Goal: Ask a question: Seek information or help from site administrators or community

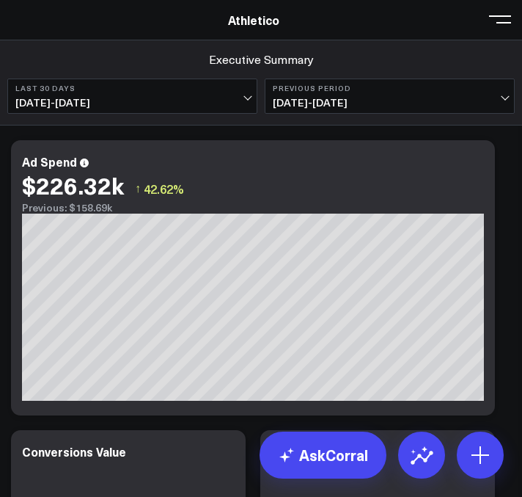
click at [500, 20] on span at bounding box center [500, 18] width 22 height 1
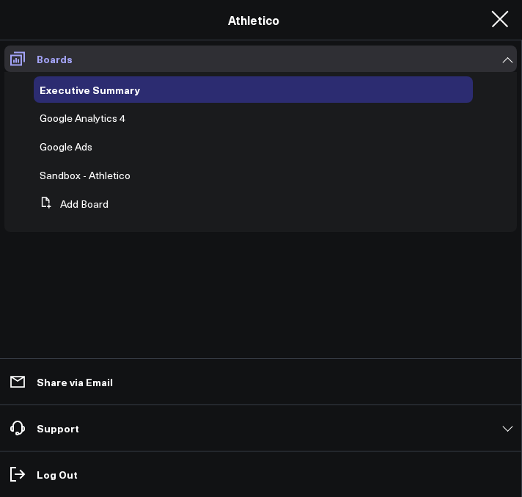
click at [15, 60] on icon at bounding box center [17, 59] width 15 height 14
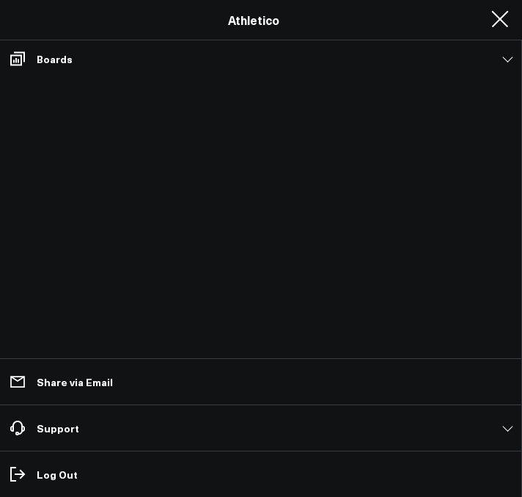
click at [193, 21] on div "Athletico" at bounding box center [254, 20] width 508 height 16
click at [300, 27] on div "Athletico" at bounding box center [254, 20] width 508 height 16
click at [503, 18] on button at bounding box center [500, 18] width 22 height 22
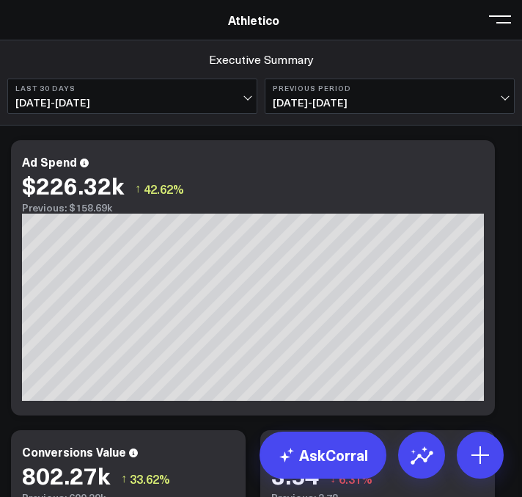
click at [241, 21] on link "Athletico" at bounding box center [253, 20] width 51 height 16
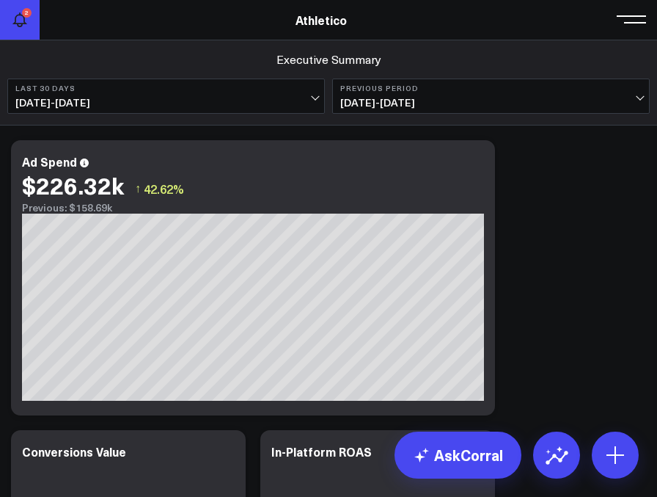
click at [18, 19] on icon at bounding box center [20, 20] width 18 height 18
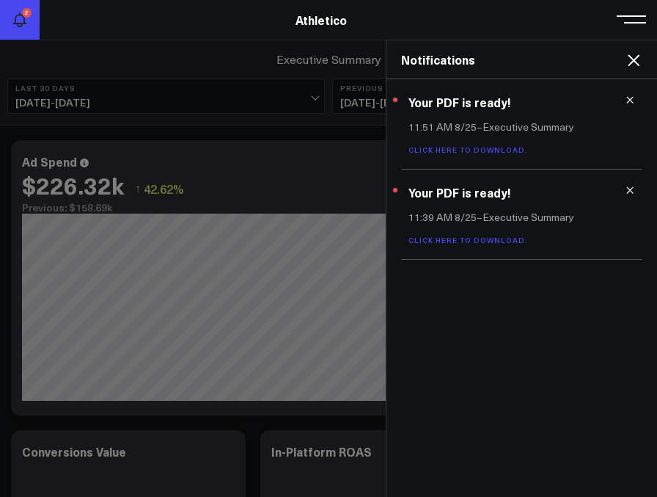
click at [18, 19] on icon at bounding box center [20, 20] width 18 height 18
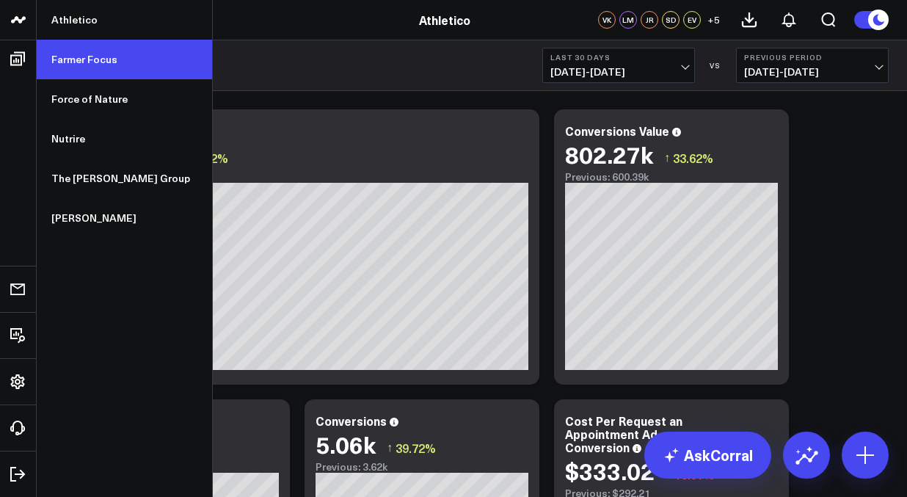
click at [70, 59] on link "Farmer Focus" at bounding box center [124, 60] width 175 height 40
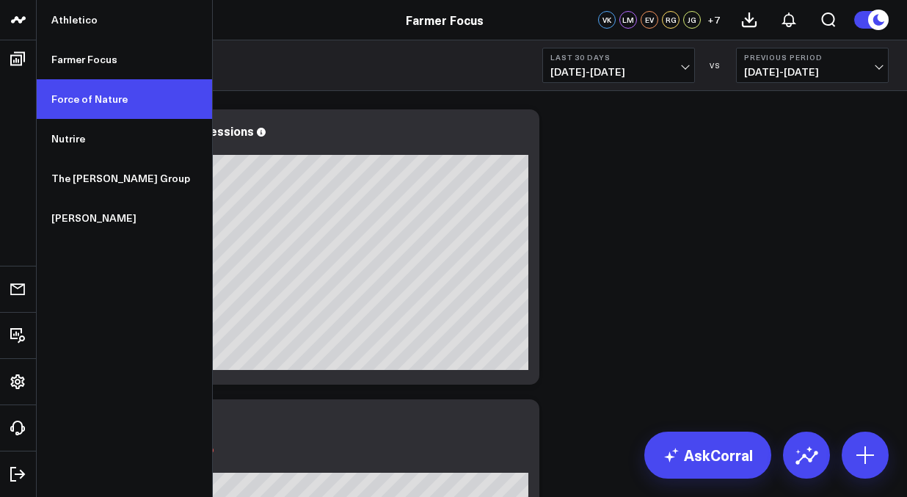
click at [90, 100] on link "Force of Nature" at bounding box center [124, 99] width 175 height 40
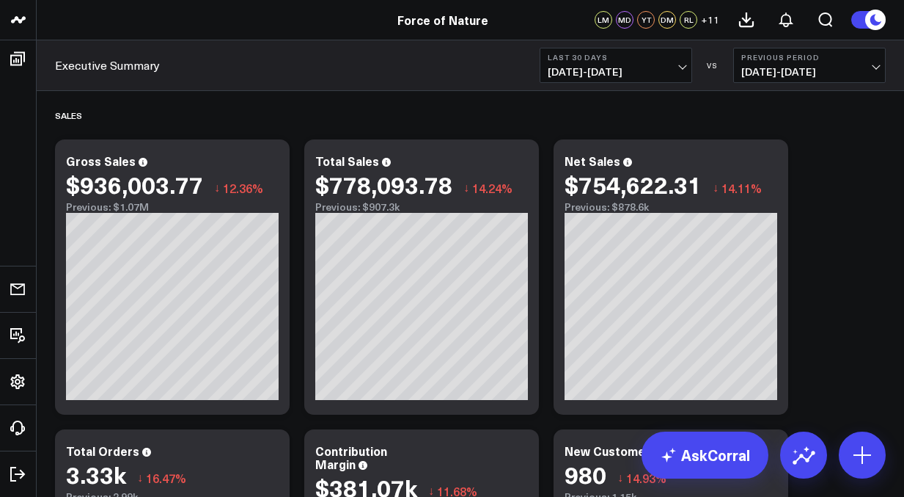
click at [632, 45] on div "Executive Summary Last 30 Days [DATE] - [DATE] VS Previous Period [DATE] - [DAT…" at bounding box center [471, 65] width 868 height 51
click at [646, 79] on button "Last 30 Days 07/28/25 - 08/26/25" at bounding box center [616, 65] width 153 height 35
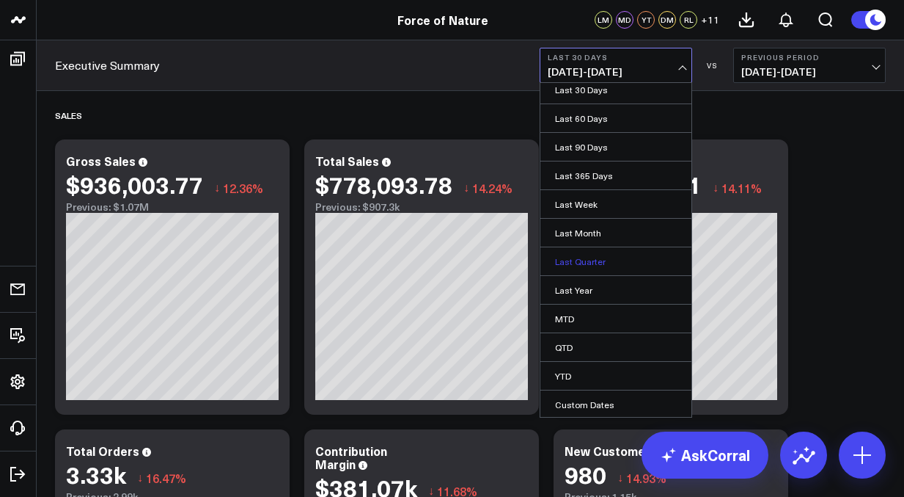
scroll to position [66, 0]
click at [595, 407] on link "Custom Dates" at bounding box center [616, 403] width 151 height 28
select select "7"
select select "2025"
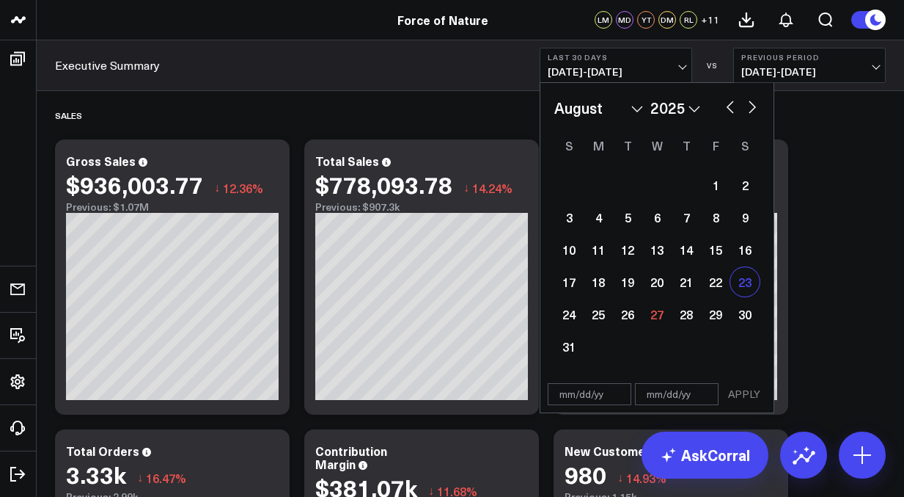
click at [749, 286] on div "23" at bounding box center [745, 281] width 29 height 29
type input "08/23/25"
select select "7"
select select "2025"
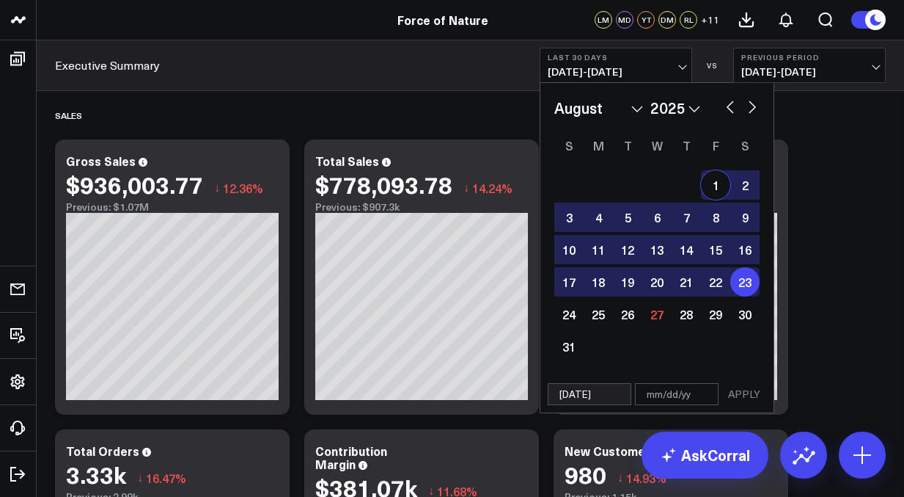
click at [604, 95] on div "January February March April May June July August September October November De…" at bounding box center [657, 229] width 233 height 293
click at [604, 111] on select "January February March April May June July August September October November De…" at bounding box center [599, 108] width 89 height 22
select select "6"
select select "2025"
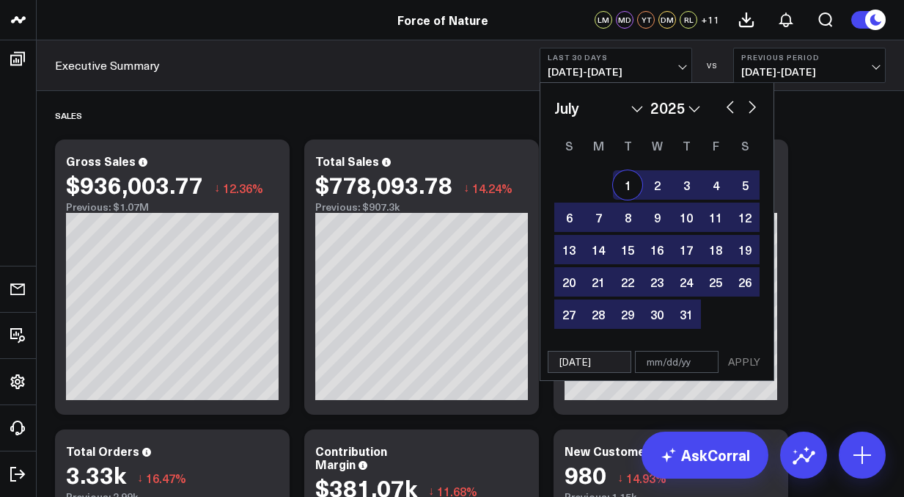
click at [622, 185] on div "1" at bounding box center [627, 184] width 29 height 29
type input "07/01/25"
type input "08/23/25"
select select "6"
select select "2025"
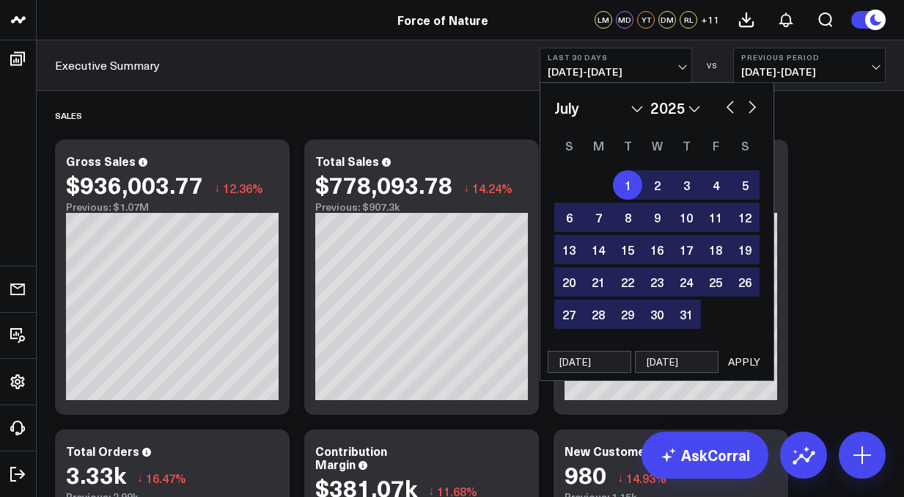
click at [743, 361] on button "APPLY" at bounding box center [745, 362] width 44 height 22
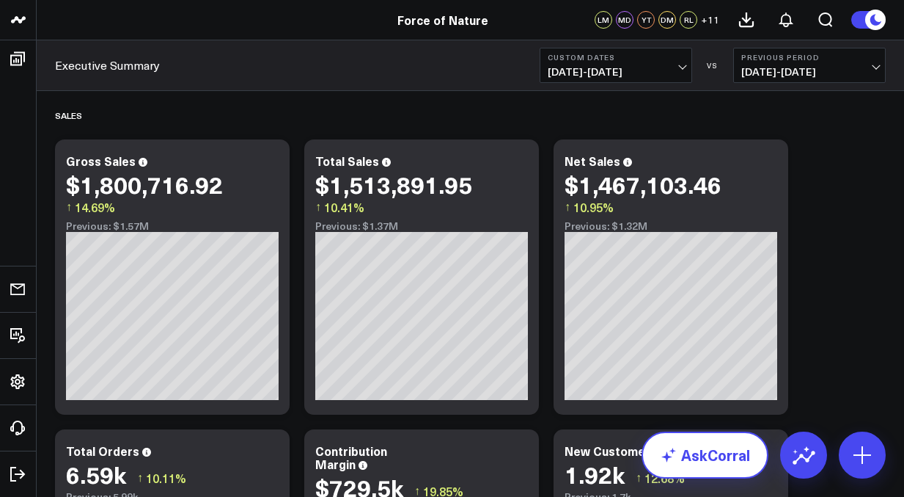
click at [701, 453] on link "AskCorral" at bounding box center [705, 454] width 127 height 47
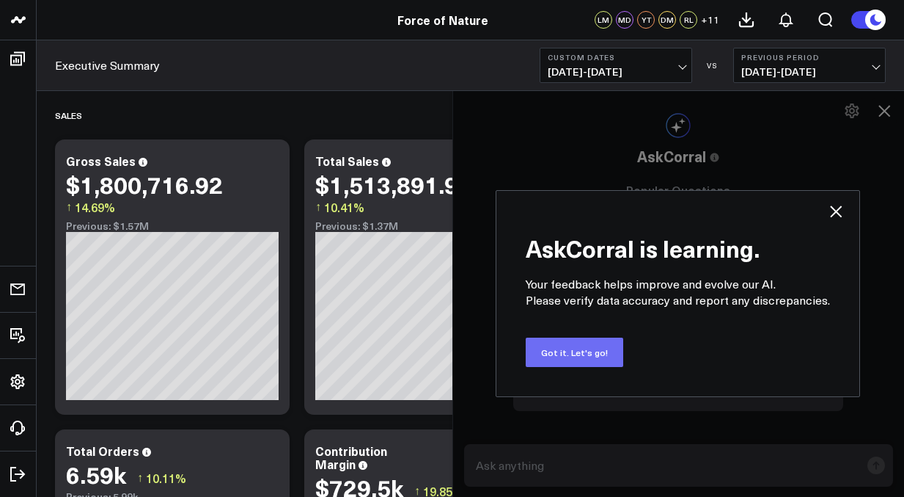
click at [559, 356] on button "Got it. Let's go!" at bounding box center [575, 351] width 98 height 29
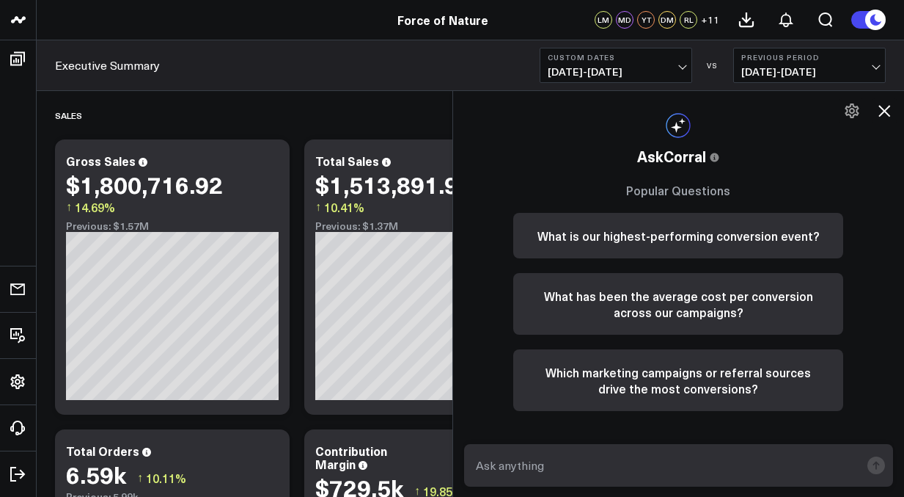
click at [545, 454] on textarea at bounding box center [666, 465] width 389 height 26
paste textarea "Whats my google ad spend?"
click at [887, 467] on form "Whats my google ad spend?" at bounding box center [679, 465] width 430 height 43
click at [872, 467] on rect "submit" at bounding box center [877, 465] width 18 height 18
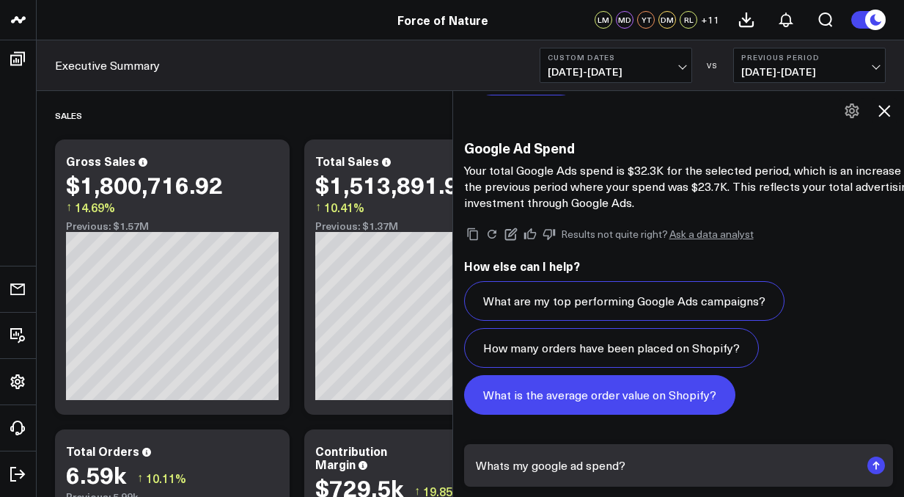
scroll to position [1840, 0]
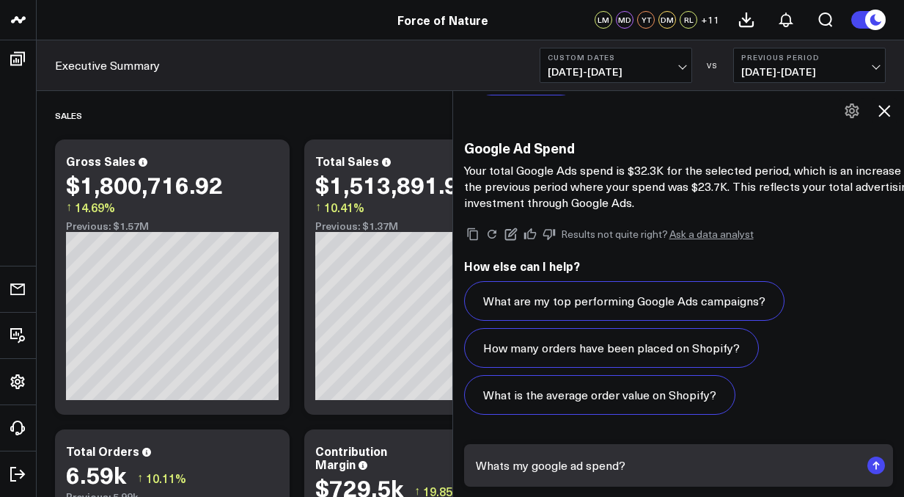
click at [560, 467] on textarea "Whats my google ad spend?" at bounding box center [666, 465] width 389 height 26
paste textarea "Break this down by week"
type textarea "Break this down by week"
click at [877, 464] on icon "submit" at bounding box center [876, 465] width 1 height 7
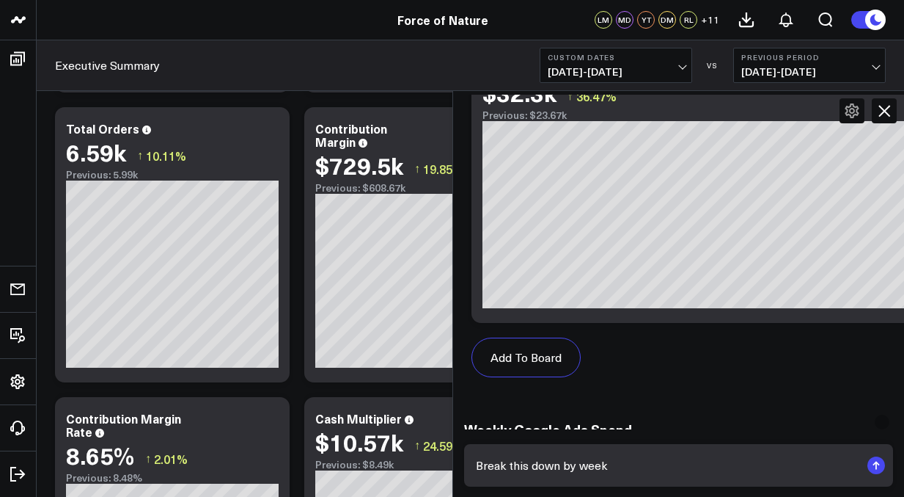
scroll to position [0, 0]
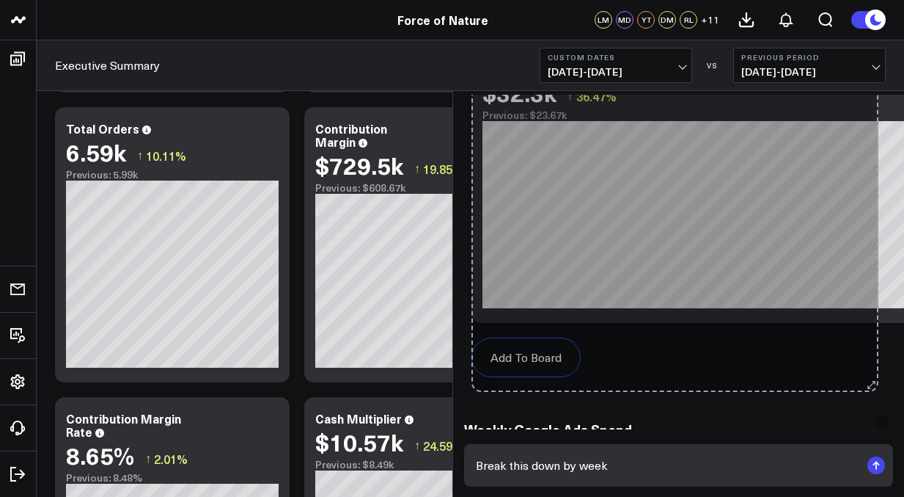
drag, startPoint x: 869, startPoint y: 313, endPoint x: 869, endPoint y: 340, distance: 27.1
click at [869, 340] on div "Add To Board Executive Summary Customer Acquisition Retention Ecom Performance …" at bounding box center [714, 220] width 484 height 344
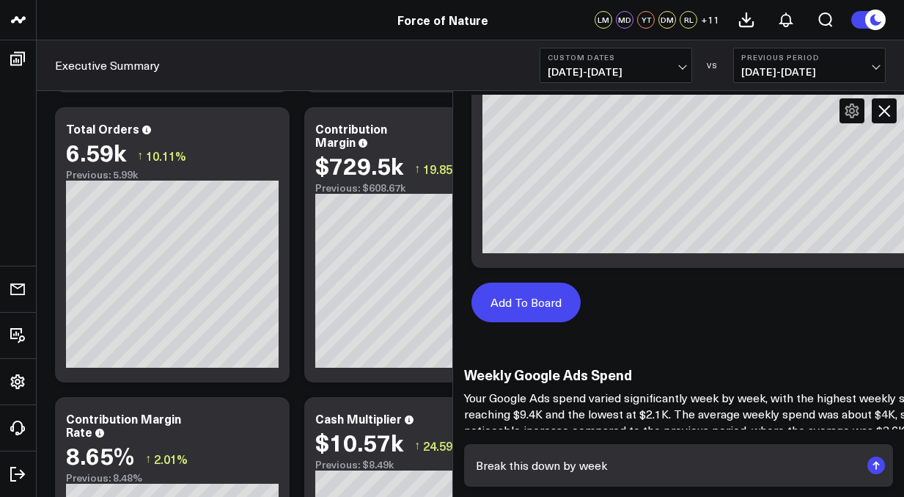
click at [550, 301] on button "Add To Board" at bounding box center [526, 302] width 109 height 40
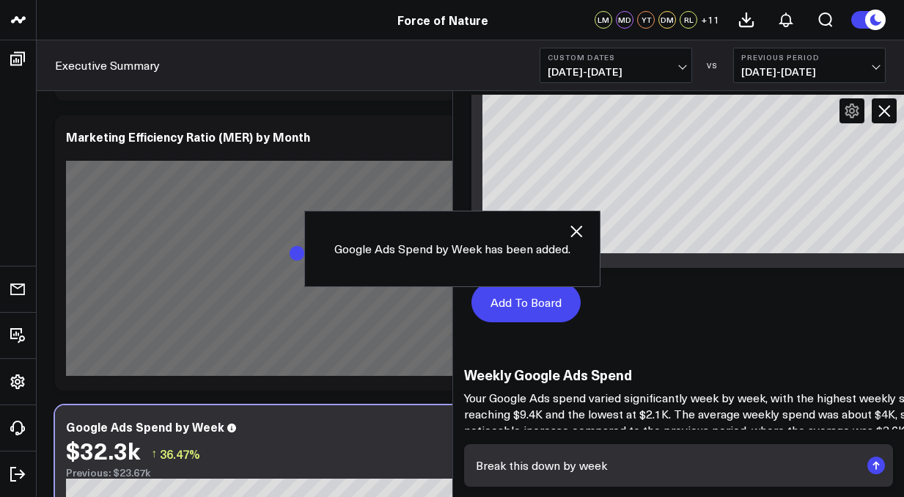
scroll to position [3283, 0]
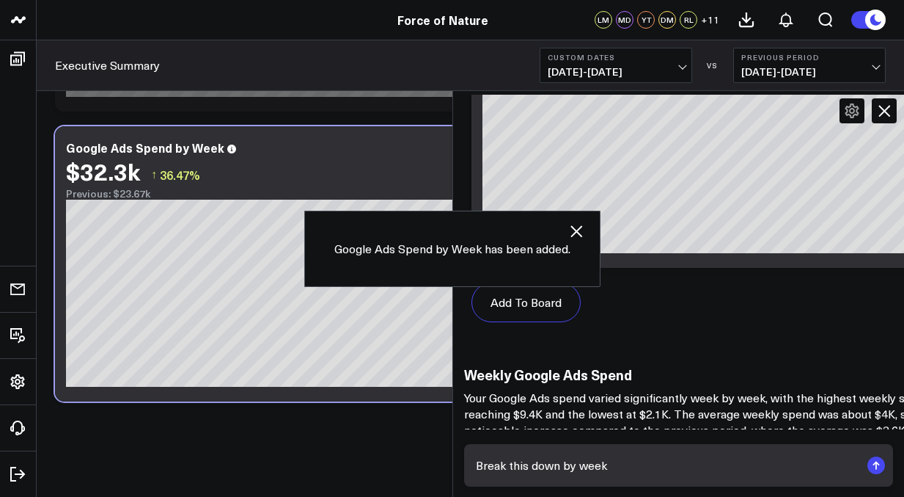
click at [381, 186] on div "$32.3k ↑ 36.47% Previous: $23.67k" at bounding box center [297, 179] width 462 height 42
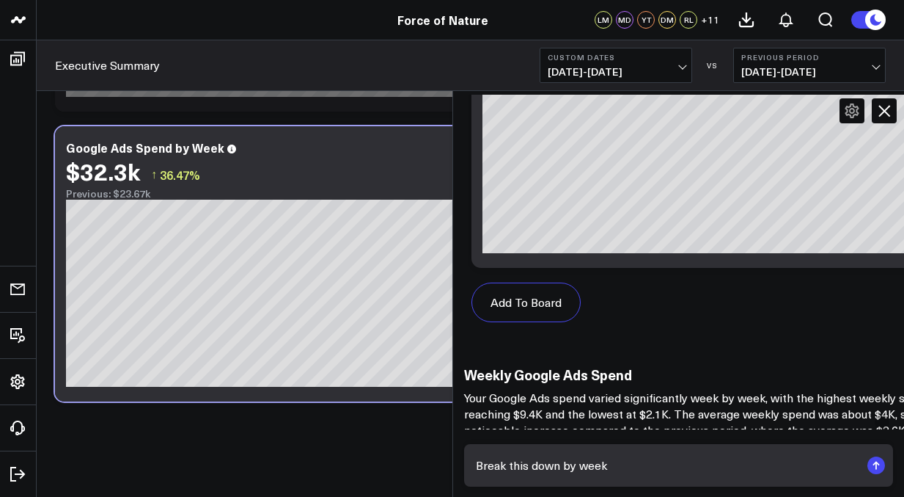
click at [883, 104] on icon at bounding box center [885, 111] width 18 height 18
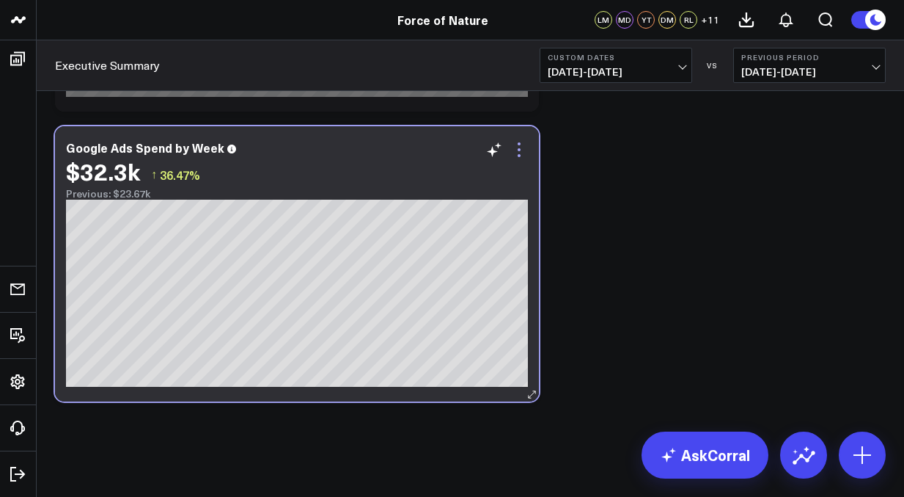
click at [521, 157] on icon at bounding box center [520, 150] width 18 height 18
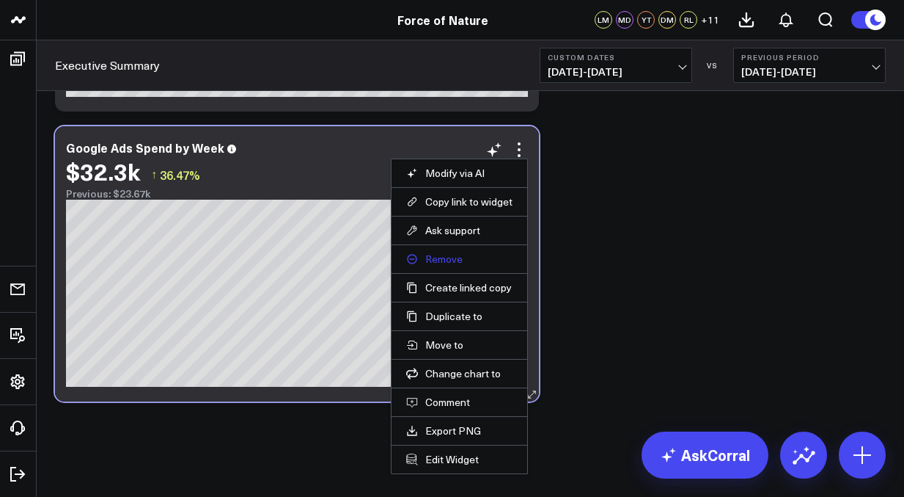
click at [480, 260] on button "Remove" at bounding box center [459, 258] width 106 height 13
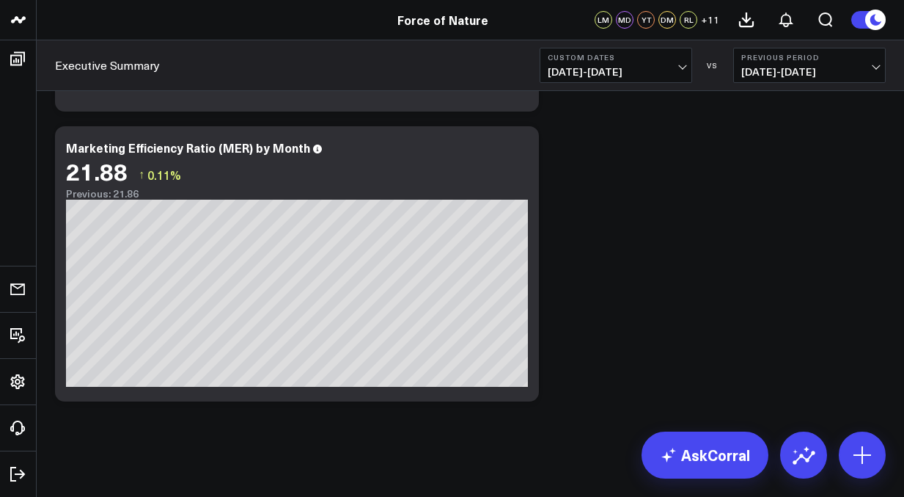
scroll to position [2993, 0]
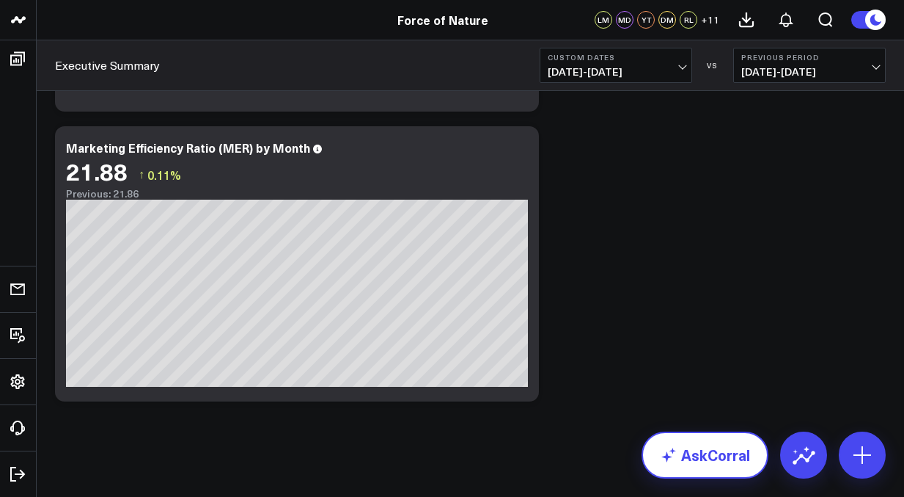
click at [718, 452] on link "AskCorral" at bounding box center [705, 454] width 127 height 47
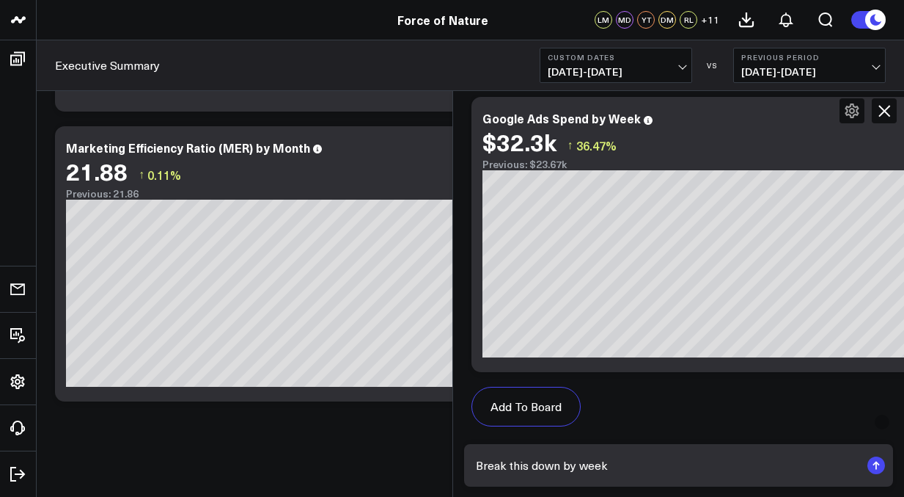
scroll to position [3211, 0]
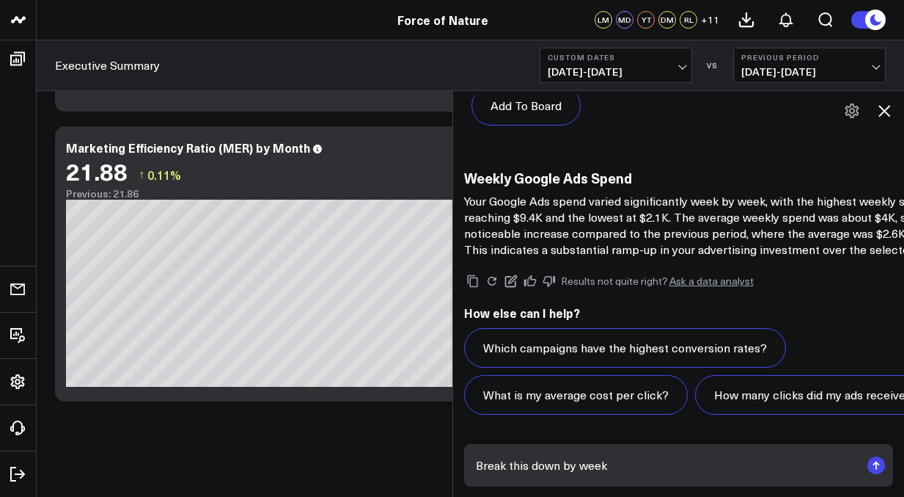
click at [613, 459] on textarea "Break this down by week" at bounding box center [666, 465] width 389 height 26
type textarea "create a vertical var chart"
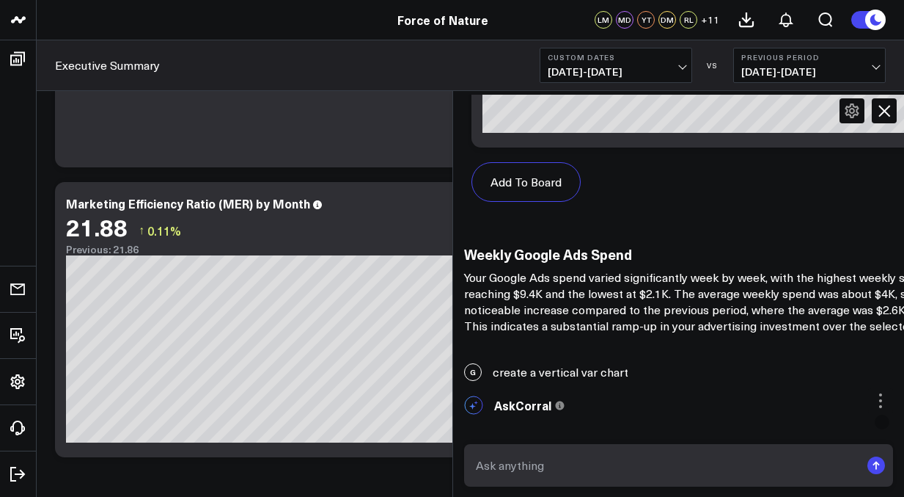
scroll to position [2978, 0]
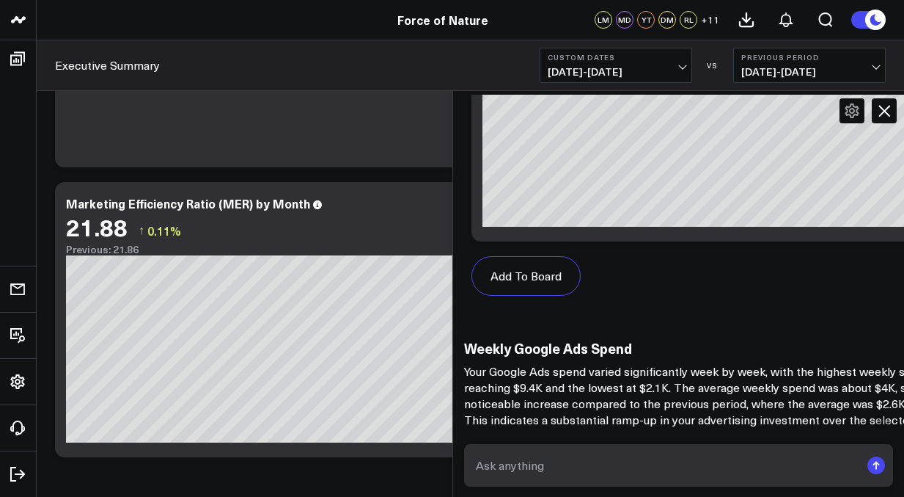
click at [880, 115] on icon at bounding box center [885, 111] width 12 height 12
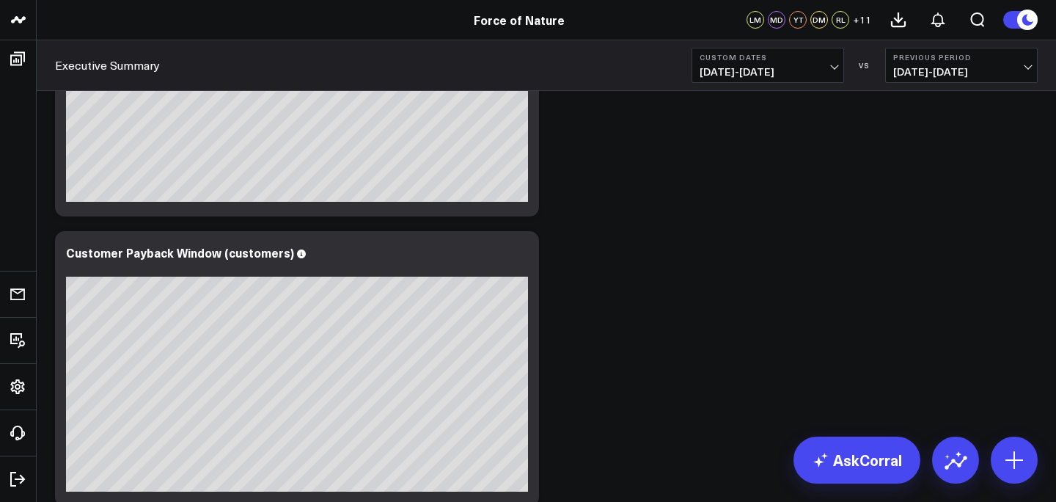
scroll to position [0, 1]
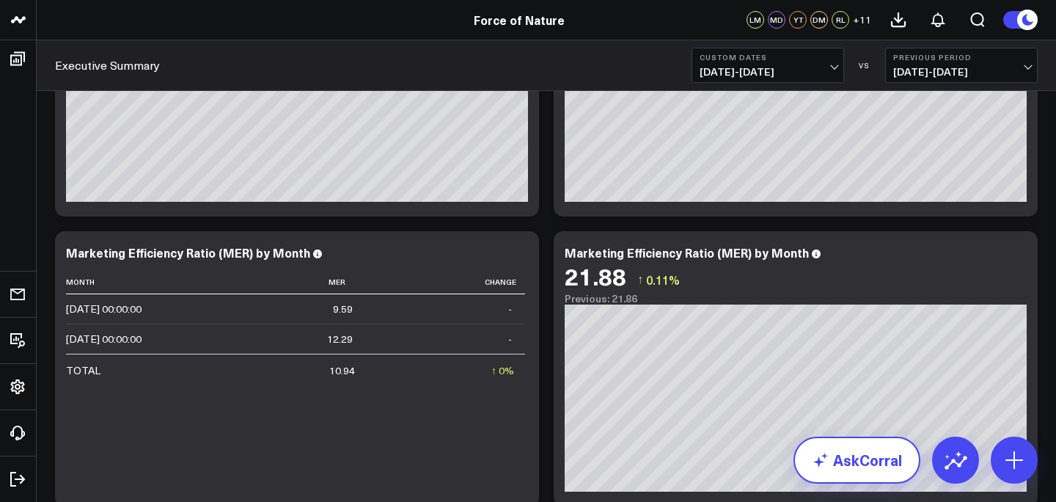
click at [846, 455] on link "AskCorral" at bounding box center [857, 459] width 127 height 47
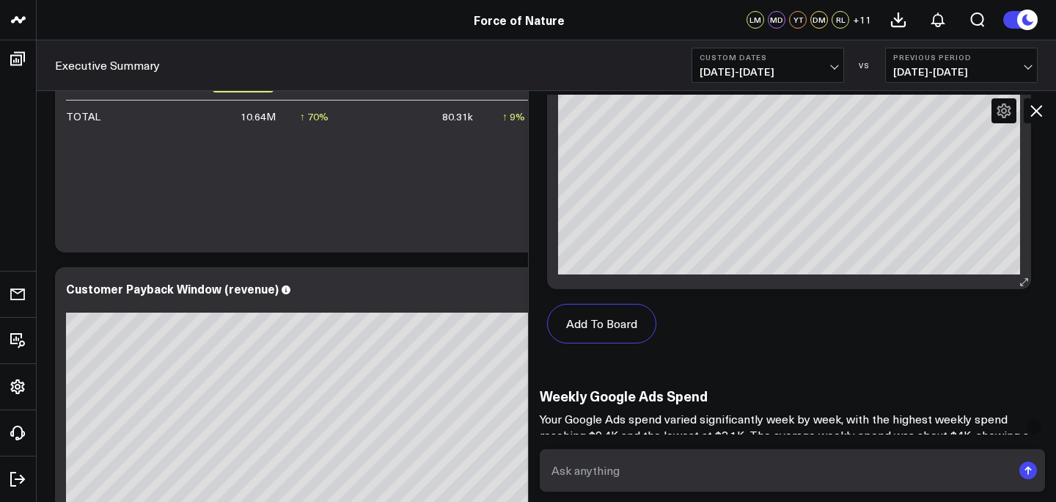
scroll to position [2928, 0]
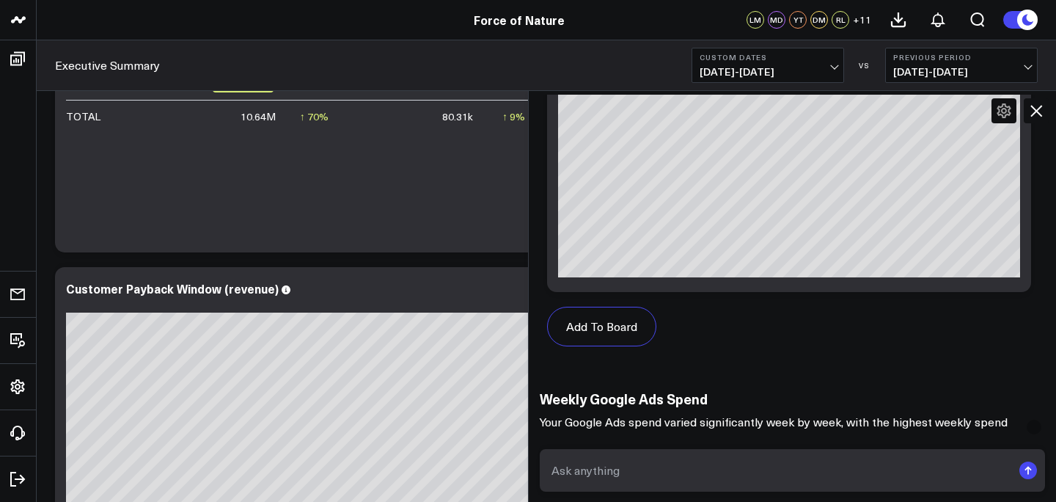
click at [906, 109] on icon at bounding box center [1037, 111] width 12 height 12
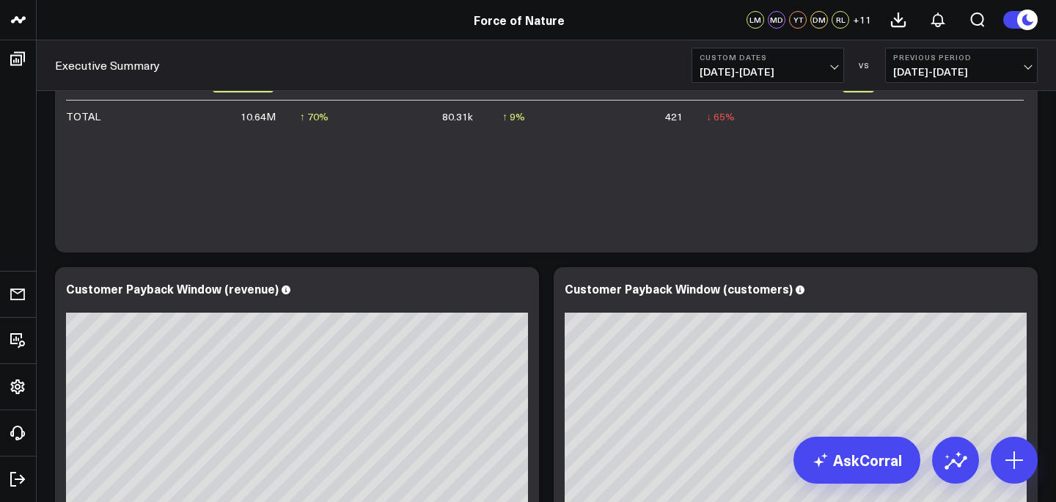
click at [823, 67] on span "07/01/25 - 08/23/25" at bounding box center [768, 72] width 136 height 12
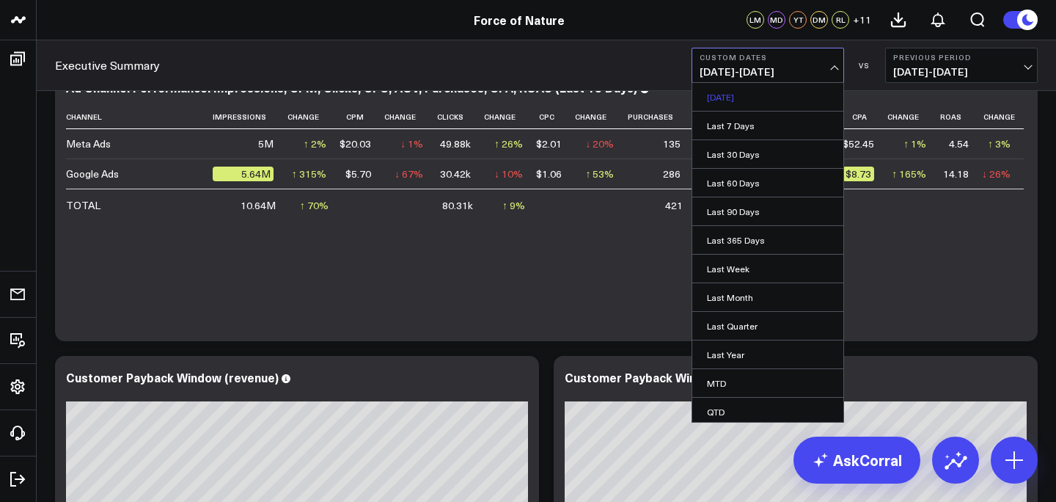
scroll to position [1809, 0]
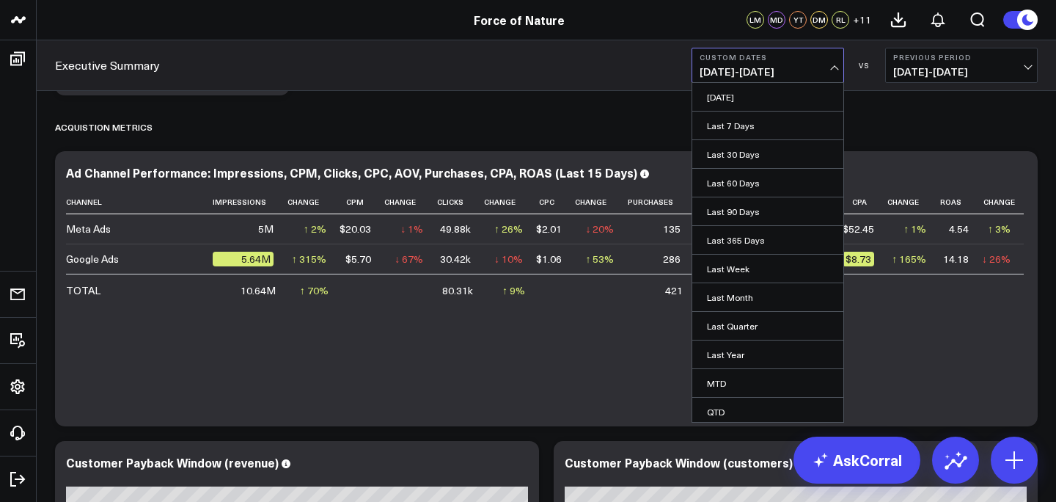
click at [906, 74] on span "05/08/25 - 06/30/25" at bounding box center [961, 72] width 136 height 12
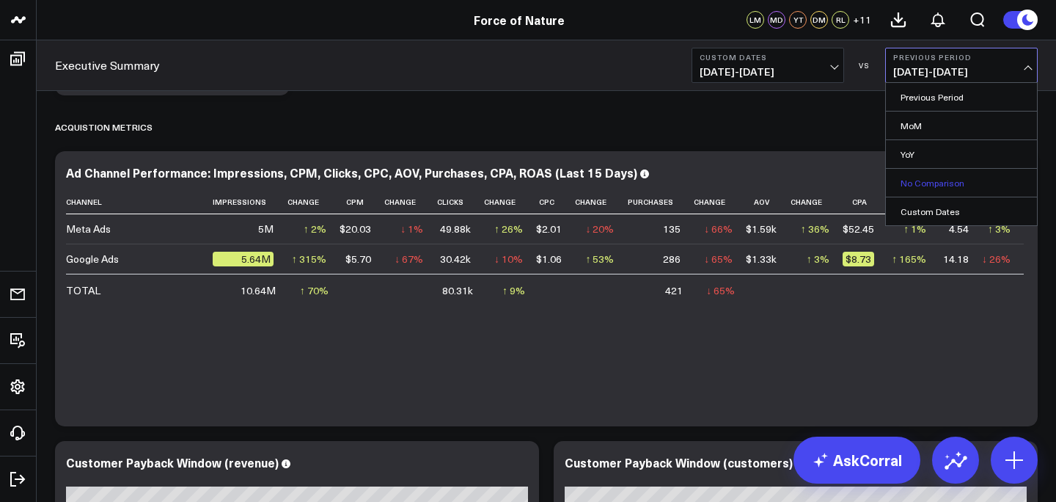
click at [906, 186] on link "No Comparison" at bounding box center [961, 183] width 151 height 28
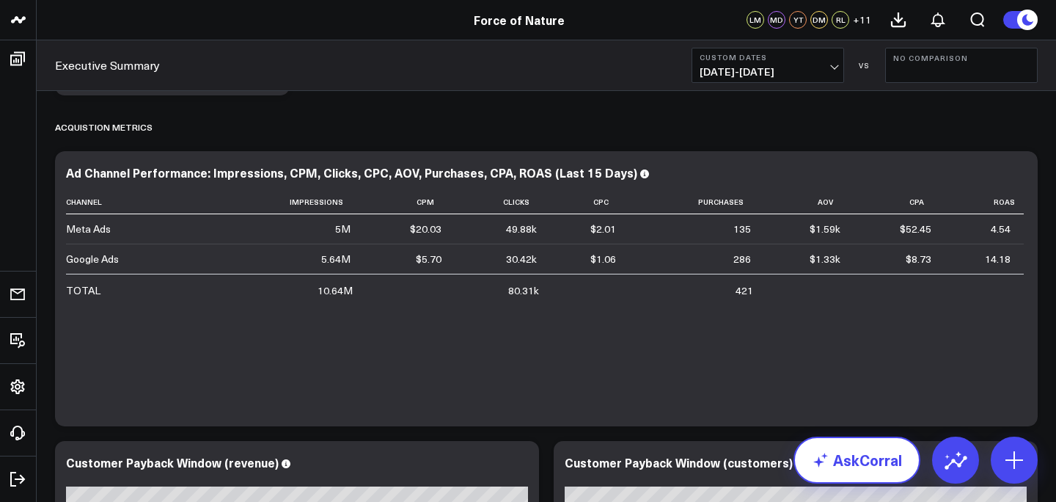
click at [863, 470] on link "AskCorral" at bounding box center [857, 459] width 127 height 47
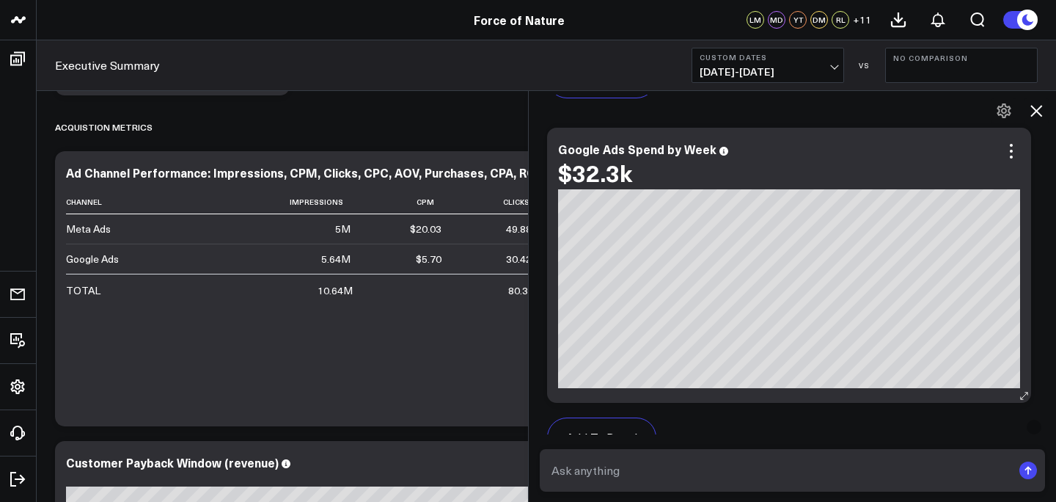
scroll to position [2988, 0]
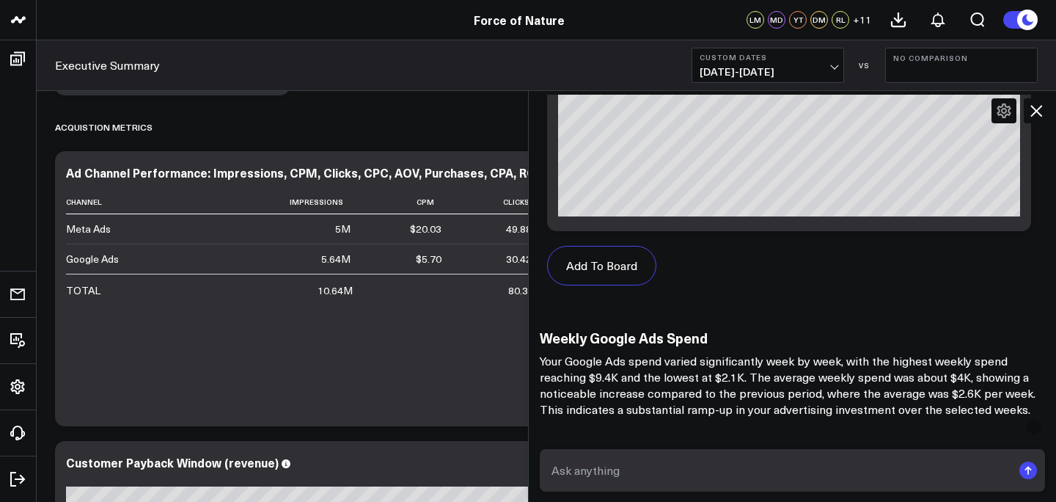
click at [646, 459] on textarea at bounding box center [780, 470] width 464 height 26
type textarea "what is my google a spend the past 8 weeks?"
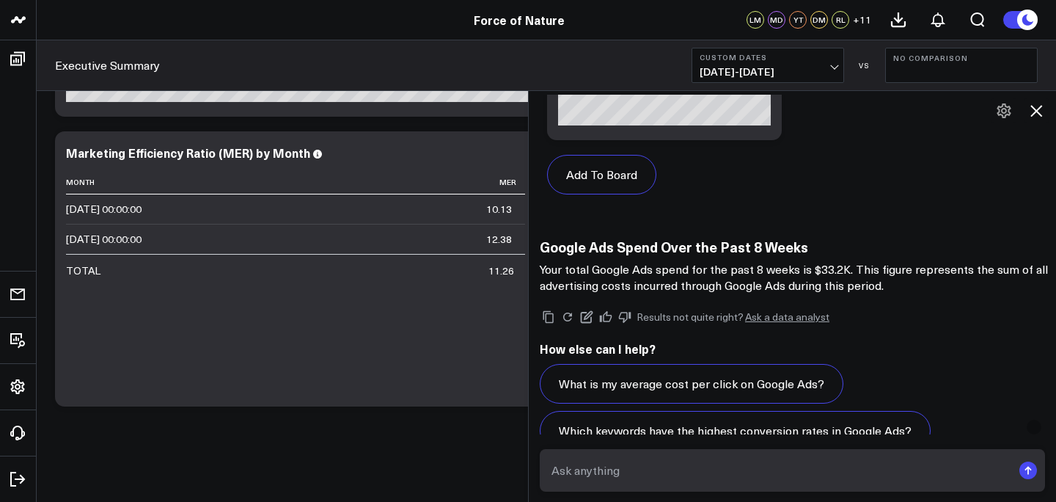
scroll to position [5334, 0]
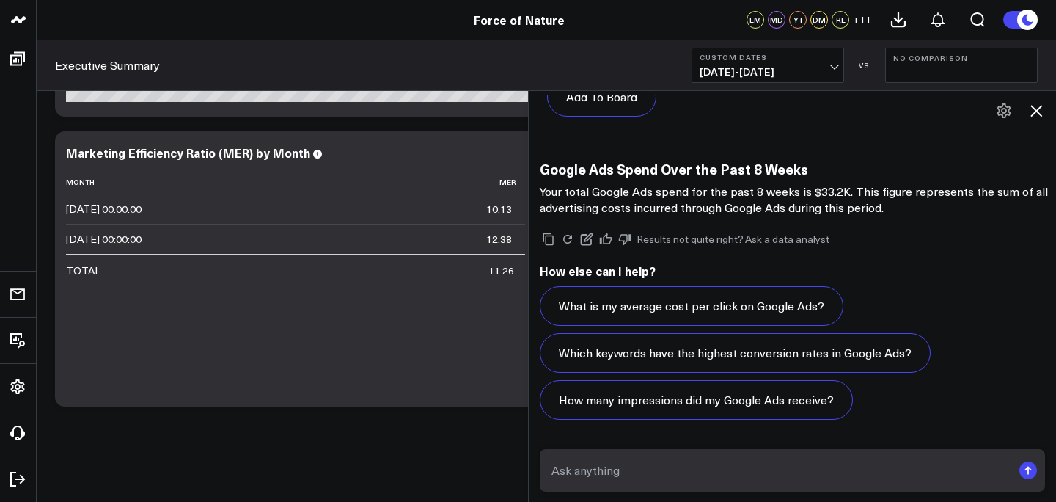
paste textarea "Break this down by week"
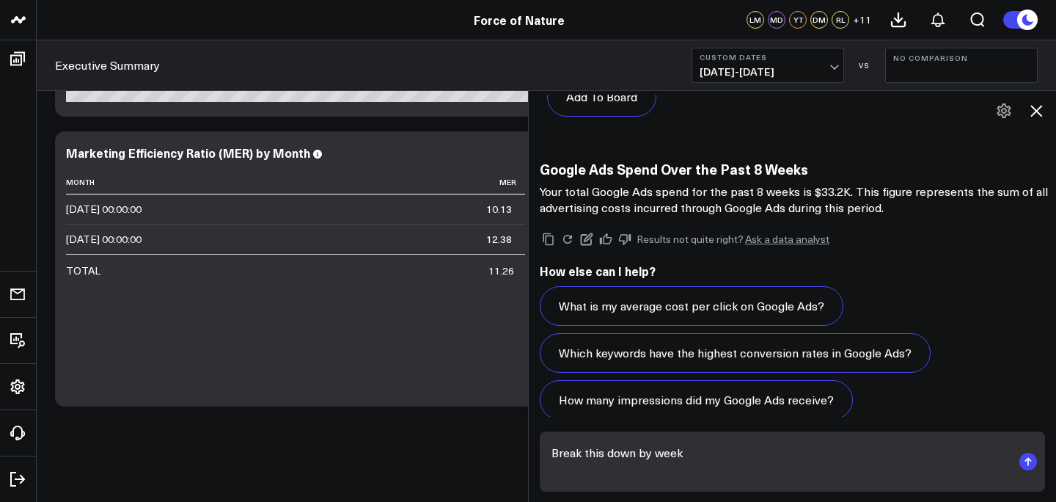
scroll to position [5351, 0]
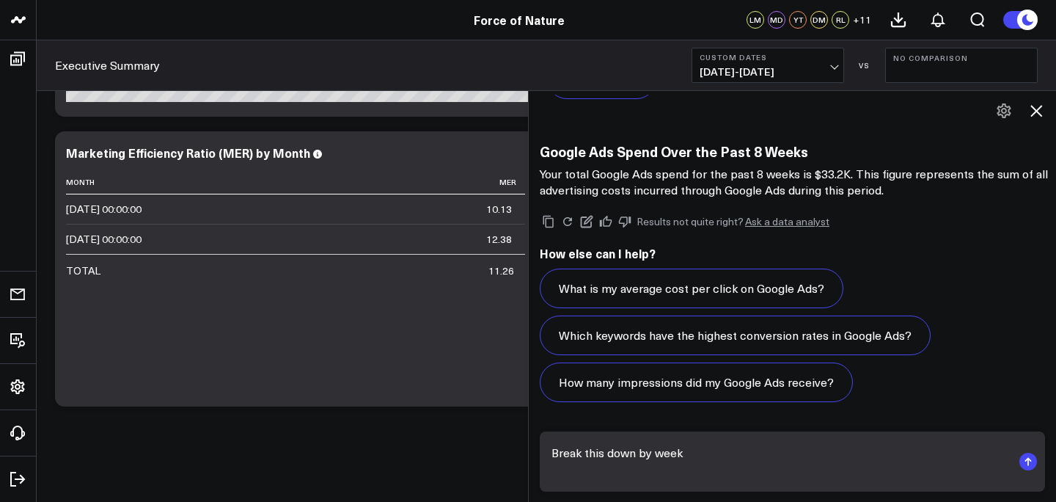
click at [702, 452] on textarea "Break this down by week" at bounding box center [780, 461] width 464 height 44
type textarea "Break this down by week"
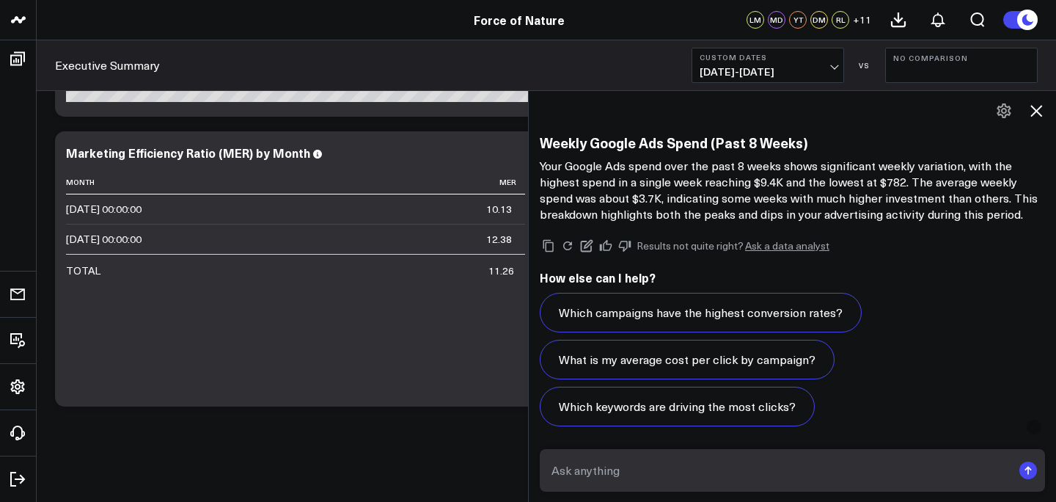
scroll to position [7021, 0]
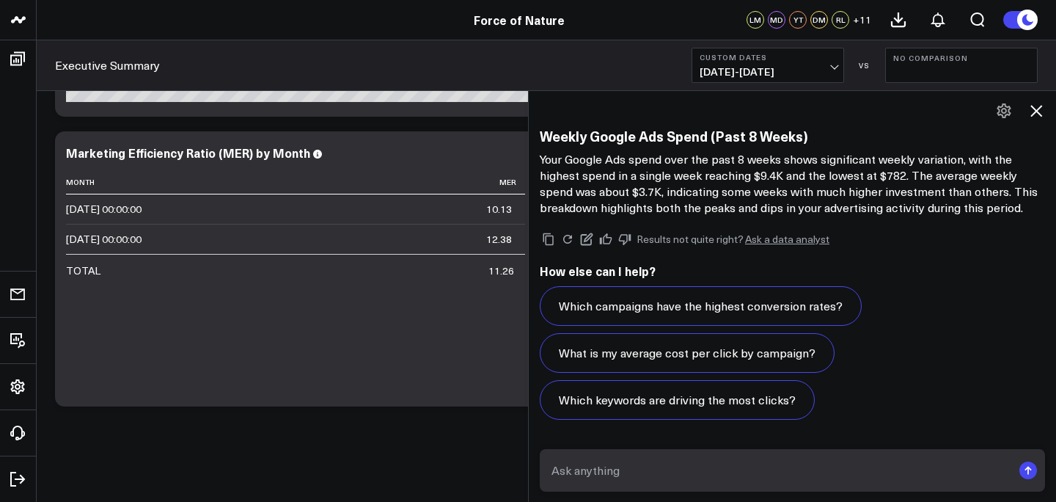
click at [906, 103] on icon at bounding box center [1004, 111] width 18 height 18
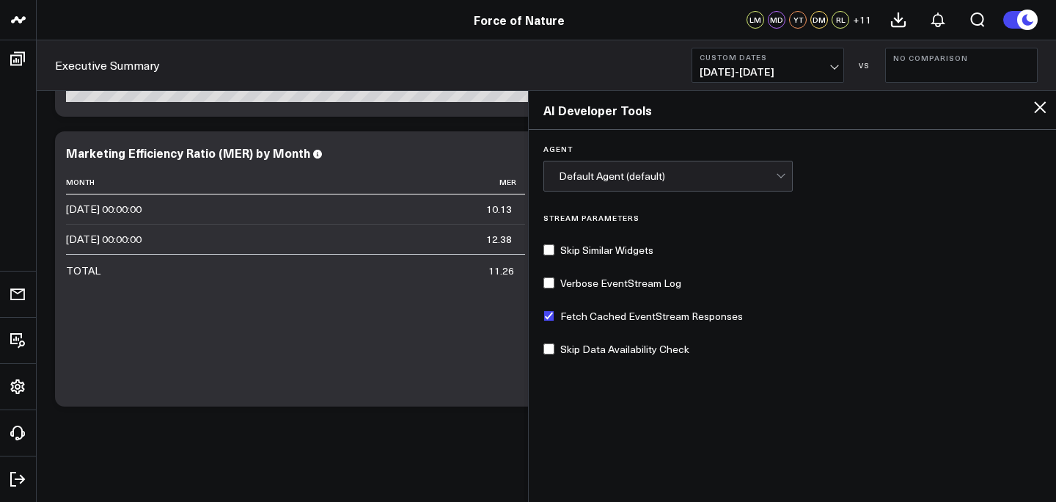
click at [906, 113] on icon at bounding box center [1040, 107] width 18 height 18
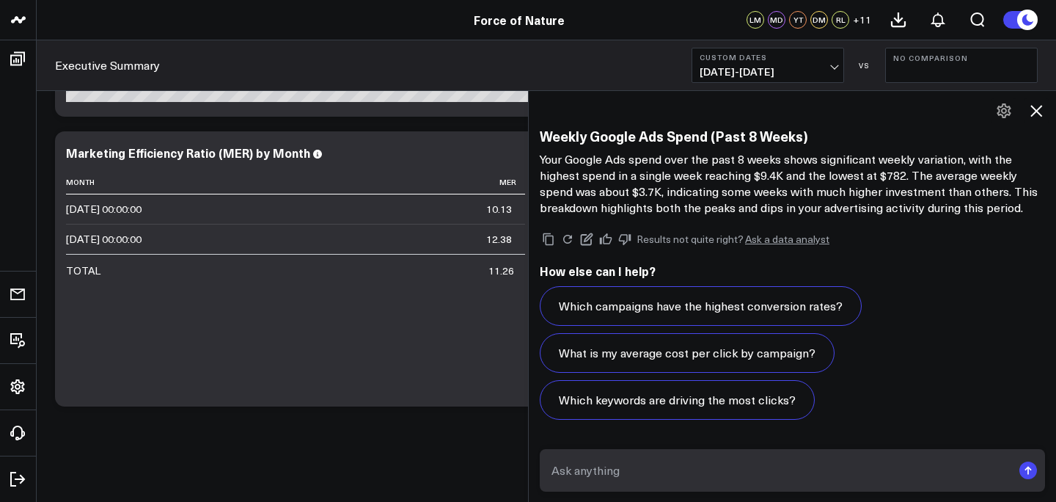
click at [621, 464] on textarea at bounding box center [780, 470] width 464 height 26
click at [906, 116] on icon at bounding box center [1037, 111] width 18 height 18
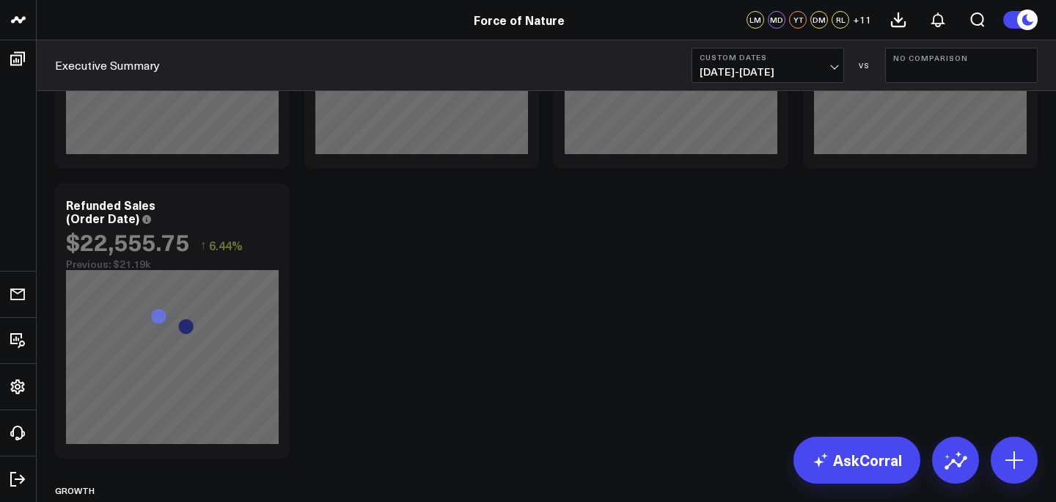
scroll to position [0, 0]
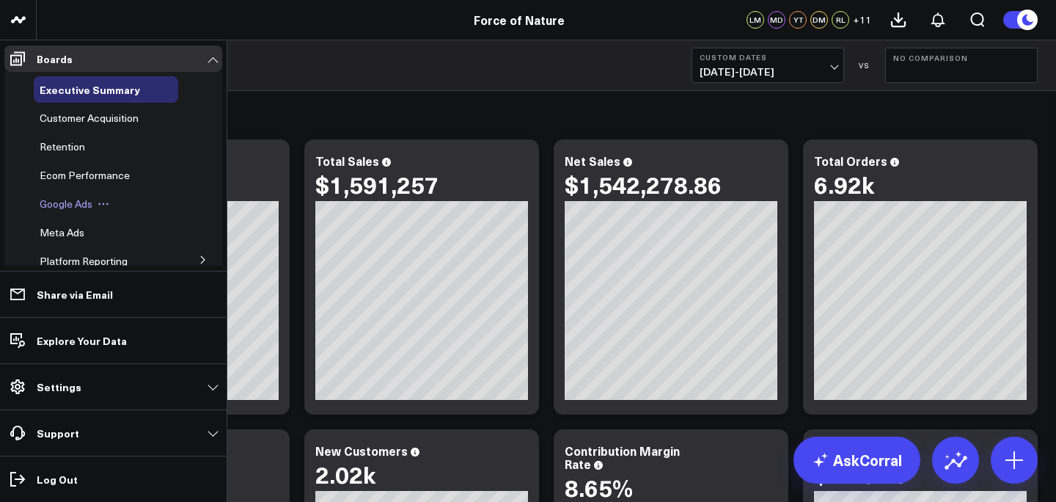
click at [61, 205] on span "Google Ads" at bounding box center [66, 204] width 53 height 14
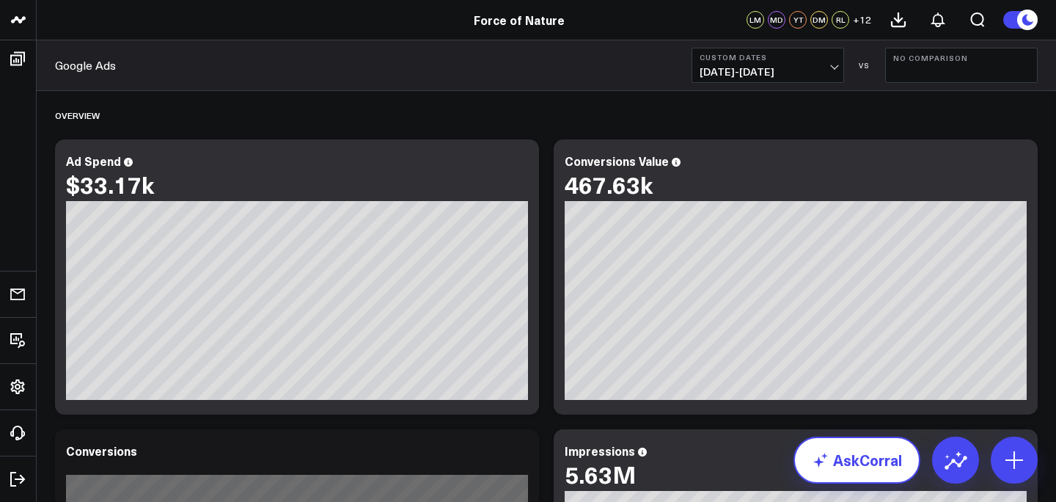
click at [885, 476] on link "AskCorral" at bounding box center [857, 459] width 127 height 47
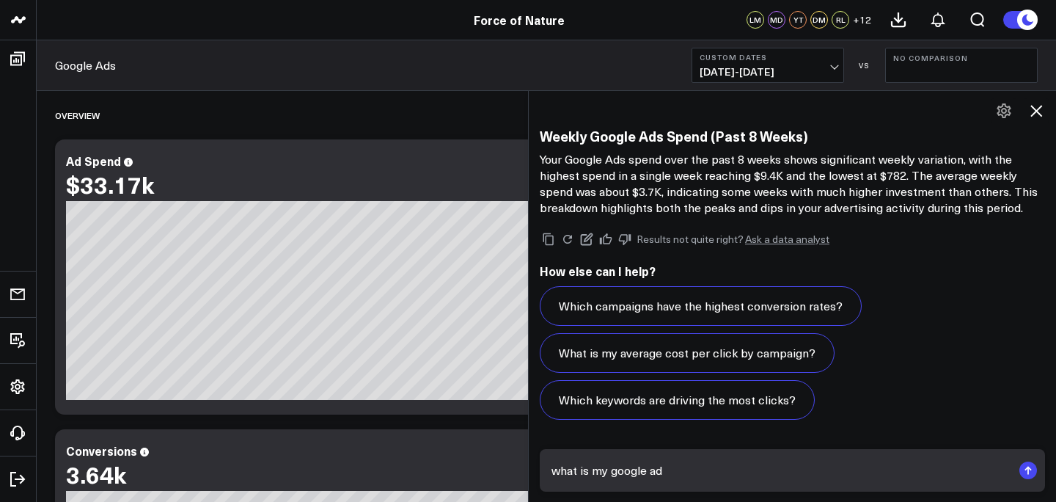
click at [793, 464] on textarea "what is my google ad" at bounding box center [780, 470] width 464 height 26
type textarea "what is my google ad spend"
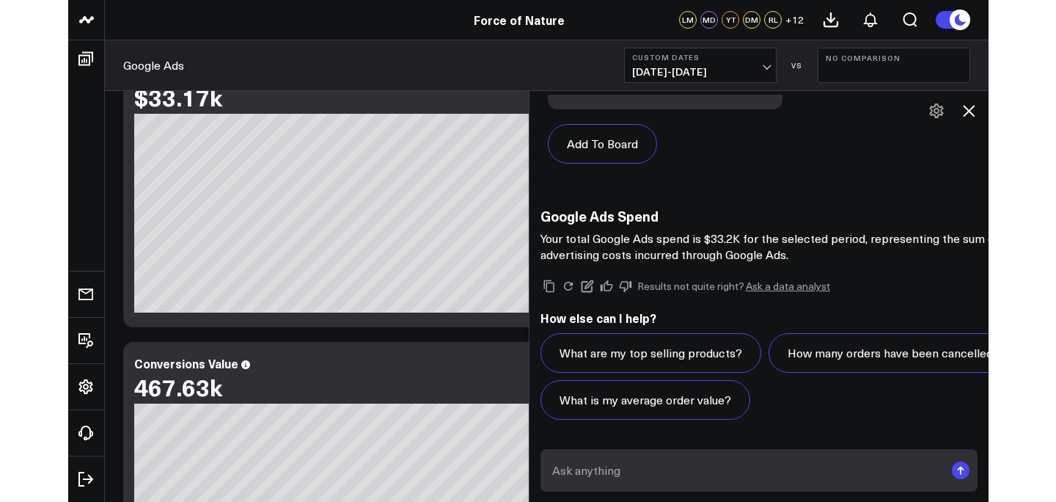
scroll to position [8937, 0]
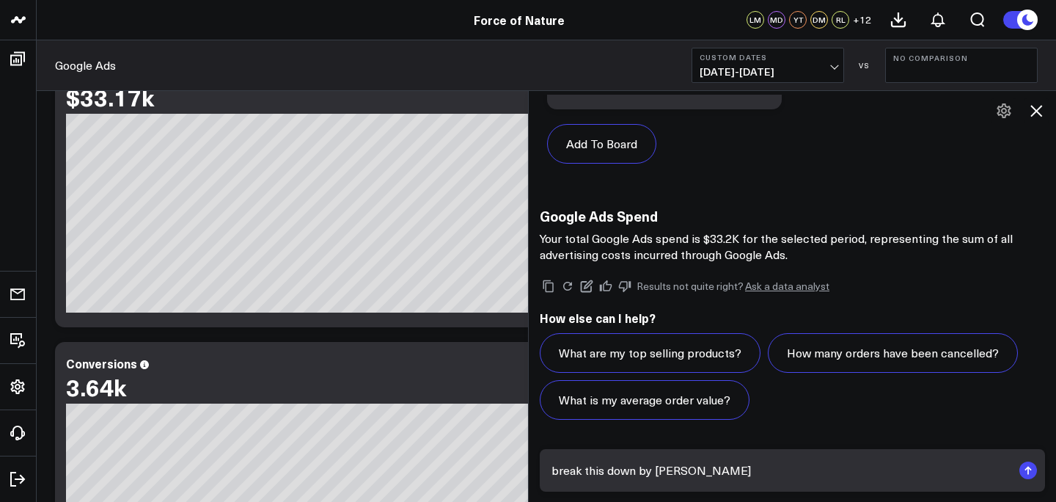
type textarea "break this down by week"
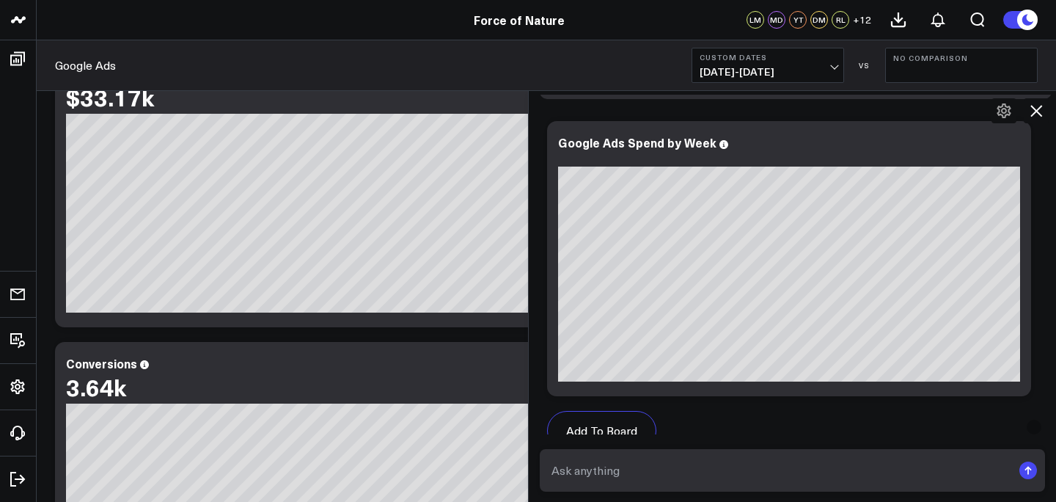
scroll to position [9612, 0]
click at [906, 147] on icon at bounding box center [1012, 145] width 18 height 18
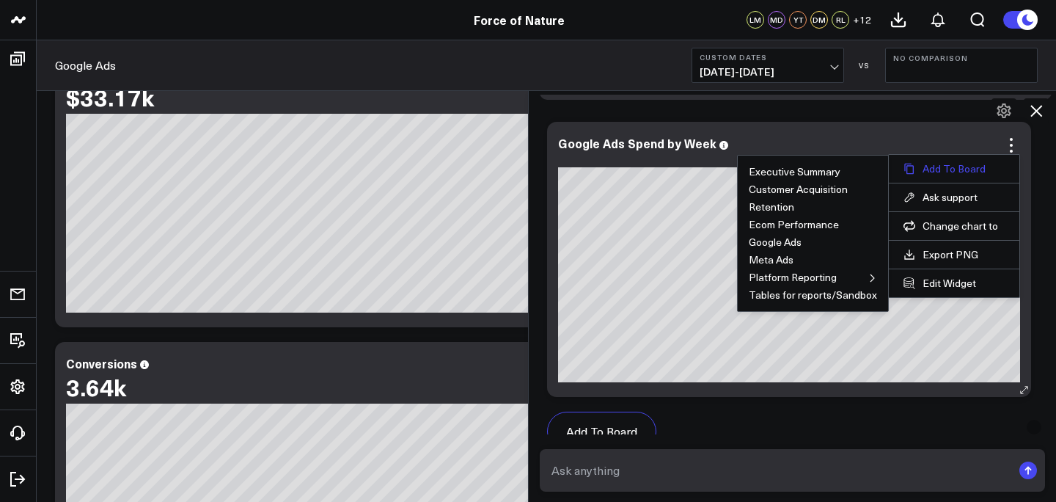
click at [906, 171] on button "Add To Board" at bounding box center [954, 168] width 101 height 13
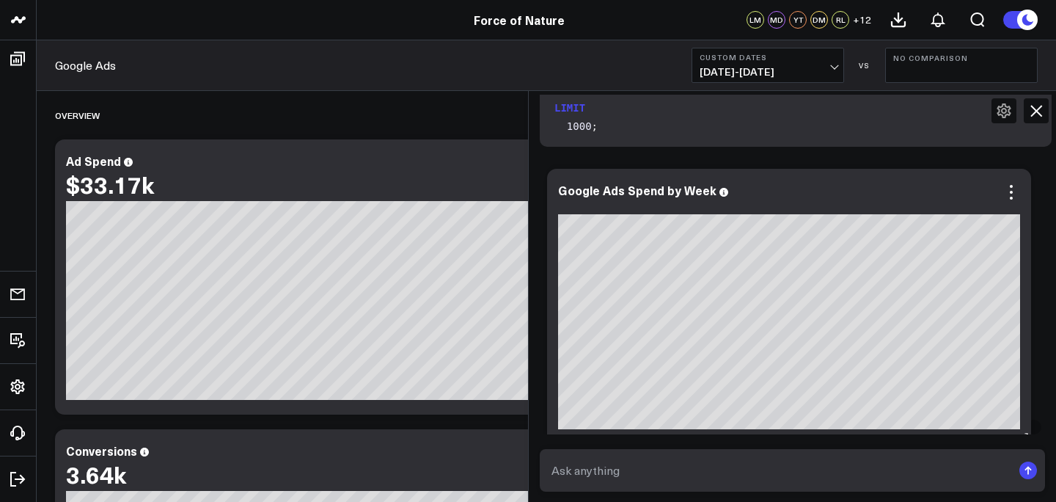
scroll to position [9588, 0]
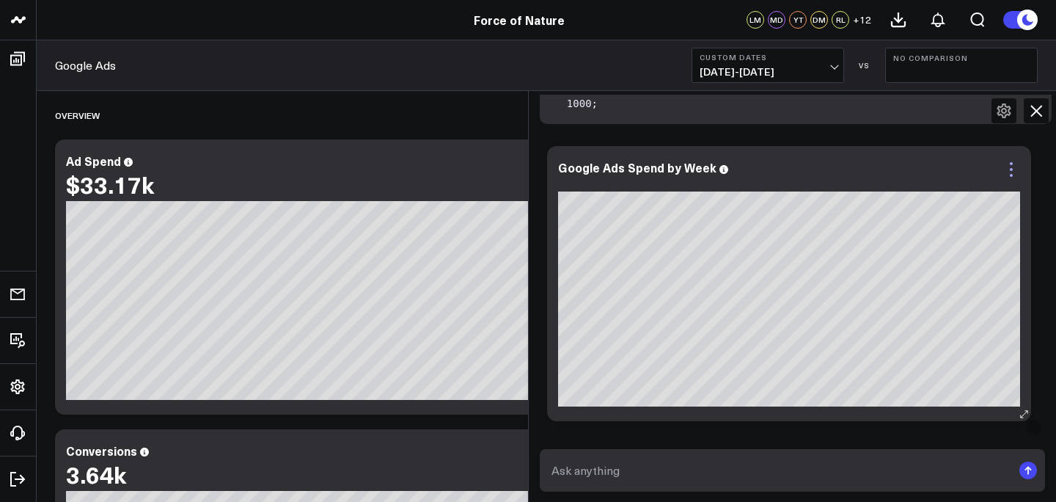
click at [906, 167] on icon at bounding box center [1012, 170] width 18 height 18
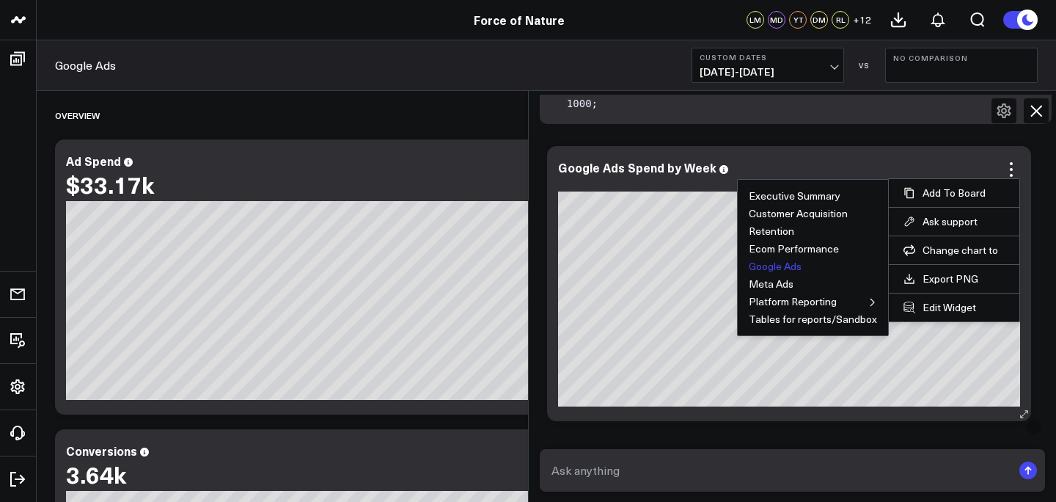
click at [794, 268] on button "Google Ads" at bounding box center [775, 266] width 53 height 10
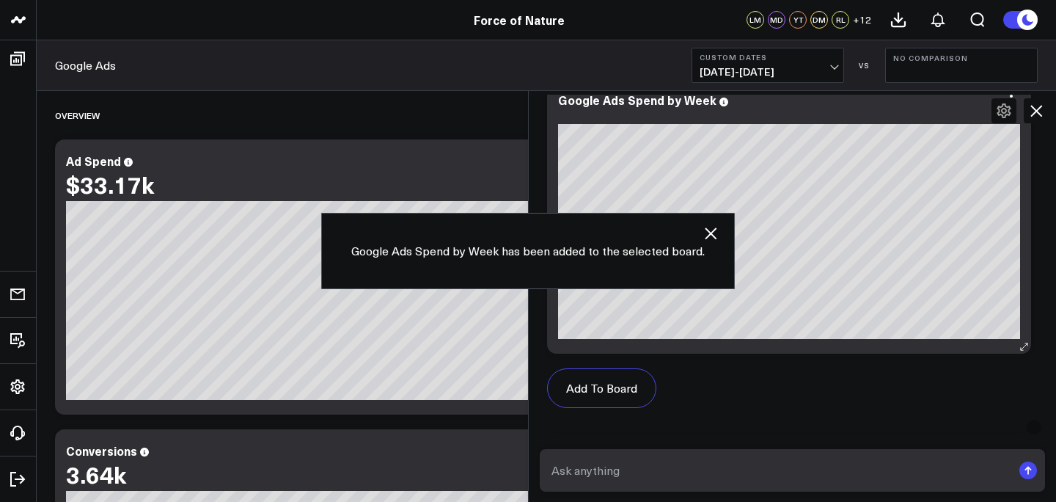
scroll to position [9685, 0]
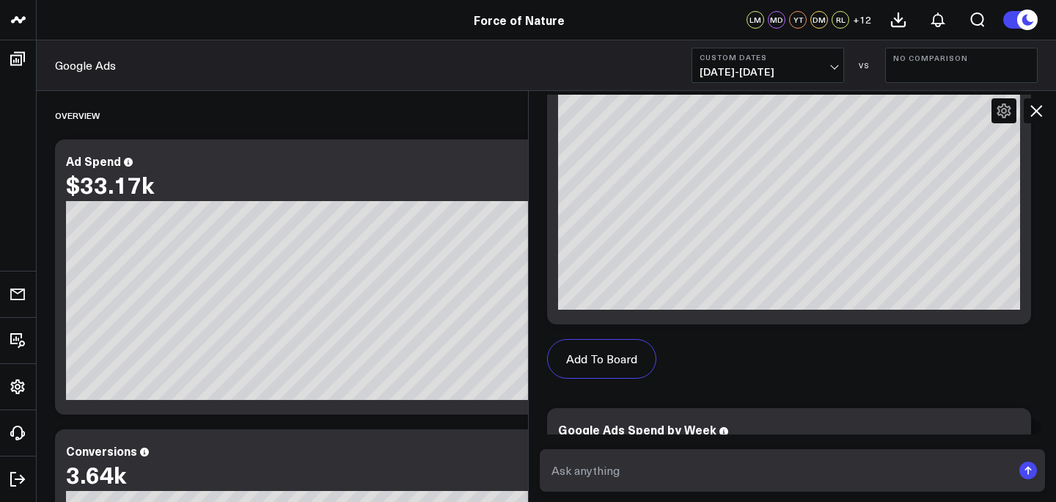
click at [906, 117] on icon at bounding box center [1037, 111] width 18 height 18
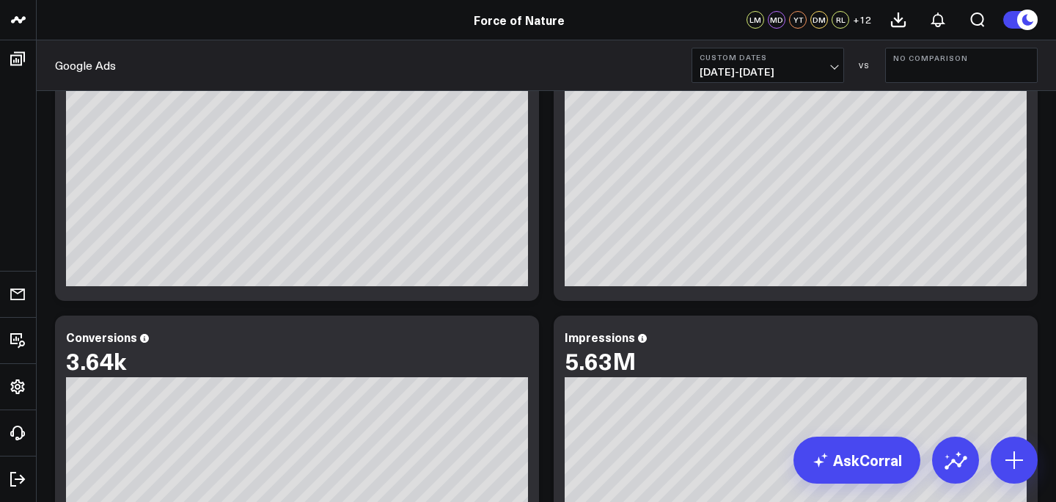
scroll to position [0, 0]
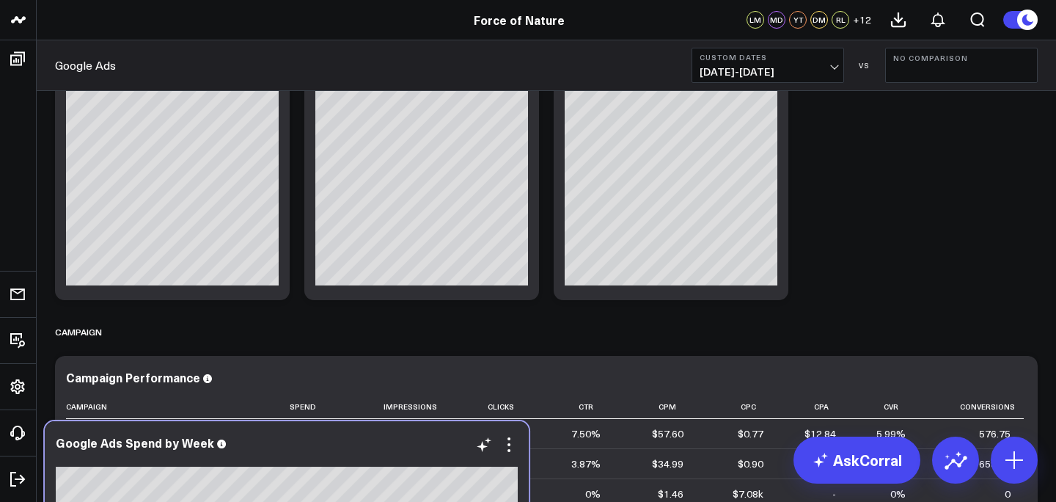
scroll to position [1287, 0]
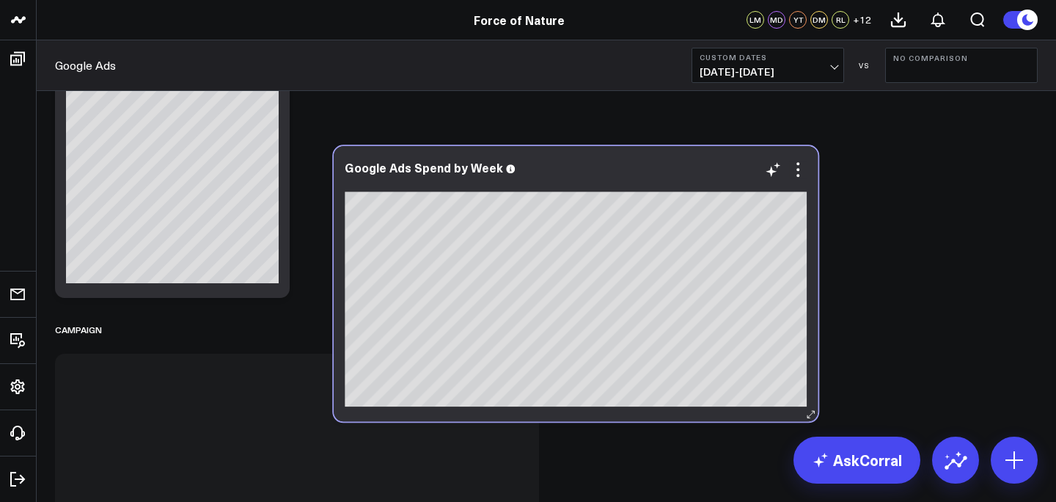
drag, startPoint x: 410, startPoint y: 144, endPoint x: 690, endPoint y: 167, distance: 280.5
click at [690, 178] on div at bounding box center [576, 183] width 462 height 10
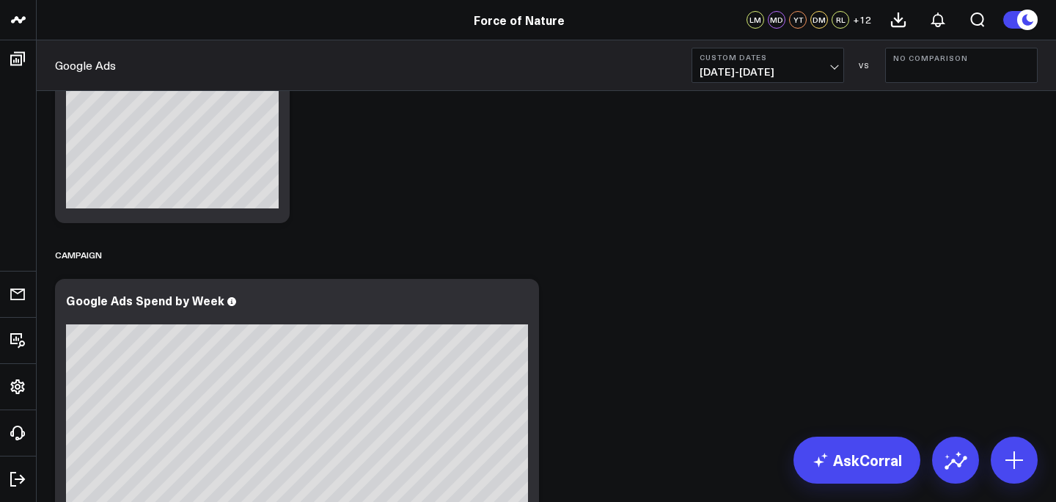
scroll to position [1334, 0]
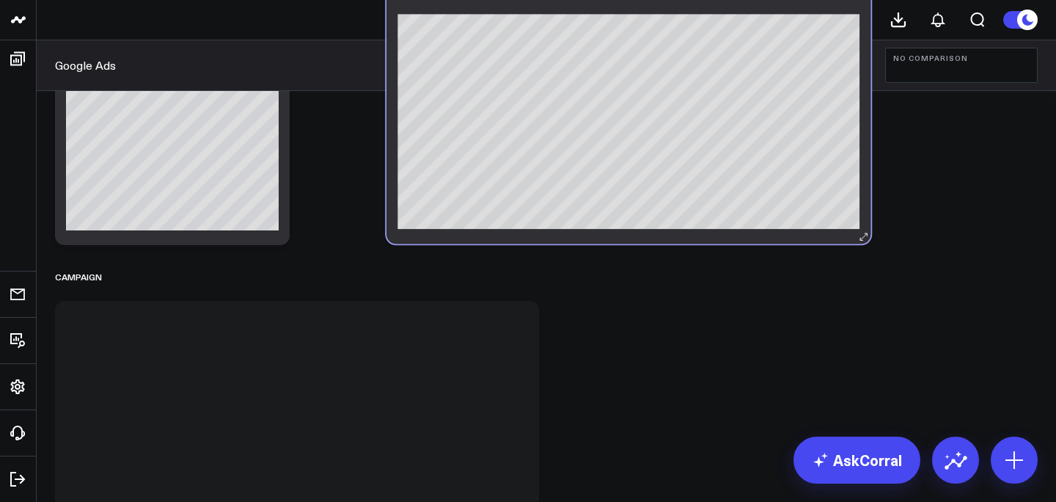
drag, startPoint x: 427, startPoint y: 338, endPoint x: 758, endPoint y: 12, distance: 464.8
click at [758, 12] on div at bounding box center [629, 7] width 462 height 14
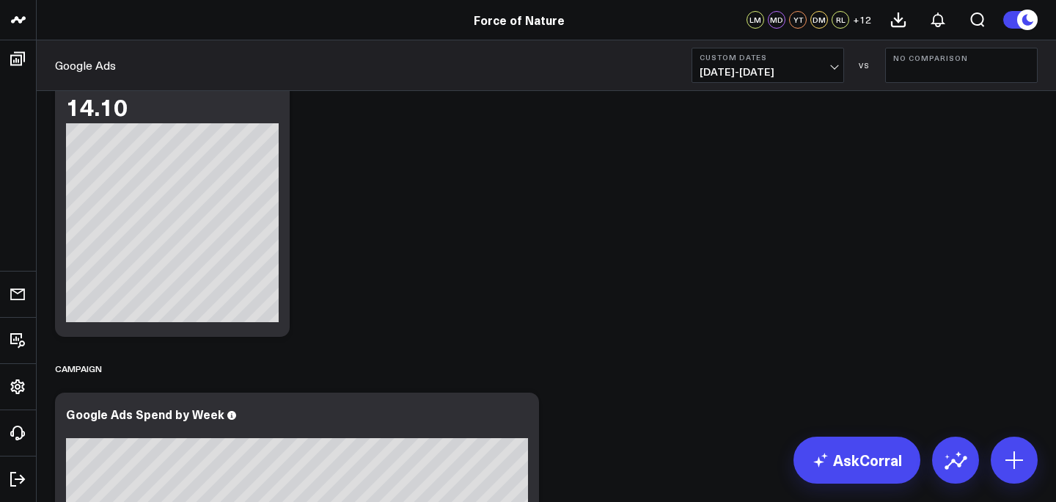
scroll to position [1225, 0]
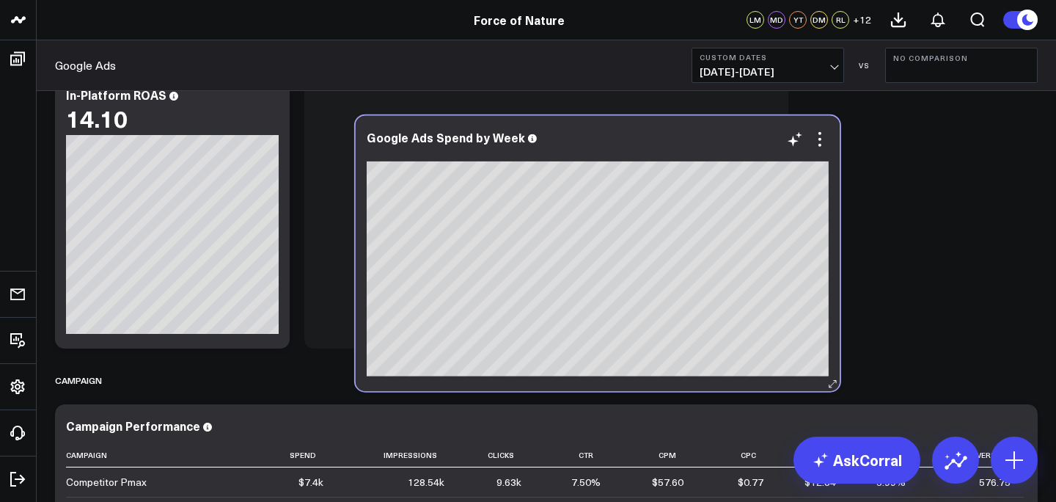
drag, startPoint x: 373, startPoint y: 428, endPoint x: 673, endPoint y: 140, distance: 415.6
click at [673, 140] on div "Google Ads Spend by Week" at bounding box center [598, 137] width 462 height 13
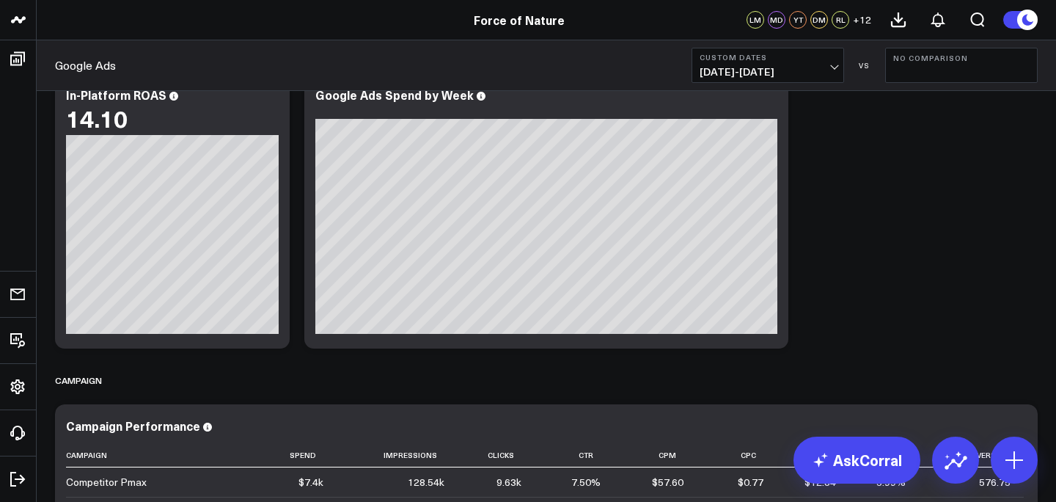
scroll to position [1200, 0]
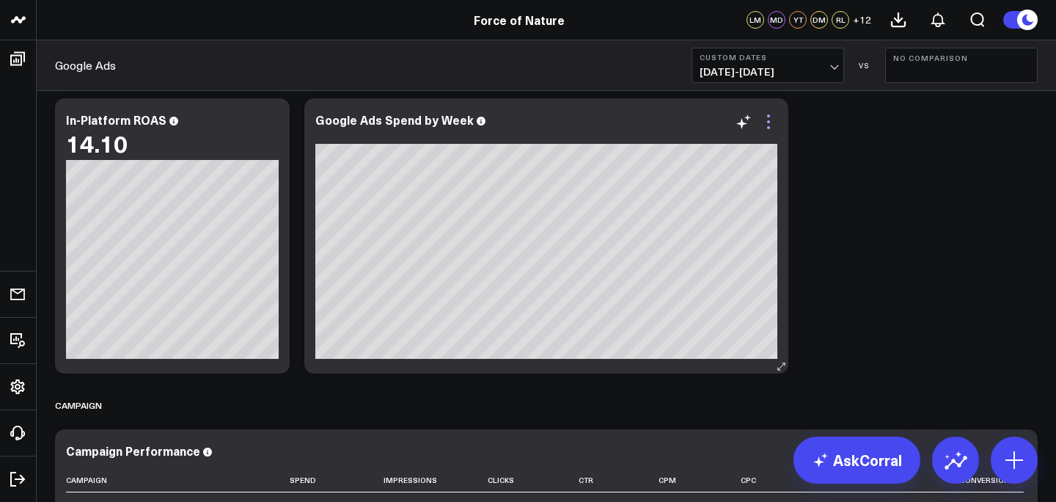
click at [769, 117] on icon at bounding box center [769, 122] width 18 height 18
click at [778, 365] on icon at bounding box center [781, 366] width 11 height 11
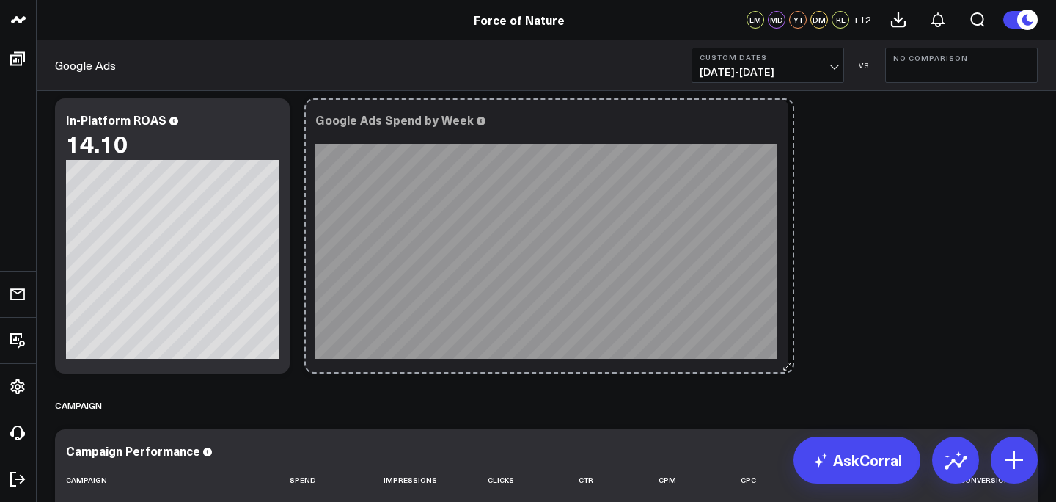
drag, startPoint x: 778, startPoint y: 365, endPoint x: 909, endPoint y: 365, distance: 130.6
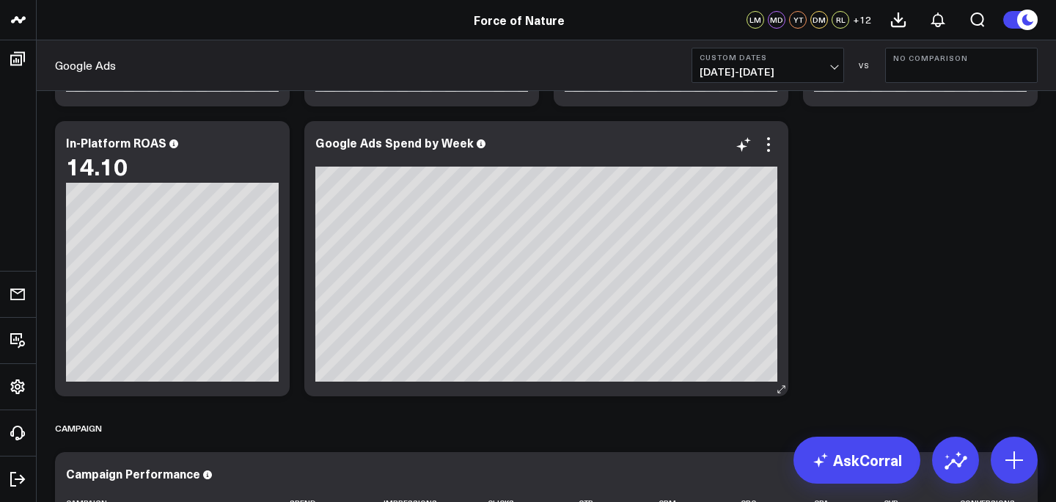
scroll to position [1176, 0]
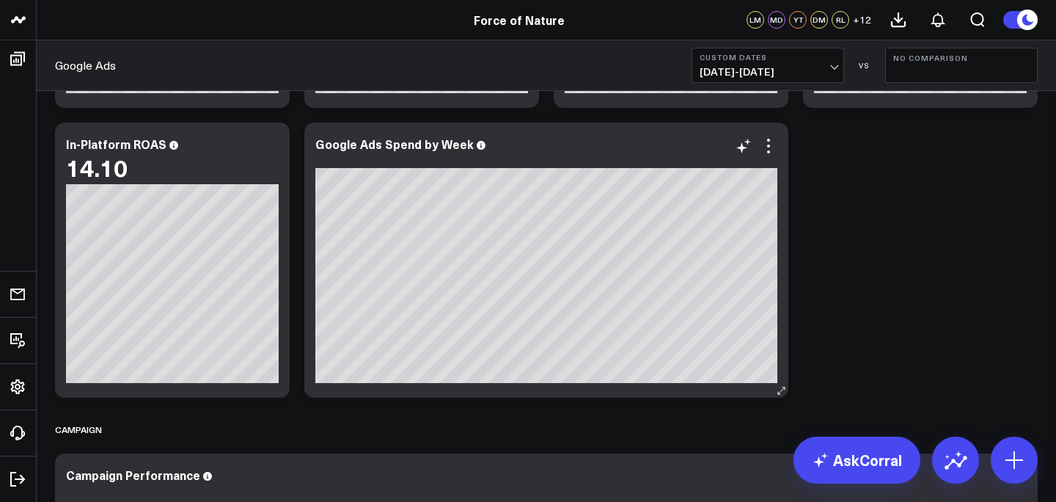
click at [604, 126] on div "Google Ads Spend by Week" at bounding box center [546, 260] width 484 height 275
click at [1020, 22] on icon at bounding box center [1028, 20] width 16 height 16
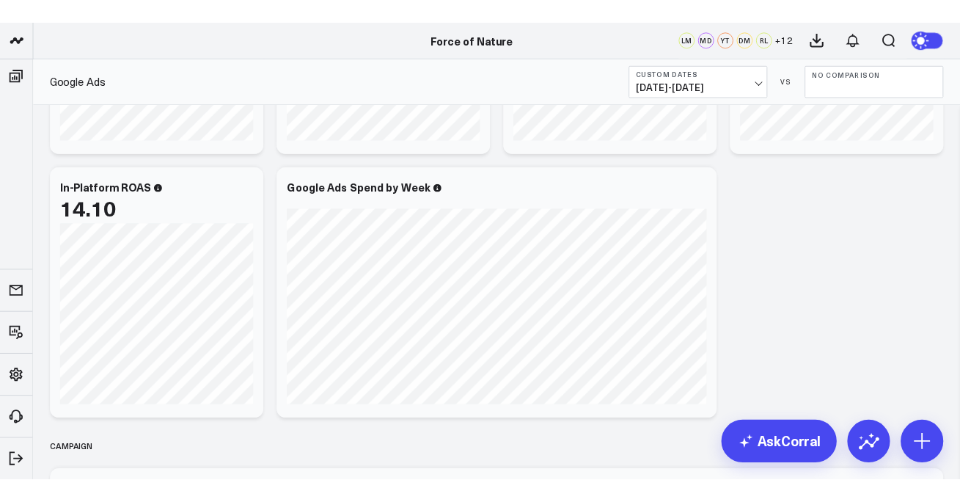
scroll to position [1140, 0]
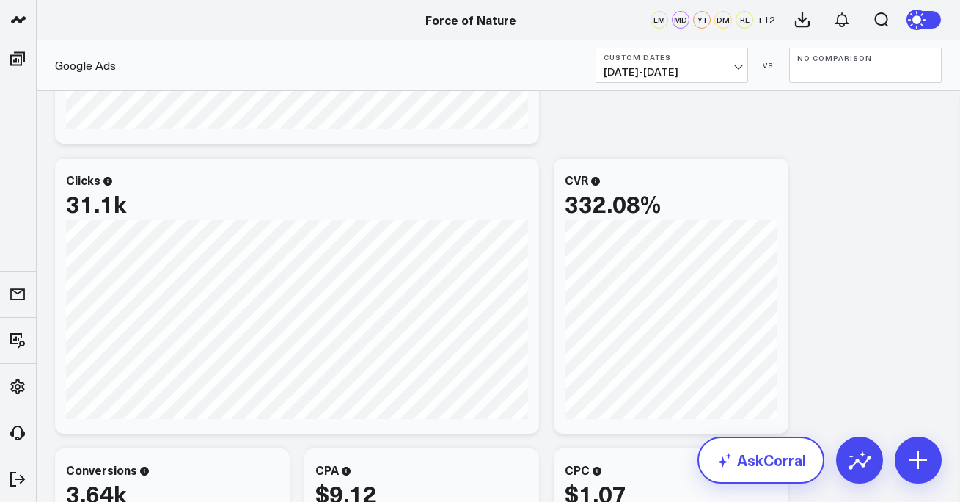
click at [753, 465] on link "AskCorral" at bounding box center [761, 459] width 127 height 47
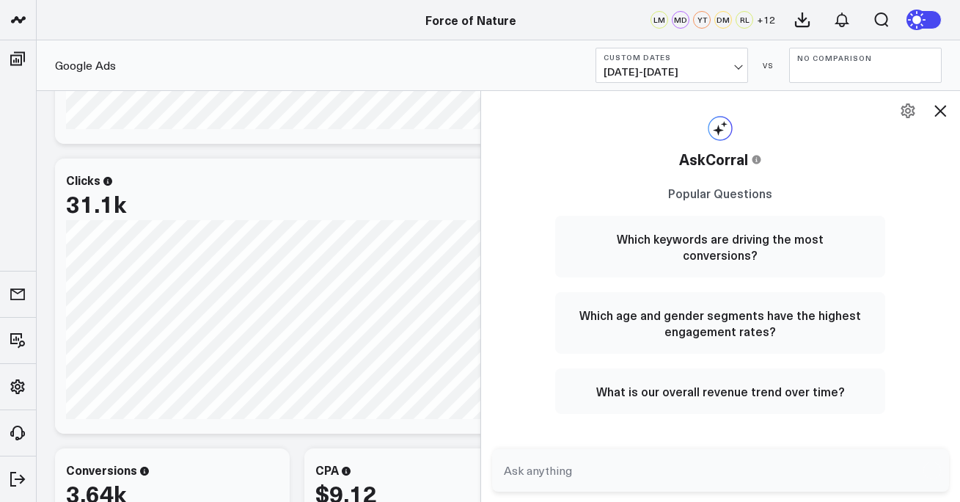
click at [553, 465] on textarea at bounding box center [708, 470] width 417 height 26
type textarea "what is my channel revenue over time"
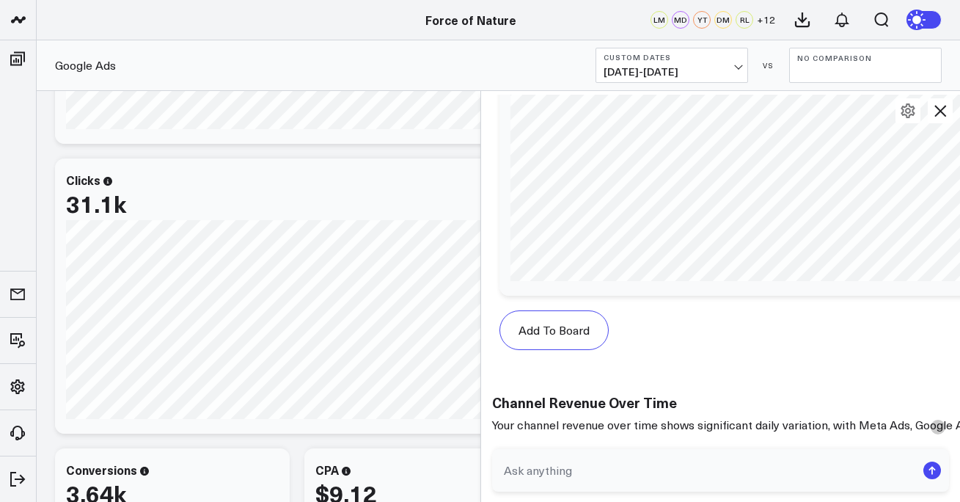
scroll to position [1200, 0]
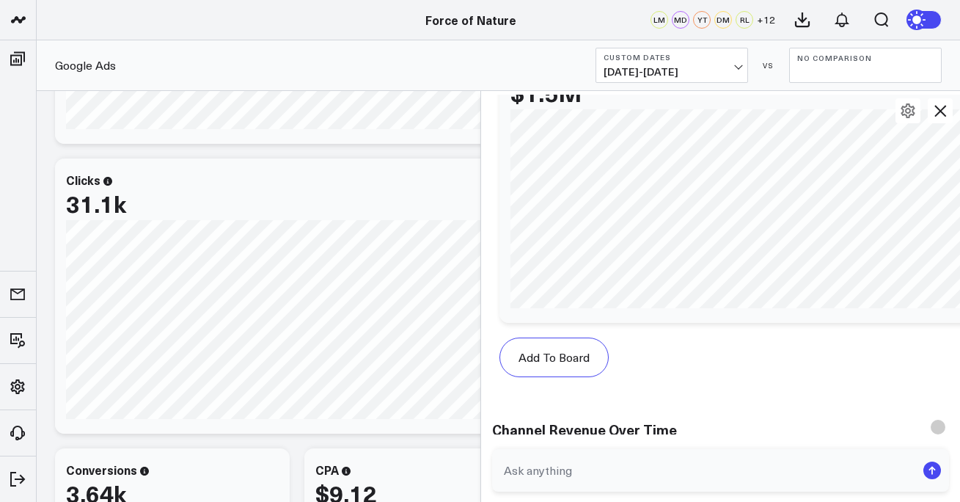
type textarea "n"
type textarea "h"
type textarea "break that down over week"
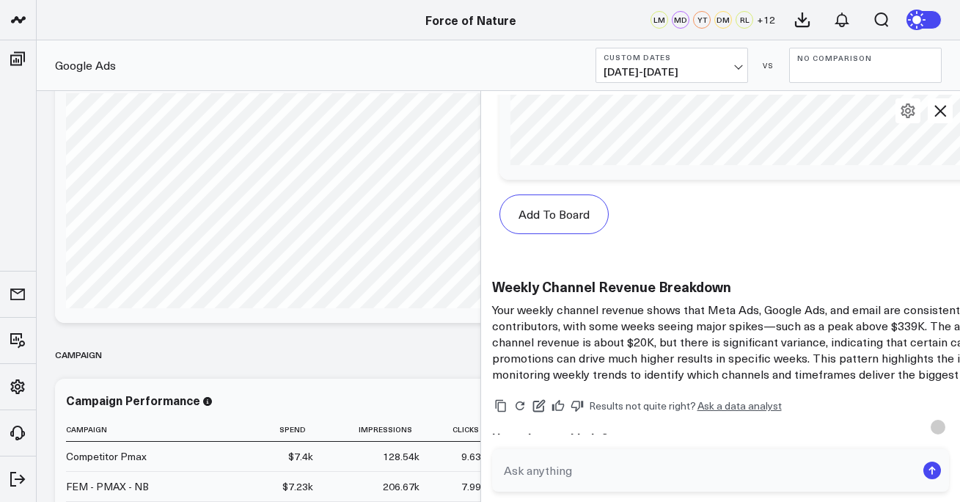
scroll to position [2044, 0]
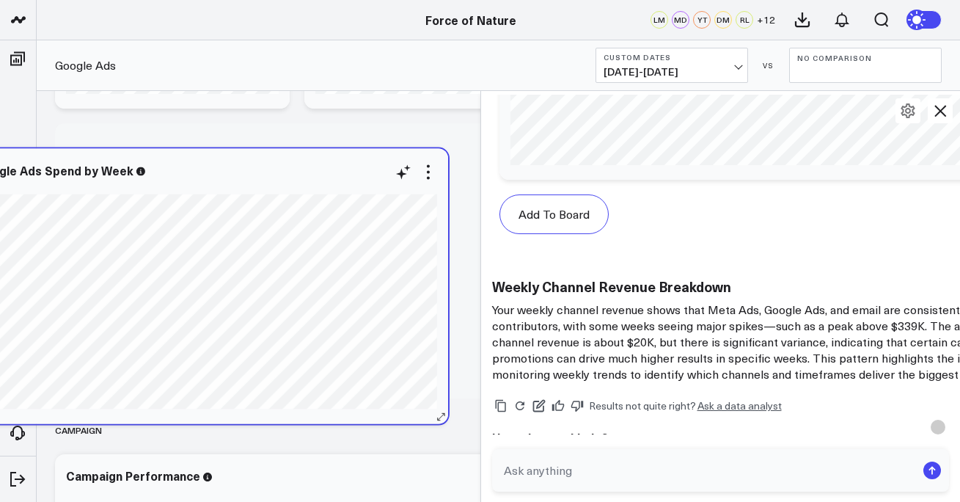
drag, startPoint x: 456, startPoint y: 157, endPoint x: 361, endPoint y: 183, distance: 98.8
click at [361, 183] on div at bounding box center [206, 185] width 462 height 10
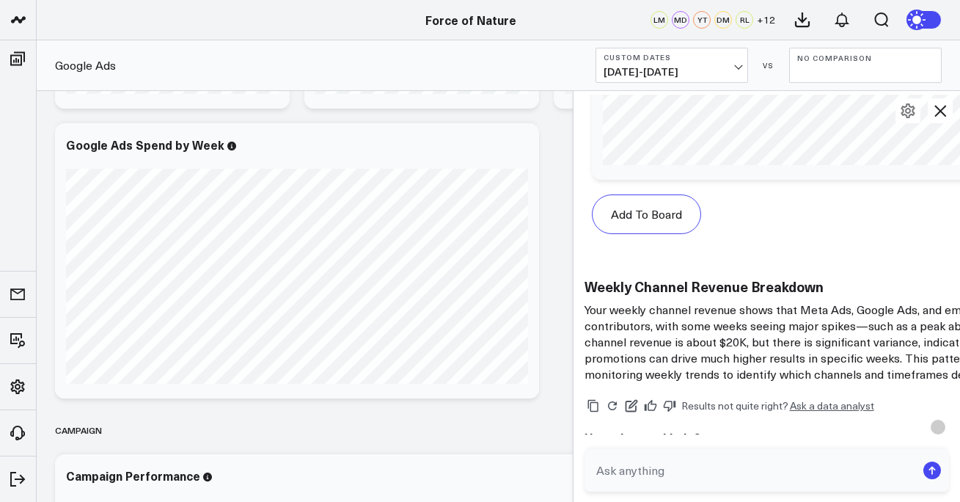
drag, startPoint x: 481, startPoint y: 314, endPoint x: 572, endPoint y: 313, distance: 91.0
click at [572, 313] on div at bounding box center [572, 296] width 7 height 412
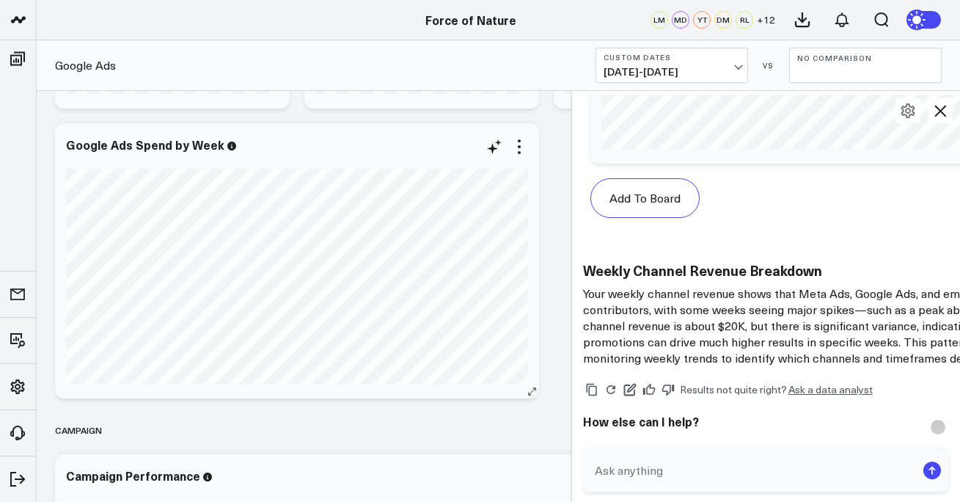
click at [529, 194] on div "Google Ads Spend by Week" at bounding box center [297, 260] width 484 height 275
click at [520, 148] on icon at bounding box center [520, 147] width 18 height 18
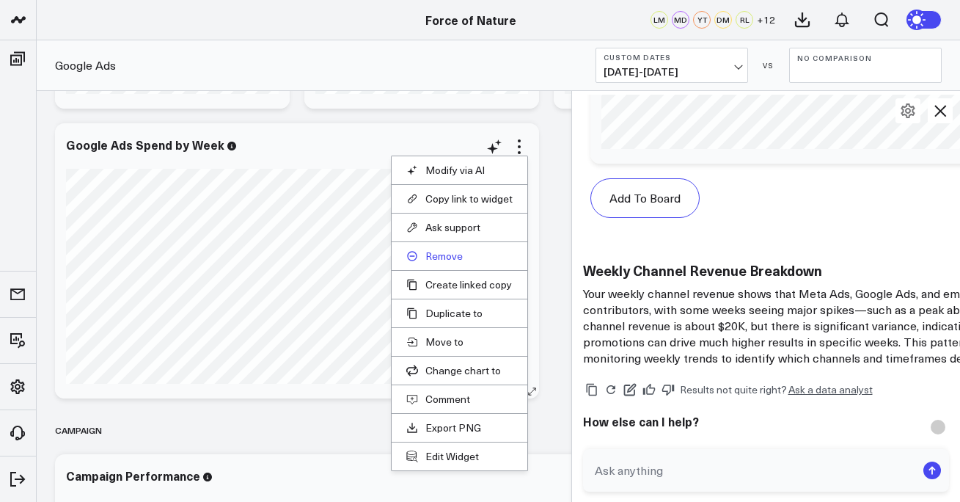
click at [466, 257] on button "Remove" at bounding box center [459, 255] width 106 height 13
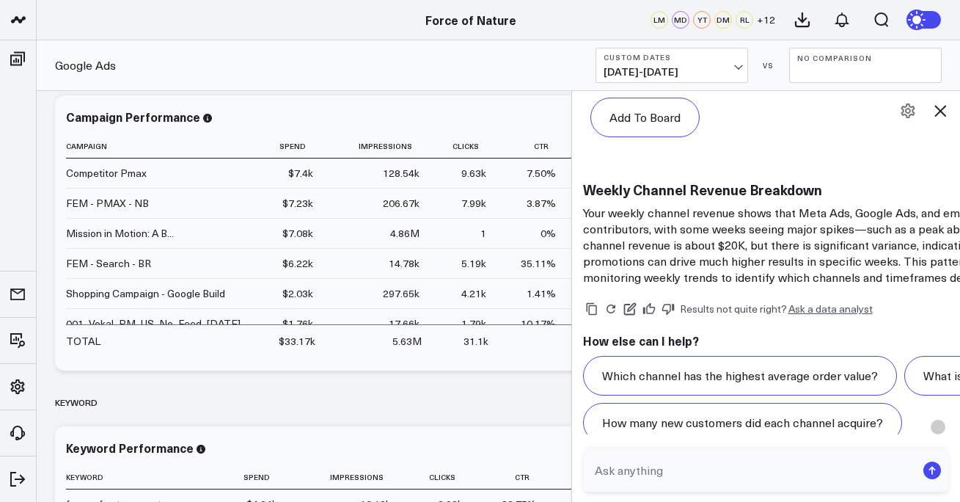
scroll to position [3241, 0]
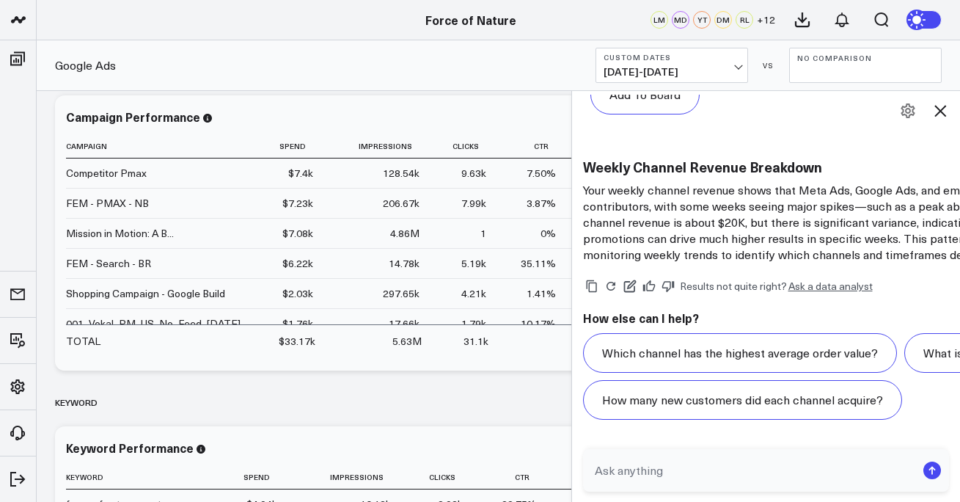
click at [694, 457] on textarea at bounding box center [754, 470] width 326 height 26
type textarea "create a vertical bar chart for it"
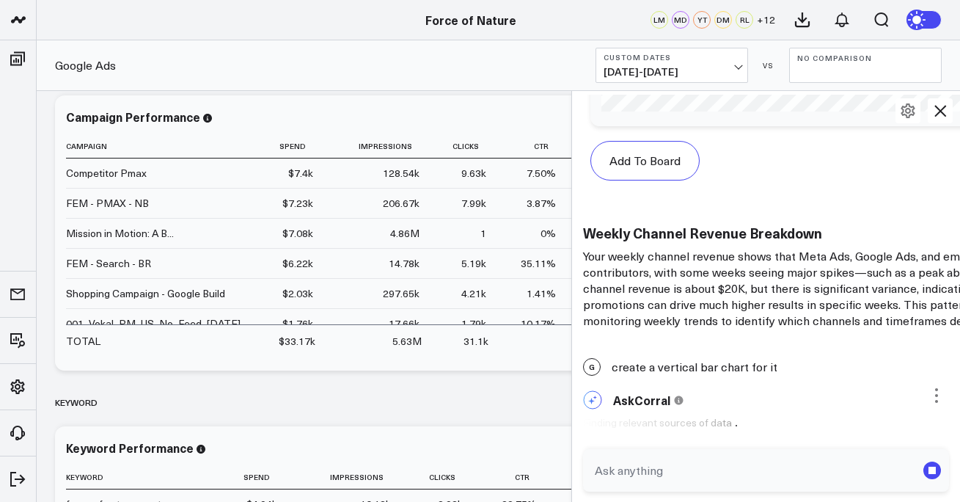
scroll to position [3129, 0]
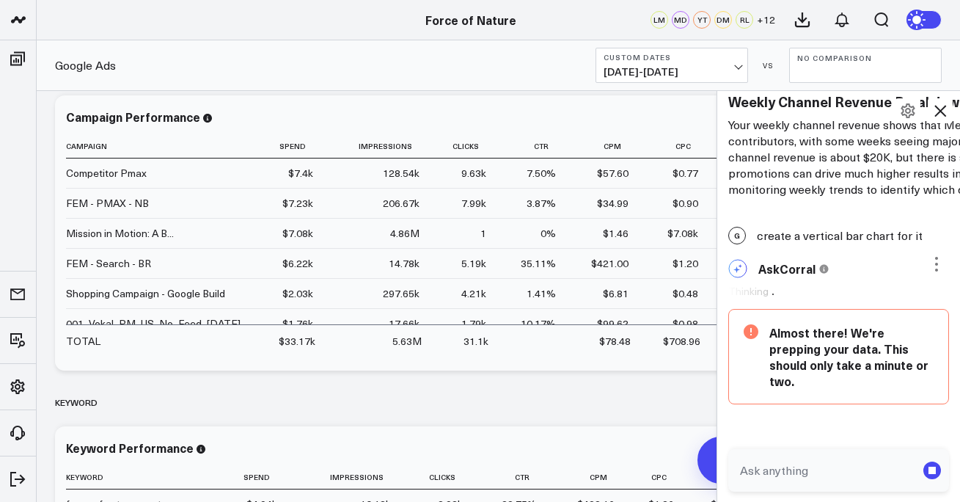
scroll to position [3504, 0]
drag, startPoint x: 572, startPoint y: 351, endPoint x: 717, endPoint y: 351, distance: 145.2
click at [719, 351] on div at bounding box center [716, 296] width 7 height 412
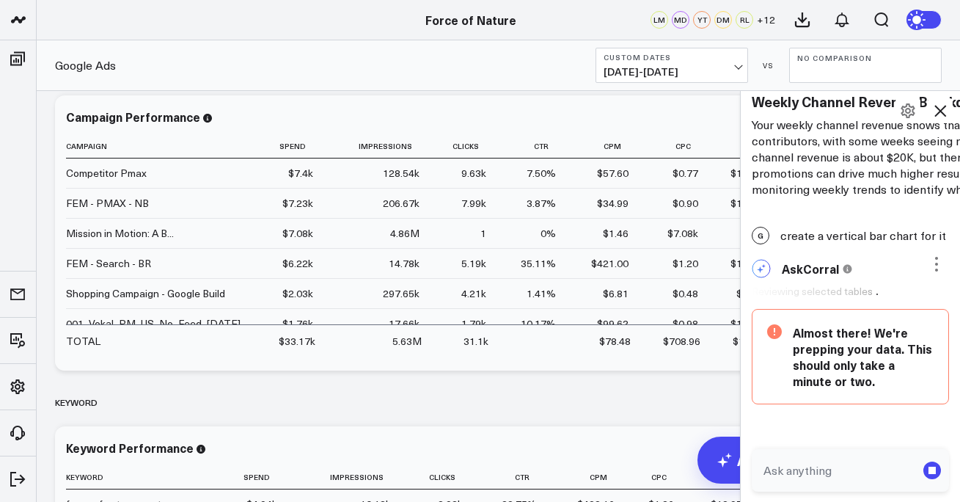
drag, startPoint x: 717, startPoint y: 393, endPoint x: 802, endPoint y: 393, distance: 85.1
click at [802, 393] on div "G what is my channel revenue over time AskCorral This feature is experimental, …" at bounding box center [850, 296] width 220 height 412
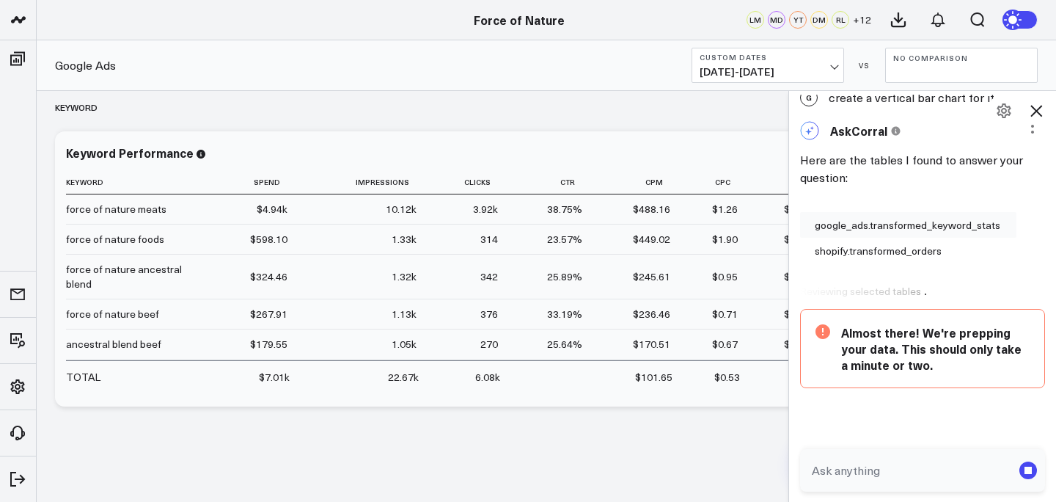
scroll to position [3642, 0]
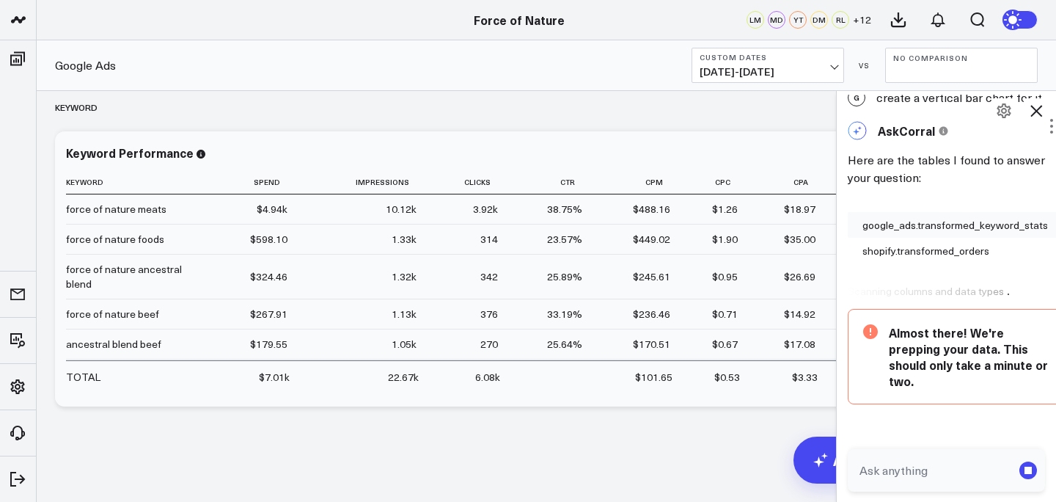
drag, startPoint x: 789, startPoint y: 269, endPoint x: 988, endPoint y: 270, distance: 198.8
click at [988, 270] on div "G what is my channel revenue over time AskCorral This feature is experimental, …" at bounding box center [946, 296] width 220 height 412
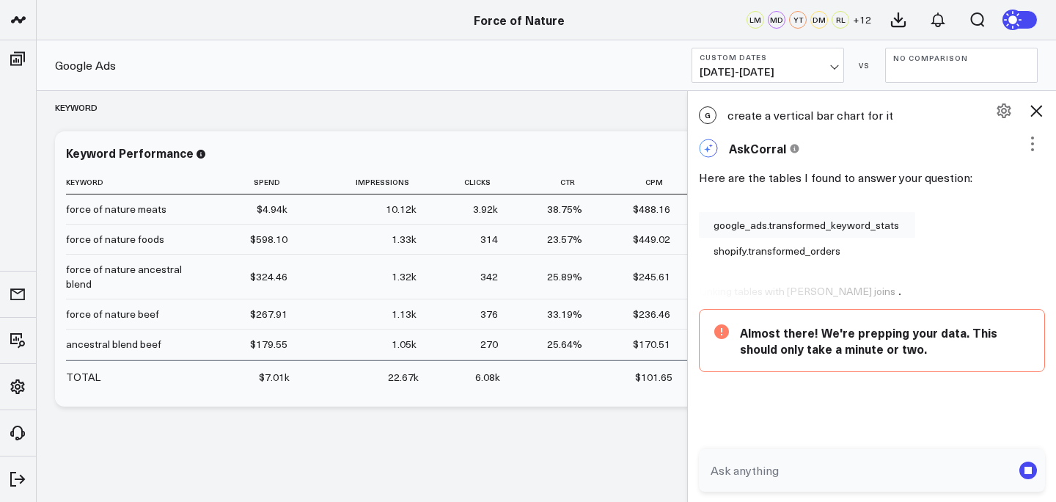
scroll to position [3380, 0]
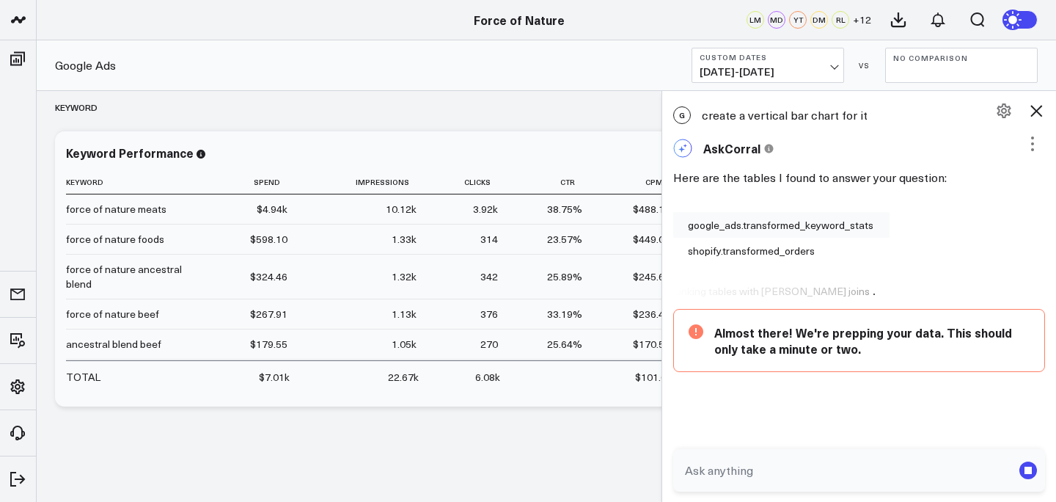
drag, startPoint x: 833, startPoint y: 371, endPoint x: 659, endPoint y: 373, distance: 174.6
click at [659, 373] on div at bounding box center [661, 296] width 7 height 412
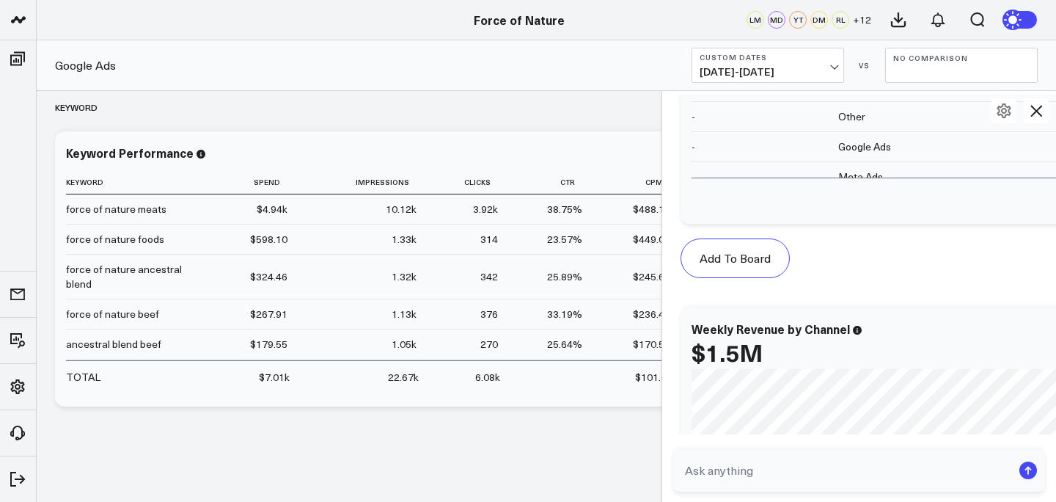
scroll to position [3886, 0]
click at [739, 279] on button "Add To Board" at bounding box center [735, 259] width 109 height 40
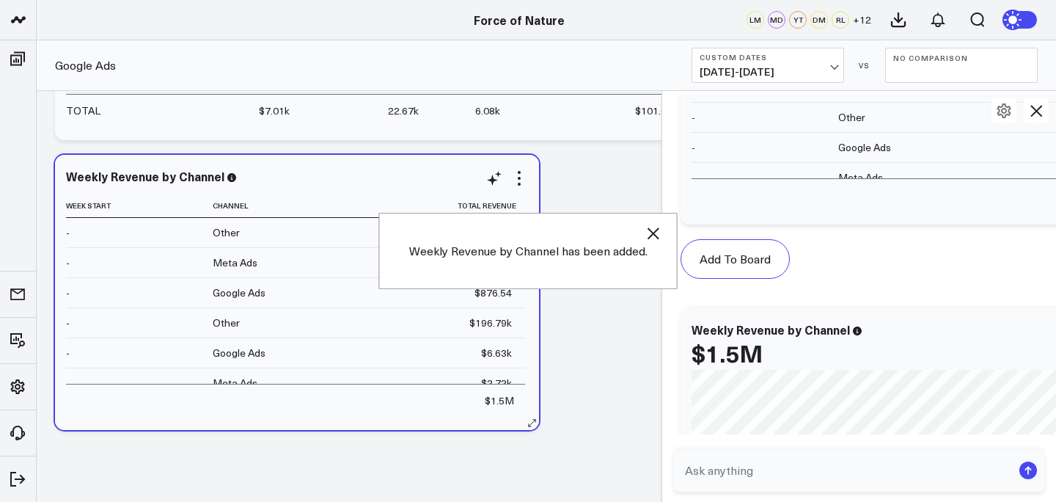
scroll to position [2118, 0]
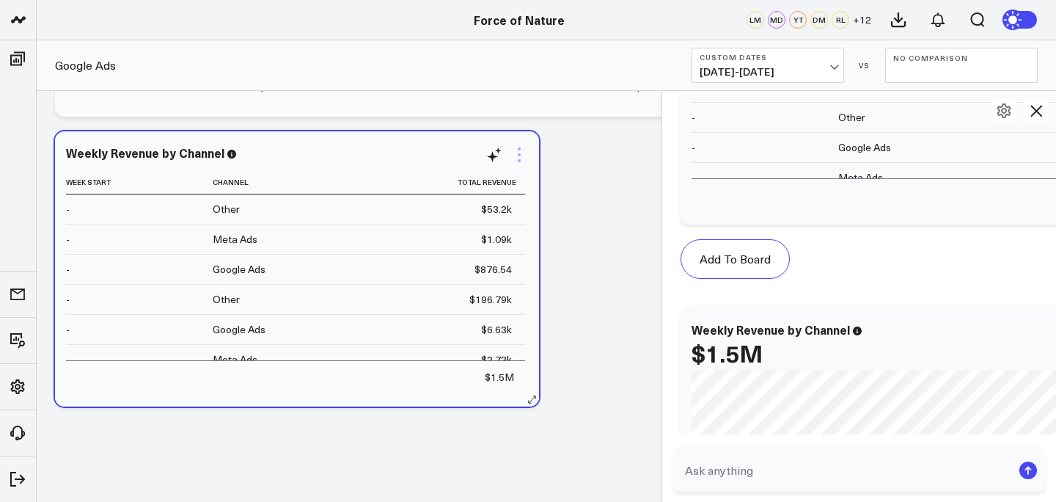
click at [520, 150] on icon at bounding box center [520, 155] width 18 height 18
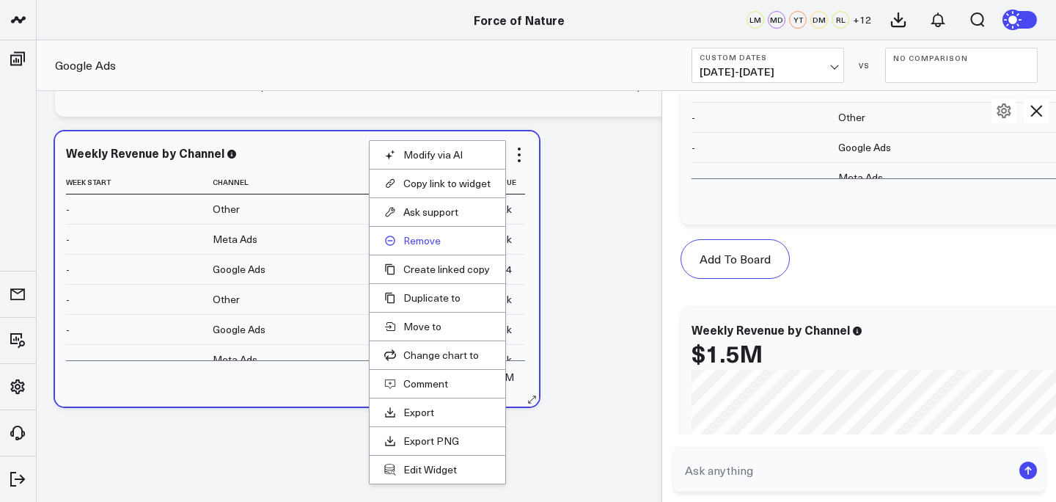
click at [436, 237] on button "Remove" at bounding box center [437, 240] width 106 height 13
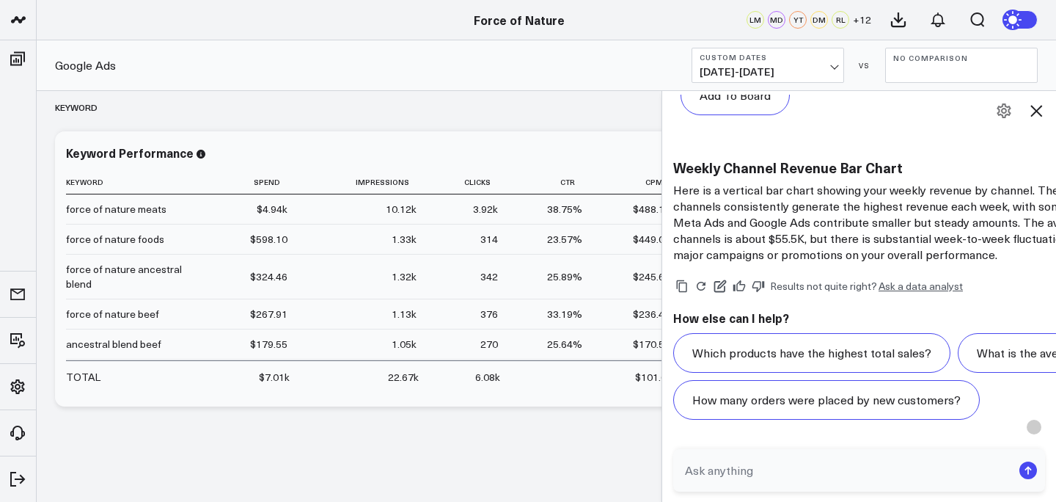
scroll to position [4164, 0]
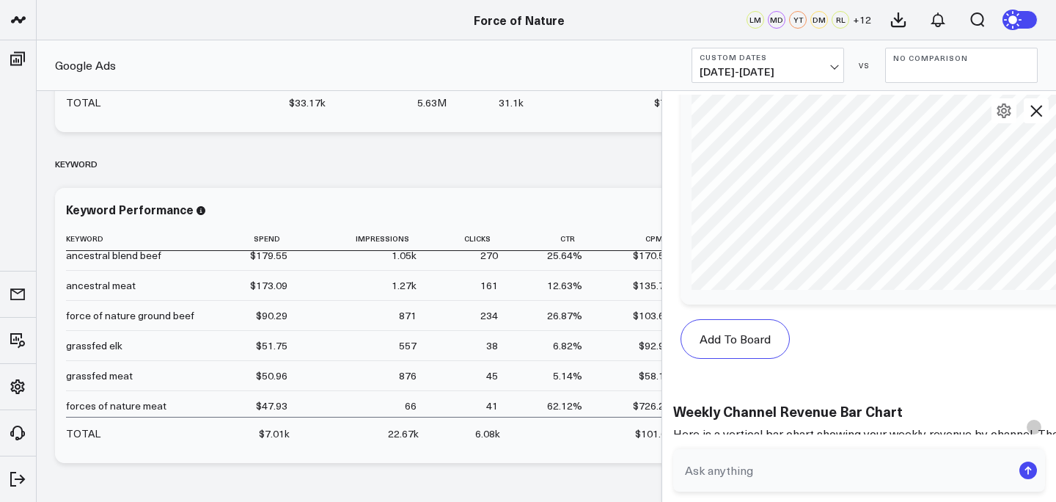
scroll to position [1829, 0]
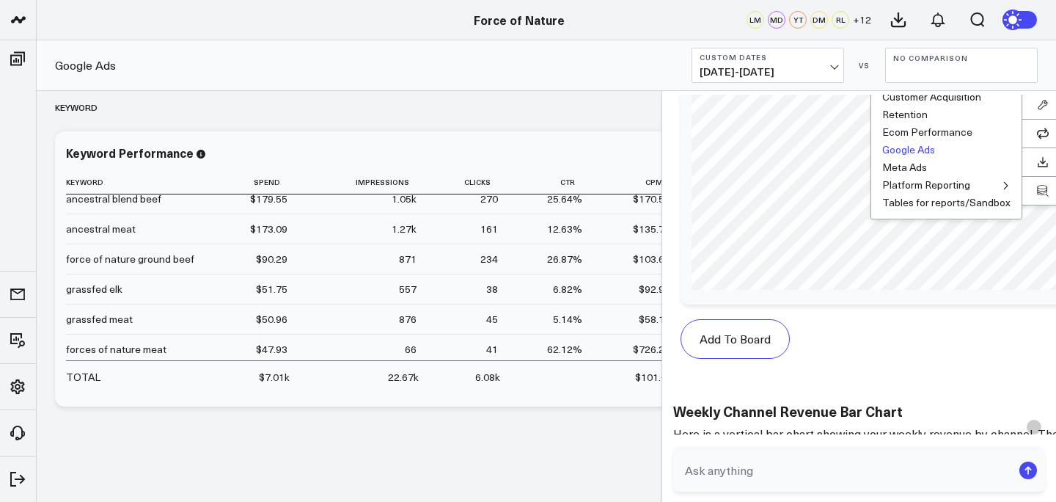
click at [882, 155] on button "Google Ads" at bounding box center [908, 150] width 53 height 10
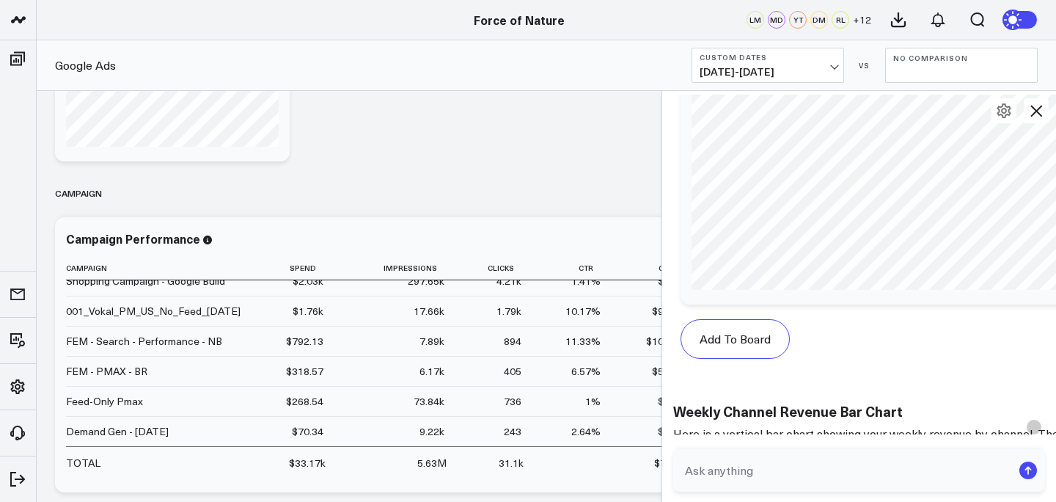
scroll to position [1373, 0]
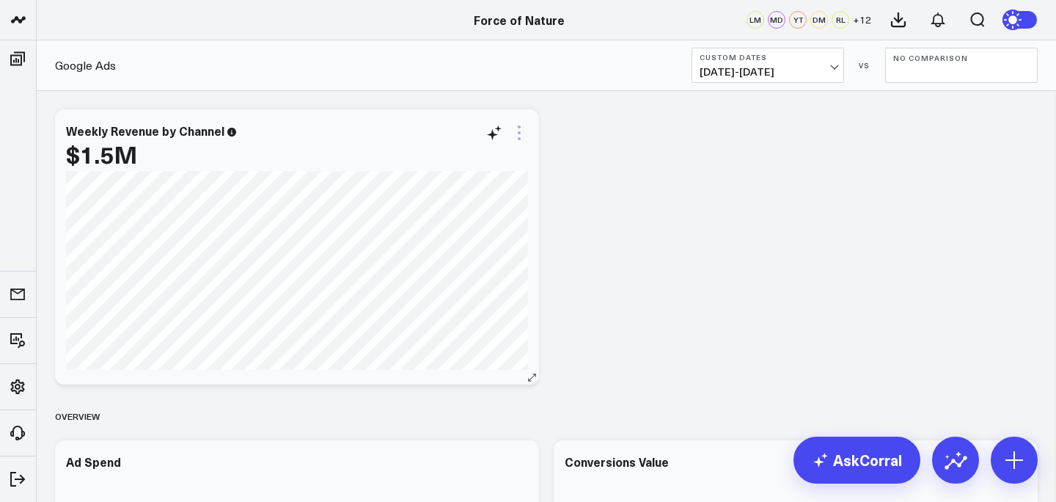
click at [519, 139] on icon at bounding box center [519, 138] width 3 height 3
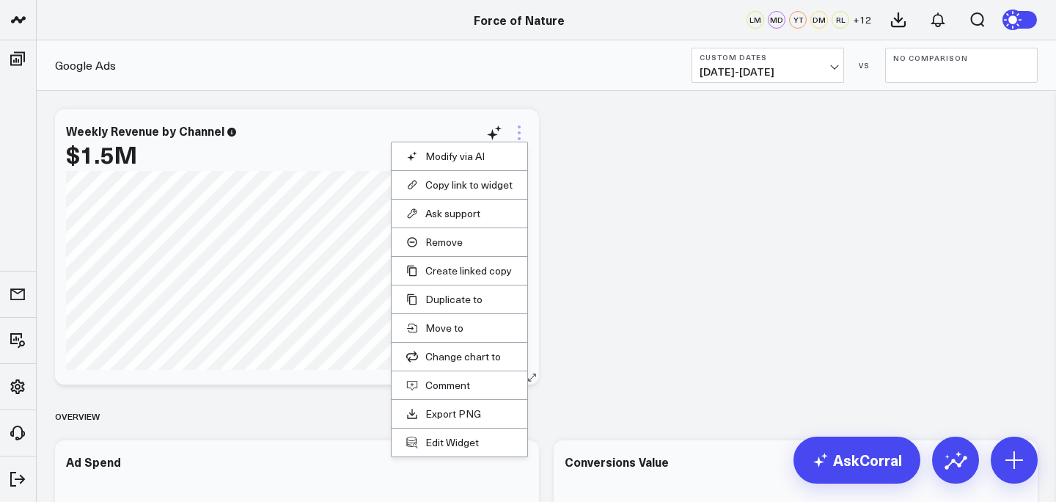
click at [519, 139] on icon at bounding box center [519, 138] width 3 height 3
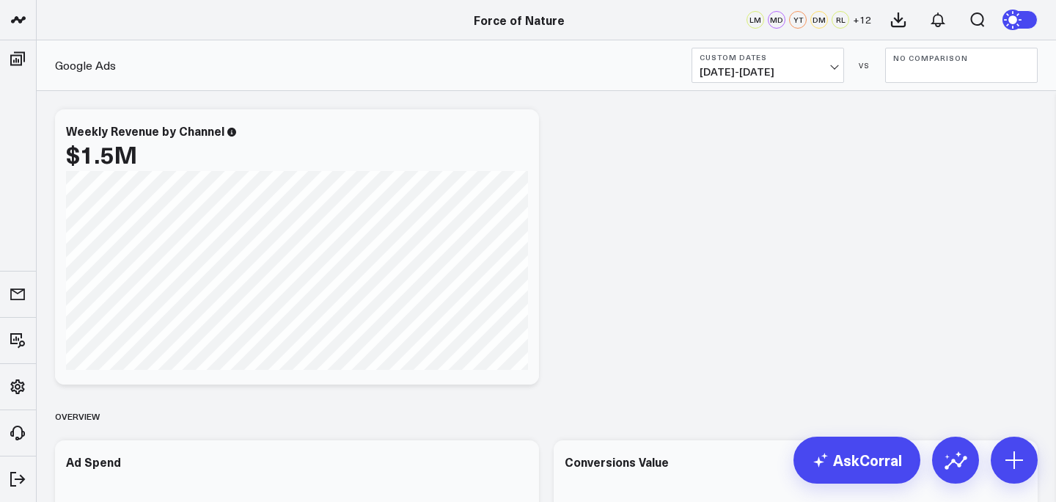
click at [523, 135] on icon at bounding box center [520, 133] width 18 height 18
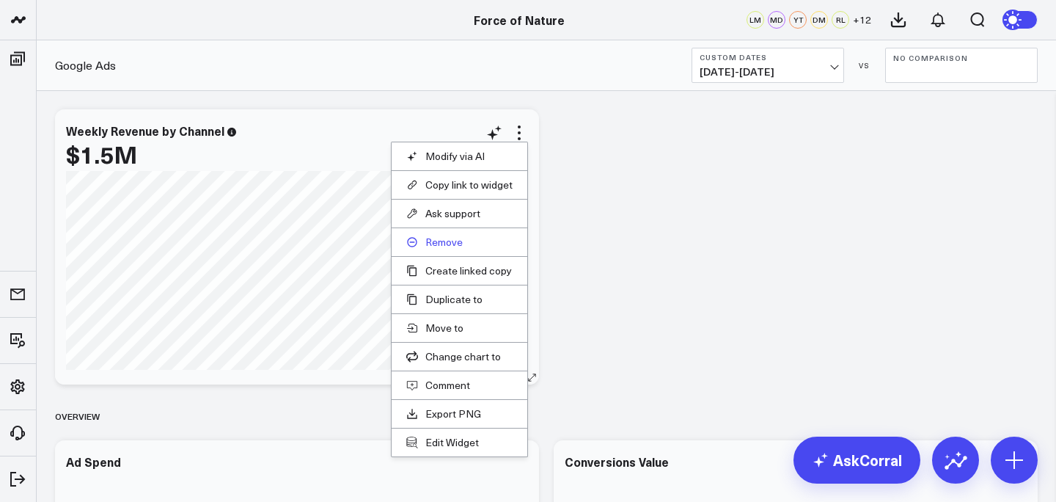
click at [447, 238] on button "Remove" at bounding box center [459, 241] width 106 height 13
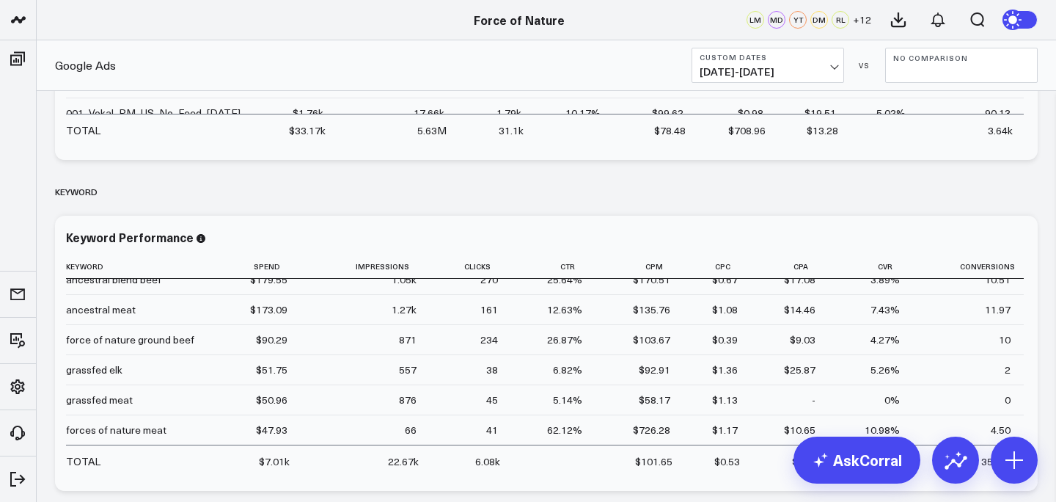
scroll to position [230, 0]
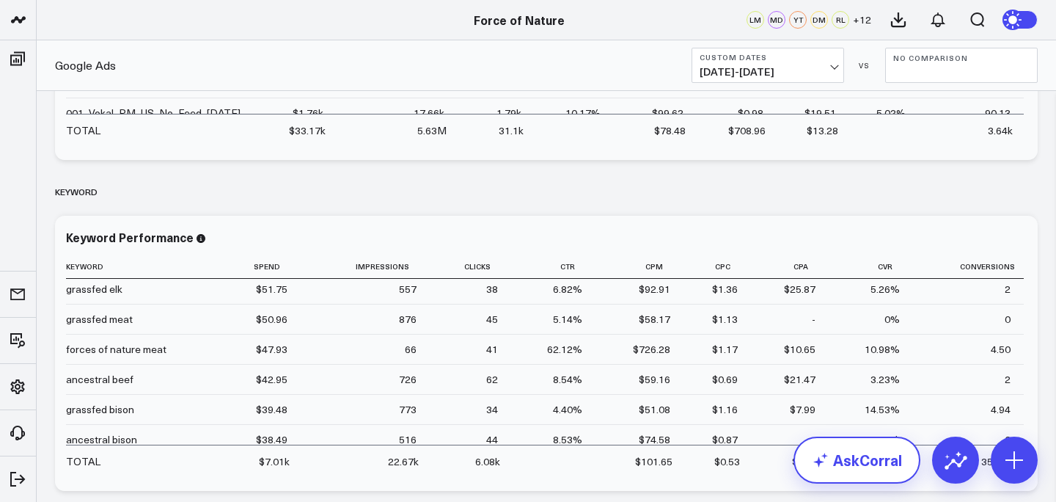
click at [859, 466] on link "AskCorral" at bounding box center [857, 459] width 127 height 47
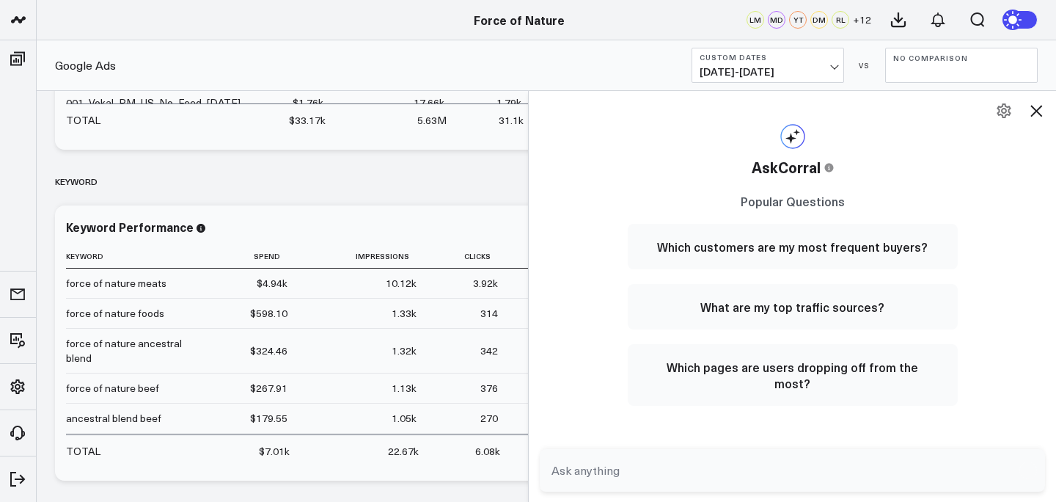
scroll to position [1748, 0]
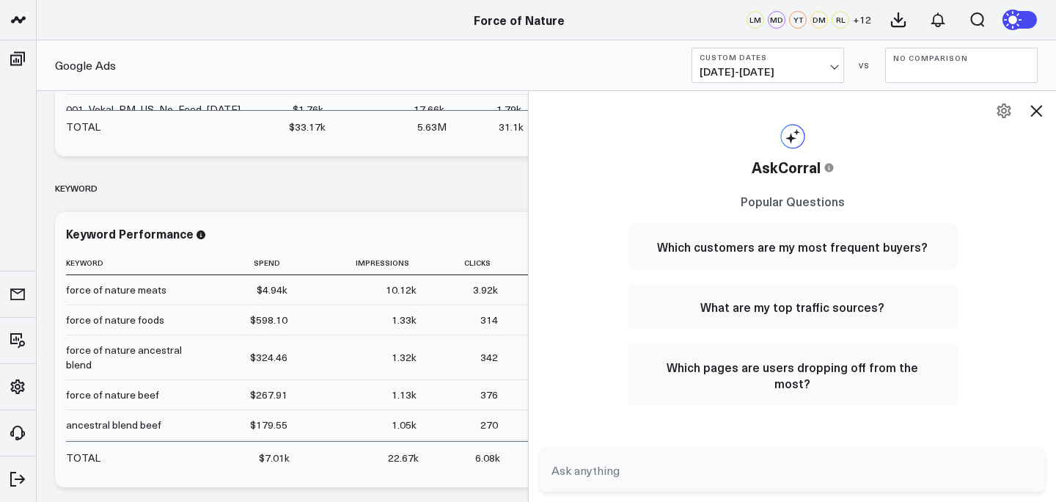
click at [679, 453] on form at bounding box center [792, 470] width 505 height 43
click at [626, 475] on textarea at bounding box center [780, 470] width 464 height 26
click at [629, 472] on textarea "What is my channel roas?" at bounding box center [780, 470] width 464 height 26
type textarea "What is my google roas?"
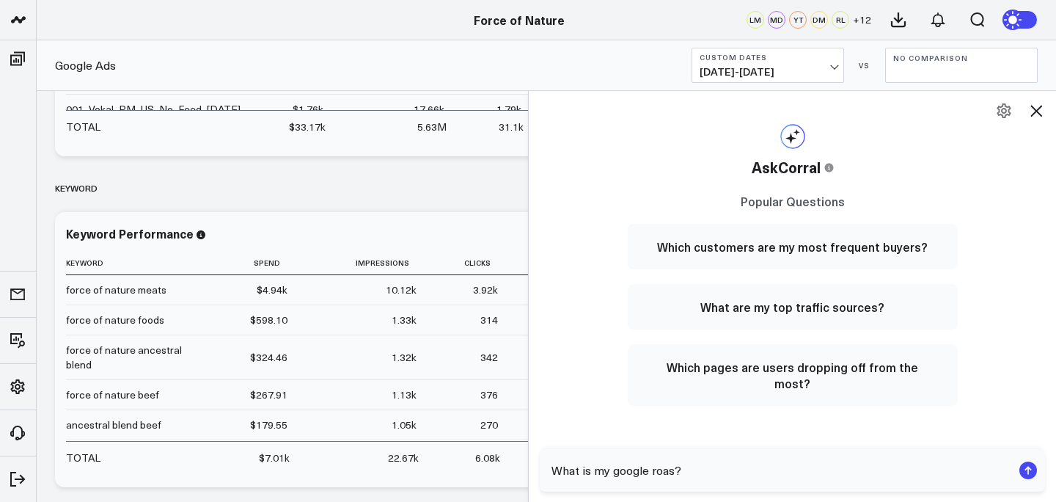
click at [701, 482] on textarea "What is my google roas?" at bounding box center [780, 470] width 464 height 26
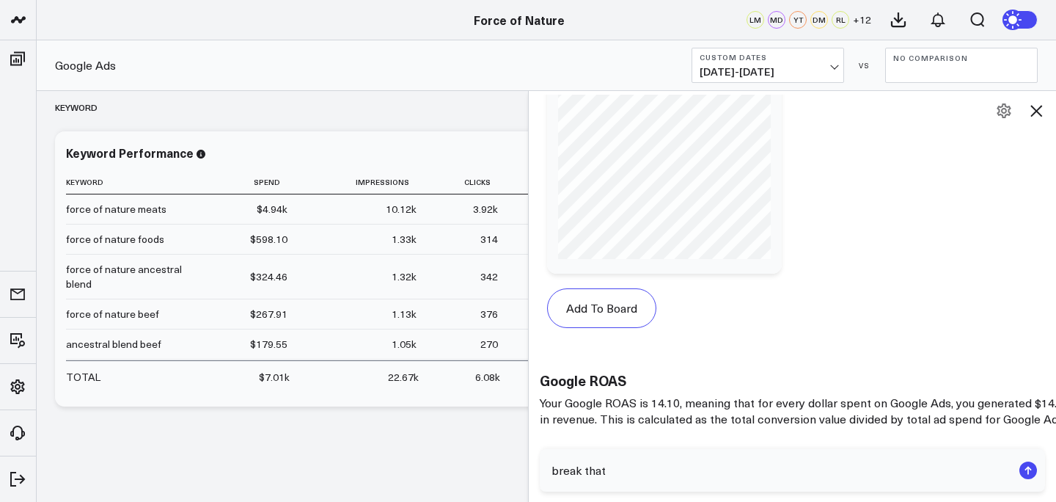
scroll to position [1451, 0]
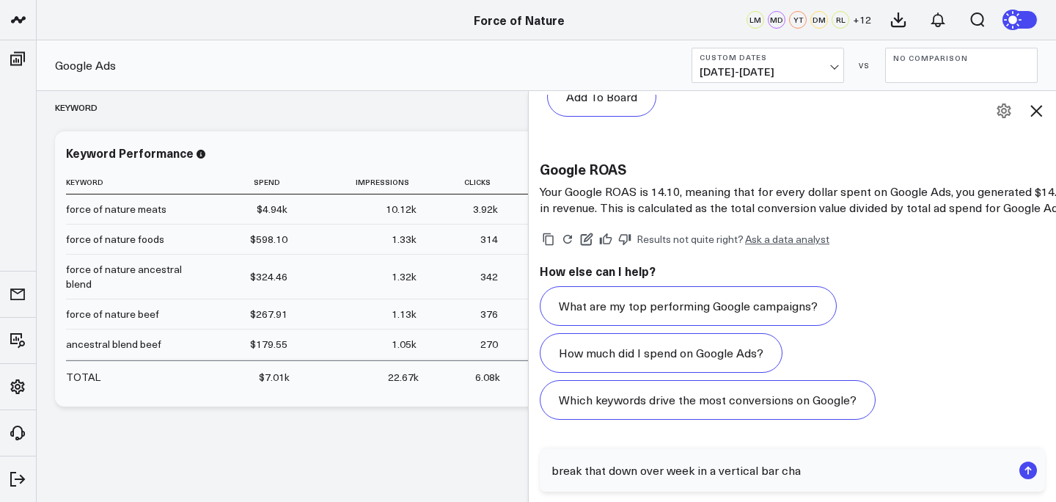
type textarea "break that down over week in a vertical bar char"
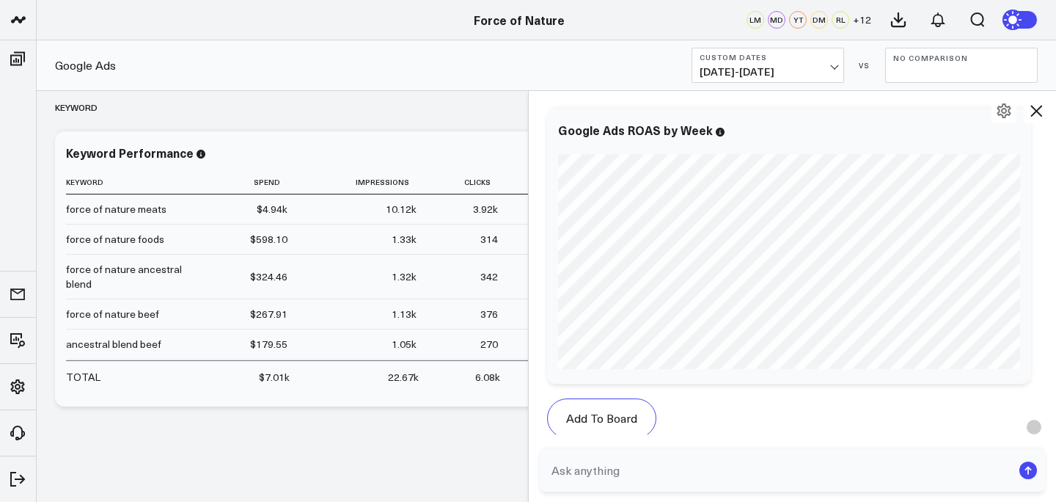
scroll to position [2000, 0]
click at [1009, 140] on icon at bounding box center [1012, 132] width 18 height 18
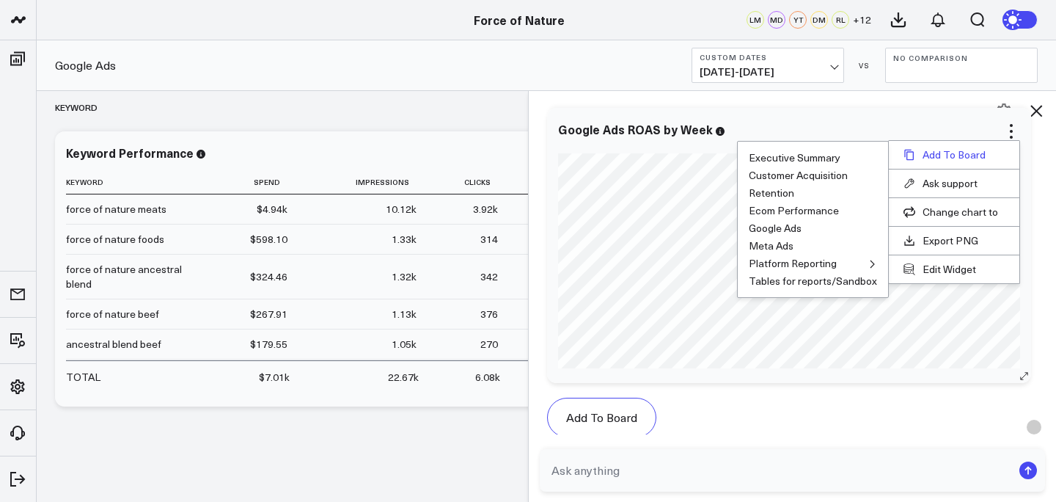
click at [950, 161] on button "Add To Board" at bounding box center [954, 154] width 101 height 13
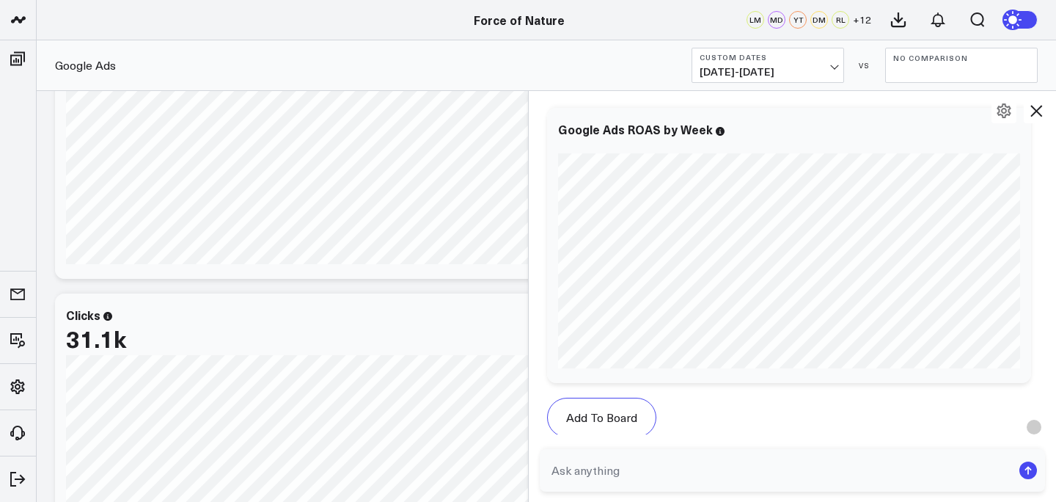
scroll to position [134, 0]
click at [1014, 140] on icon at bounding box center [1012, 132] width 18 height 18
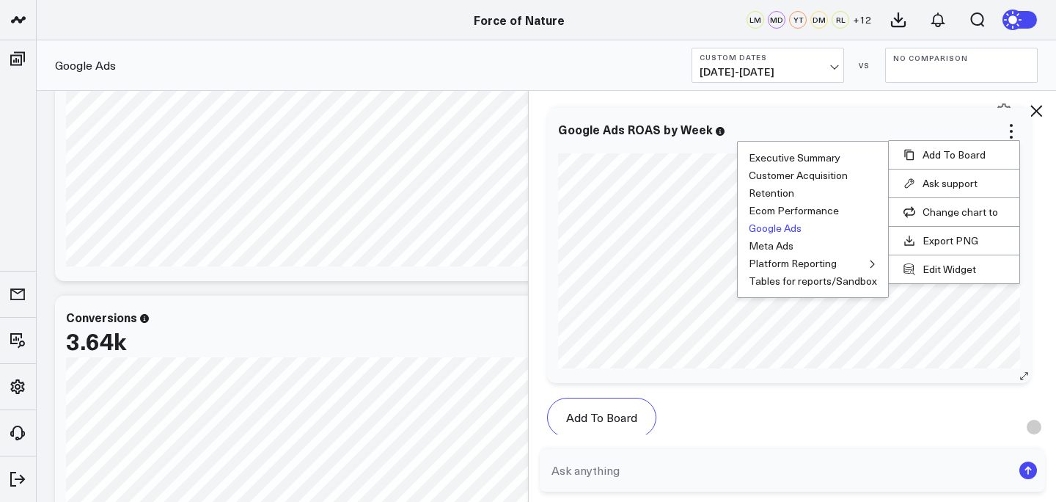
click at [773, 233] on button "Google Ads" at bounding box center [775, 228] width 53 height 10
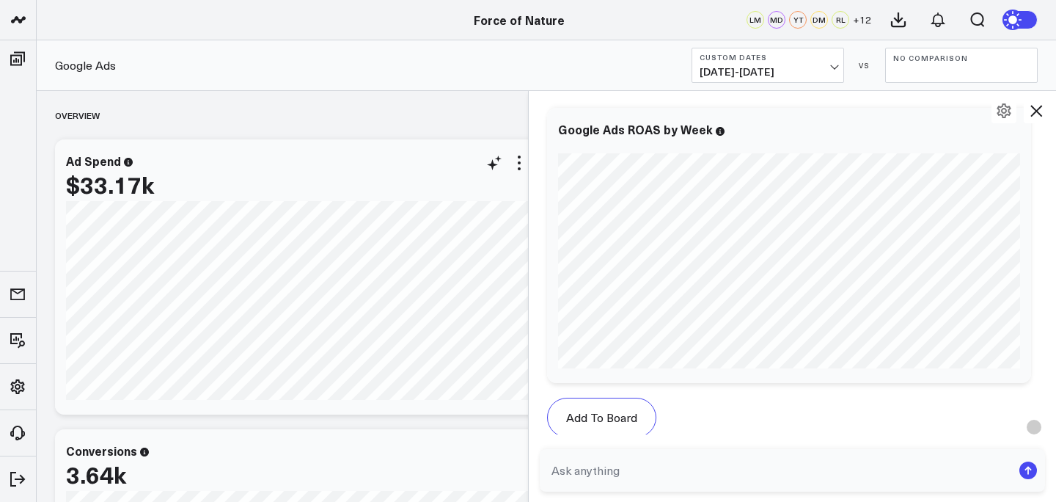
scroll to position [48, 0]
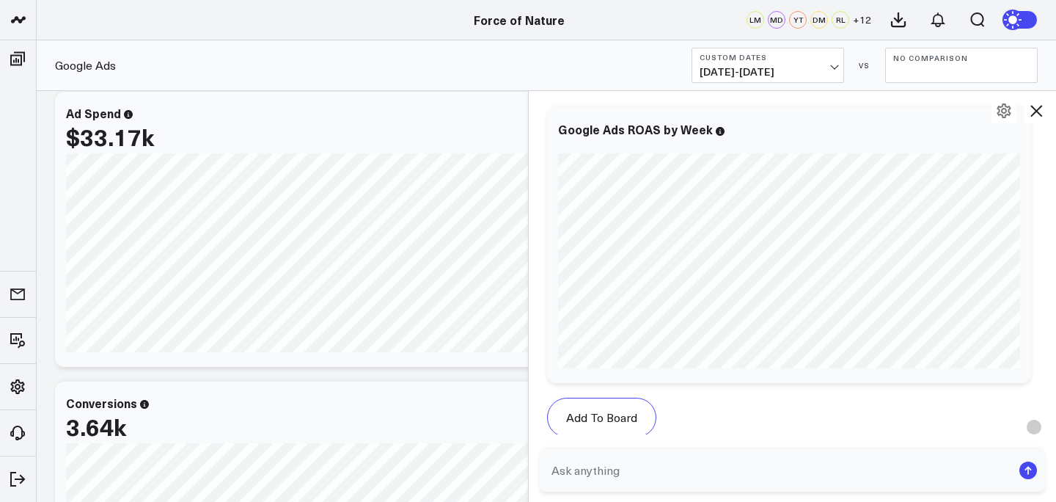
click at [462, 54] on div "Google Ads Custom Dates 07/02/25 - 08/27/25 VS No Comparison" at bounding box center [547, 65] width 1020 height 51
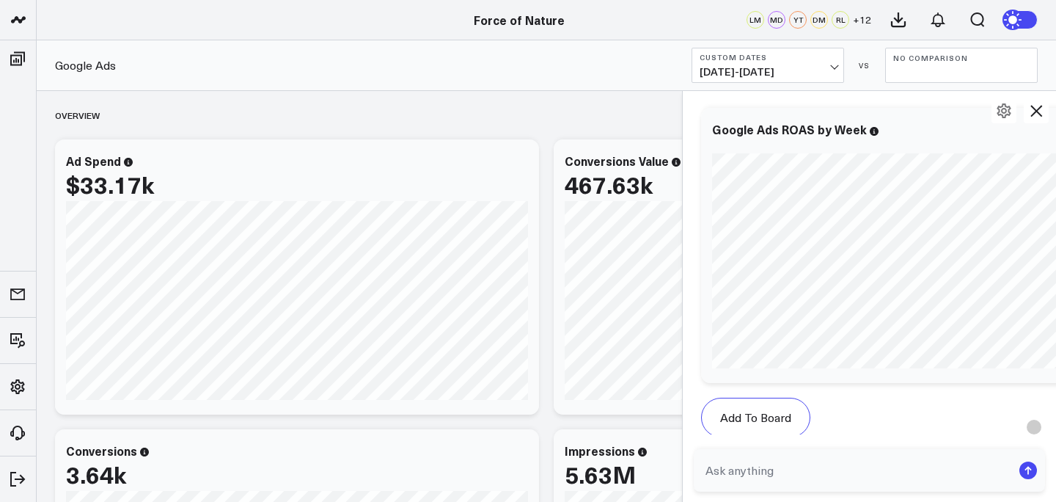
scroll to position [2016, 0]
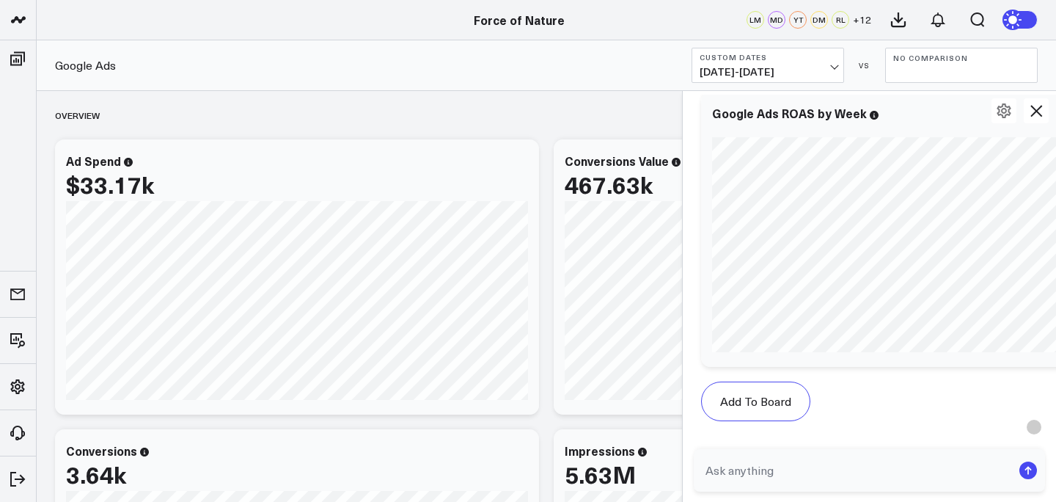
drag, startPoint x: 527, startPoint y: 231, endPoint x: 683, endPoint y: 230, distance: 155.5
click at [684, 230] on div at bounding box center [682, 296] width 7 height 412
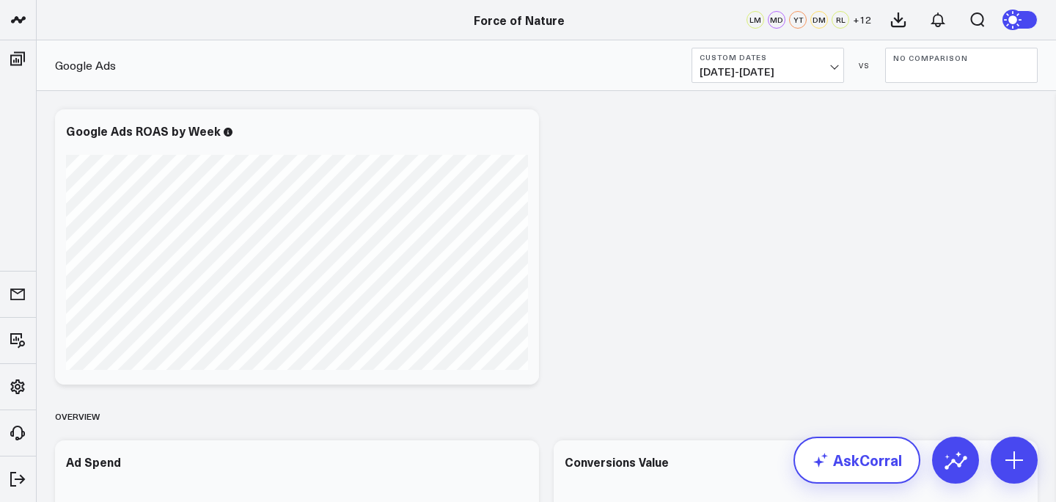
click at [861, 451] on link "AskCorral" at bounding box center [857, 459] width 127 height 47
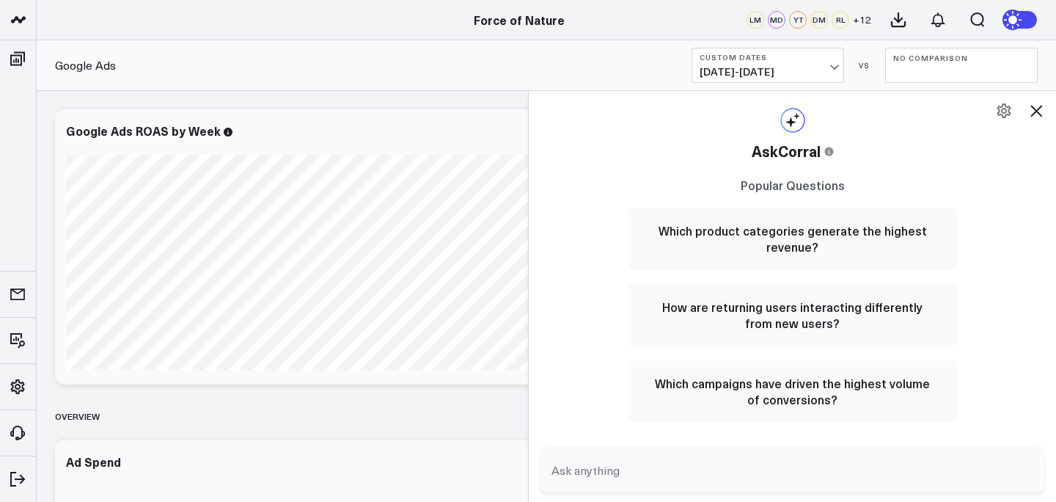
click at [861, 451] on link "AskCorral" at bounding box center [857, 459] width 127 height 47
click at [774, 453] on form at bounding box center [792, 470] width 505 height 43
click at [769, 465] on textarea at bounding box center [780, 470] width 464 height 26
type textarea "what is my google ad spend"
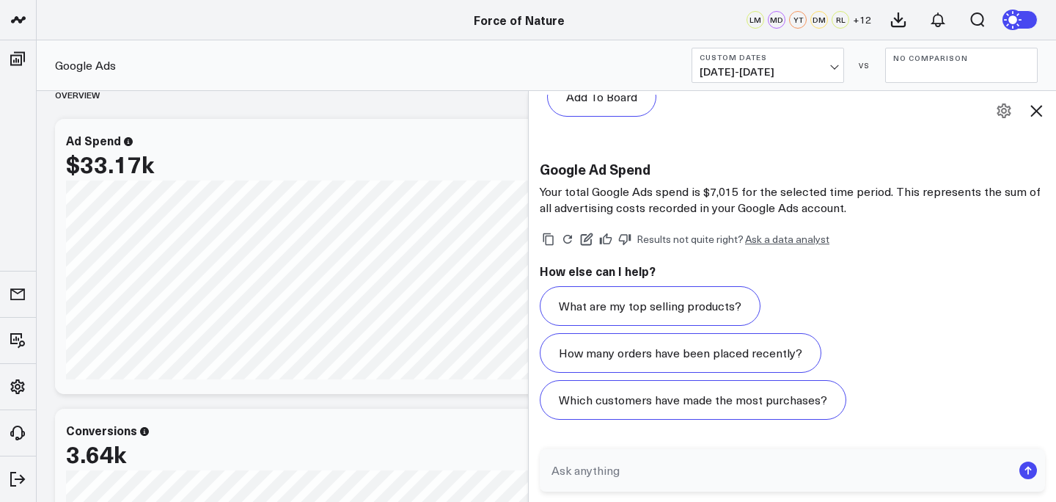
scroll to position [377, 0]
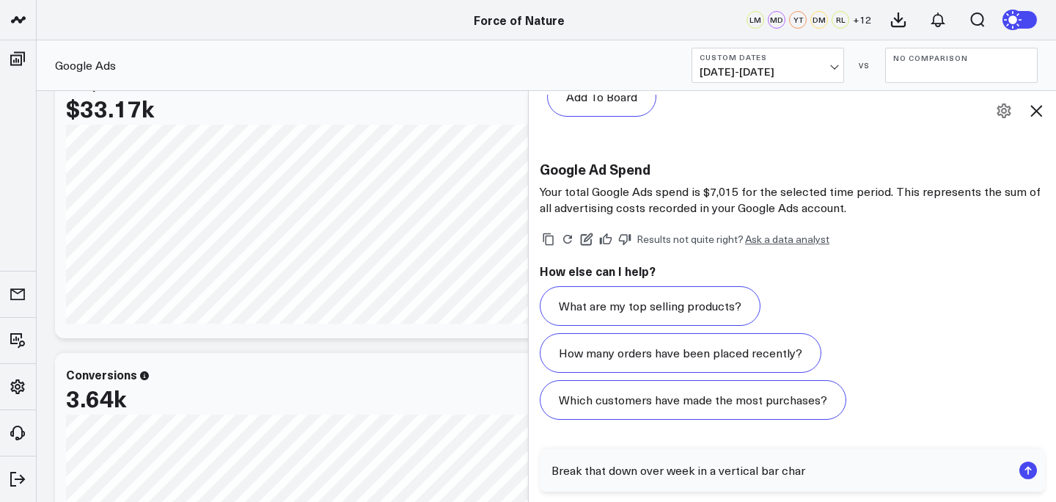
type textarea "Break that down over week in a vertical bar chart"
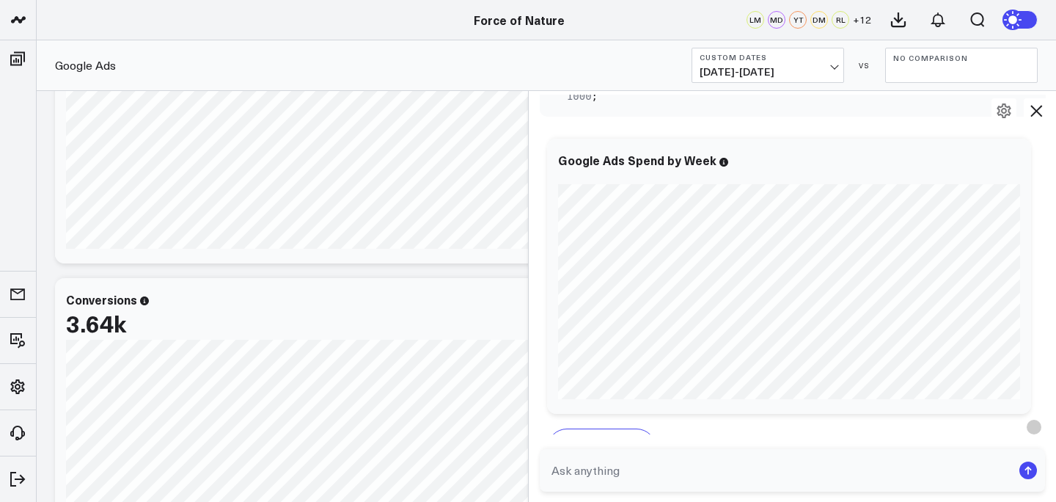
scroll to position [2384, 0]
click at [1012, 156] on icon at bounding box center [1012, 158] width 18 height 18
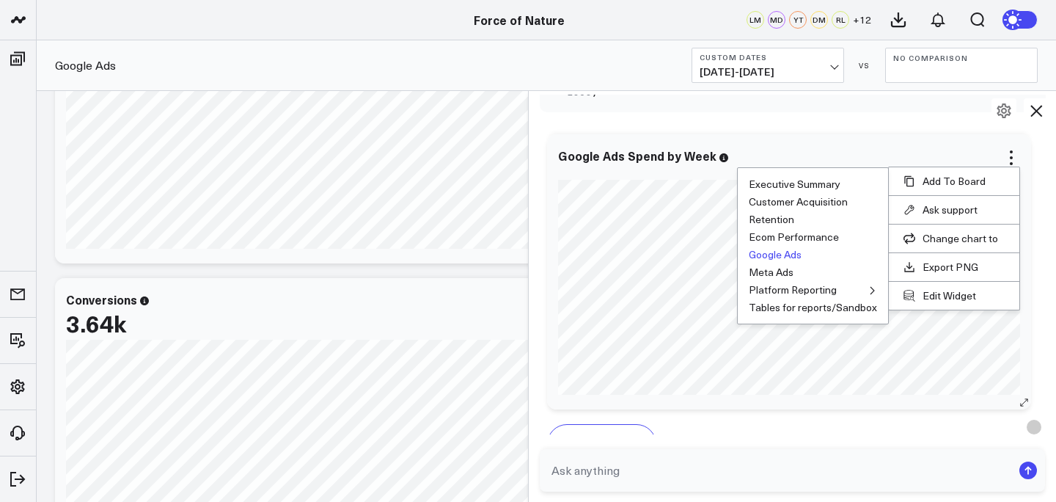
click at [797, 253] on button "Google Ads" at bounding box center [775, 254] width 53 height 10
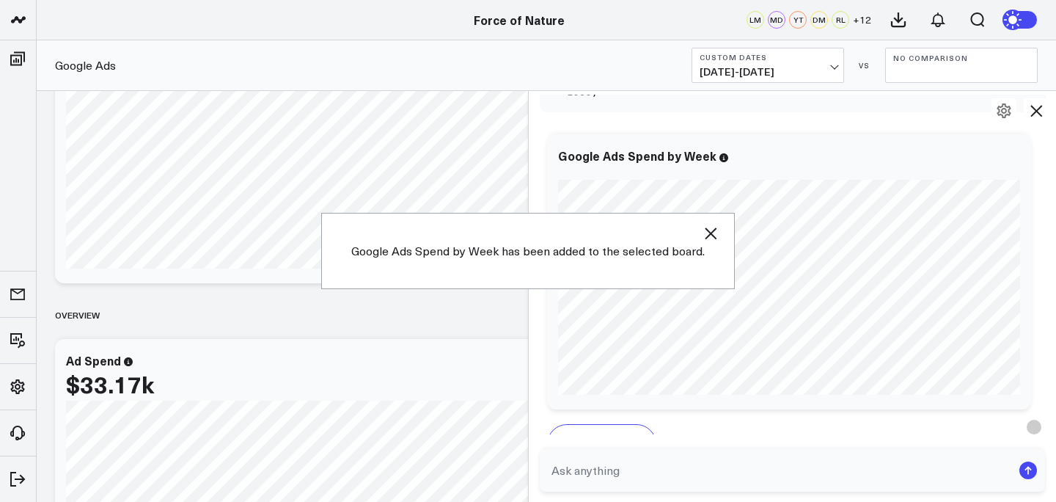
scroll to position [0, 0]
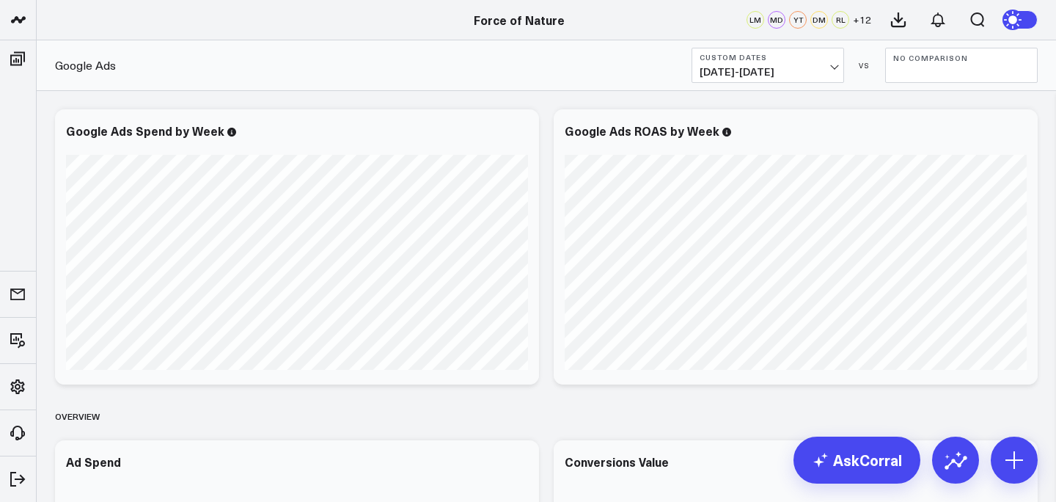
click at [788, 61] on b "Custom Dates" at bounding box center [768, 57] width 136 height 9
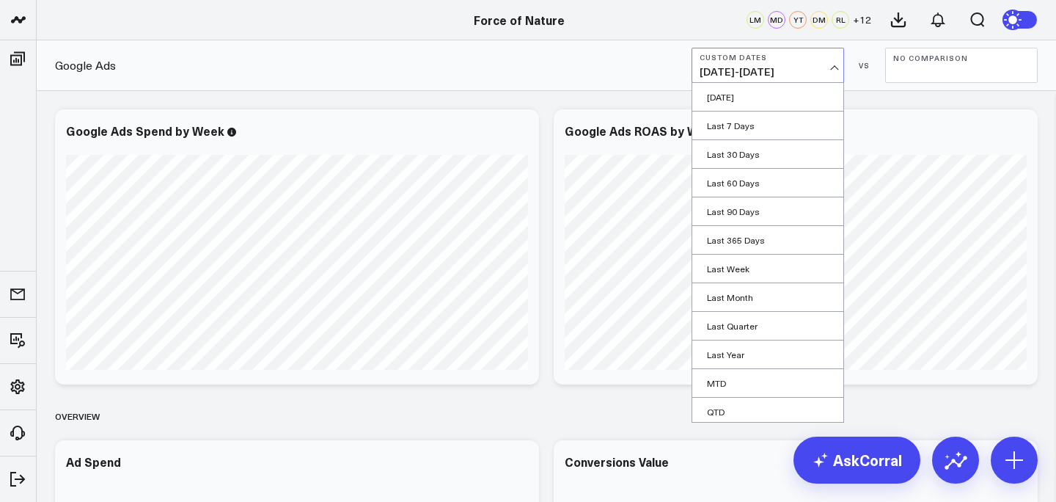
click at [753, 68] on span "[DATE] - [DATE]" at bounding box center [768, 72] width 136 height 12
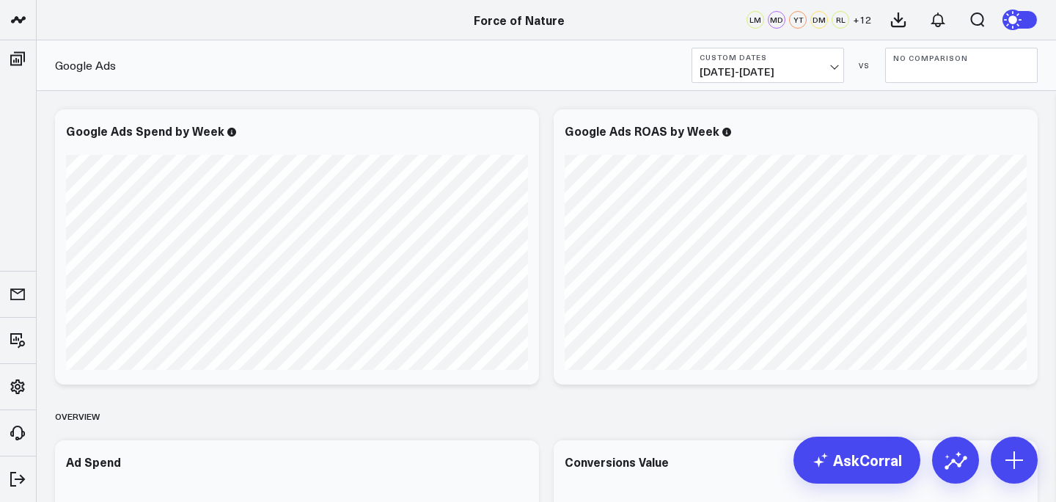
click at [753, 68] on span "[DATE] - [DATE]" at bounding box center [768, 72] width 136 height 12
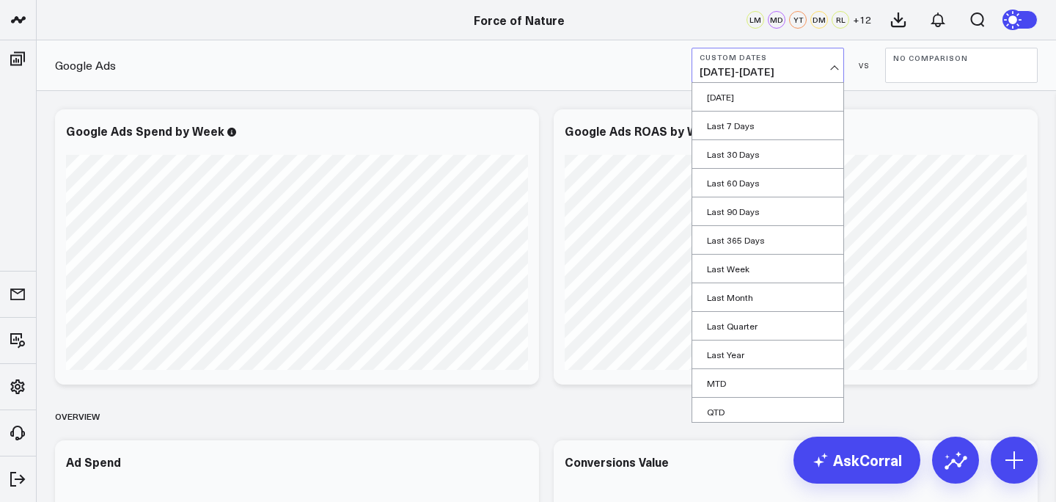
click at [753, 68] on span "[DATE] - [DATE]" at bounding box center [768, 72] width 136 height 12
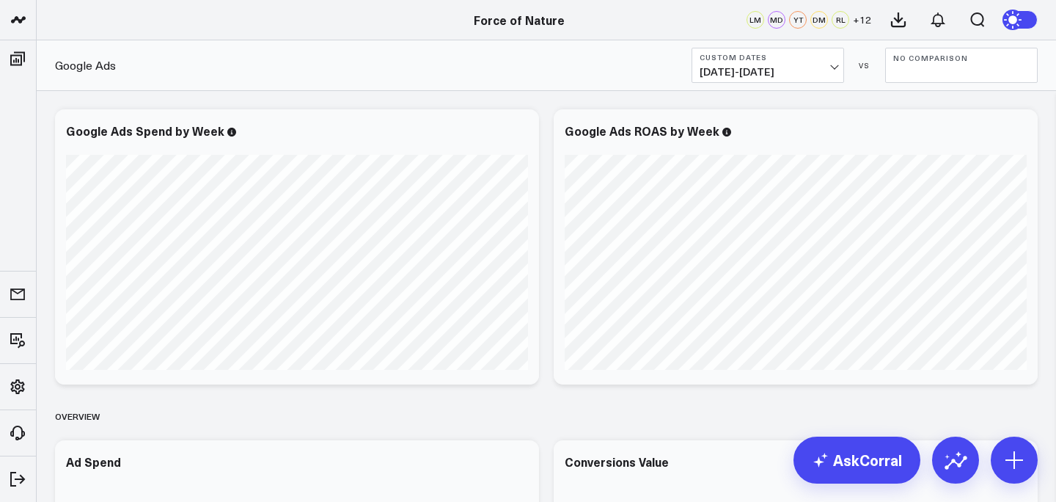
click at [753, 68] on span "[DATE] - [DATE]" at bounding box center [768, 72] width 136 height 12
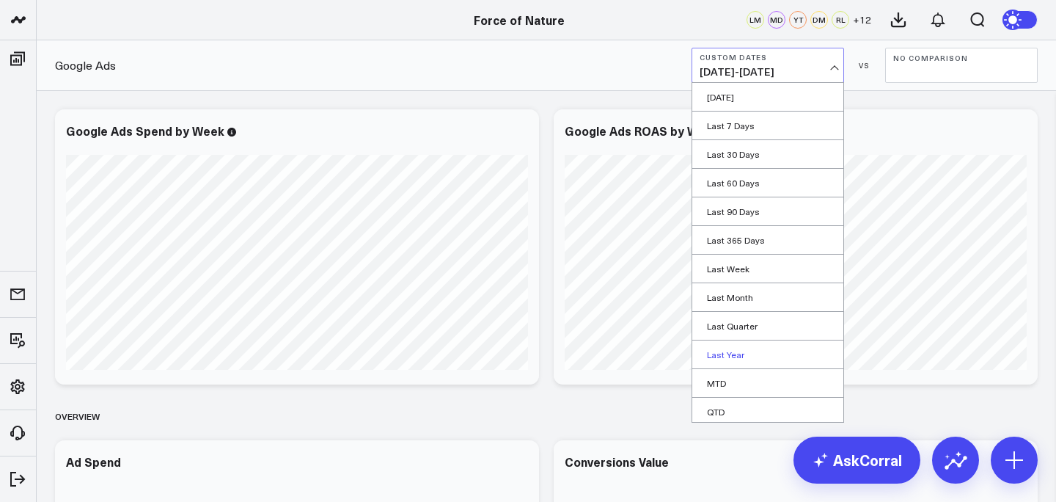
scroll to position [61, 0]
click at [742, 408] on link "Custom Dates" at bounding box center [767, 408] width 151 height 28
select select "7"
select select "2025"
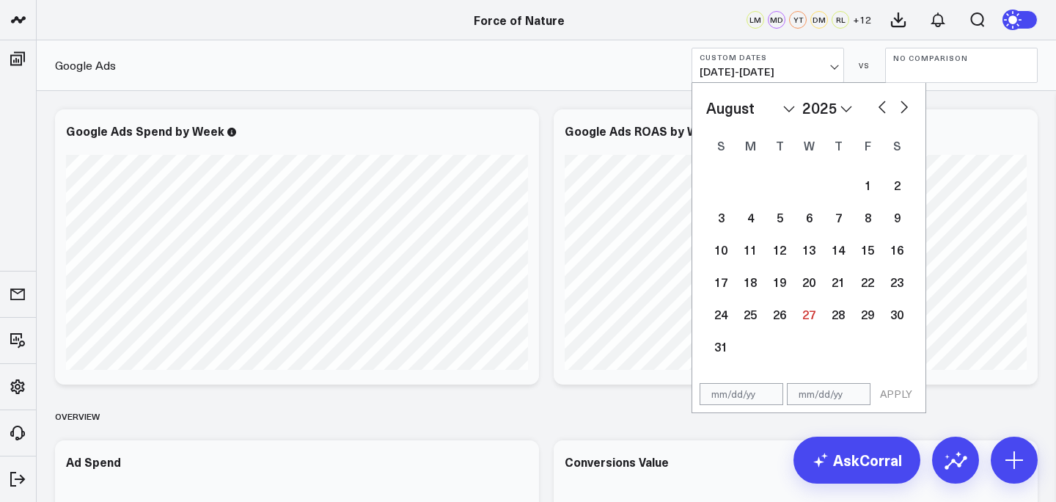
click at [750, 106] on select "January February March April May June July August September October November De…" at bounding box center [750, 108] width 89 height 22
select select "5"
select select "2025"
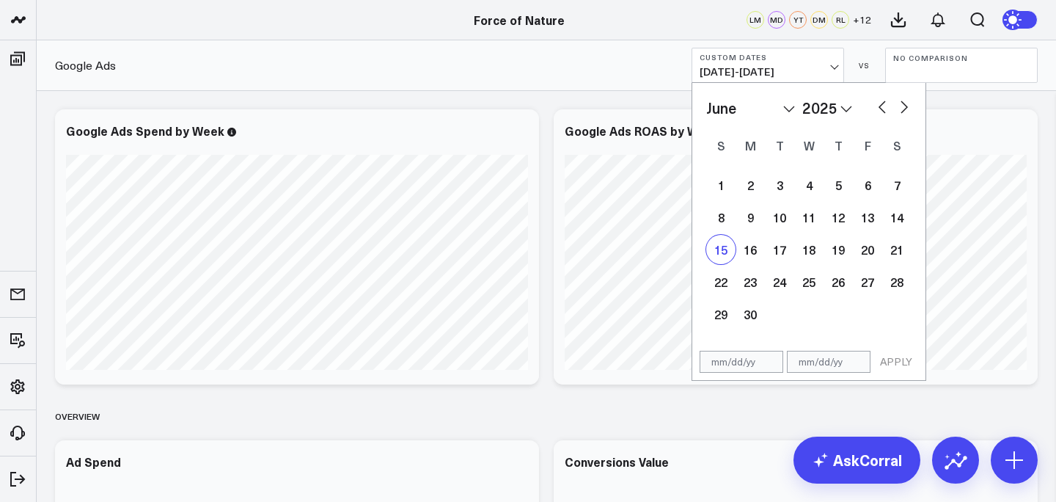
click at [720, 258] on div "15" at bounding box center [720, 249] width 29 height 29
select select "5"
select select "2025"
type input "[DATE]"
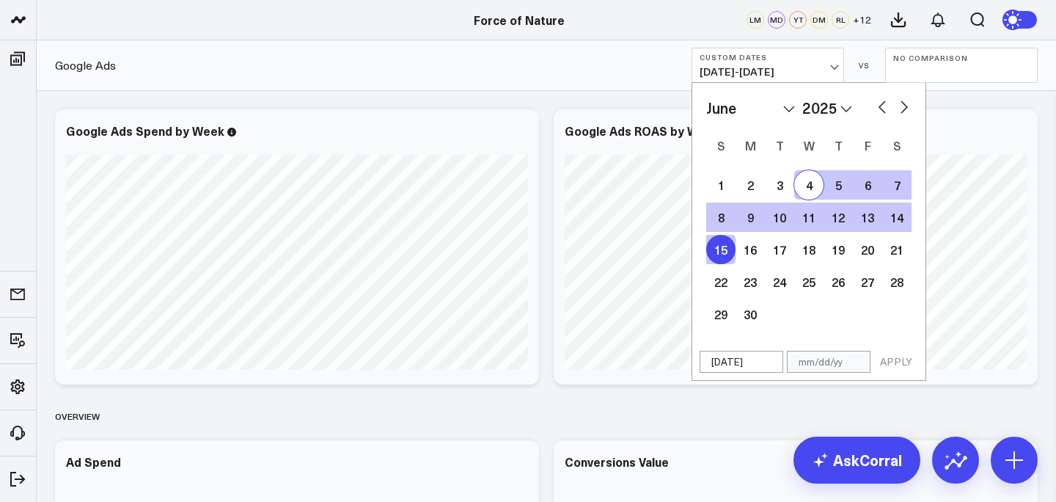
click at [770, 109] on select "January February March April May June July August September October November De…" at bounding box center [750, 108] width 89 height 22
select select "7"
select select "2025"
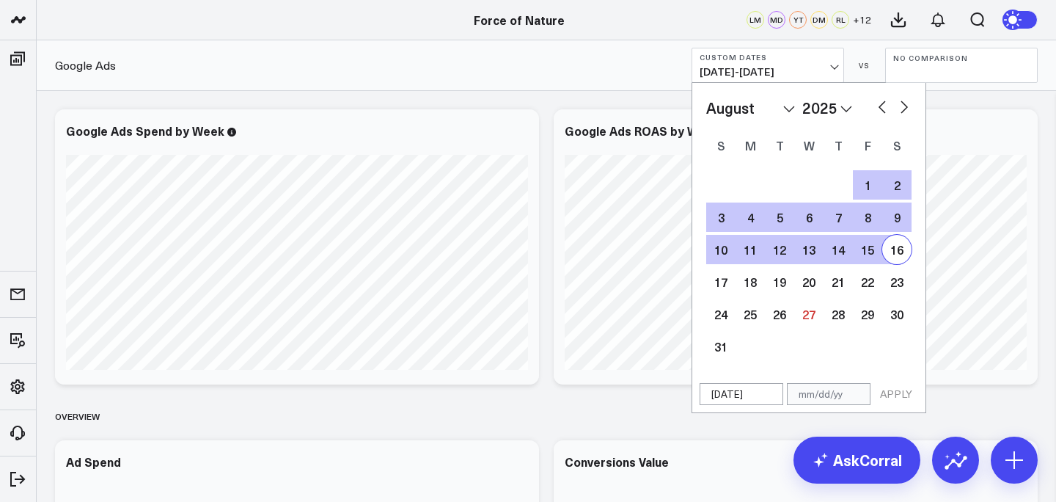
click at [904, 248] on div "16" at bounding box center [896, 249] width 29 height 29
type input "[DATE]"
select select "7"
select select "2025"
click at [887, 388] on button "APPLY" at bounding box center [896, 394] width 44 height 22
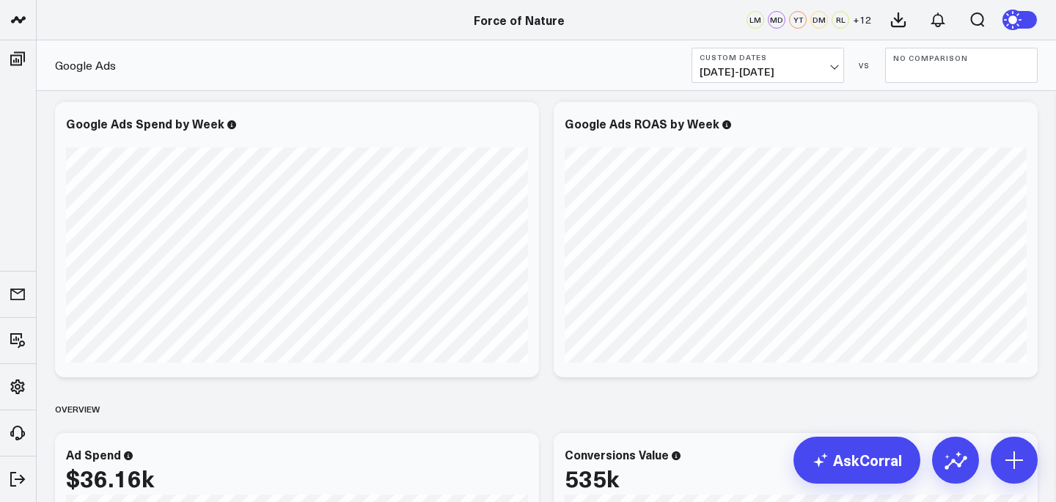
scroll to position [7, 0]
click at [833, 449] on link "AskCorral" at bounding box center [857, 459] width 127 height 47
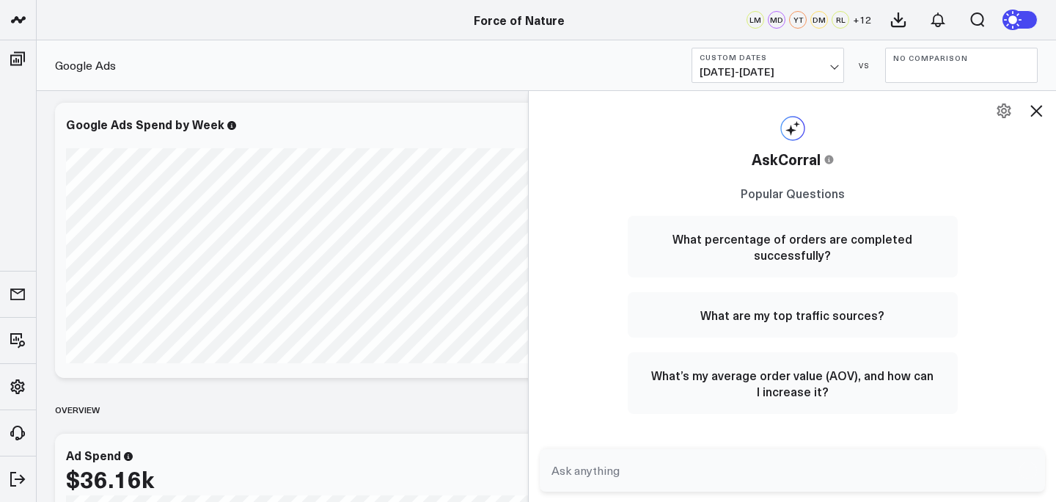
click at [714, 452] on form at bounding box center [792, 470] width 505 height 43
click at [658, 478] on textarea at bounding box center [780, 470] width 464 height 26
type textarea "I am reporting on the period [DATE]-[DATE]"
drag, startPoint x: 794, startPoint y: 473, endPoint x: 750, endPoint y: 471, distance: 43.3
click at [750, 471] on textarea "I am reporting on the period [DATE]-[DATE]" at bounding box center [780, 470] width 464 height 26
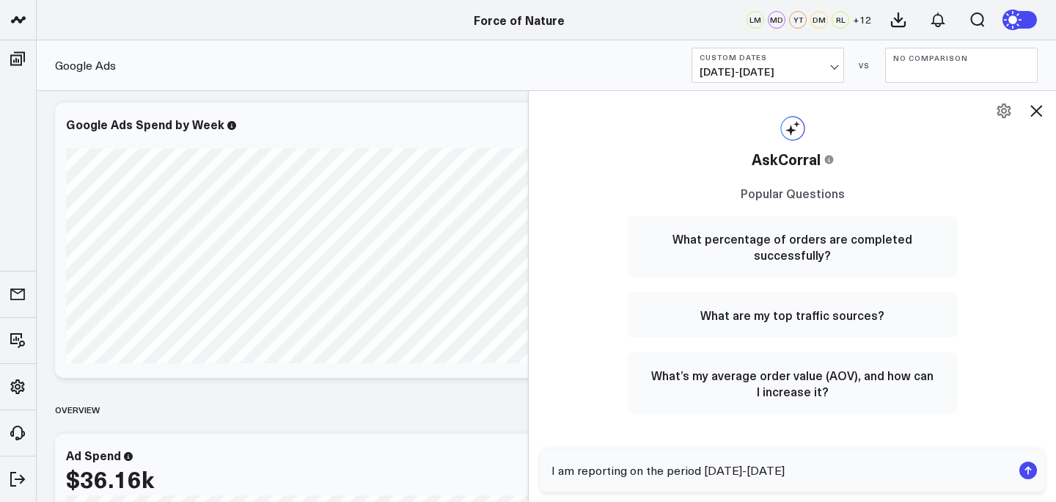
click at [788, 72] on span "[DATE] - [DATE]" at bounding box center [768, 72] width 136 height 12
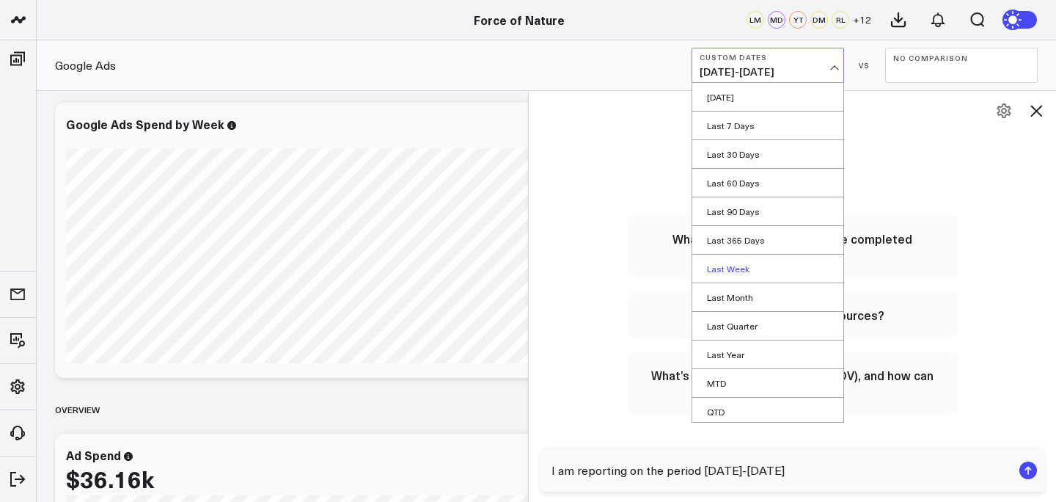
scroll to position [61, 0]
click at [739, 399] on link "Custom Dates" at bounding box center [767, 408] width 151 height 28
select select "7"
select select "2025"
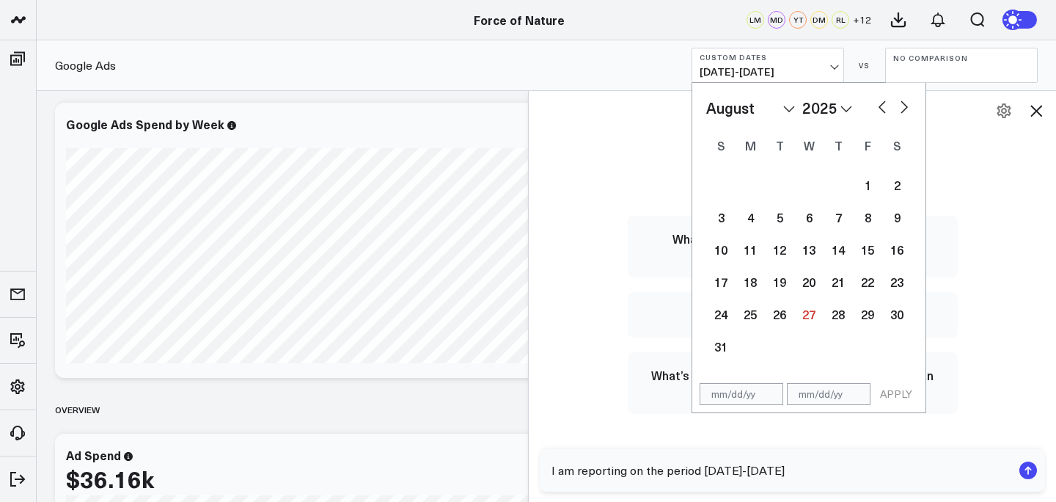
click at [744, 102] on select "January February March April May June July August September October November De…" at bounding box center [750, 108] width 89 height 22
select select "5"
select select "2025"
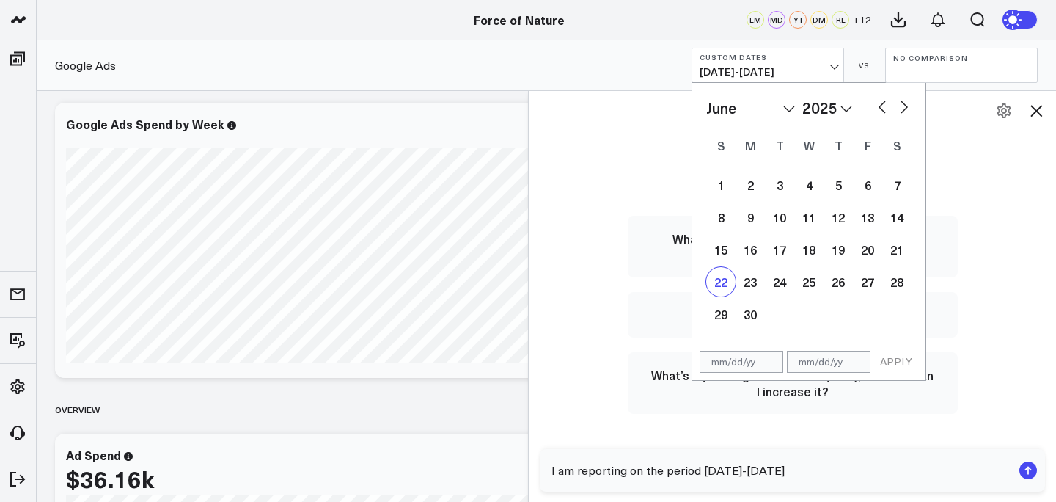
click at [723, 276] on div "22" at bounding box center [720, 281] width 29 height 29
type input "[DATE]"
select select "5"
select select "2025"
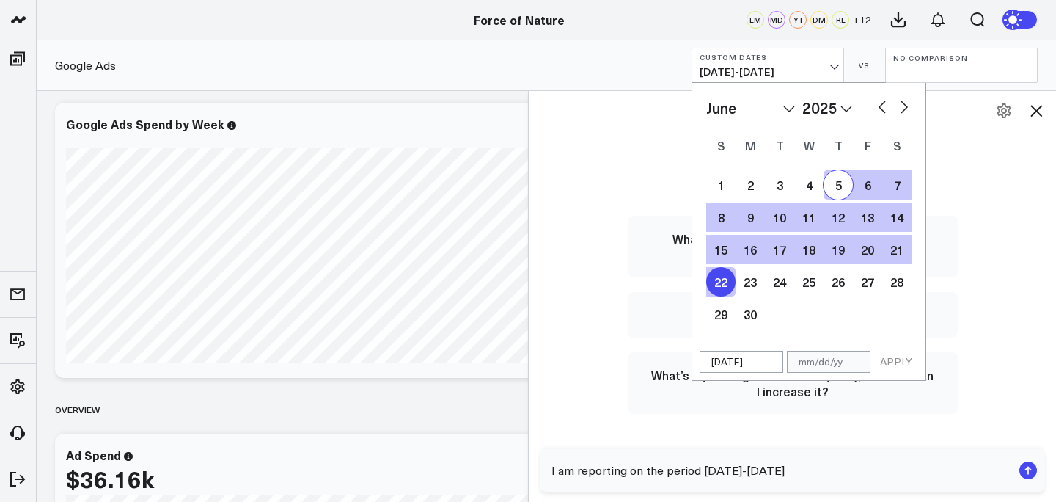
click at [800, 68] on span "[DATE] - [DATE]" at bounding box center [768, 72] width 136 height 12
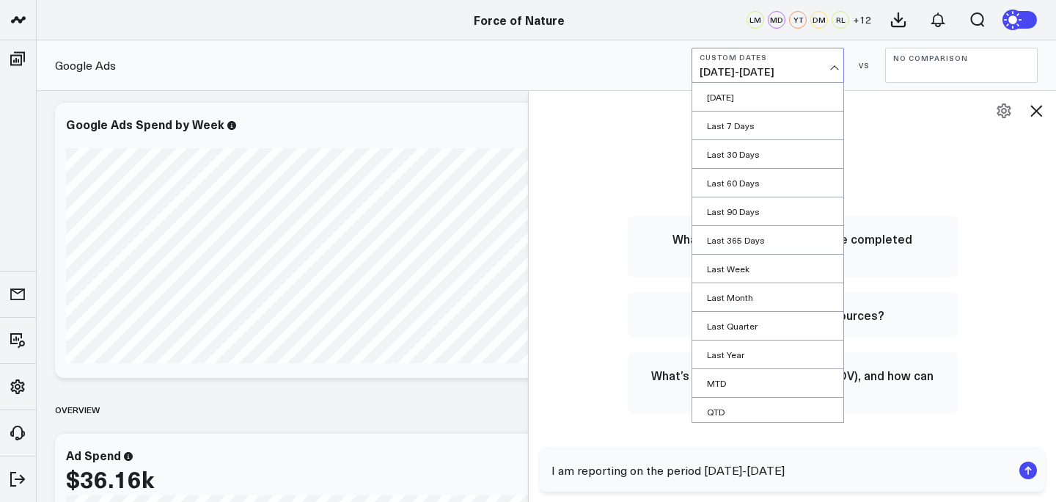
click at [772, 70] on span "[DATE] - [DATE]" at bounding box center [768, 72] width 136 height 12
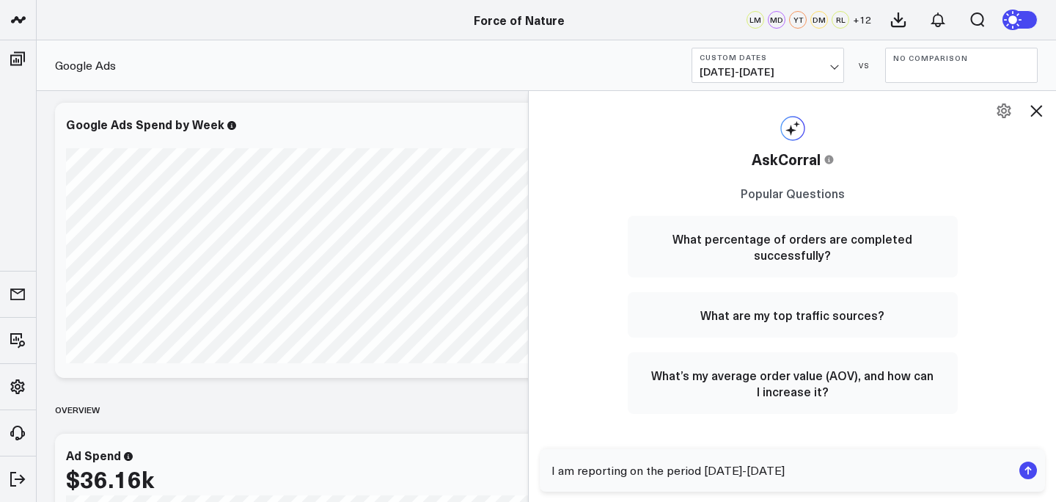
click at [772, 70] on span "[DATE] - [DATE]" at bounding box center [768, 72] width 136 height 12
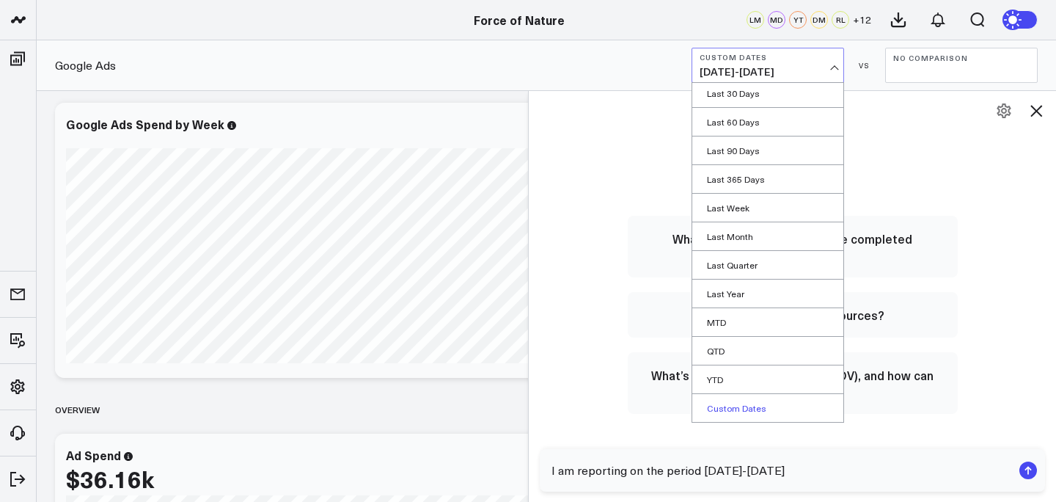
click at [724, 410] on link "Custom Dates" at bounding box center [767, 408] width 151 height 28
select select "7"
select select "2025"
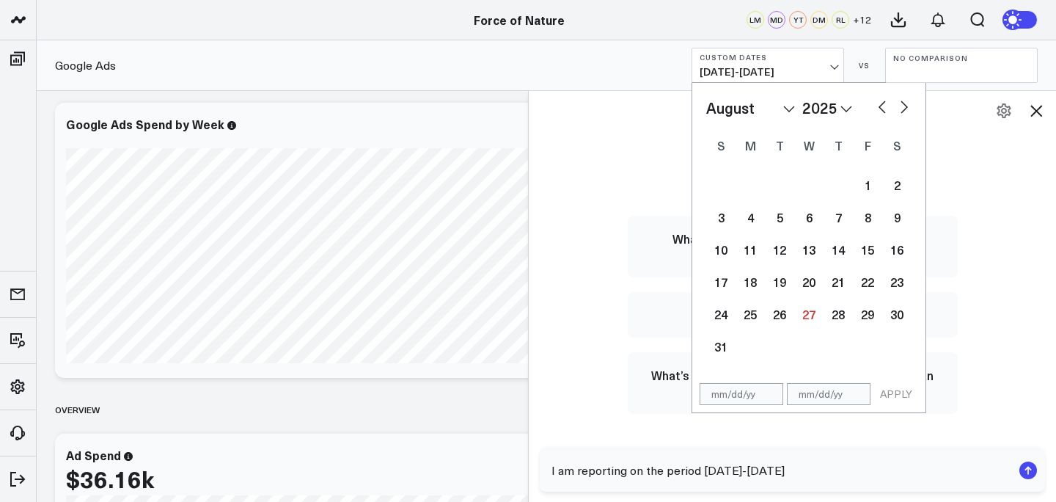
click at [753, 103] on select "January February March April May June July August September October November De…" at bounding box center [750, 108] width 89 height 22
select select "5"
select select "2025"
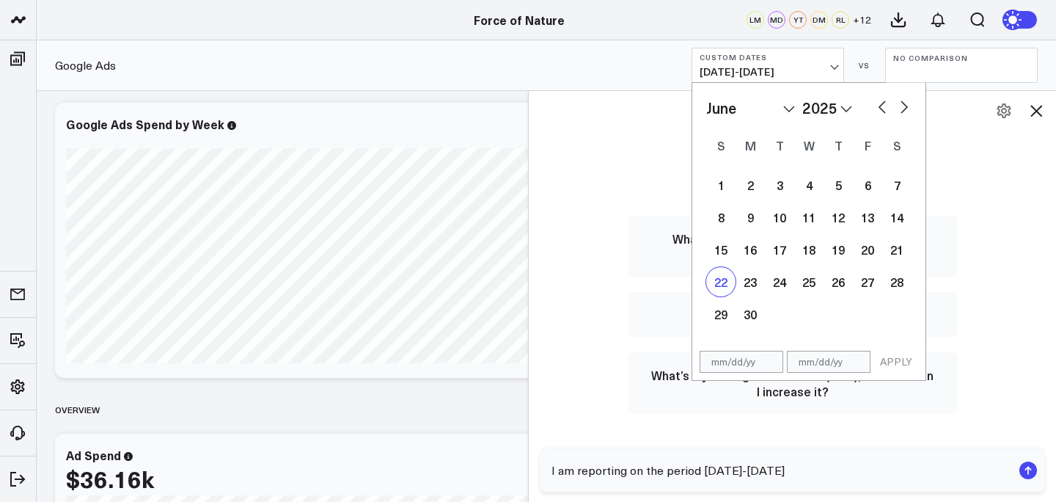
click at [729, 281] on div "22" at bounding box center [720, 281] width 29 height 29
type input "[DATE]"
select select "5"
select select "2025"
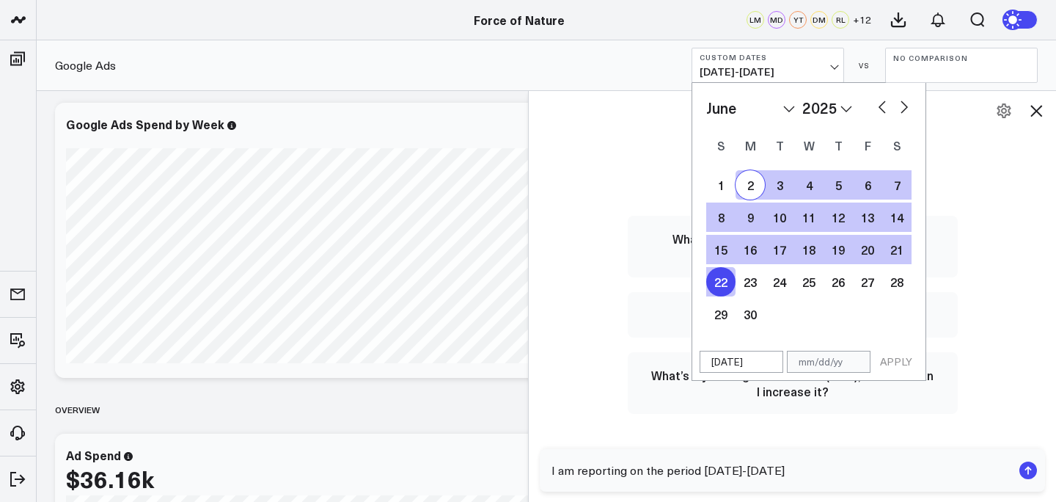
click at [781, 67] on span "06/15/25 - 08/16/25" at bounding box center [768, 72] width 136 height 12
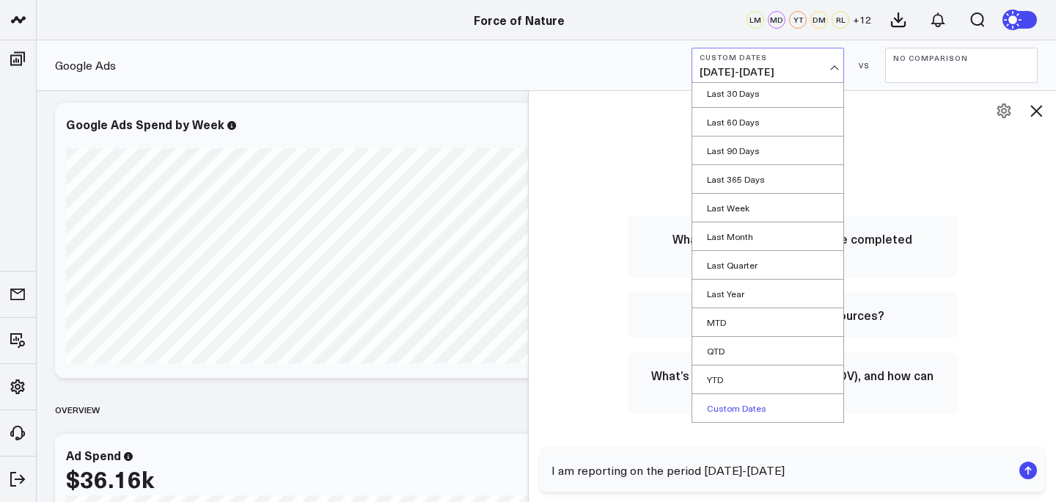
click at [739, 408] on link "Custom Dates" at bounding box center [767, 408] width 151 height 28
select select "7"
select select "2025"
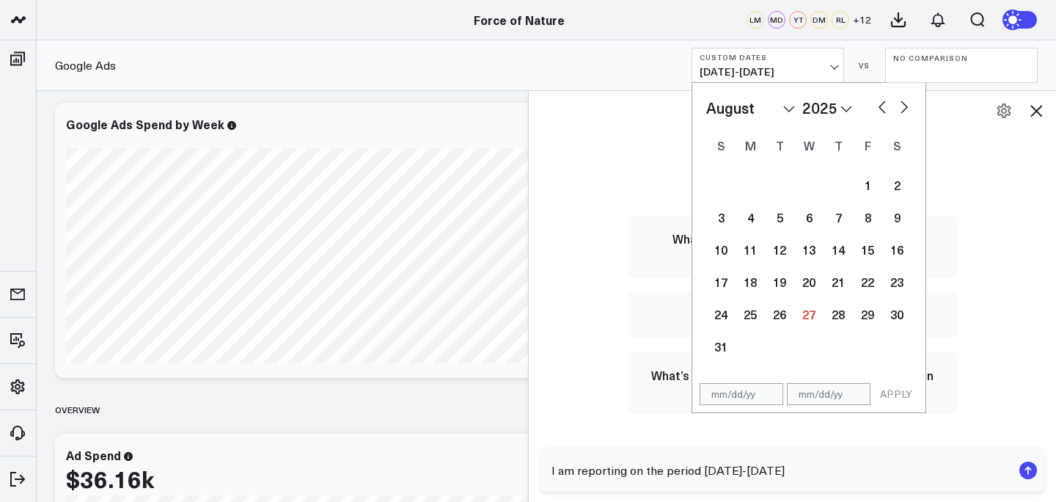
click at [754, 111] on select "January February March April May June July August September October November De…" at bounding box center [750, 108] width 89 height 22
click at [706, 97] on select "January February March April May June July August September October November De…" at bounding box center [750, 108] width 89 height 22
click at [756, 110] on select "January February March April May June July August September October November De…" at bounding box center [750, 108] width 89 height 22
select select "5"
select select "2025"
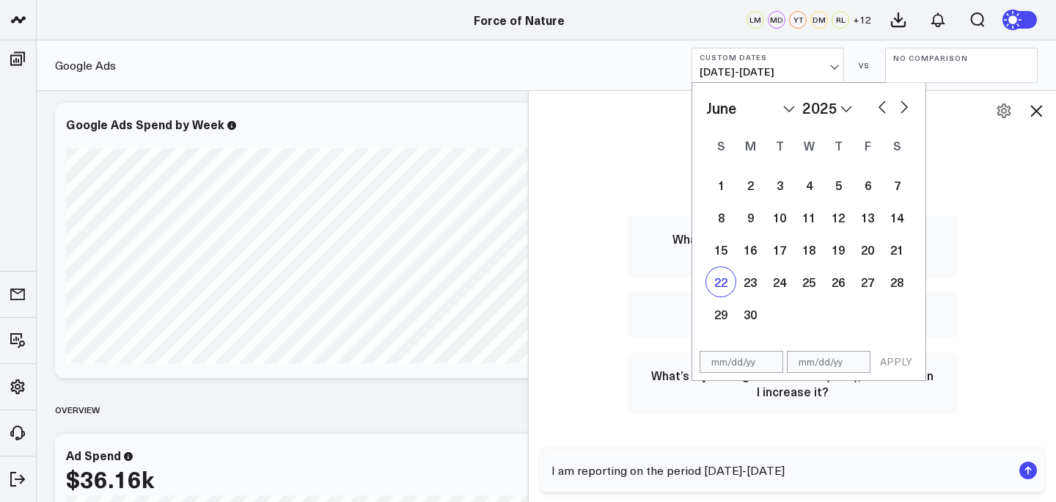
click at [728, 274] on div "22" at bounding box center [720, 281] width 29 height 29
type input "06/22/25"
select select "5"
select select "2025"
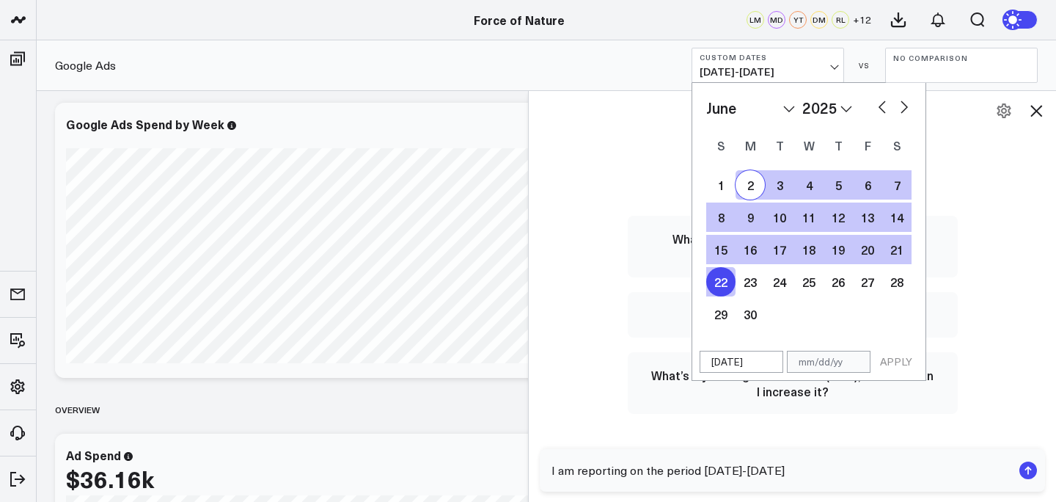
click at [780, 109] on select "January February March April May June July August September October November De…" at bounding box center [750, 108] width 89 height 22
select select "7"
select select "2025"
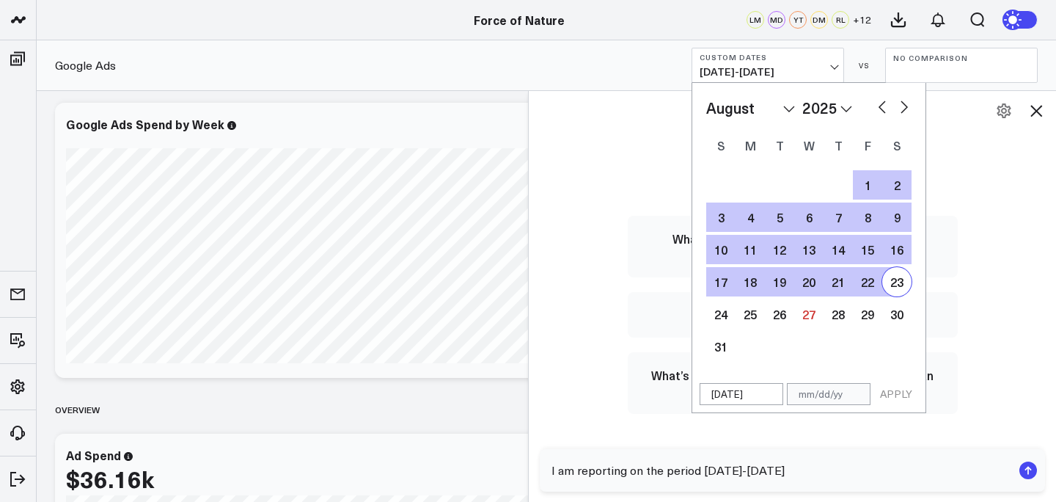
click at [904, 282] on div "23" at bounding box center [896, 281] width 29 height 29
type input "[DATE]"
select select "7"
select select "2025"
click at [893, 397] on button "APPLY" at bounding box center [896, 394] width 44 height 22
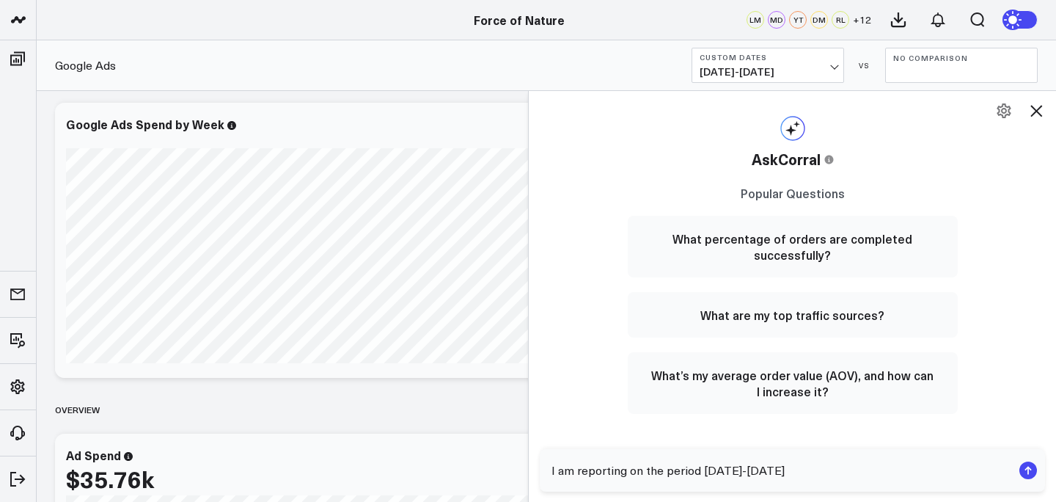
drag, startPoint x: 762, startPoint y: 474, endPoint x: 731, endPoint y: 471, distance: 30.9
click at [731, 471] on textarea "I am reporting on the period Aug 10-16" at bounding box center [780, 470] width 464 height 26
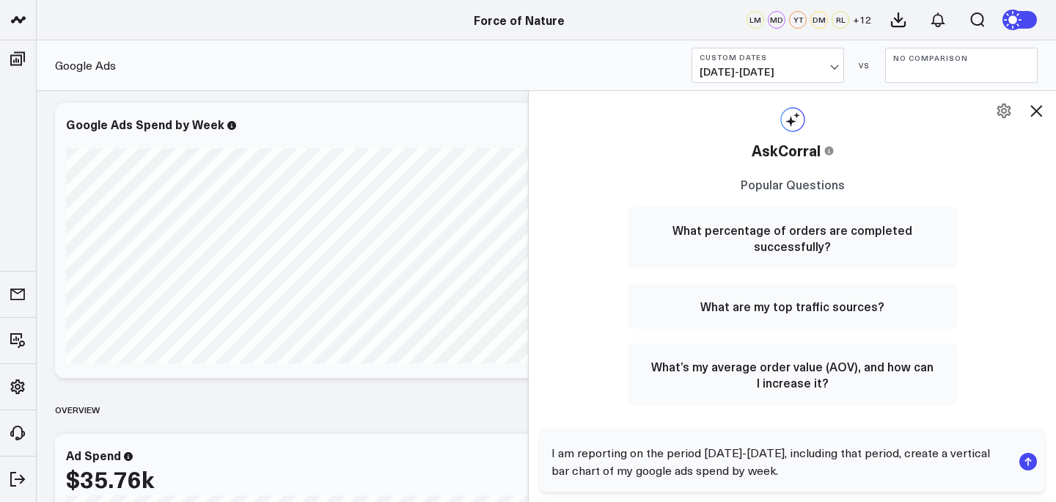
type textarea "I am reporting on the period Aug 17-23, including that period, create a vertica…"
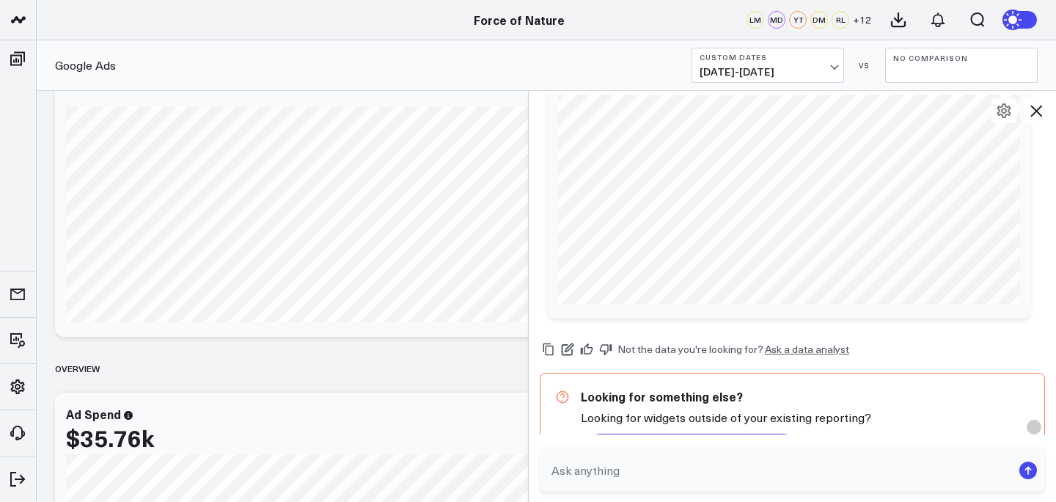
scroll to position [241, 0]
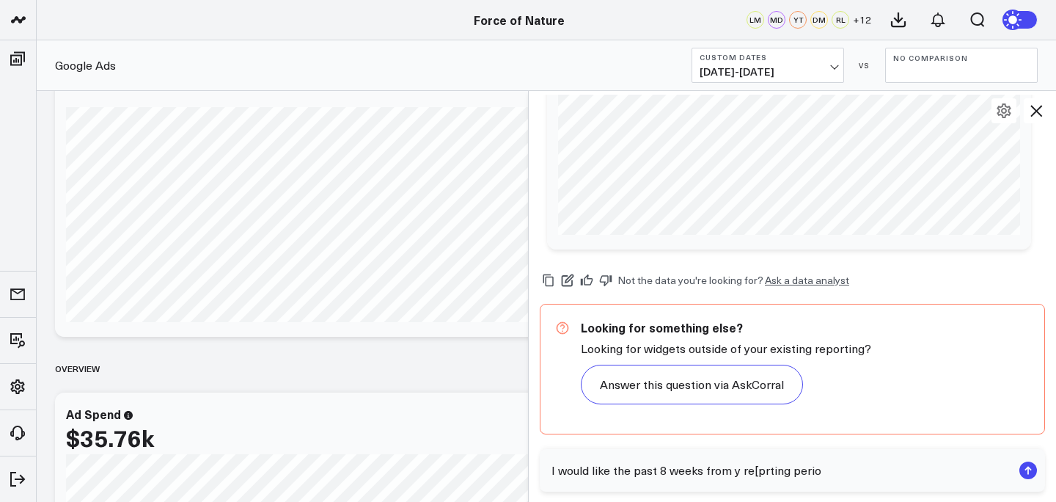
type textarea "I would like the past 8 weeks from y re[prting period"
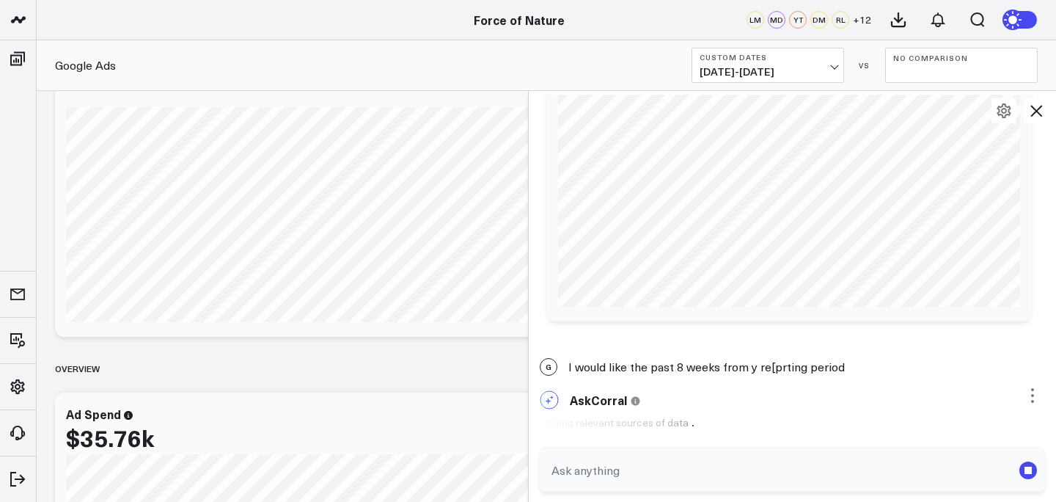
scroll to position [300, 0]
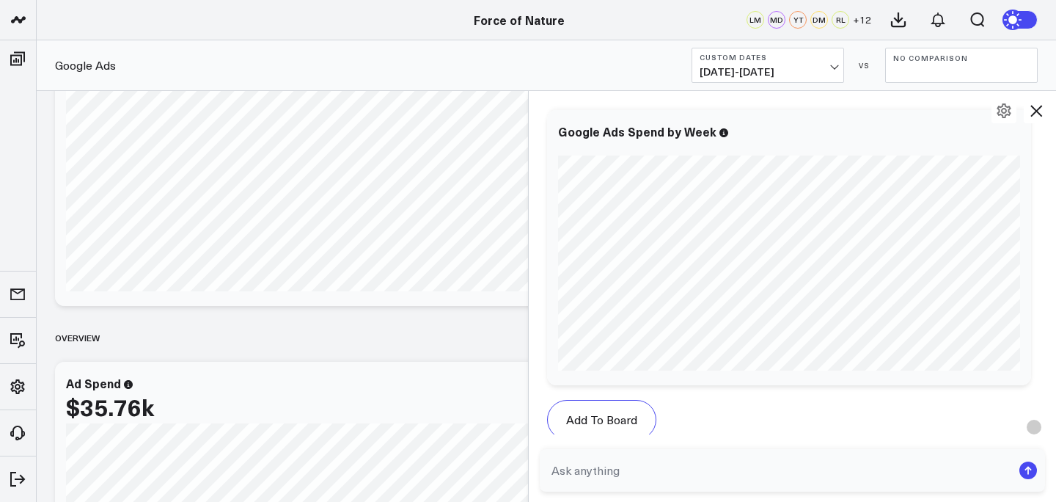
scroll to position [841, 0]
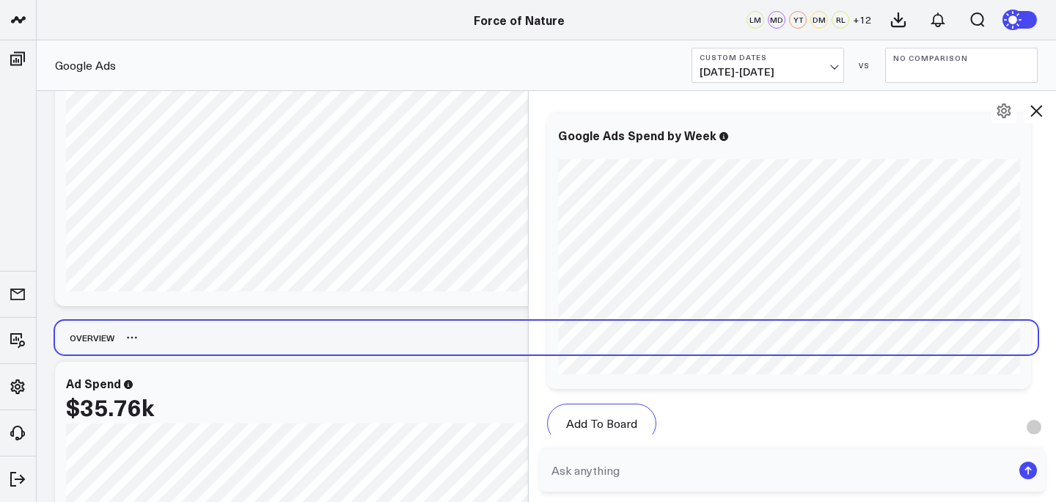
click at [481, 331] on div "Overview" at bounding box center [546, 338] width 983 height 34
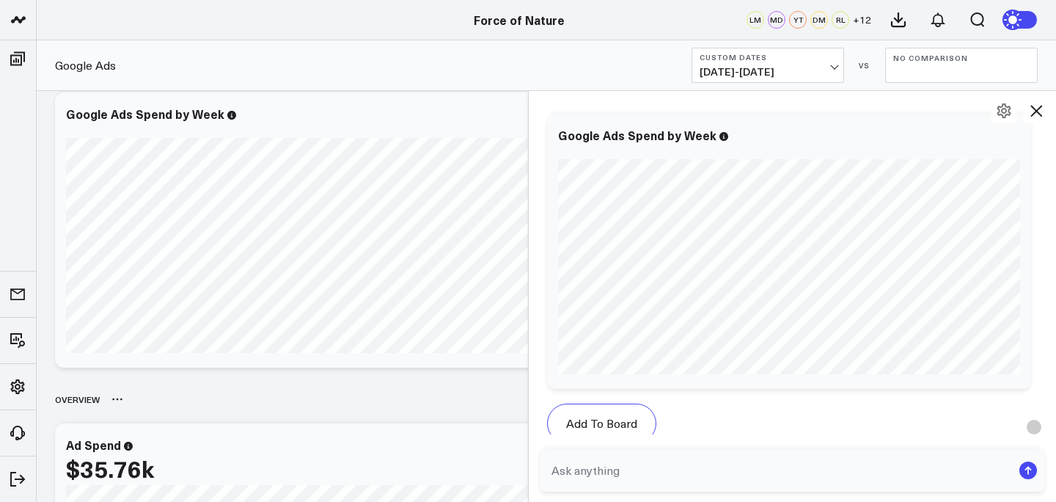
scroll to position [0, 0]
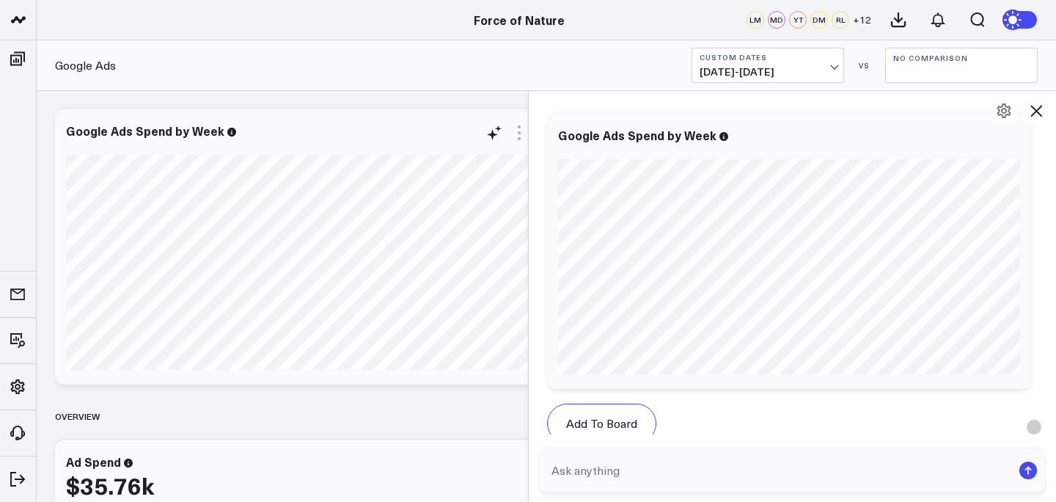
click at [518, 134] on icon at bounding box center [520, 133] width 18 height 18
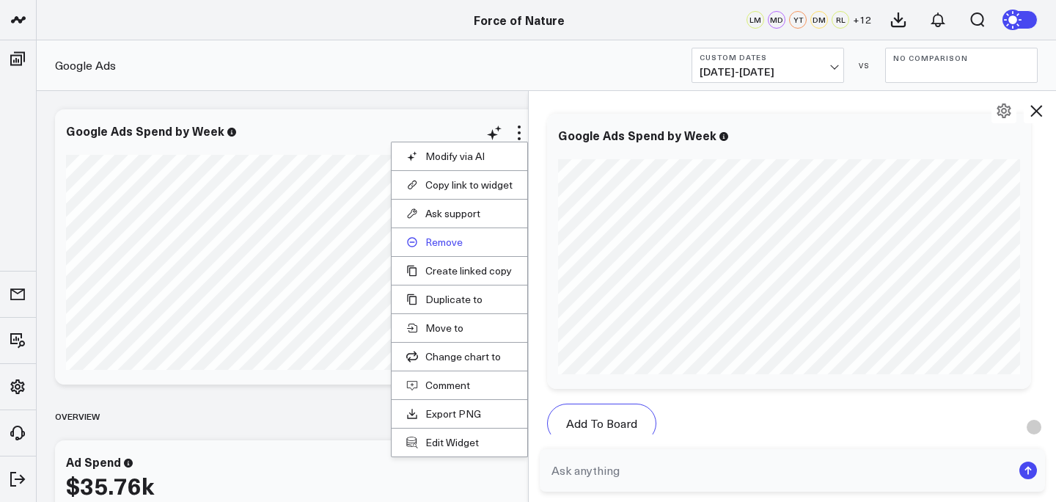
click at [456, 237] on button "Remove" at bounding box center [459, 241] width 106 height 13
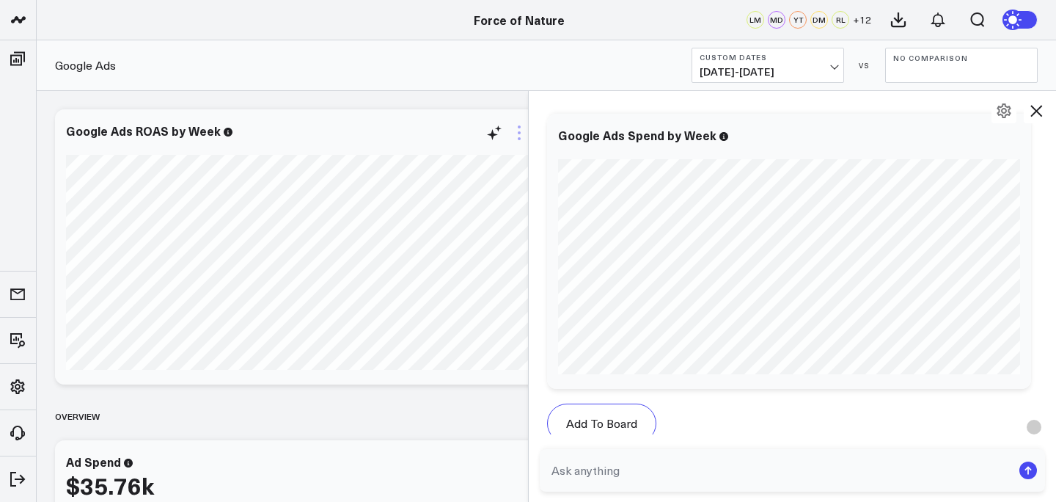
click at [513, 135] on icon at bounding box center [520, 133] width 18 height 18
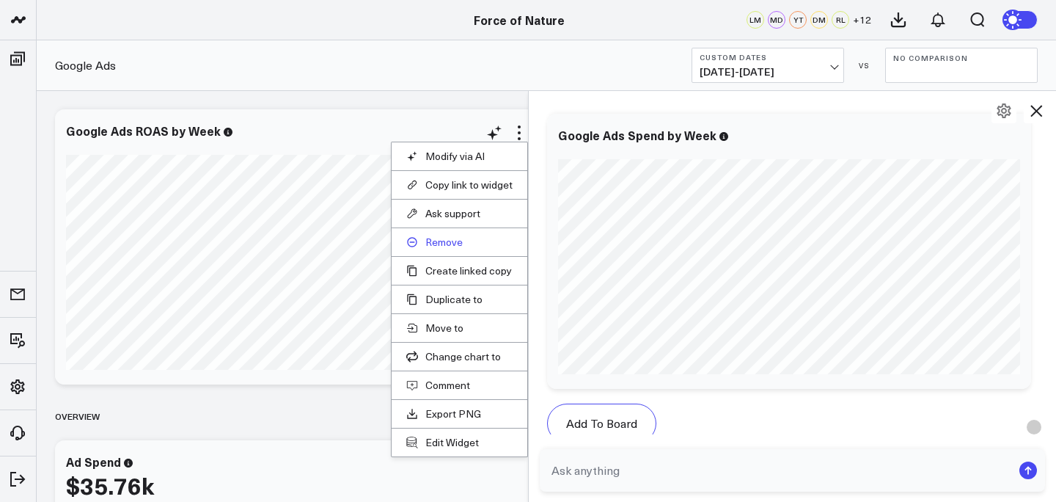
click at [462, 238] on button "Remove" at bounding box center [459, 241] width 106 height 13
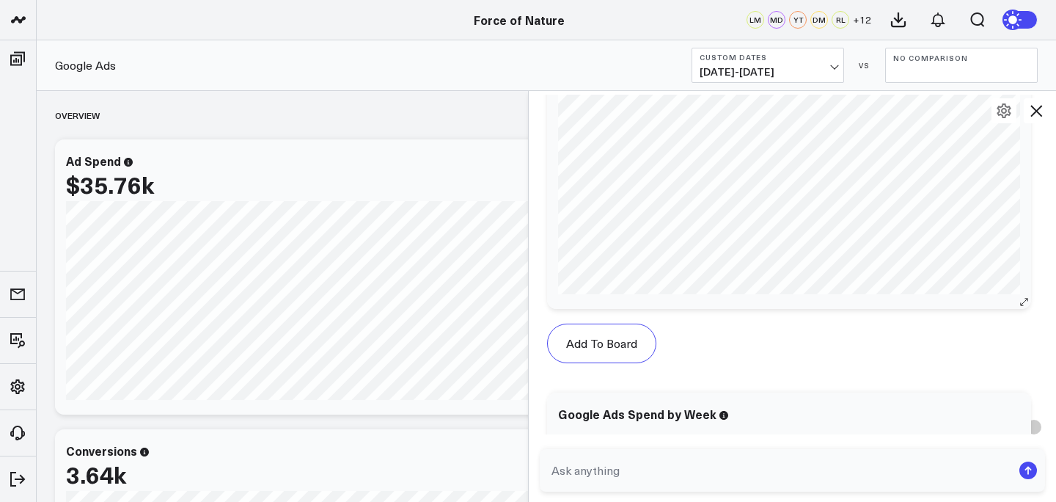
scroll to position [923, 0]
click at [626, 462] on textarea at bounding box center [780, 470] width 464 height 26
type textarea "the weeks should be 7/21-7/28, 7/29-8/6, 8/7-8/14, 8/15-8/22,"
click at [800, 82] on button "Custom Dates 07/02/25 - 08/27/25" at bounding box center [768, 65] width 153 height 35
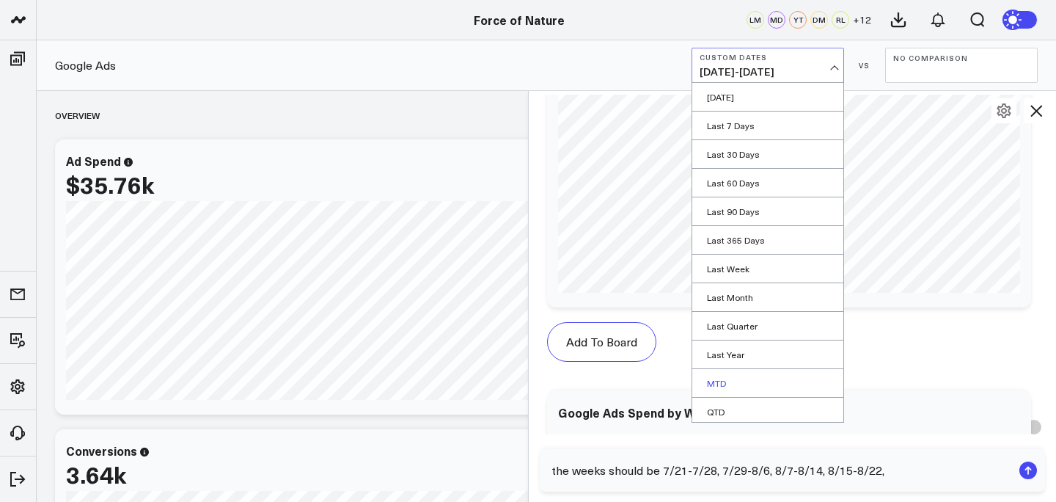
scroll to position [61, 0]
click at [761, 408] on link "Custom Dates" at bounding box center [767, 408] width 151 height 28
select select "7"
select select "2025"
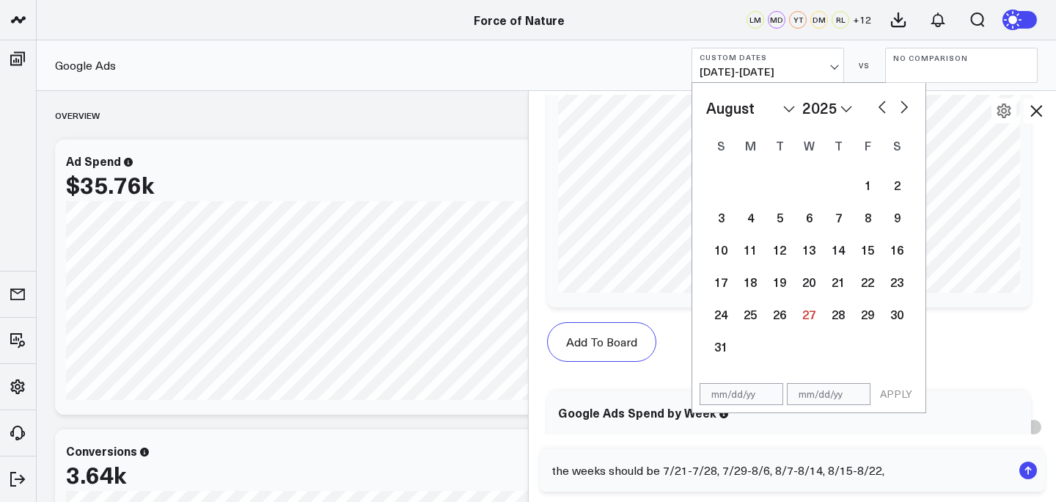
click at [862, 473] on textarea "the weeks should be 7/21-7/28, 7/29-8/6, 8/7-8/14, 8/15-8/22," at bounding box center [780, 470] width 464 height 26
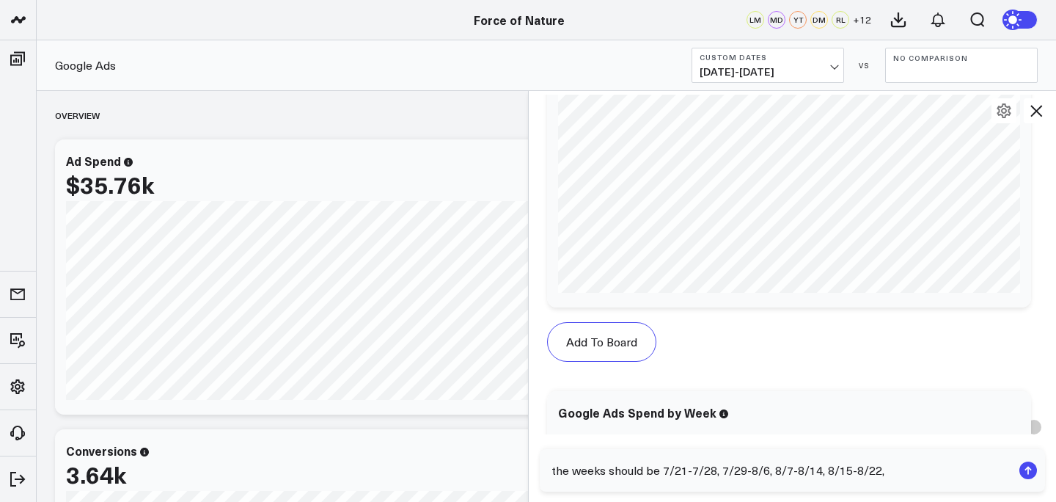
click at [847, 470] on textarea "the weeks should be 7/21-7/28, 7/29-8/6, 8/7-8/14, 8/15-8/22," at bounding box center [780, 470] width 464 height 26
click at [880, 473] on textarea "the weeks should be 7/21-7/28, 7/29-8/6, 8/7-8/14, 8/17-8/22," at bounding box center [780, 470] width 464 height 26
type textarea "the weeks should be 7/21-7/28, 7/29-8/6, 8/7-8/14, 8/17-8/23,"
click at [822, 76] on span "07/02/25 - 08/27/25" at bounding box center [768, 72] width 136 height 12
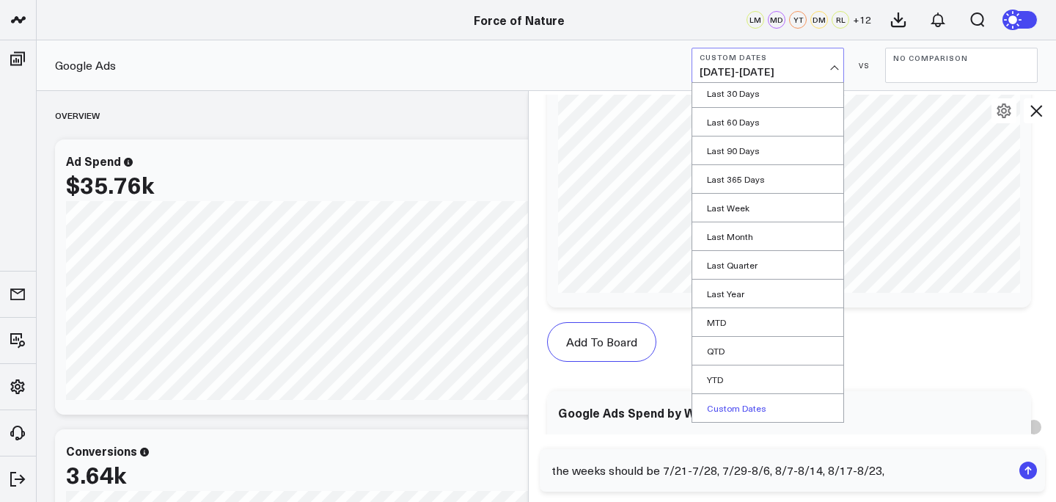
click at [738, 401] on link "Custom Dates" at bounding box center [767, 408] width 151 height 28
select select "7"
select select "2025"
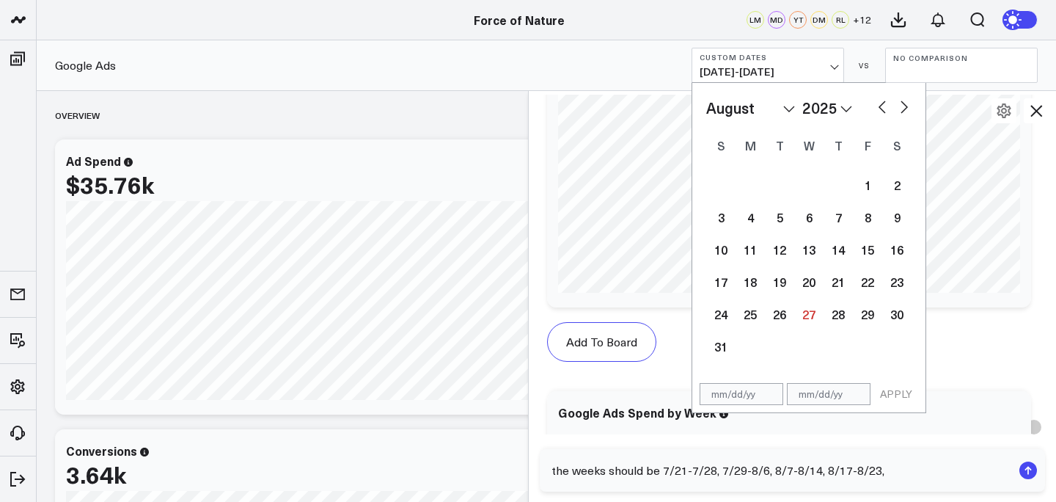
click at [869, 475] on textarea "the weeks should be 7/21-7/28, 7/29-8/6, 8/7-8/14, 8/17-8/23," at bounding box center [780, 470] width 464 height 26
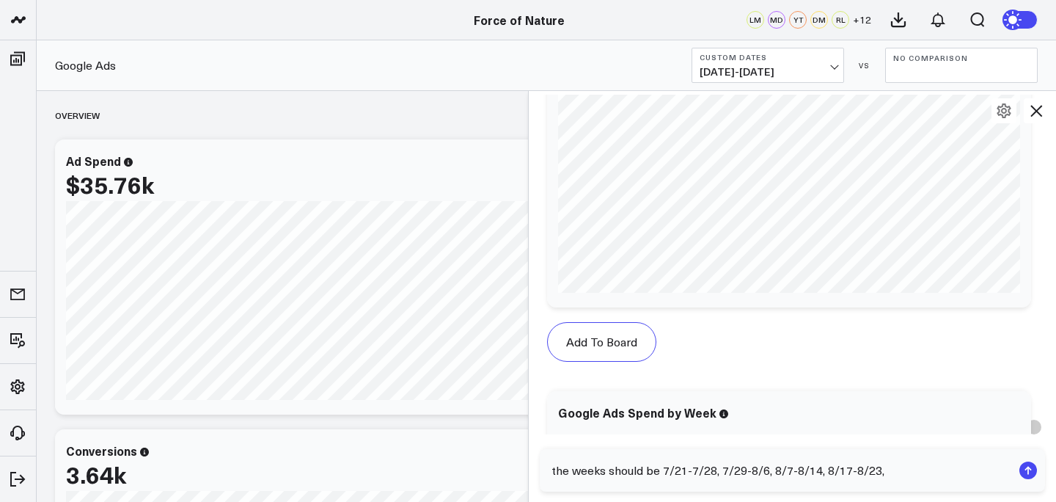
click at [819, 470] on textarea "the weeks should be 7/21-7/28, 7/29-8/6, 8/7-8/14, 8/17-8/23," at bounding box center [780, 470] width 464 height 26
click at [790, 472] on textarea "the weeks should be 7/21-7/28, 7/29-8/6, 8/7-8/16, 8/17-8/23," at bounding box center [780, 470] width 464 height 26
click at [768, 468] on textarea "the weeks should be 7/21-7/28, 7/29-8/6, 8/10-8/16, 8/17-8/23," at bounding box center [780, 470] width 464 height 26
click at [742, 469] on textarea "the weeks should be 7/21-7/28, 7/29-8/9, 8/10-8/16, 8/17-8/23," at bounding box center [780, 470] width 464 height 26
type textarea "the weeks should be 7/21-7/28, 7/29-8/9, 8/10-8/16, 8/17-8/23,"
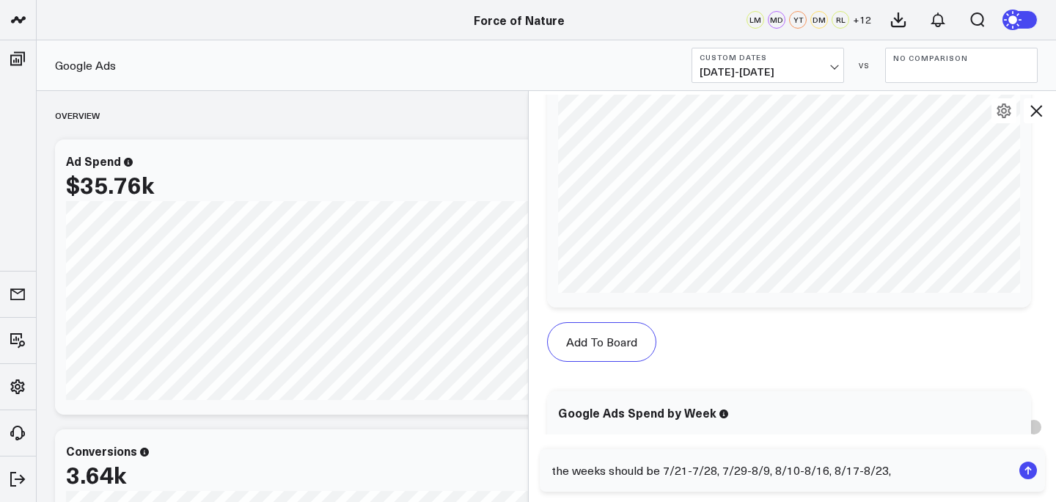
click at [797, 58] on b "Custom Dates" at bounding box center [768, 57] width 136 height 9
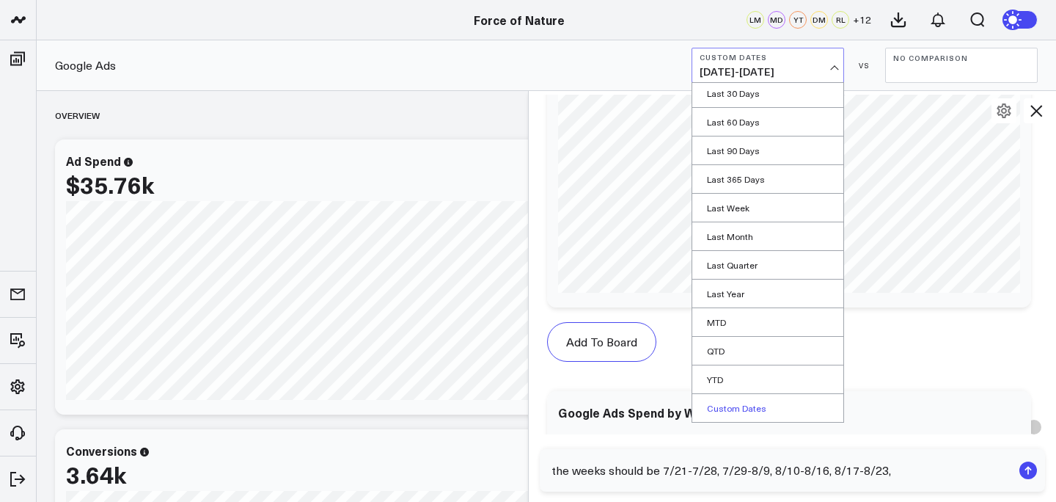
click at [731, 407] on link "Custom Dates" at bounding box center [767, 408] width 151 height 28
select select "7"
select select "2025"
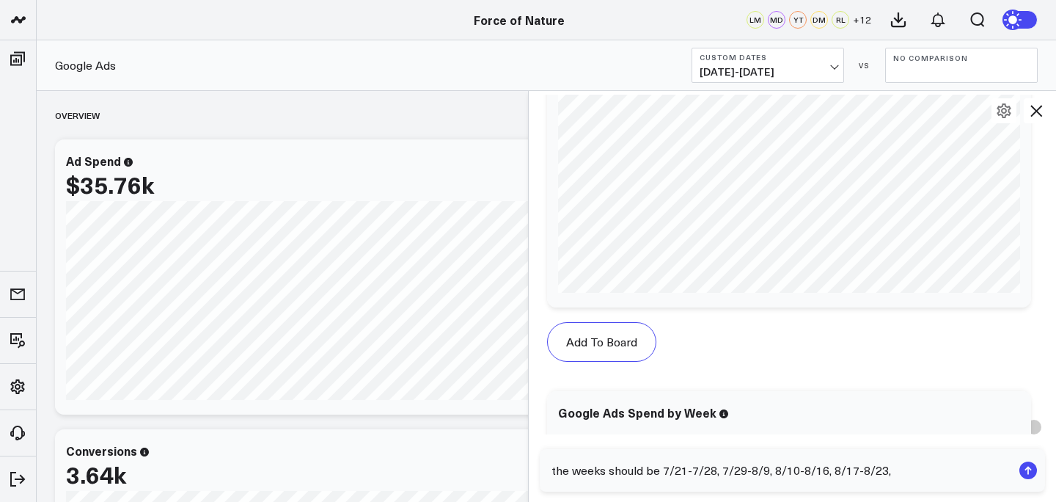
click at [740, 472] on textarea "the weeks should be 7/21-7/28, 7/29-8/9, 8/10-8/16, 8/17-8/23," at bounding box center [780, 470] width 464 height 26
drag, startPoint x: 744, startPoint y: 470, endPoint x: 723, endPoint y: 469, distance: 21.3
click at [723, 469] on textarea "the weeks should be 7/21-7/28, 7/29-8/9, 8/10-8/16, 8/17-8/23," at bounding box center [780, 470] width 464 height 26
click at [717, 471] on textarea "the weeks should be 7/21-7/28, 8/3-8/9, 8/10-8/16, 8/17-8/23," at bounding box center [780, 470] width 464 height 26
click at [716, 471] on textarea "the weeks should be 7/21-7/28, 8/3-8/9, 8/10-8/16, 8/17-8/23," at bounding box center [780, 470] width 464 height 26
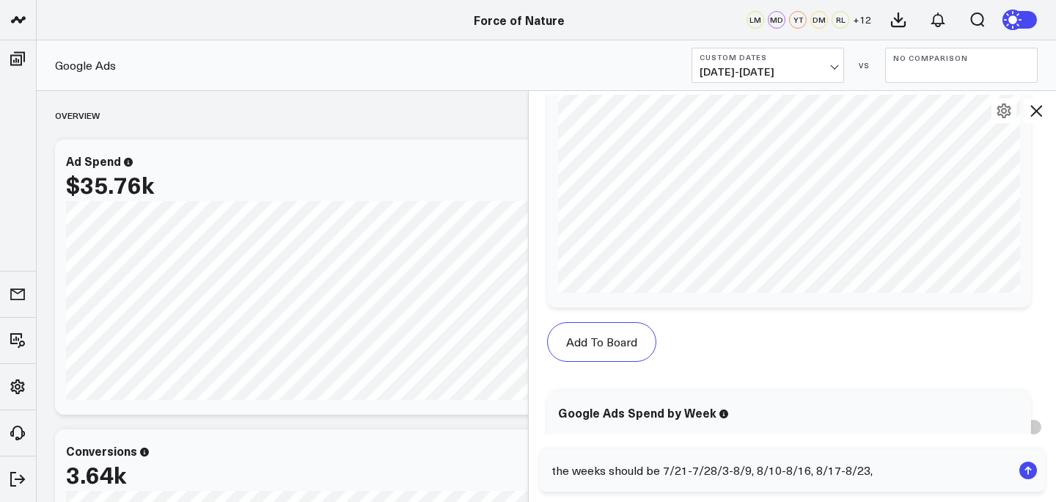
click at [698, 464] on textarea "the weeks should be 7/21-7/28/3-8/9, 8/10-8/16, 8/17-8/23," at bounding box center [780, 470] width 464 height 26
click at [707, 474] on textarea "the weeks should be 7/21-7/28/3-8/9, 8/10-8/16, 8/17-8/23," at bounding box center [780, 470] width 464 height 26
click at [696, 466] on textarea "the weeks should be 7/21-7/2, 8/3-8/9, 8/10-8/16, 8/17-8/23," at bounding box center [780, 470] width 464 height 26
type textarea "the weeks should be 7/21-8/2, 8/3-8/9, 8/10-8/16, 8/17-8/23,"
click at [778, 59] on b "Custom Dates" at bounding box center [768, 57] width 136 height 9
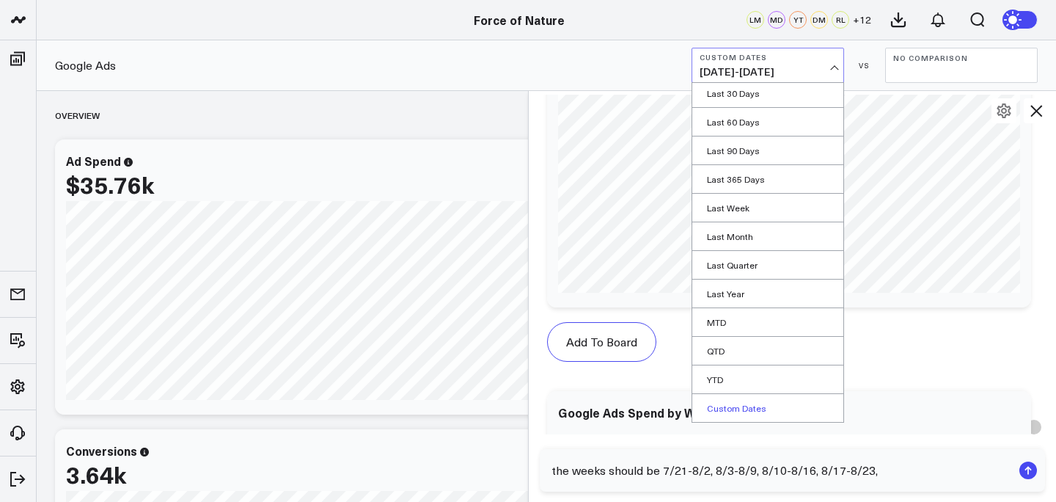
click at [758, 405] on link "Custom Dates" at bounding box center [767, 408] width 151 height 28
select select "7"
select select "2025"
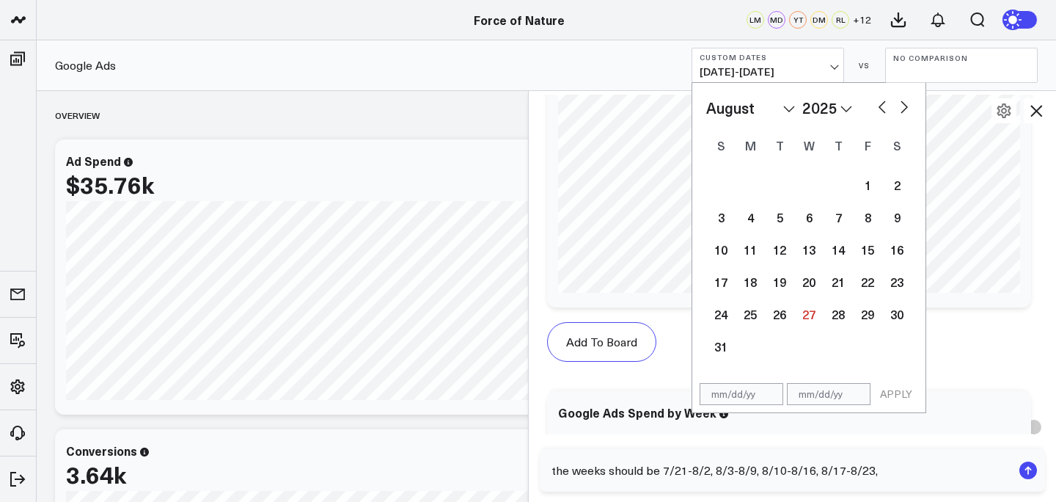
click at [882, 110] on button "button" at bounding box center [882, 106] width 15 height 18
select select "6"
select select "2025"
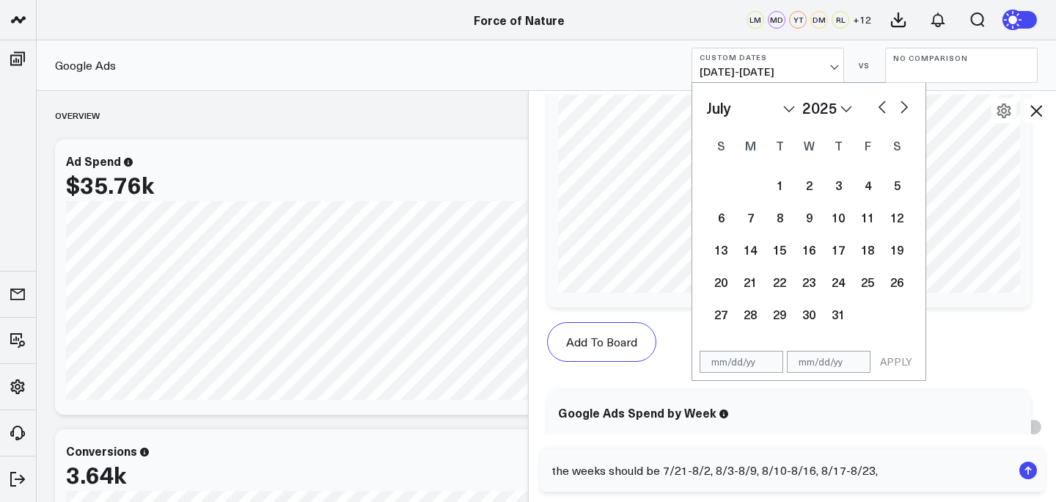
click at [687, 476] on textarea "the weeks should be 7/21-8/2, 8/3-8/9, 8/10-8/16, 8/17-8/23," at bounding box center [780, 470] width 464 height 26
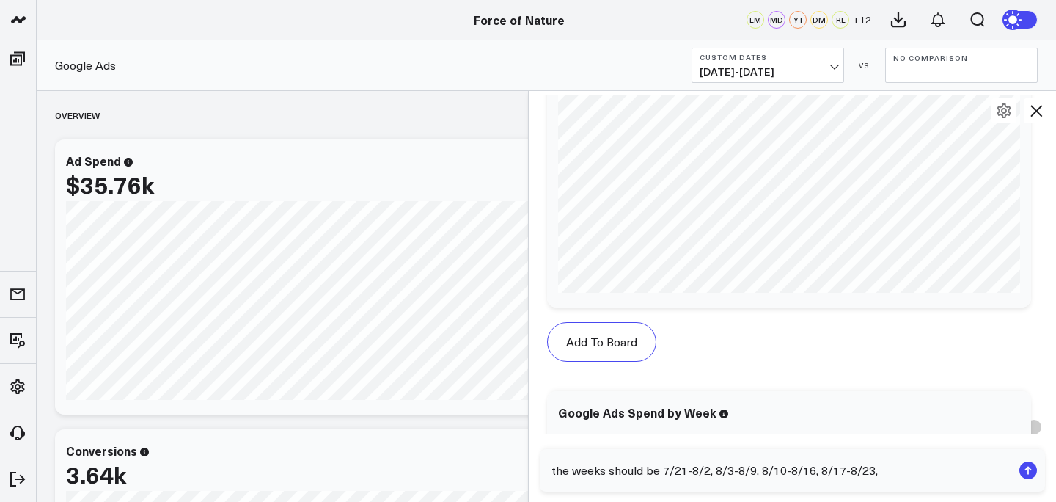
click at [684, 473] on textarea "the weeks should be 7/21-8/2, 8/3-8/9, 8/10-8/16, 8/17-8/23," at bounding box center [780, 470] width 464 height 26
click at [663, 475] on textarea "the weeks should be 7/27-8/2, 8/3-8/9, 8/10-8/16, 8/17-8/23," at bounding box center [780, 470] width 464 height 26
click at [664, 471] on textarea "the weeks should be 7/20-7/26,7/27-8/2, 8/3-8/9, 8/10-8/16, 8/17-8/23," at bounding box center [780, 470] width 464 height 26
click at [659, 471] on textarea "the weeks should be ,7/20-7/26,7/27-8/2, 8/3-8/9, 8/10-8/16, 8/17-8/23," at bounding box center [780, 470] width 464 height 26
click at [662, 471] on textarea "the weeks should be ,7/20-7/26,7/27-8/2, 8/3-8/9, 8/10-8/16, 8/17-8/23," at bounding box center [780, 470] width 464 height 26
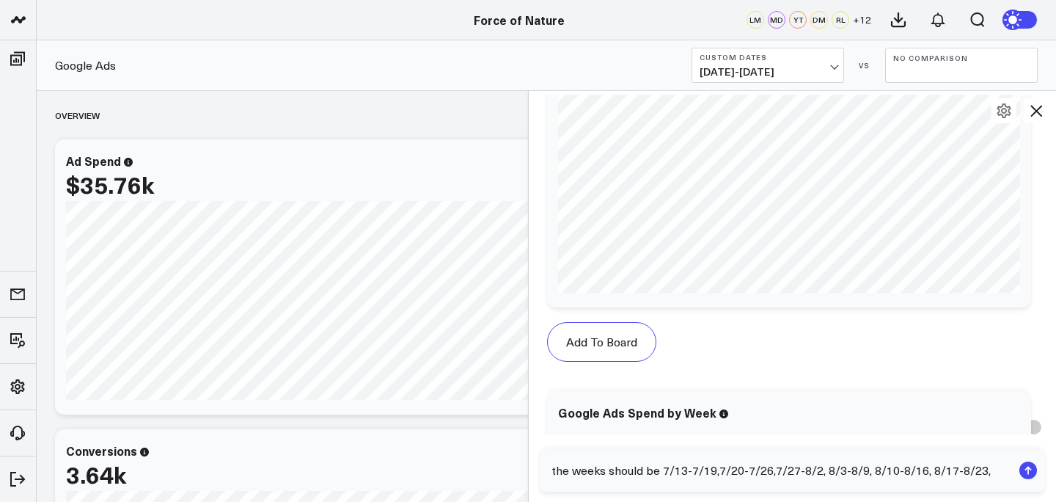
type textarea "the weeks should be 7/13-7/19,7/20-7/26,7/27-8/2, 8/3-8/9, 8/10-8/16, 8/17-8/23,"
click at [816, 63] on button "Custom Dates 07/02/25 - 08/27/25" at bounding box center [768, 65] width 153 height 35
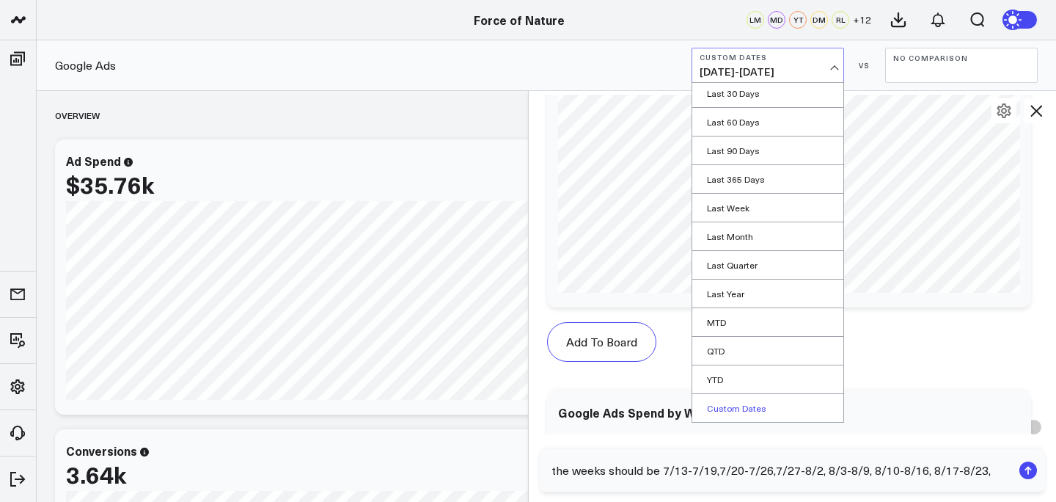
click at [751, 413] on link "Custom Dates" at bounding box center [767, 408] width 151 height 28
select select "7"
select select "2025"
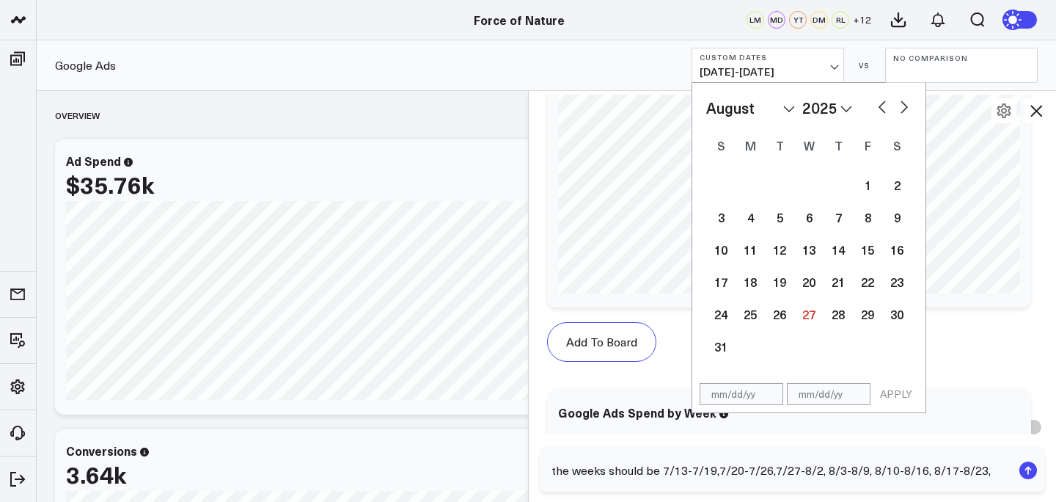
click at [742, 109] on select "January February March April May June July August September October November De…" at bounding box center [750, 108] width 89 height 22
select select "6"
select select "2025"
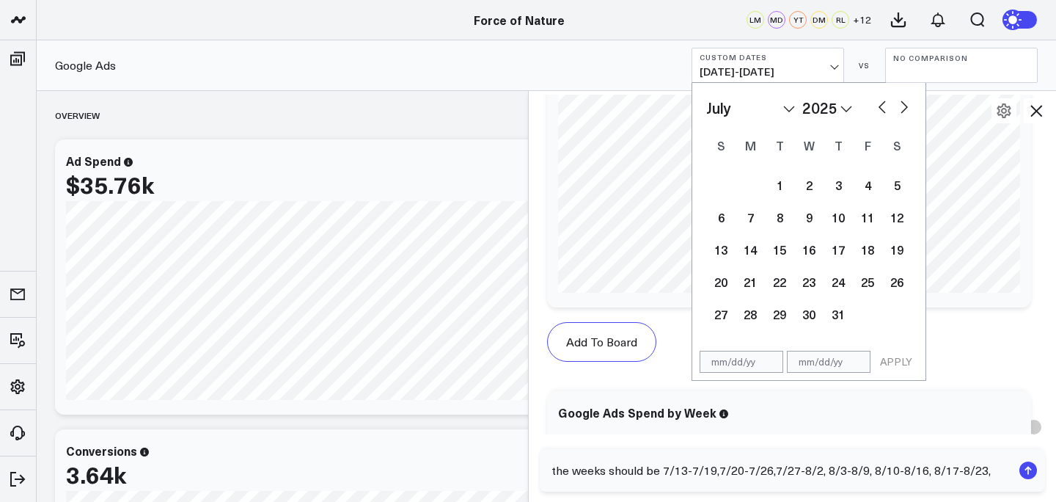
click at [665, 469] on textarea "the weeks should be 7/13-7/19,7/20-7/26,7/27-8/2, 8/3-8/9, 8/10-8/16, 8/17-8/23," at bounding box center [780, 470] width 464 height 26
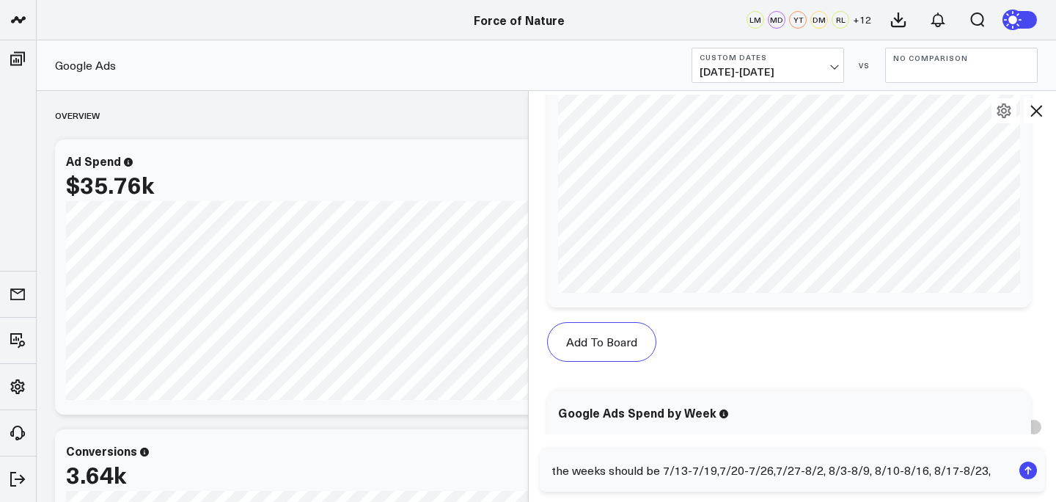
click at [662, 472] on textarea "the weeks should be 7/13-7/19,7/20-7/26,7/27-8/2, 8/3-8/9, 8/10-8/16, 8/17-8/23," at bounding box center [780, 470] width 464 height 26
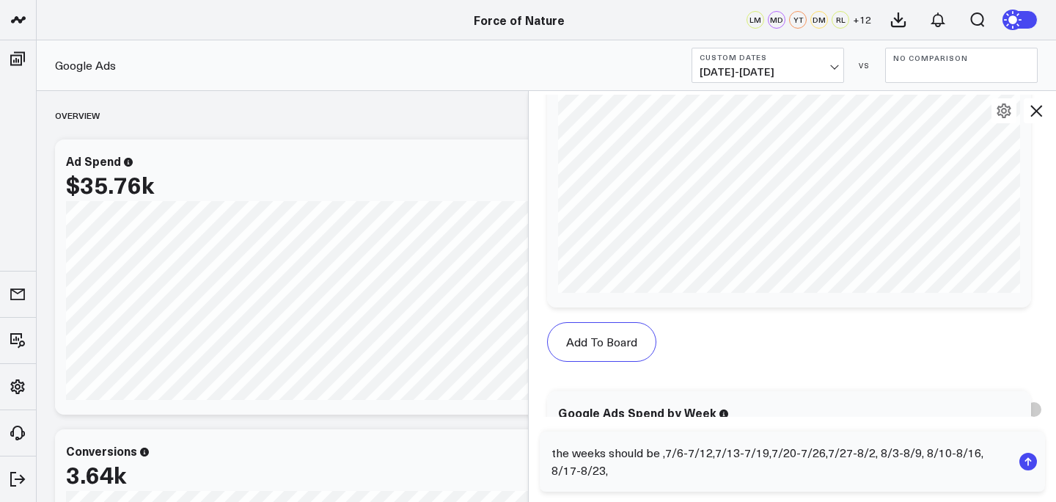
click at [658, 453] on textarea "the weeks should be ,7/6-7/12,7/13-7/19,7/20-7/26,7/27-8/2, 8/3-8/9, 8/10-8/16,…" at bounding box center [780, 461] width 464 height 44
type textarea "the weeks should be ,7/6-7/12,7/13-7/19,7/20-7/26,7/27-8/2, 8/3-8/9, 8/10-8/16,…"
click at [792, 79] on button "Custom Dates 07/02/25 - 08/27/25" at bounding box center [768, 65] width 153 height 35
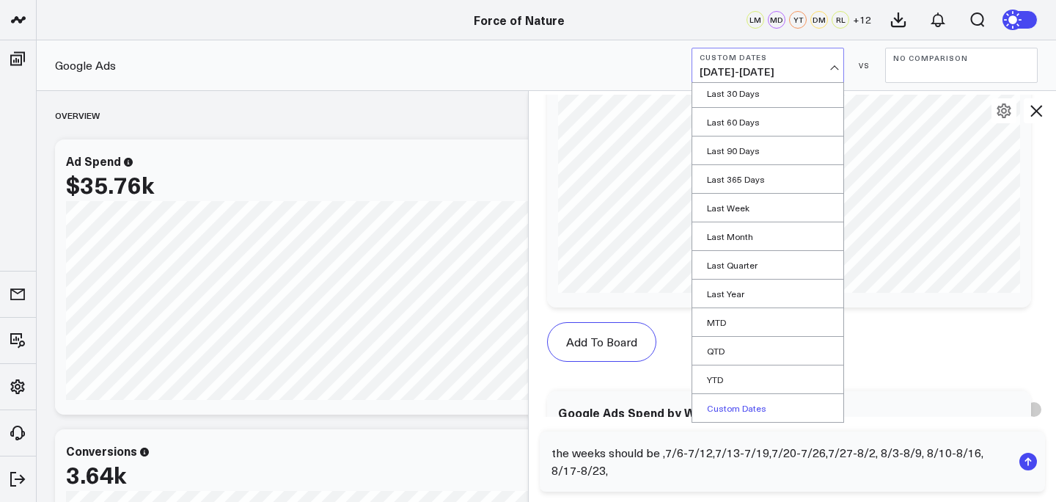
click at [727, 404] on link "Custom Dates" at bounding box center [767, 408] width 151 height 28
select select "7"
select select "2025"
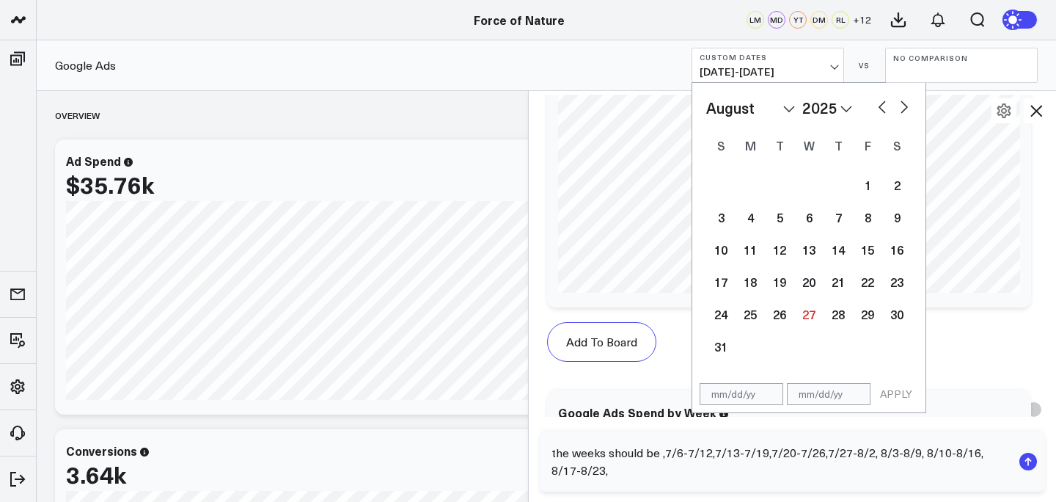
click at [729, 109] on select "January February March April May June July August September October November De…" at bounding box center [750, 108] width 89 height 22
select select "6"
select select "2025"
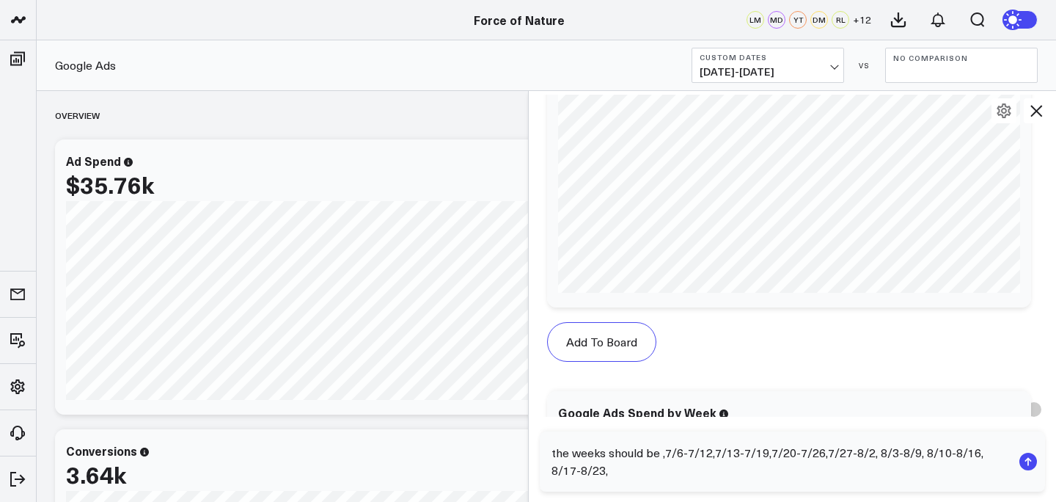
click at [664, 456] on textarea "the weeks should be ,7/6-7/12,7/13-7/19,7/20-7/26,7/27-8/2, 8/3-8/9, 8/10-8/16,…" at bounding box center [780, 461] width 464 height 44
click at [662, 455] on textarea "the weeks should be ,7/6-7/12,7/13-7/19,7/20-7/26,7/27-8/2, 8/3-8/9, 8/10-8/16,…" at bounding box center [780, 461] width 464 height 44
click at [691, 470] on textarea "the weeks should be 6/31-7/5,7/6-7/12,7/13-7/19,7/20-7/26,7/27-8/2, 8/3-8/9, 8/…" at bounding box center [780, 461] width 464 height 44
type textarea "the weeks should be 6/31-7/5,7/6-7/12,7/13-7/19,7/20-7/26,7/27-8/2, 8/3-8/9, 8/…"
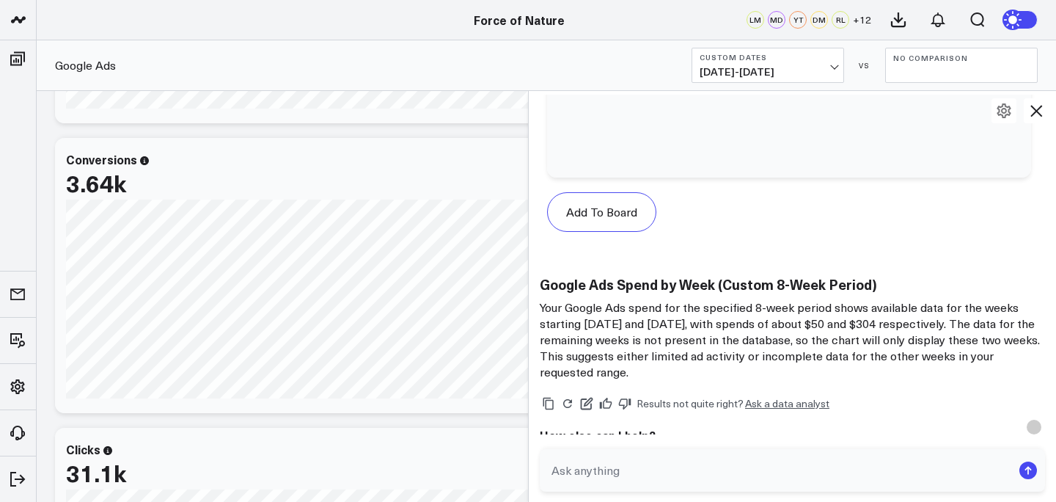
scroll to position [2718, 0]
click at [1039, 120] on button at bounding box center [1036, 110] width 25 height 25
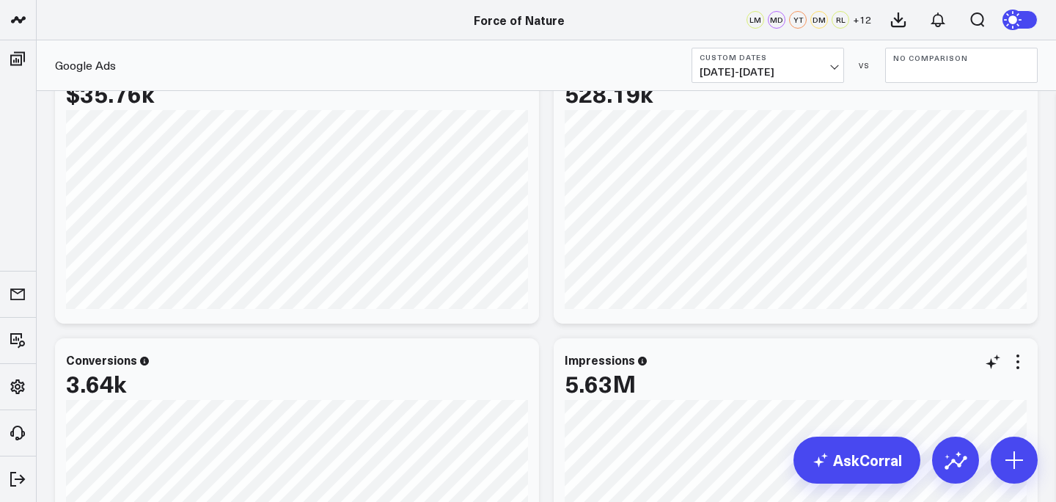
scroll to position [0, 0]
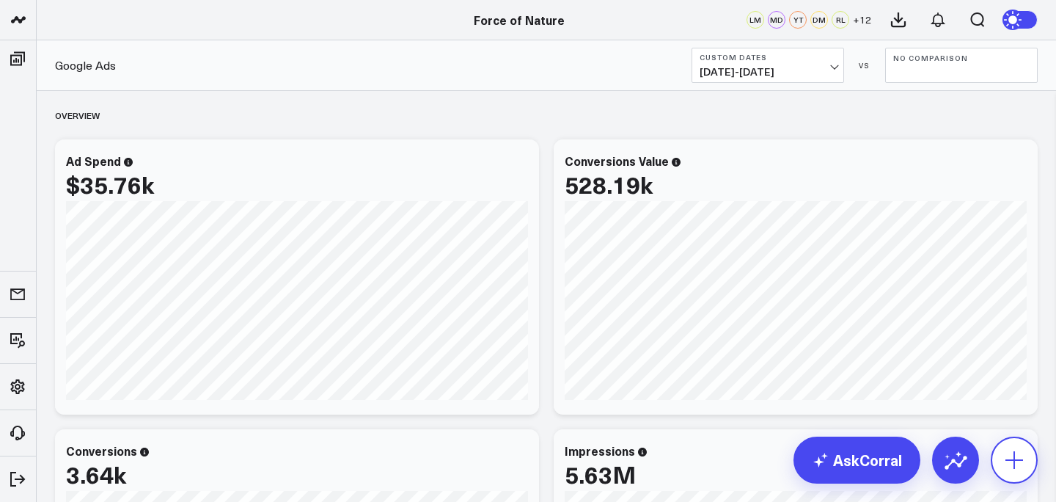
click at [1021, 462] on icon at bounding box center [1014, 459] width 23 height 23
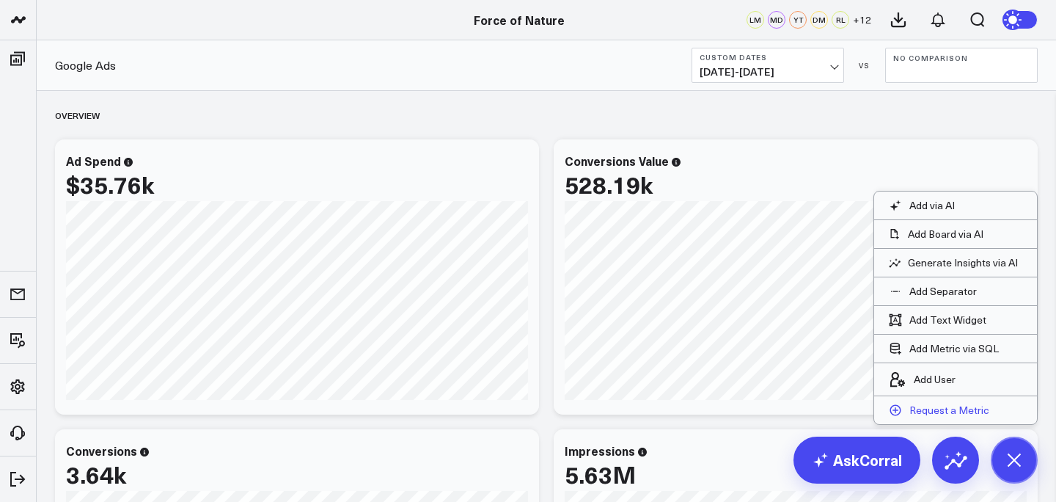
click at [947, 412] on p "Request a Metric" at bounding box center [950, 409] width 80 height 13
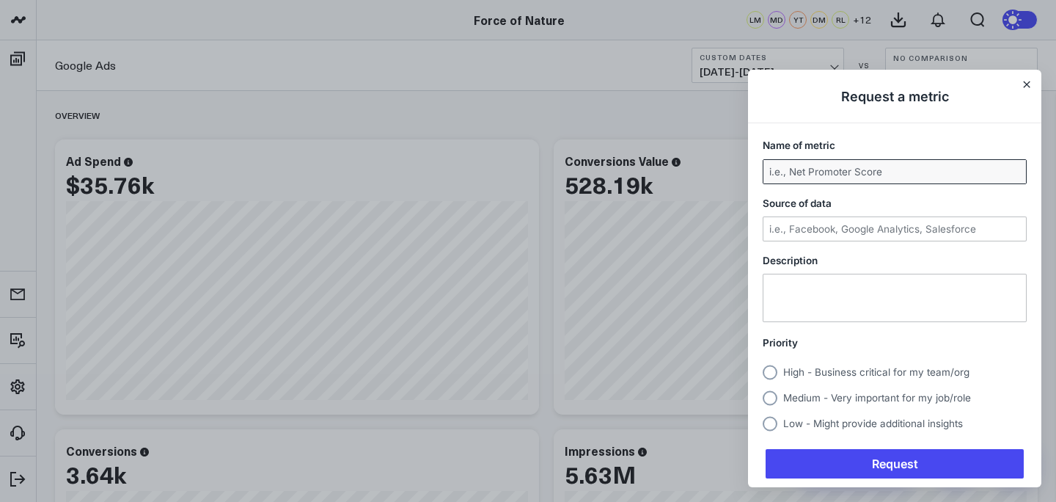
click at [828, 164] on input "Name of metric" at bounding box center [895, 171] width 263 height 23
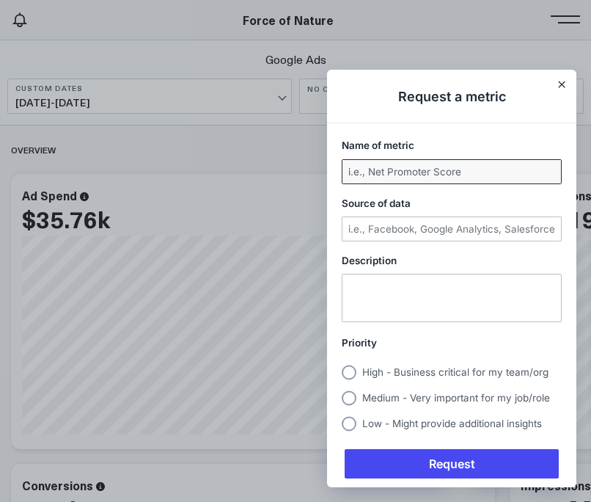
scroll to position [2677, 0]
click at [436, 183] on div "Name of metric" at bounding box center [451, 160] width 249 height 57
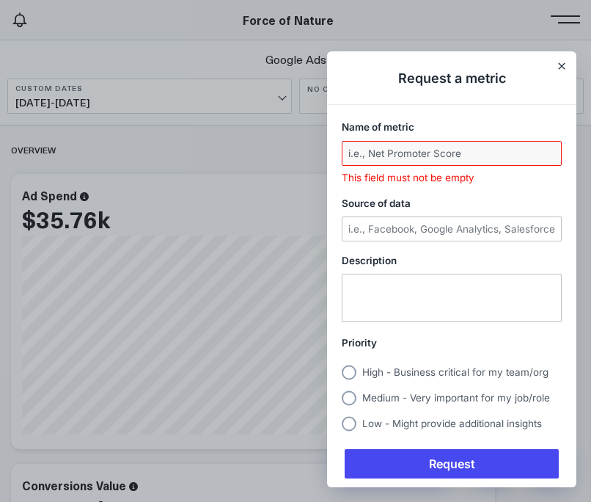
click at [436, 159] on input "Name of metric" at bounding box center [452, 153] width 219 height 23
type input "C"
type input "g"
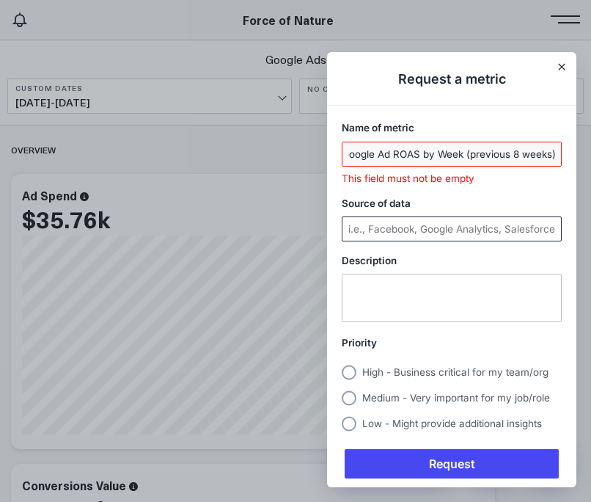
type input "Google Ad ROAS by Week (previous 8 weeks)"
click at [403, 226] on input "Source of data" at bounding box center [452, 228] width 219 height 23
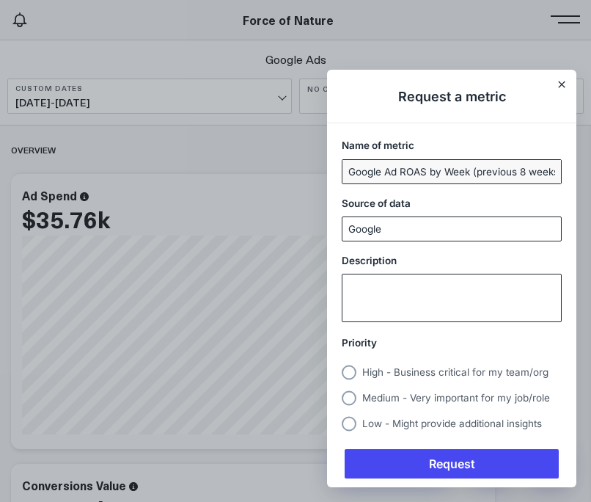
type input "Google"
click at [395, 296] on textarea "Description" at bounding box center [452, 297] width 219 height 47
type textarea "C"
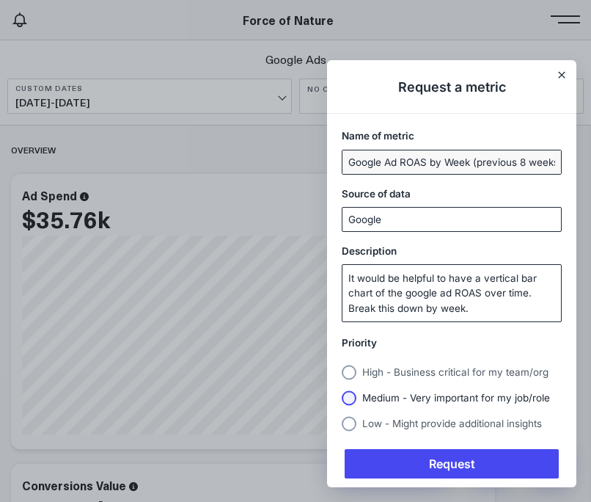
type textarea "It would be helpful to have a vertical bar chart of the google ad ROAS over tim…"
click at [410, 398] on span "Medium - Very important for my job/role" at bounding box center [456, 398] width 188 height 12
click at [342, 398] on input "Medium - Very important for my job/role" at bounding box center [342, 398] width 0 height 0
click at [417, 289] on textarea "It would be helpful to have a vertical bar chart of the google ad ROAS over tim…" at bounding box center [452, 293] width 219 height 56
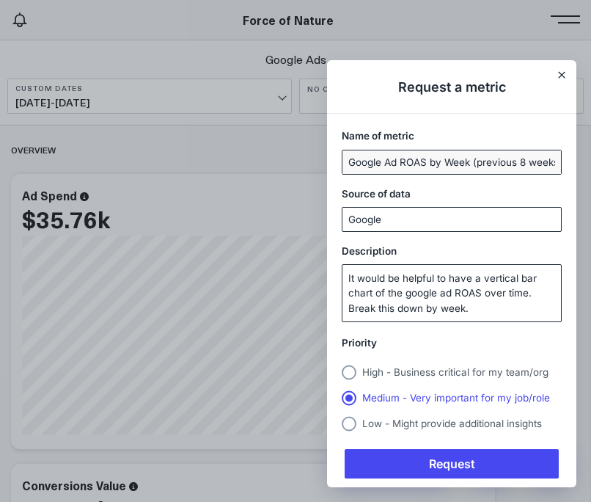
click at [417, 289] on textarea "It would be helpful to have a vertical bar chart of the google ad ROAS over tim…" at bounding box center [452, 293] width 219 height 56
click at [447, 312] on textarea "It would be helpful to have a vertical bar chart of the google ad ROAS over tim…" at bounding box center [452, 293] width 219 height 56
drag, startPoint x: 480, startPoint y: 312, endPoint x: 345, endPoint y: 156, distance: 206.5
click at [345, 156] on div "Name of metric Google Ad ROAS by Week (previous 8 weeks) Source of data Google …" at bounding box center [451, 283] width 249 height 321
click at [416, 299] on textarea "It would be helpful to have a vertical bar chart of the google ad ROAS over tim…" at bounding box center [452, 293] width 219 height 56
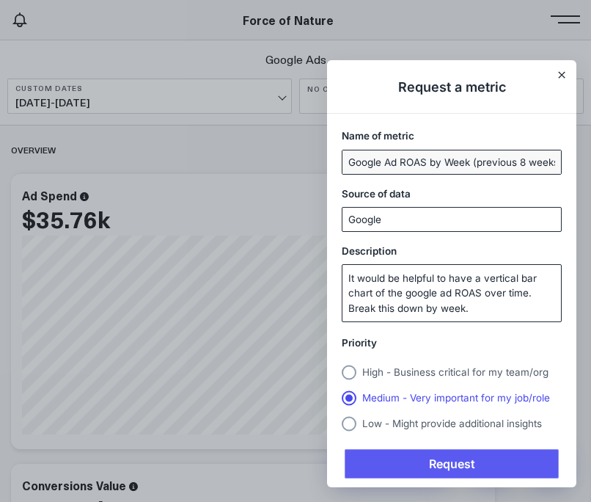
click at [481, 463] on span "Request" at bounding box center [452, 463] width 214 height 29
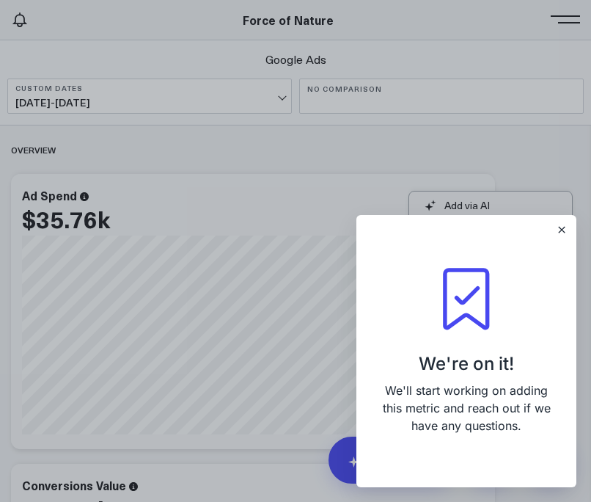
click at [574, 225] on div "We're on it! We'll start working on adding this metric and reach out if we have…" at bounding box center [466, 351] width 220 height 272
click at [562, 228] on icon "Close" at bounding box center [562, 230] width 6 height 6
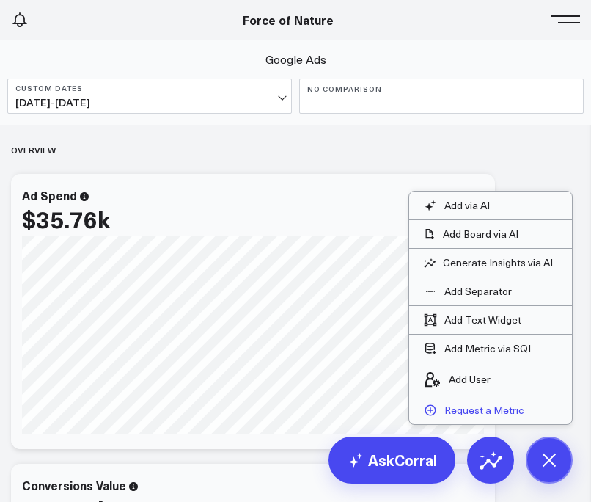
click at [509, 397] on button "Request a Metric" at bounding box center [474, 410] width 130 height 28
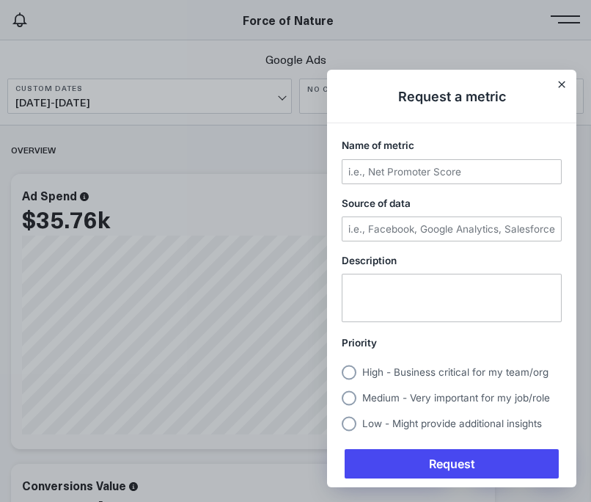
click at [453, 155] on div "Name of metric" at bounding box center [451, 160] width 249 height 57
click at [448, 165] on input "Name of metric" at bounding box center [452, 171] width 219 height 23
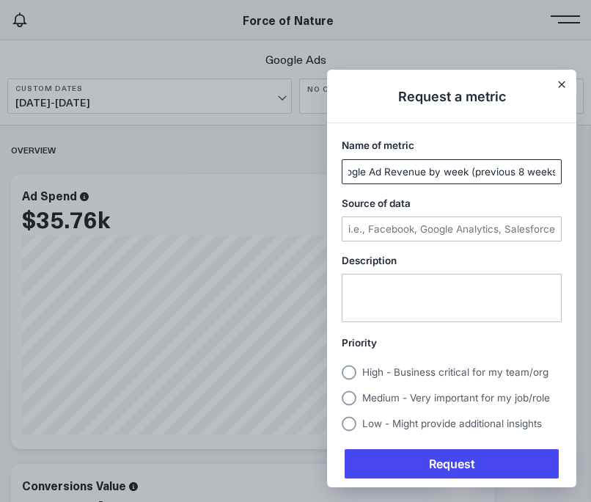
scroll to position [0, 19]
click at [429, 170] on input "Google Ad Revenue by week (previous 8 weeks)" at bounding box center [452, 171] width 219 height 23
click at [448, 171] on input "Google Ad Revenue By week (previous 8 weeks)" at bounding box center [452, 171] width 219 height 23
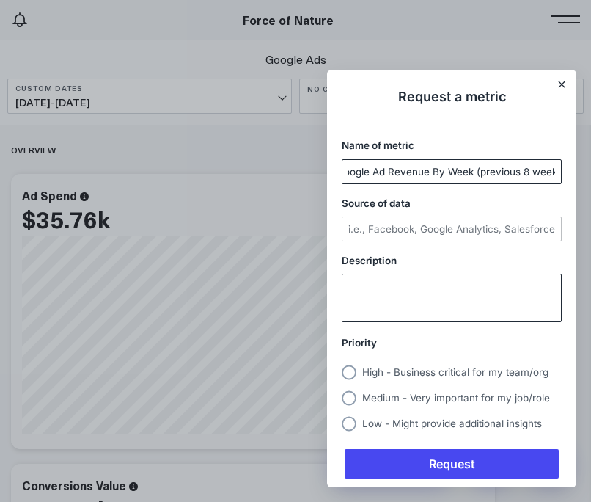
type input "Google Ad Revenue By Week (previous 8 weeks)"
click at [392, 287] on textarea "Description" at bounding box center [452, 297] width 219 height 47
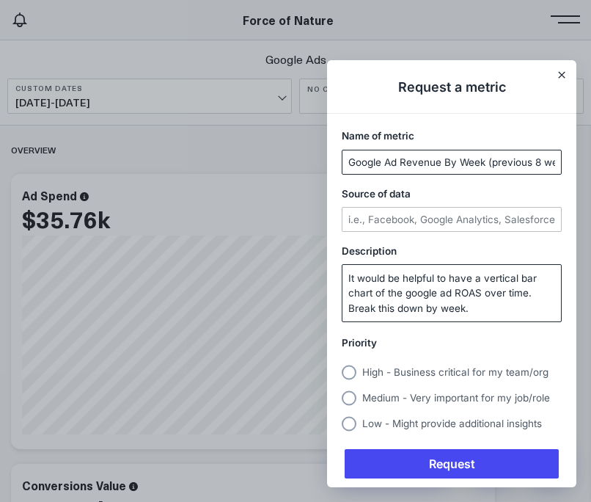
scroll to position [0, 0]
click at [466, 293] on textarea "It would be helpful to have a vertical bar chart of the google ad ROAS over tim…" at bounding box center [452, 293] width 219 height 56
click at [466, 311] on textarea "It would be helpful to have a vertical bar chart of the google ad Revenue over …" at bounding box center [452, 293] width 219 height 56
type textarea "It would be helpful to have a vertical bar chart of the google ad Revenue over …"
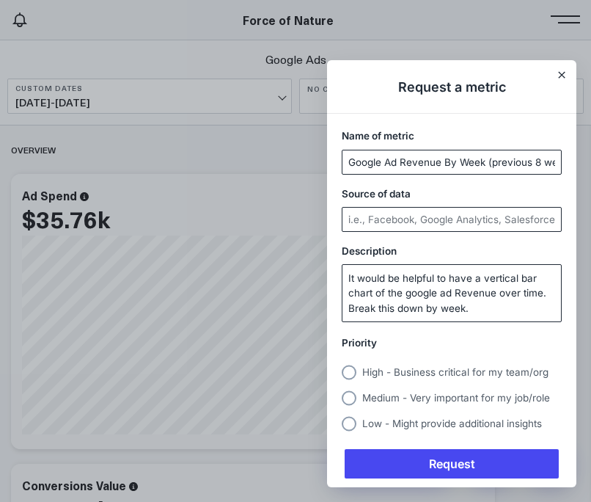
click at [436, 213] on input "Source of data" at bounding box center [452, 219] width 219 height 23
type input "Google"
click at [372, 395] on span "Medium - Very important for my job/role" at bounding box center [456, 398] width 188 height 12
click at [342, 398] on input "Medium - Very important for my job/role" at bounding box center [342, 398] width 0 height 0
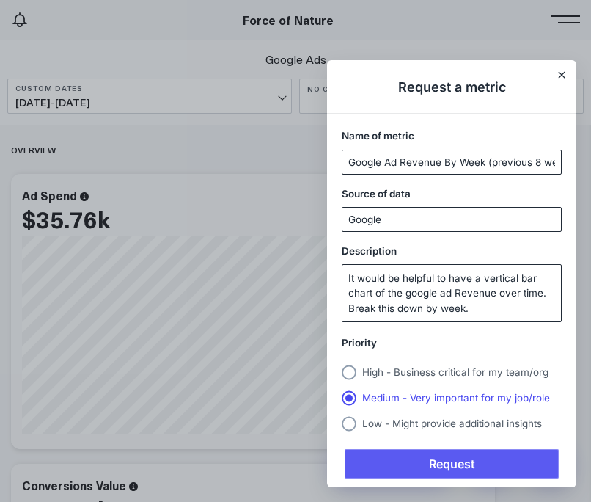
click at [405, 457] on span "Request" at bounding box center [452, 463] width 214 height 29
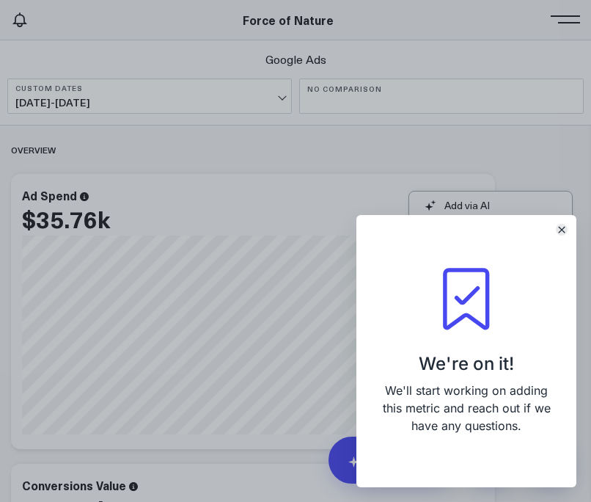
click at [562, 224] on button "Close" at bounding box center [562, 230] width 12 height 12
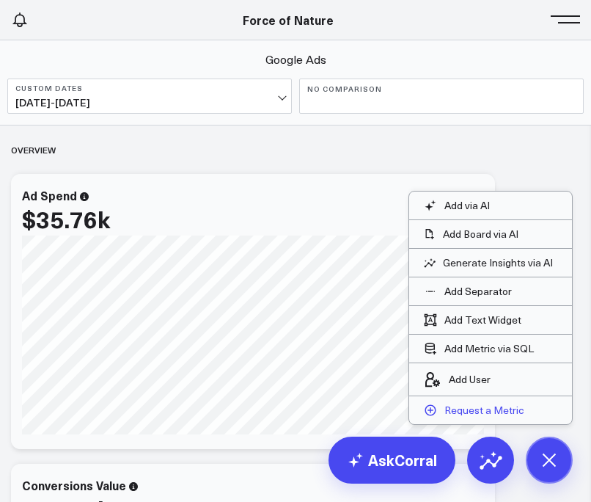
click at [505, 409] on p "Request a Metric" at bounding box center [485, 409] width 80 height 13
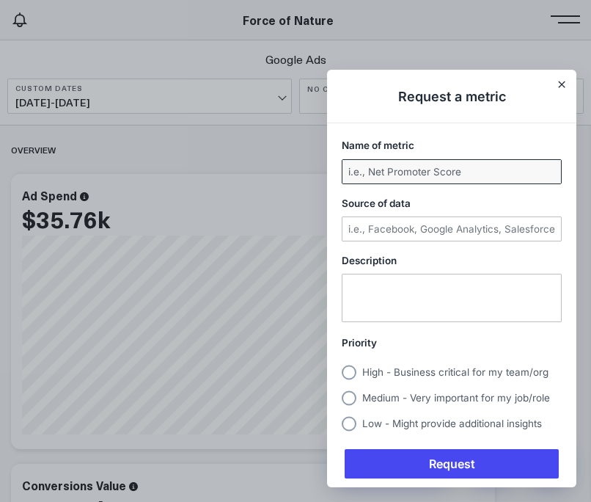
click at [435, 180] on input "Name of metric" at bounding box center [452, 171] width 219 height 23
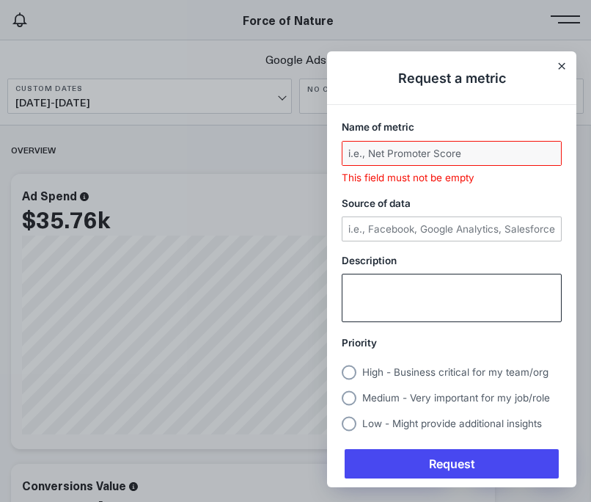
click at [376, 290] on textarea "Description" at bounding box center [452, 297] width 219 height 47
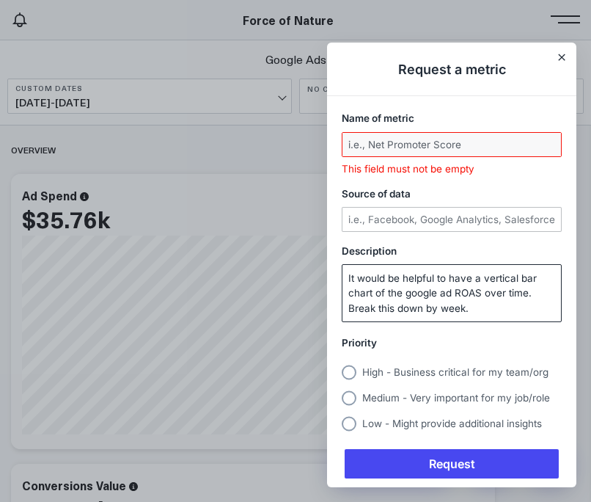
type textarea "It would be helpful to have a vertical bar chart of the google ad ROAS over tim…"
click at [384, 146] on input "Name of metric" at bounding box center [452, 144] width 219 height 23
click at [417, 139] on input "Google Ad Revenue By Week (previous 8 weeks)" at bounding box center [452, 144] width 219 height 23
click at [484, 142] on input "Google Ad Spend By Week (previous 8 weeks)" at bounding box center [452, 144] width 219 height 23
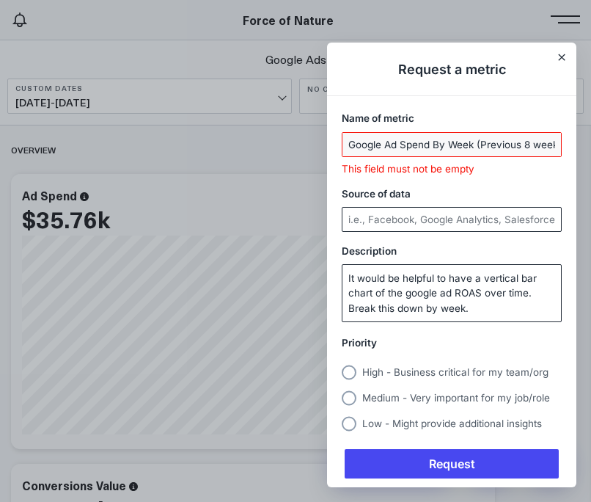
type input "Google Ad Spend By Week (Previous 8 weeks)"
click at [467, 229] on input "Source of data" at bounding box center [452, 219] width 219 height 23
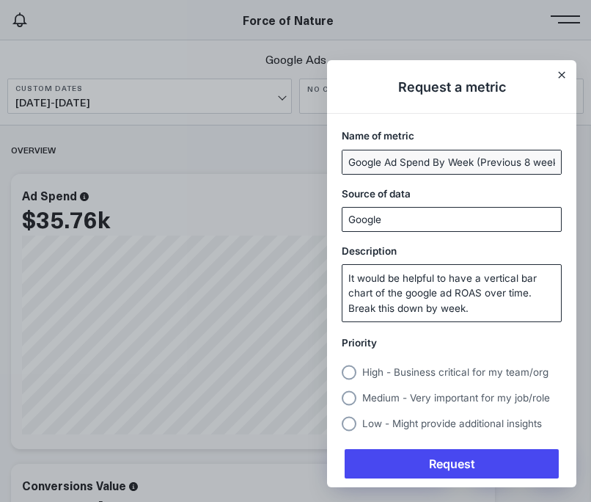
type input "Google"
click at [398, 309] on textarea "It would be helpful to have a vertical bar chart of the google ad ROAS over tim…" at bounding box center [452, 293] width 219 height 56
click at [461, 296] on textarea "It would be helpful to have a vertical bar chart of the google ad ROAS over tim…" at bounding box center [452, 293] width 219 height 56
type textarea "It would be helpful to have a vertical bar chart of the google ad spend over ti…"
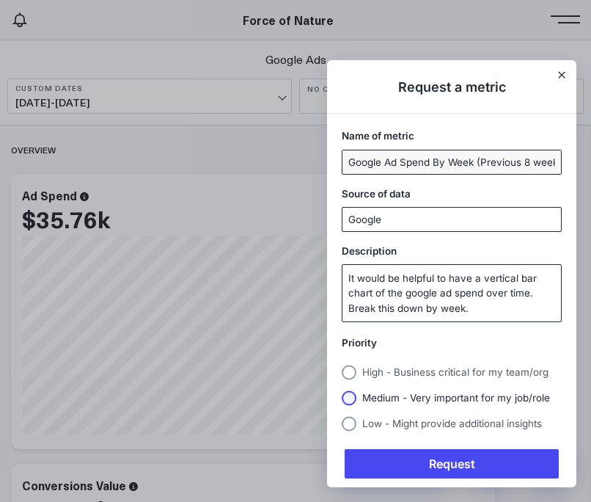
click at [366, 403] on label "Medium - Very important for my job/role" at bounding box center [452, 396] width 220 height 20
click at [342, 398] on input "Medium - Very important for my job/role" at bounding box center [342, 398] width 0 height 0
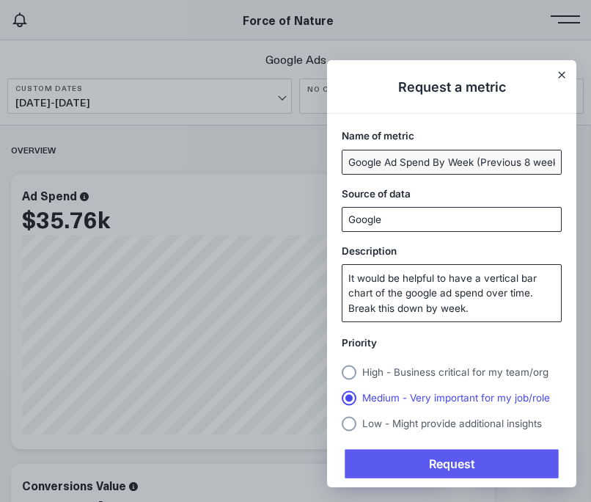
click at [402, 459] on span "Request" at bounding box center [452, 463] width 214 height 29
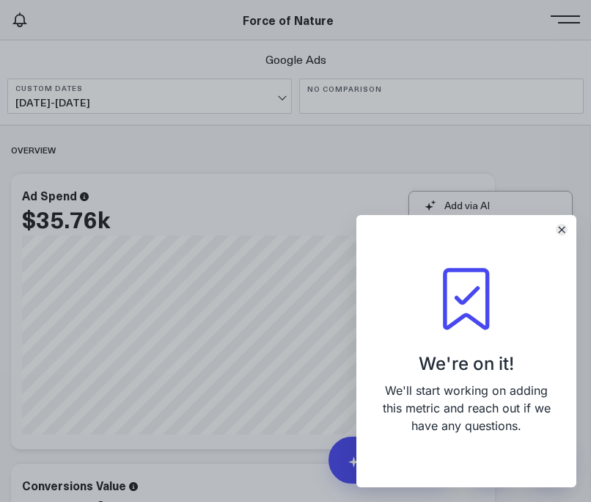
click at [563, 227] on icon "Close" at bounding box center [562, 230] width 6 height 6
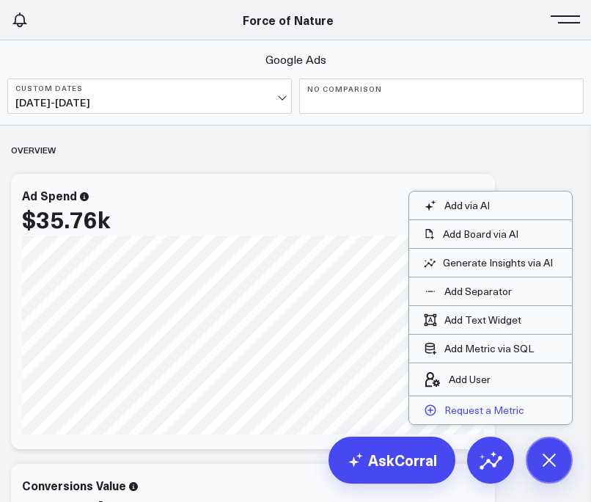
click at [507, 409] on p "Request a Metric" at bounding box center [485, 409] width 80 height 13
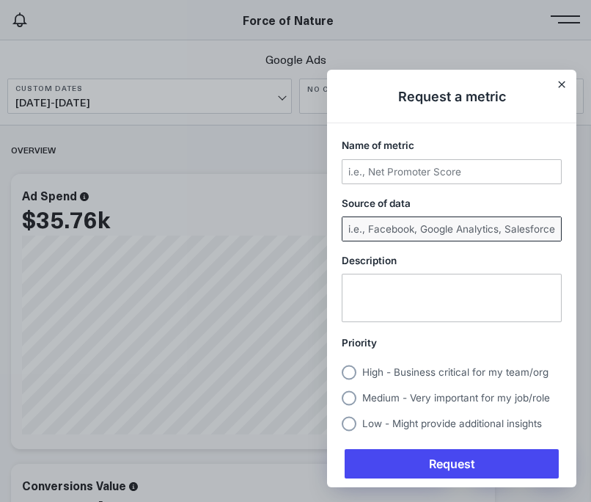
click at [436, 218] on input "Source of data" at bounding box center [452, 228] width 219 height 23
click at [423, 163] on input "Name of metric" at bounding box center [452, 171] width 219 height 23
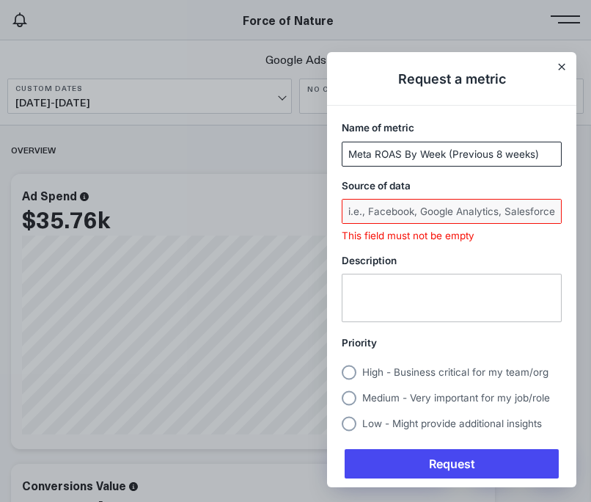
type input "Meta ROAS By Week (Previous 8 weeks)"
type input "Meta"
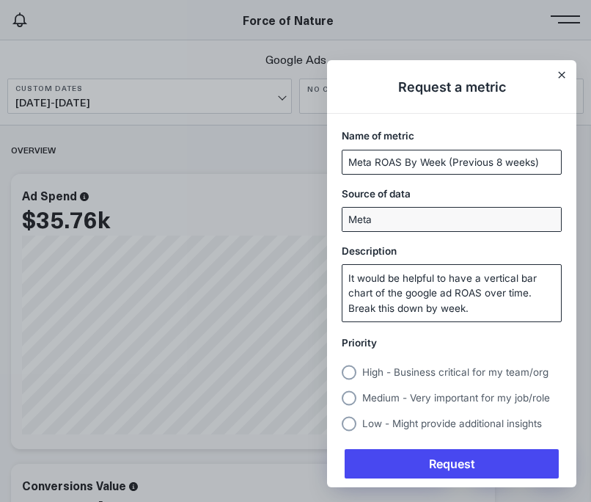
click at [427, 293] on textarea "It would be helpful to have a vertical bar chart of the google ad ROAS over tim…" at bounding box center [452, 293] width 219 height 56
click at [449, 310] on textarea "It would be helpful to have a vertical bar chart of the meta ad ROAS over time.…" at bounding box center [452, 293] width 219 height 56
type textarea "It would be helpful to have a vertical bar chart of the meta ad ROAS over time.…"
click at [385, 399] on span "Medium - Very important for my job/role" at bounding box center [456, 398] width 188 height 12
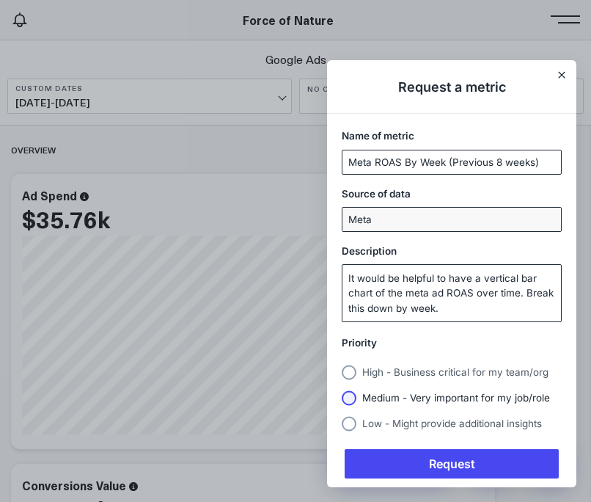
click at [342, 398] on input "Medium - Very important for my job/role" at bounding box center [342, 398] width 0 height 0
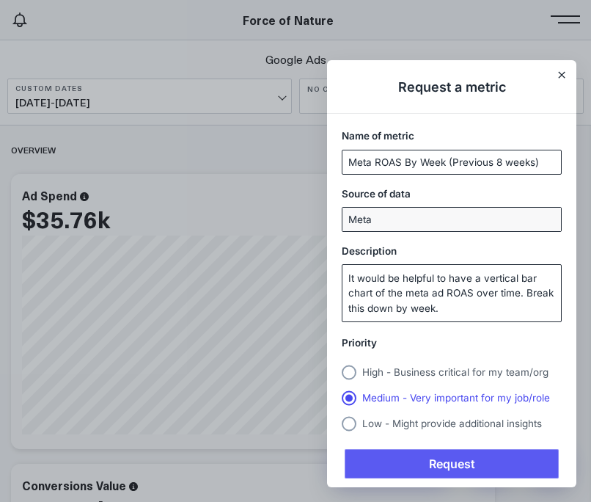
click at [410, 457] on span "Request" at bounding box center [452, 463] width 214 height 29
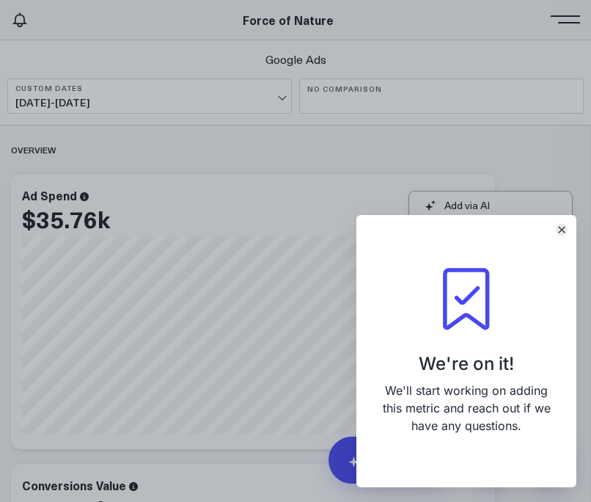
click at [564, 224] on button "Close" at bounding box center [562, 230] width 12 height 12
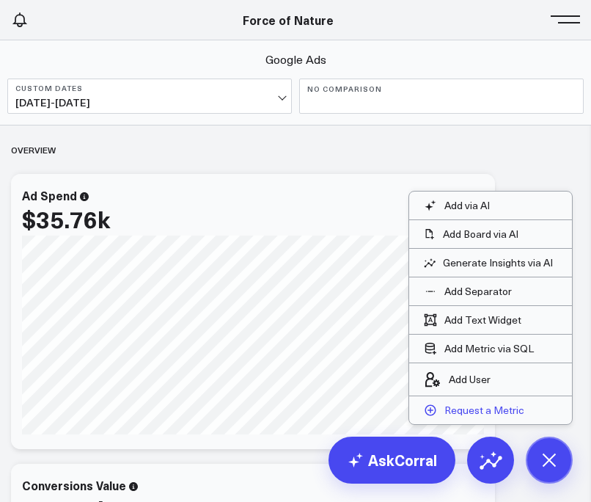
click at [473, 406] on p "Request a Metric" at bounding box center [485, 409] width 80 height 13
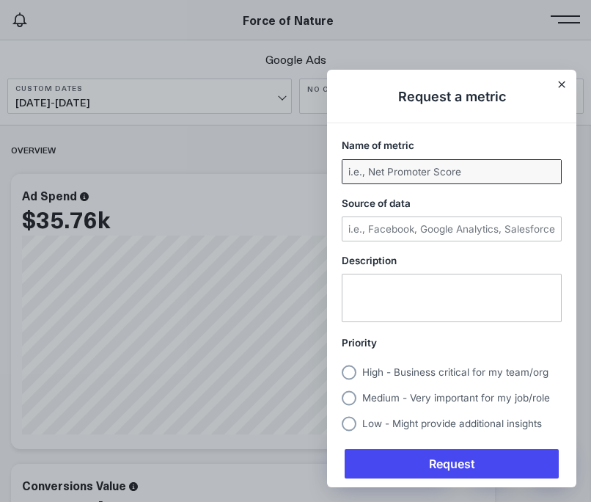
click at [416, 172] on input "Name of metric" at bounding box center [452, 171] width 219 height 23
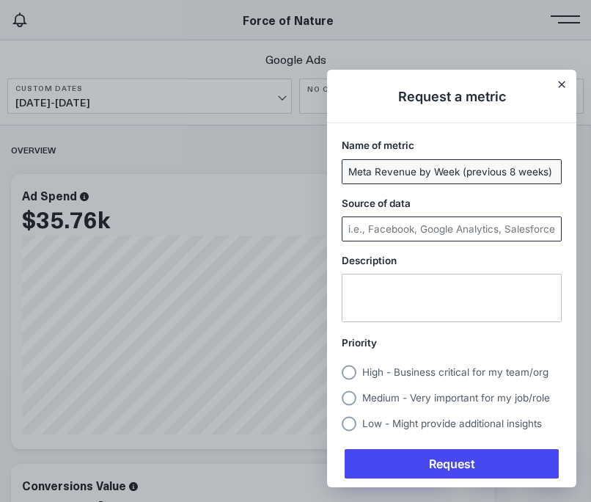
type input "Meta Revenue by Week (previous 8 weeks)"
click at [381, 230] on input "Source of data" at bounding box center [452, 228] width 219 height 23
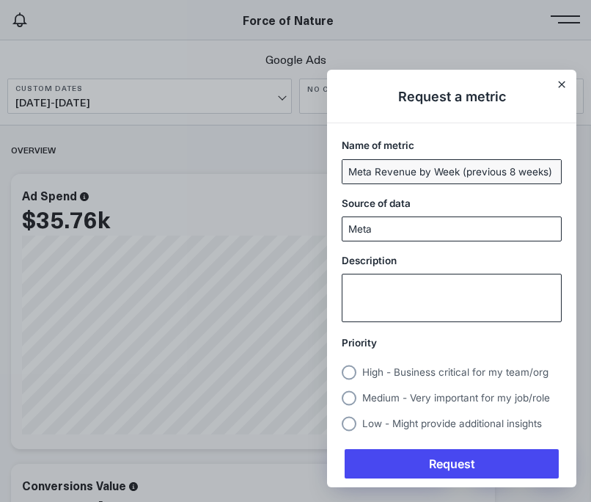
type input "Meta"
click at [364, 297] on textarea "Description" at bounding box center [452, 297] width 219 height 47
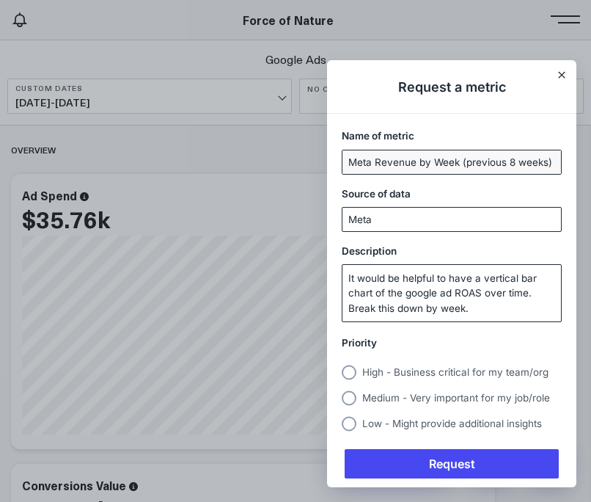
click at [415, 292] on textarea "It would be helpful to have a vertical bar chart of the google ad ROAS over tim…" at bounding box center [452, 293] width 219 height 56
click at [466, 294] on textarea "It would be helpful to have a vertical bar chart of the Meta ad ROAS over time.…" at bounding box center [452, 293] width 219 height 56
type textarea "It would be helpful to have a vertical bar chart of the Meta ad revenue over ti…"
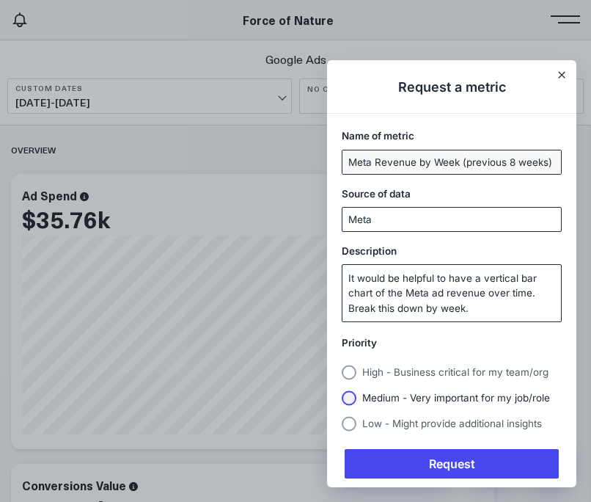
click at [417, 398] on span "Medium - Very important for my job/role" at bounding box center [456, 398] width 188 height 12
click at [342, 398] on input "Medium - Very important for my job/role" at bounding box center [342, 398] width 0 height 0
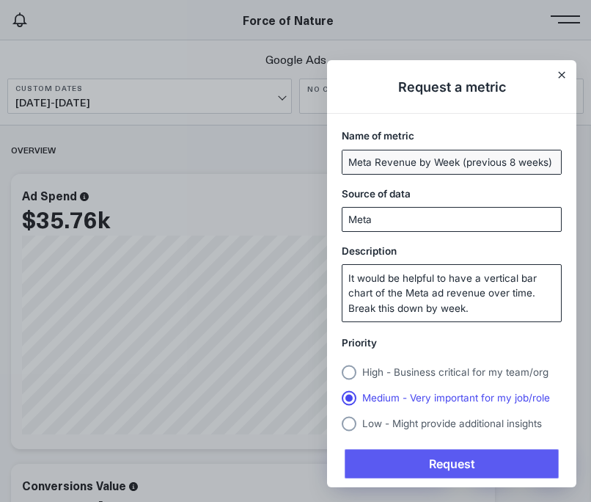
click at [422, 457] on span "Request" at bounding box center [452, 463] width 214 height 29
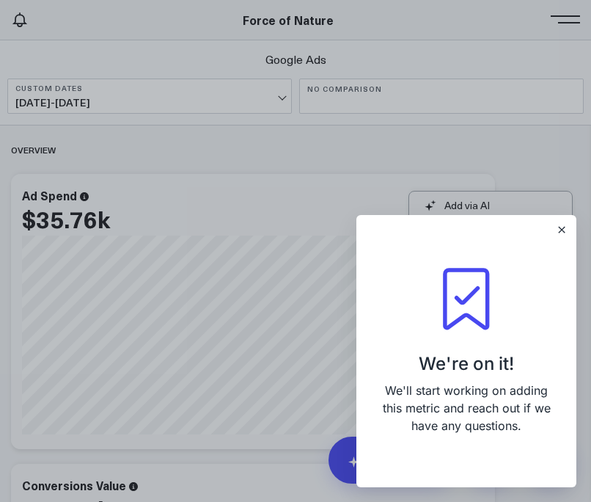
click at [576, 231] on div "We're on it! We'll start working on adding this metric and reach out if we have…" at bounding box center [466, 351] width 220 height 272
click at [566, 229] on button "Close" at bounding box center [562, 230] width 12 height 12
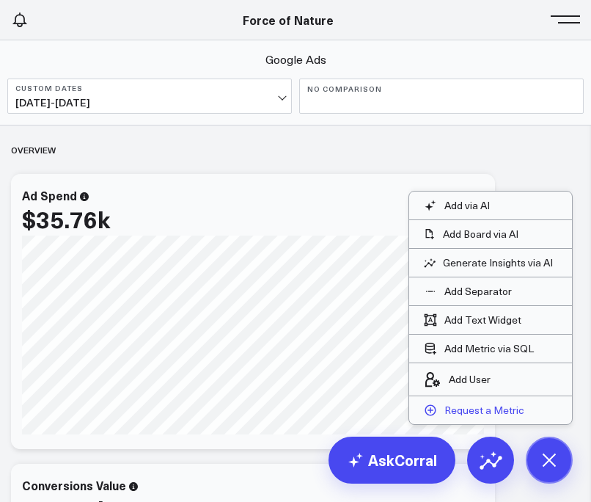
click at [489, 412] on p "Request a Metric" at bounding box center [485, 409] width 80 height 13
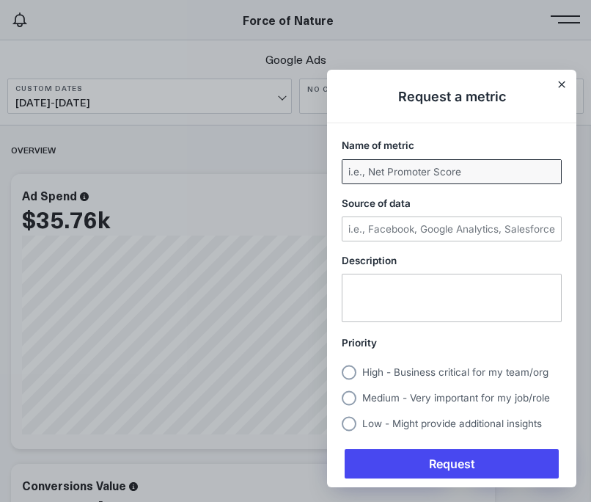
click at [452, 174] on input "Name of metric" at bounding box center [452, 171] width 219 height 23
type input "Meta Spend By Week (previous 8 weeks)"
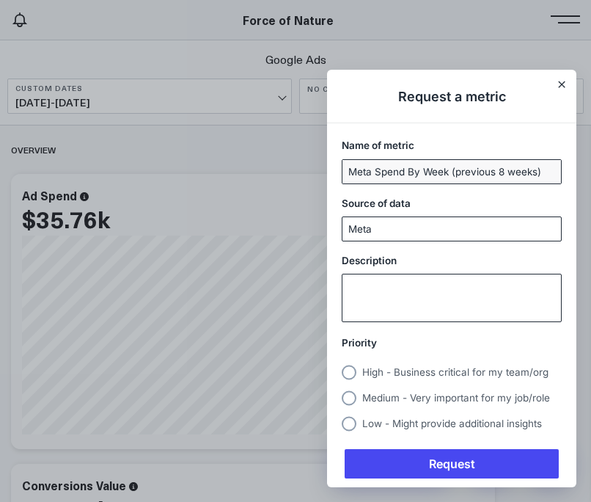
type input "Meta"
click at [392, 282] on textarea "Description" at bounding box center [452, 297] width 219 height 47
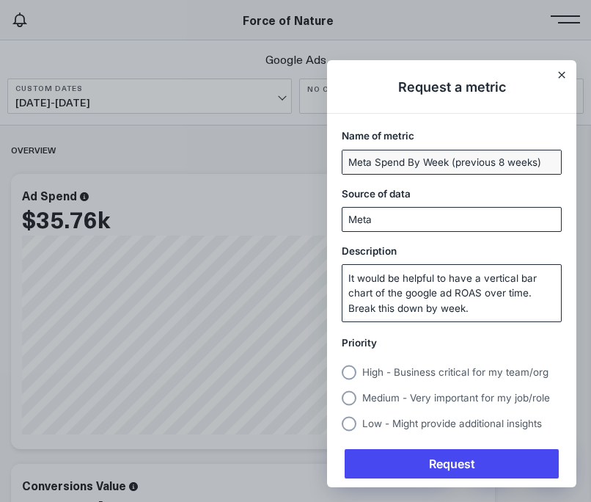
drag, startPoint x: 403, startPoint y: 293, endPoint x: 480, endPoint y: 293, distance: 77.0
click at [480, 293] on textarea "It would be helpful to have a vertical bar chart of the google ad ROAS over tim…" at bounding box center [452, 293] width 219 height 56
type textarea "It would be helpful to have a vertical bar chart of the Meta ad spend over time…"
click at [406, 397] on span "Medium - Very important for my job/role" at bounding box center [456, 398] width 188 height 12
click at [342, 398] on input "Medium - Very important for my job/role" at bounding box center [342, 398] width 0 height 0
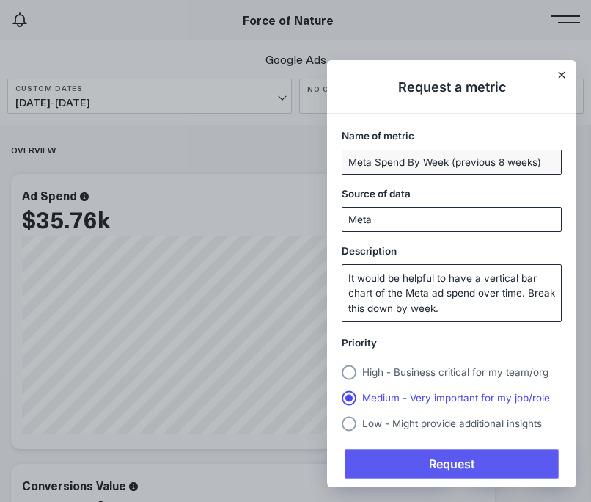
click at [429, 457] on span "Request" at bounding box center [452, 463] width 214 height 29
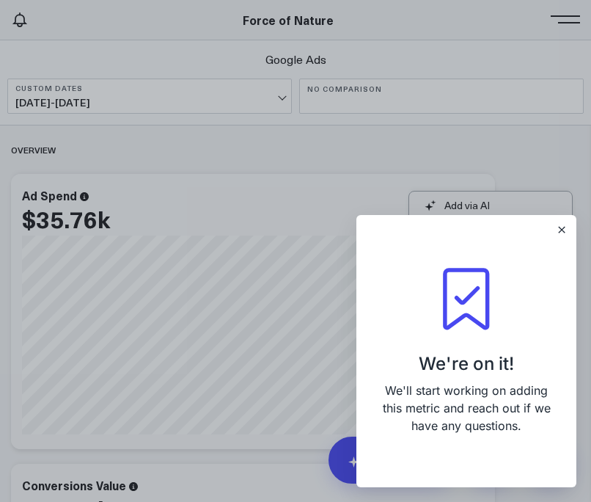
click at [560, 222] on div "We're on it! We'll start working on adding this metric and reach out if we have…" at bounding box center [466, 351] width 220 height 272
click at [561, 229] on icon "Close" at bounding box center [562, 230] width 6 height 6
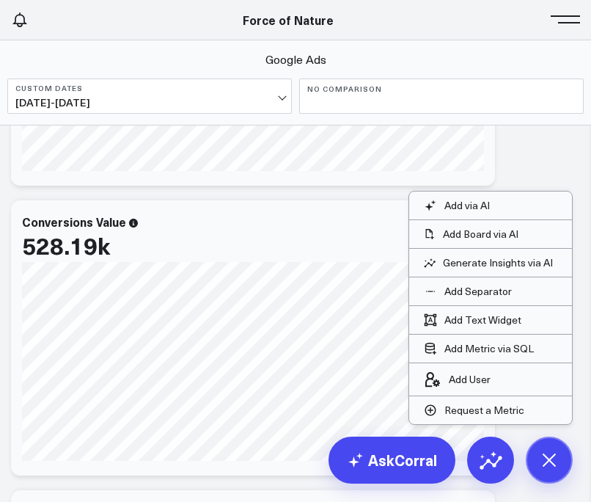
scroll to position [275, 0]
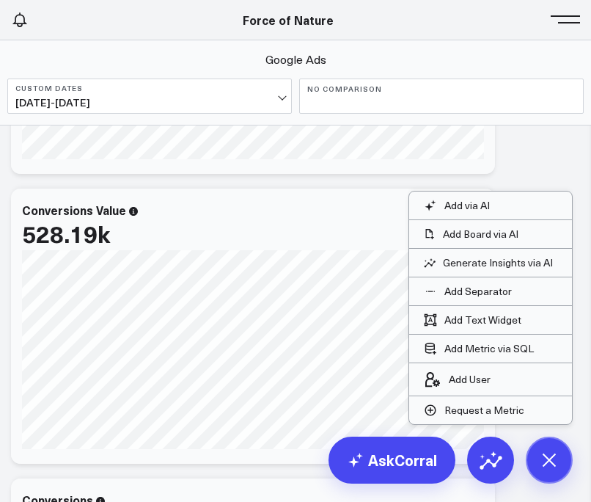
click at [563, 18] on span at bounding box center [569, 18] width 22 height 1
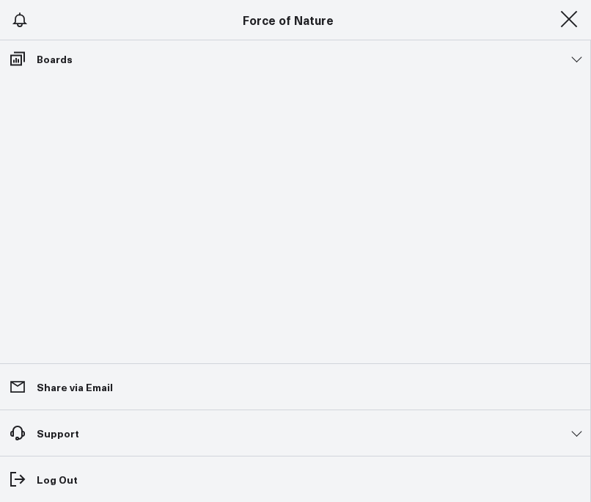
click at [566, 18] on span at bounding box center [569, 18] width 22 height 1
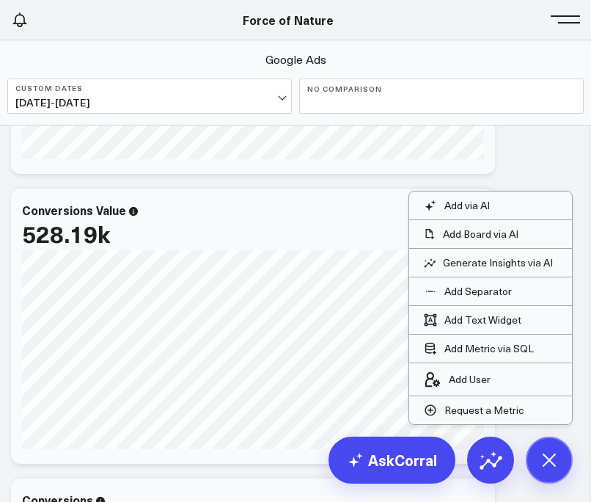
click at [577, 21] on button at bounding box center [569, 18] width 22 height 22
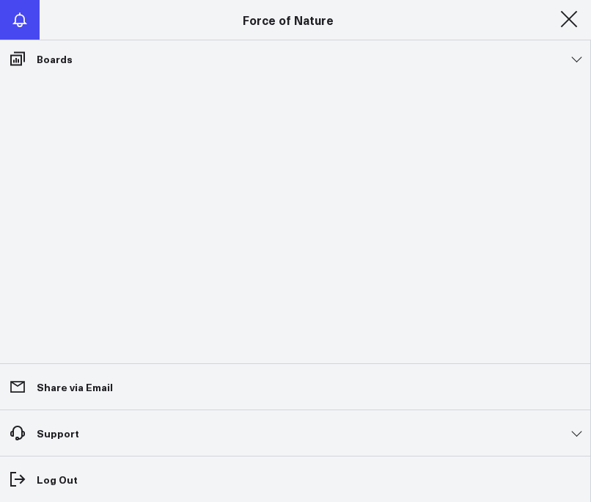
scroll to position [0, 0]
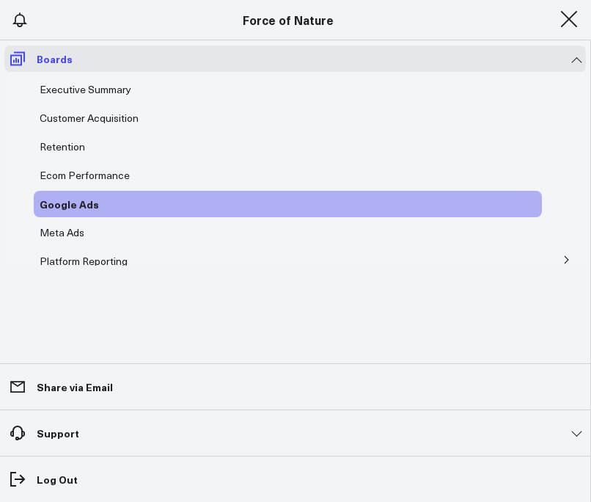
click at [15, 62] on icon at bounding box center [17, 59] width 15 height 14
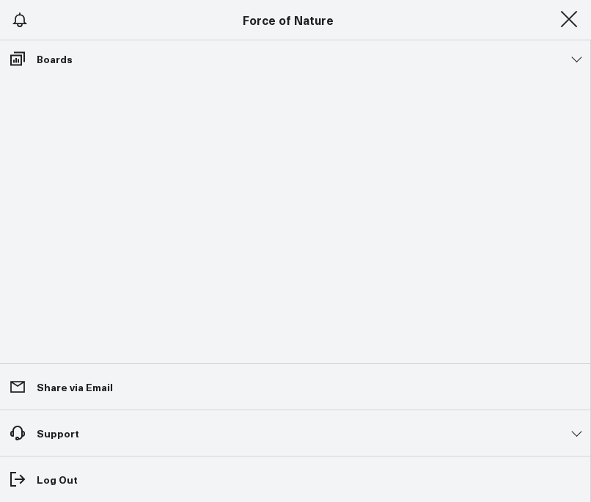
click at [548, 20] on div "Force of Nature" at bounding box center [288, 20] width 577 height 16
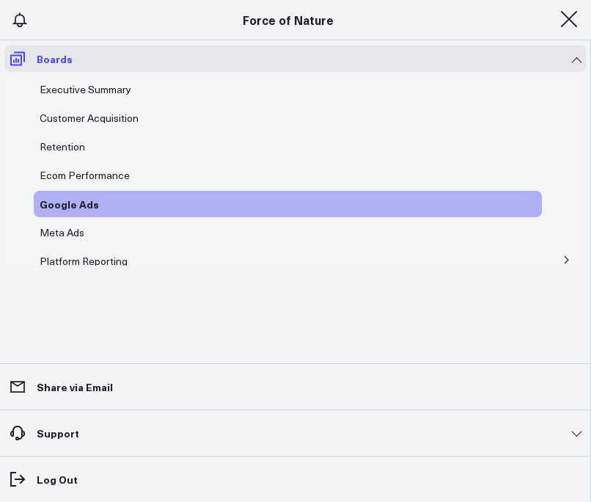
click at [583, 64] on link "Boards" at bounding box center [295, 58] width 582 height 26
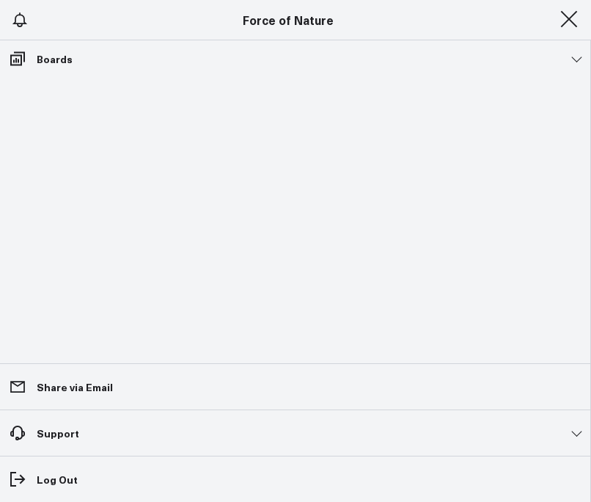
click at [563, 19] on span at bounding box center [569, 18] width 22 height 1
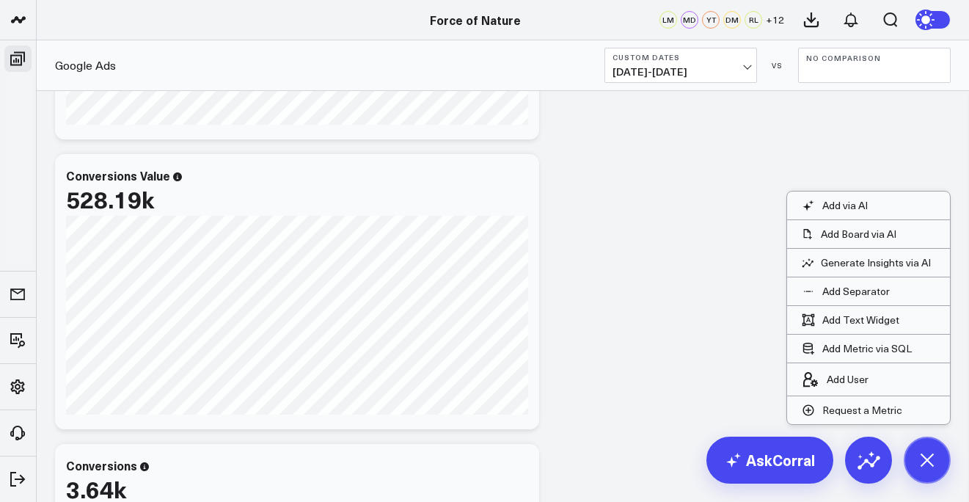
scroll to position [2718, 0]
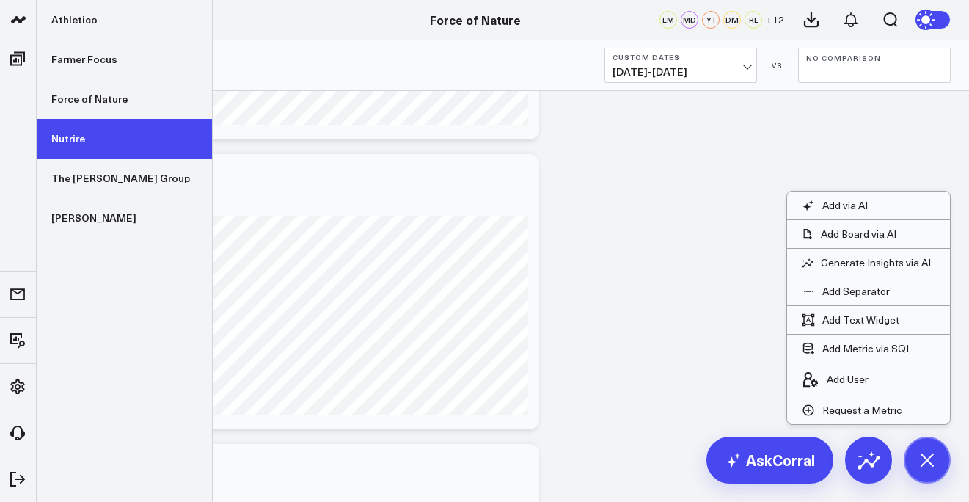
click at [72, 145] on link "Nutrire" at bounding box center [124, 139] width 175 height 40
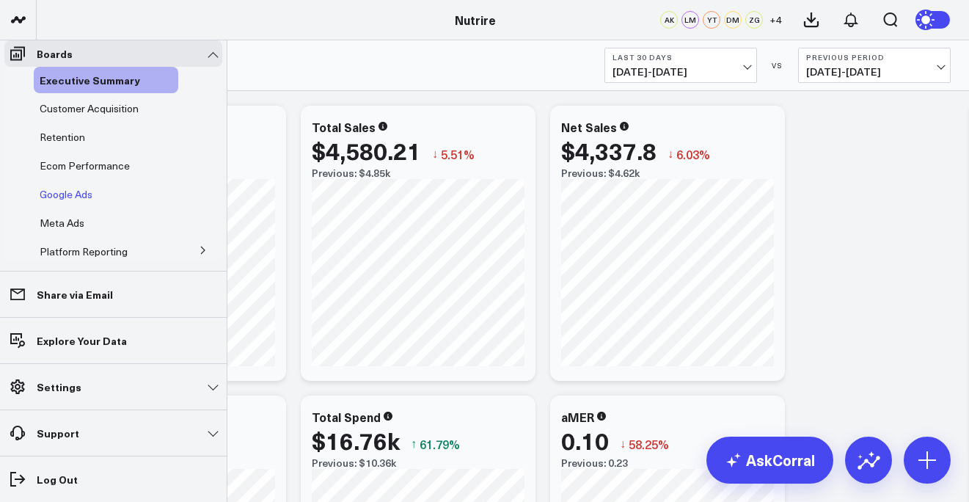
click at [86, 201] on span "Google Ads" at bounding box center [66, 194] width 53 height 14
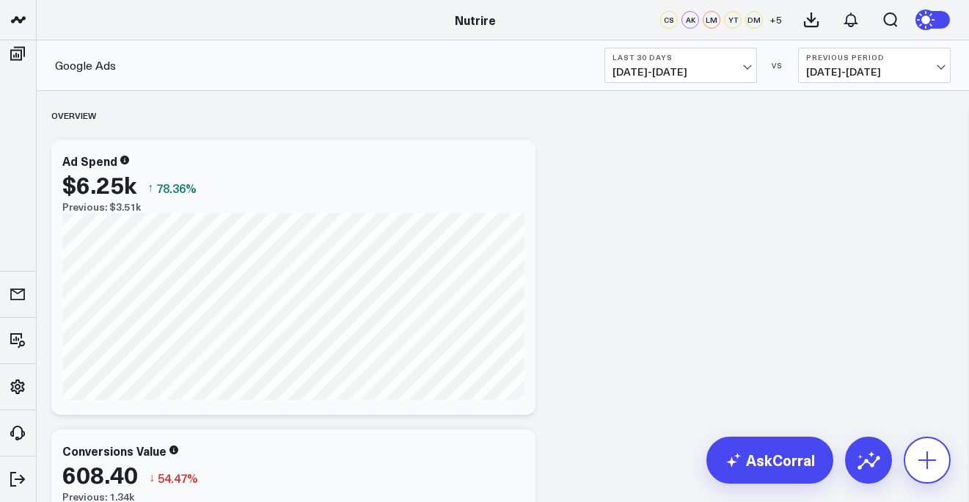
click at [938, 446] on button at bounding box center [927, 459] width 47 height 47
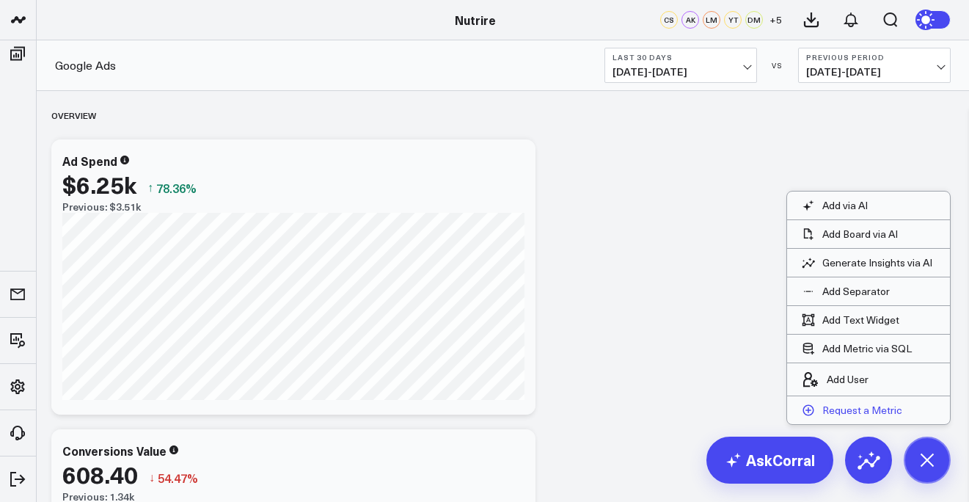
click at [877, 412] on p "Request a Metric" at bounding box center [862, 409] width 80 height 13
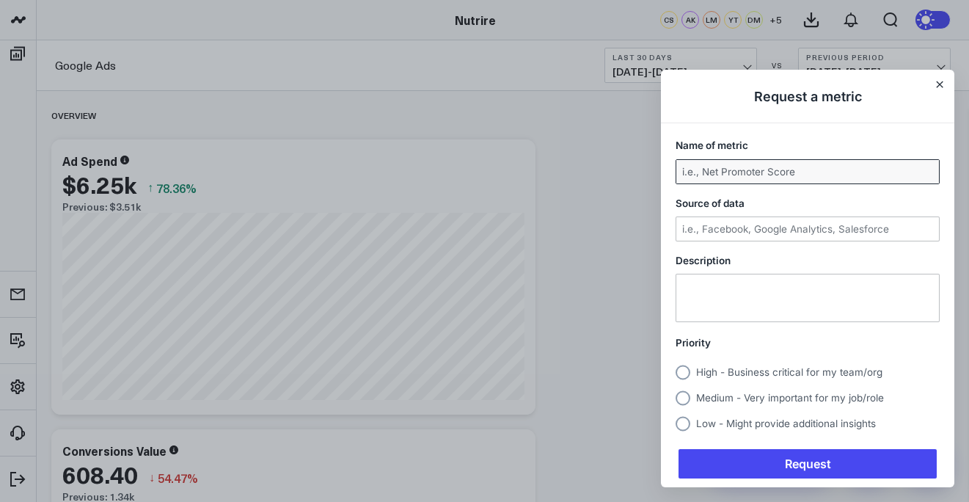
click at [780, 165] on input "Name of metric" at bounding box center [807, 171] width 263 height 23
click at [701, 171] on input "Google Ad ROAS by Week (previous 8 weeks)" at bounding box center [807, 171] width 263 height 23
type input "Meta Ad ROAS by Week (previous 8 weeks)"
click at [740, 271] on div "Description" at bounding box center [807, 287] width 293 height 81
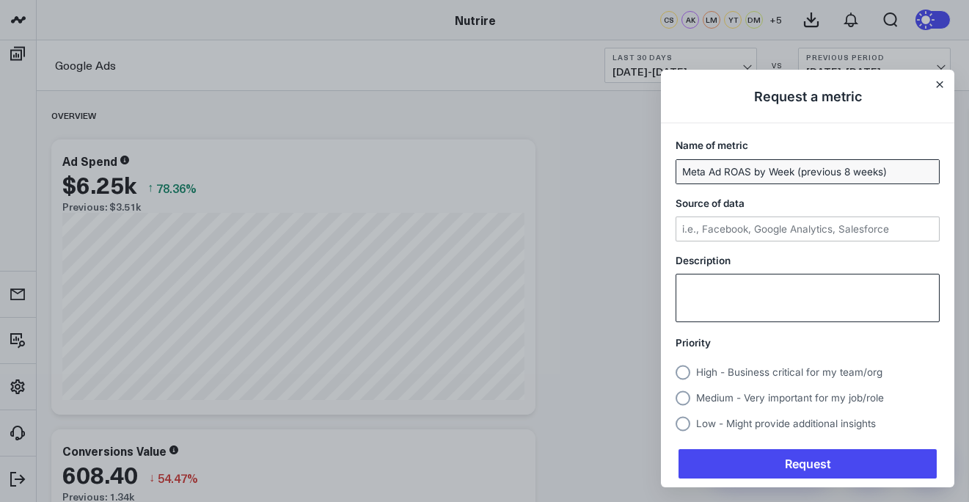
click at [737, 281] on textarea "Description" at bounding box center [807, 297] width 263 height 47
click at [731, 392] on span "Medium - Very important for my job/role" at bounding box center [790, 398] width 188 height 12
click at [676, 398] on input "Medium - Very important for my job/role" at bounding box center [676, 398] width 0 height 0
click at [755, 281] on textarea "Description" at bounding box center [807, 297] width 263 height 47
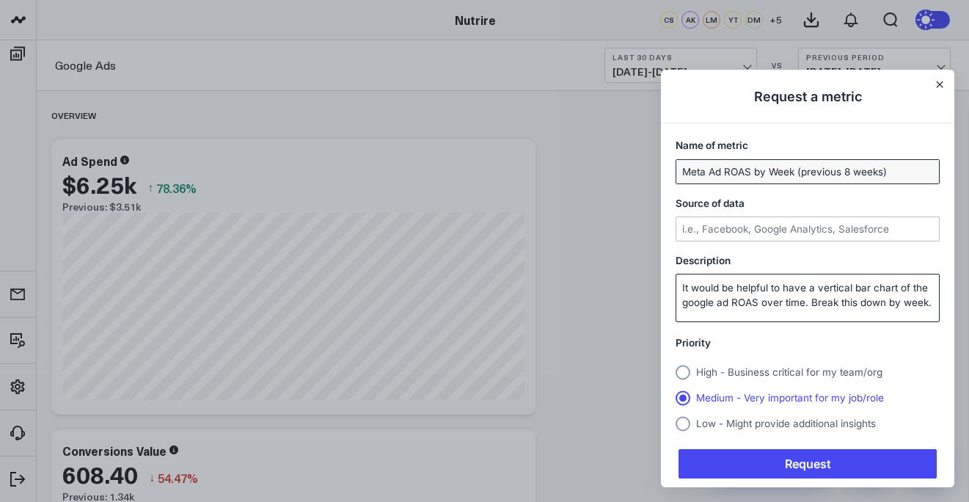
click at [702, 304] on textarea "It would be helpful to have a vertical bar chart of the google ad ROAS over tim…" at bounding box center [807, 297] width 263 height 47
type textarea "It would be helpful to have a vertical bar chart of the google ad ROAS over tim…"
click at [690, 169] on input "Meta Ad ROAS by Week (previous 8 weeks)" at bounding box center [807, 171] width 263 height 23
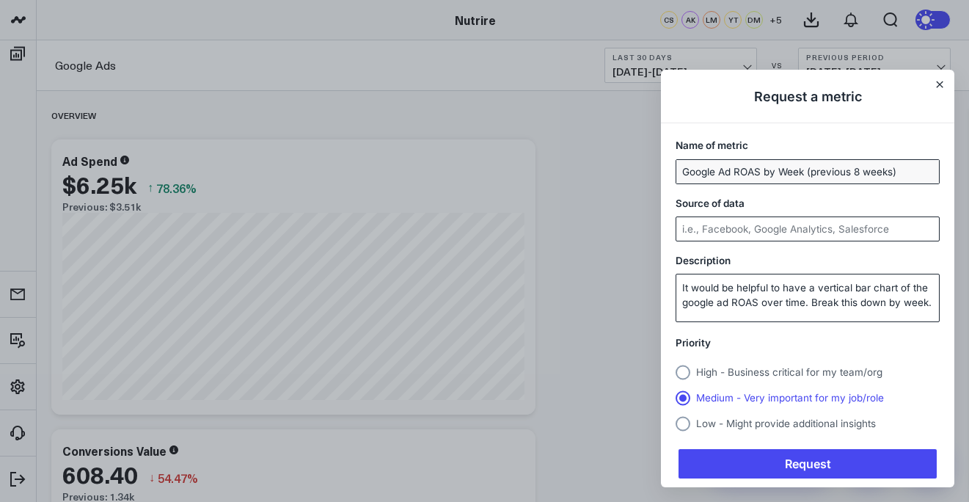
type input "Google Ad ROAS by Week (previous 8 weeks)"
click at [778, 224] on input "Source of data" at bounding box center [807, 228] width 263 height 23
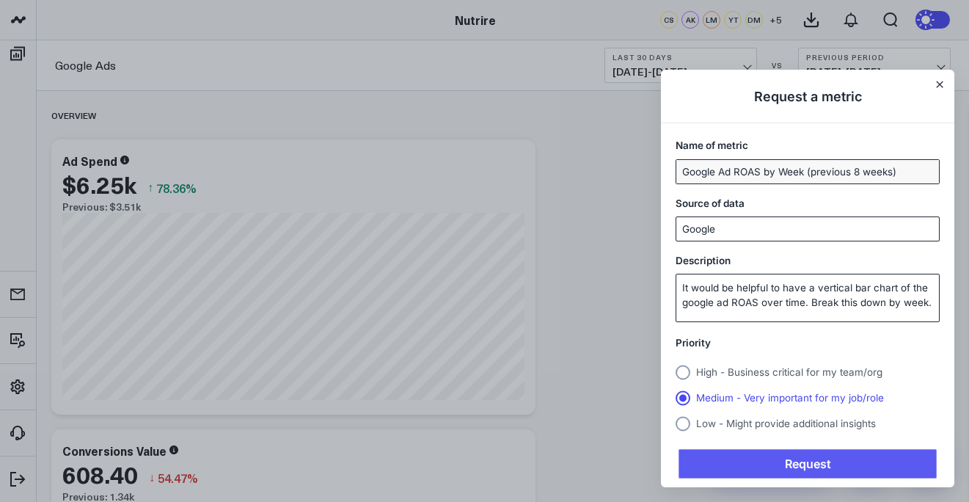
type input "Google"
click at [737, 457] on span "Request" at bounding box center [808, 463] width 258 height 29
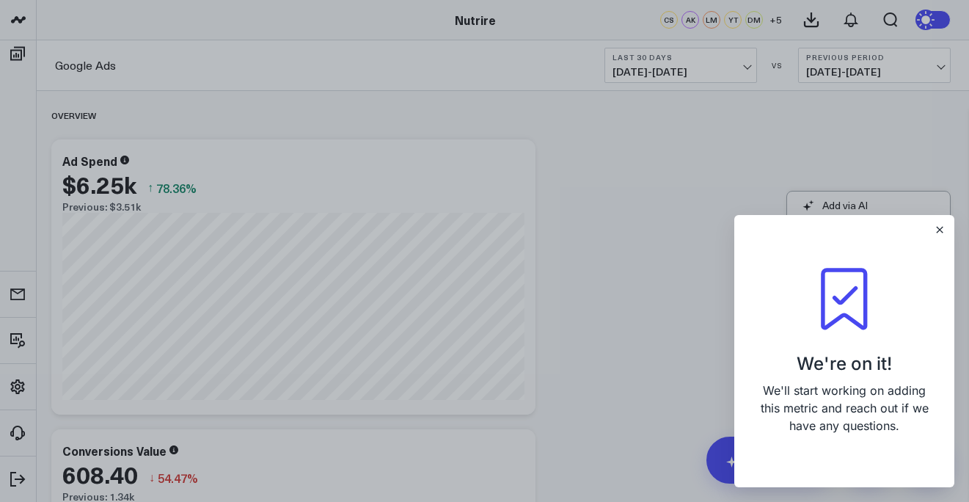
click at [943, 220] on div "We're on it! We'll start working on adding this metric and reach out if we have…" at bounding box center [844, 351] width 220 height 272
click at [943, 235] on div "We're on it! We'll start working on adding this metric and reach out if we have…" at bounding box center [844, 351] width 220 height 272
click at [940, 232] on icon "Close" at bounding box center [940, 230] width 6 height 6
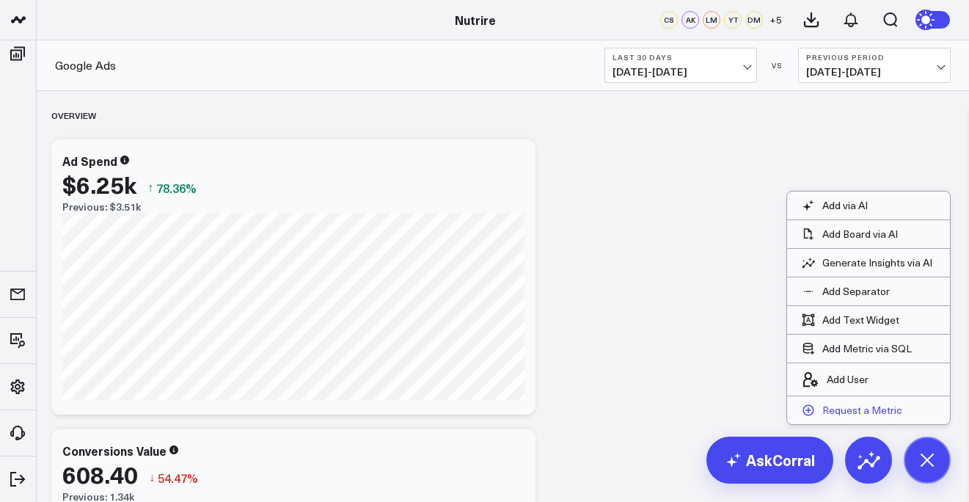
click at [878, 410] on p "Request a Metric" at bounding box center [862, 409] width 80 height 13
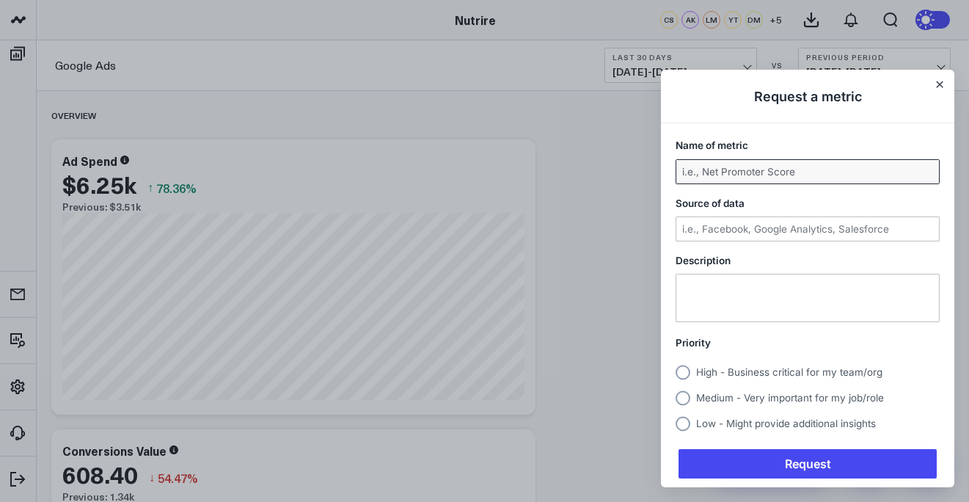
click at [777, 171] on input "Name of metric" at bounding box center [807, 171] width 263 height 23
type input "Google Ad Revenue By Week (previous 8 weeks)"
click at [748, 294] on textarea "Description" at bounding box center [807, 297] width 263 height 47
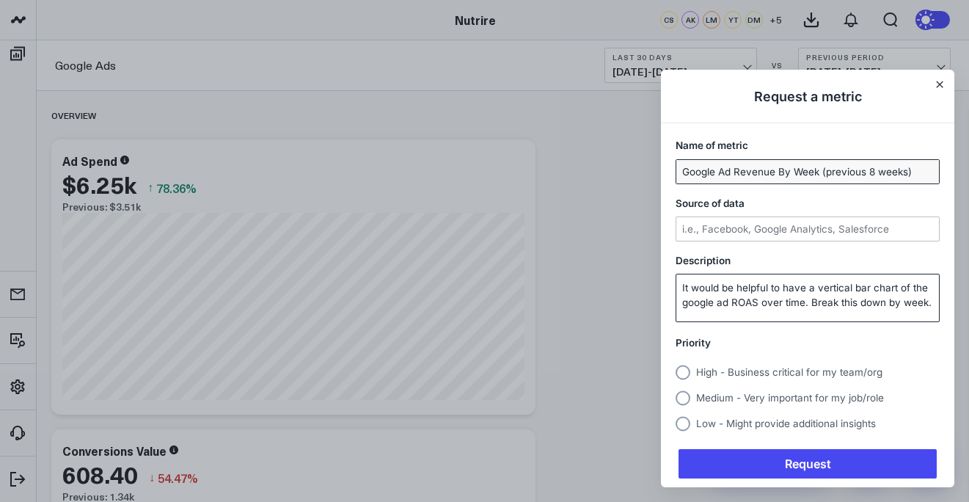
click at [750, 302] on textarea "It would be helpful to have a vertical bar chart of the google ad ROAS over tim…" at bounding box center [807, 297] width 263 height 47
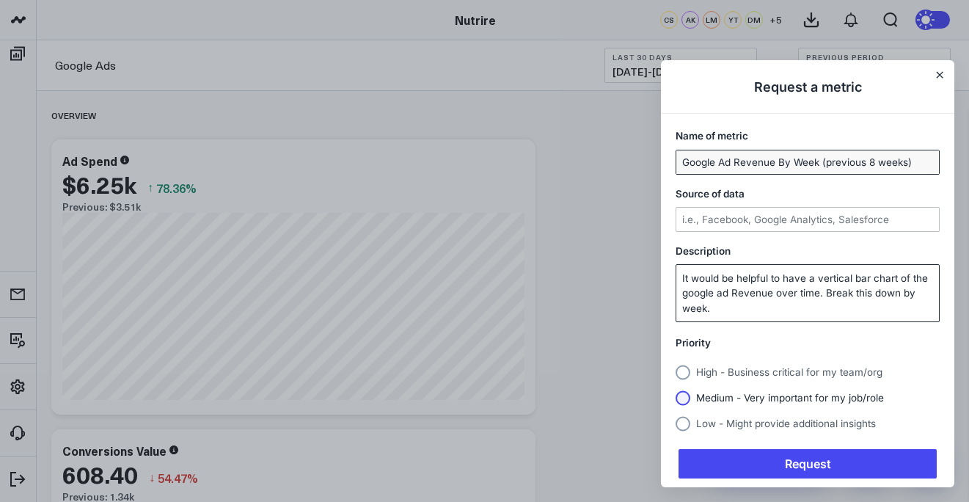
type textarea "It would be helpful to have a vertical bar chart of the google ad Revenue over …"
click at [734, 403] on label "Medium - Very important for my job/role" at bounding box center [808, 396] width 264 height 20
click at [676, 398] on input "Medium - Very important for my job/role" at bounding box center [676, 398] width 0 height 0
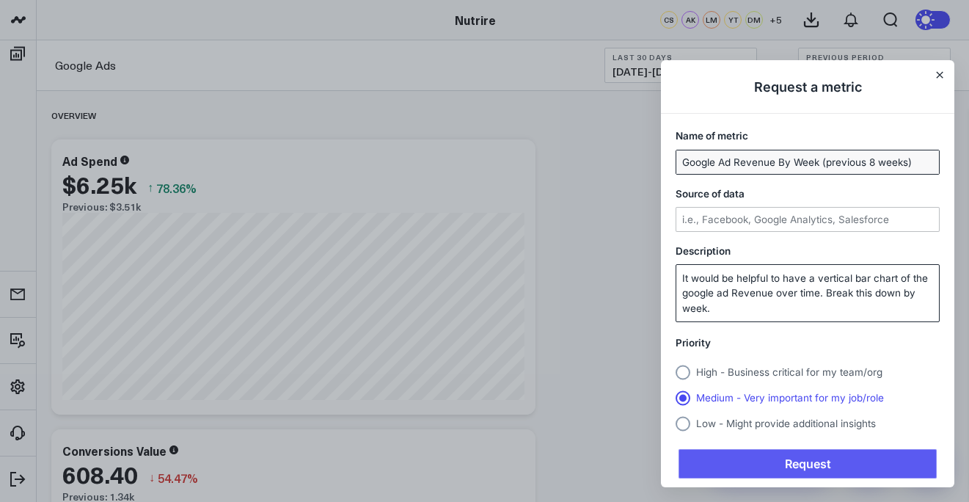
click at [744, 456] on span "Request" at bounding box center [808, 463] width 258 height 29
type input "Google"
click at [758, 459] on span "Request" at bounding box center [808, 463] width 258 height 29
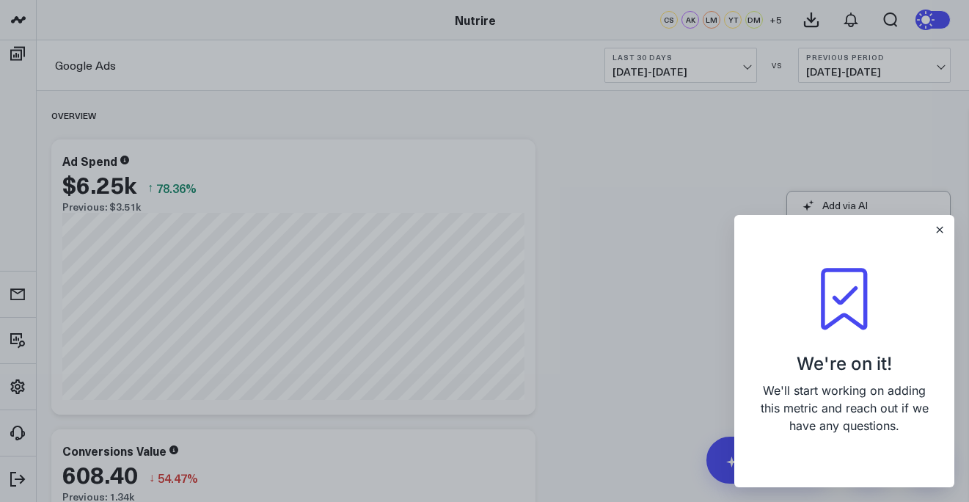
click at [940, 222] on div "We're on it! We'll start working on adding this metric and reach out if we have…" at bounding box center [844, 351] width 220 height 272
click at [939, 227] on icon "Close" at bounding box center [940, 230] width 6 height 6
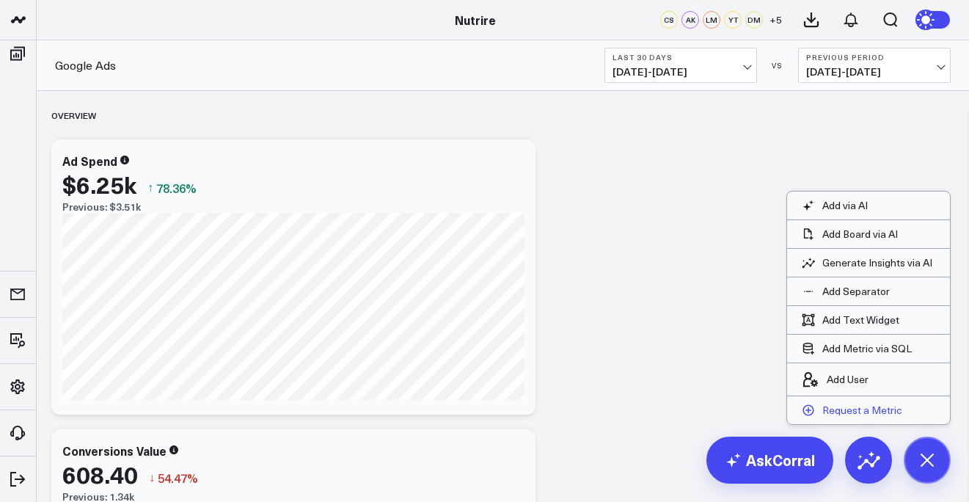
click at [841, 410] on p "Request a Metric" at bounding box center [862, 409] width 80 height 13
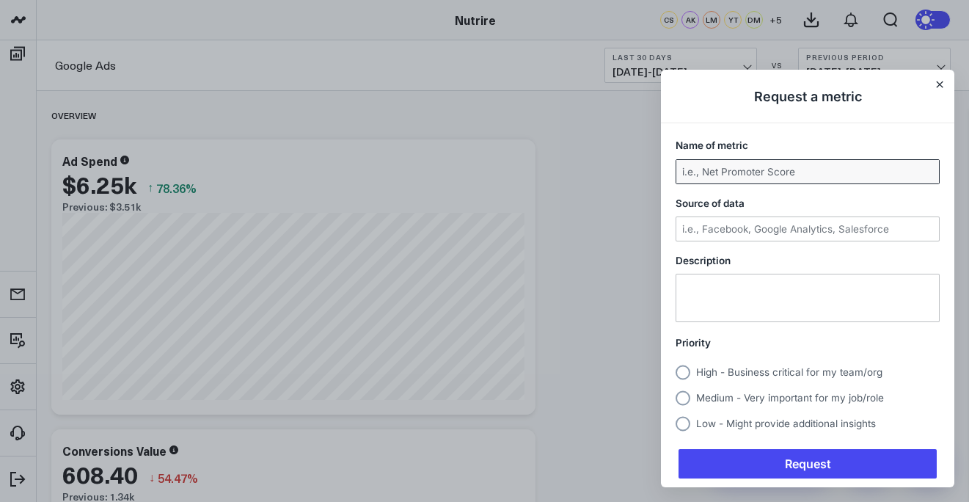
click at [763, 174] on input "Name of metric" at bounding box center [807, 171] width 263 height 23
type input "Google Ad Spend By Week (Previous 8 weeks)"
click at [790, 284] on textarea "Description" at bounding box center [807, 297] width 263 height 47
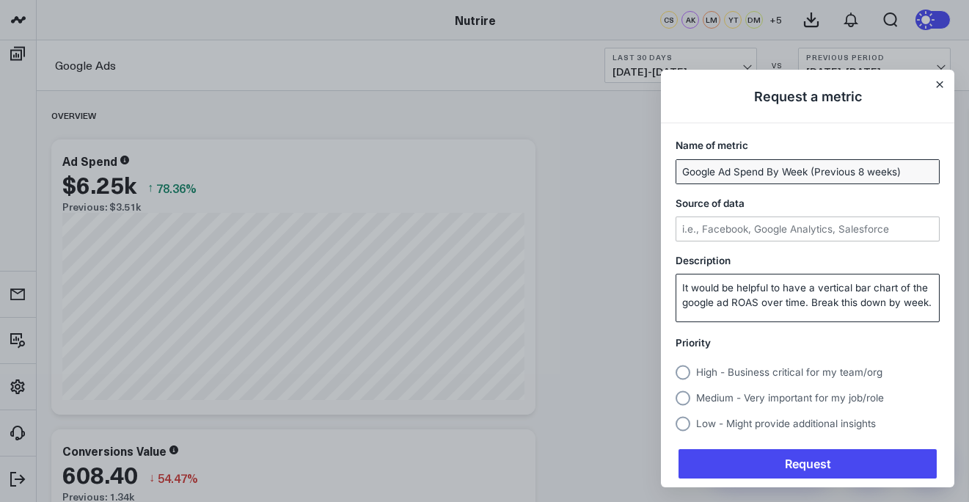
click at [750, 303] on textarea "It would be helpful to have a vertical bar chart of the google ad ROAS over tim…" at bounding box center [807, 297] width 263 height 47
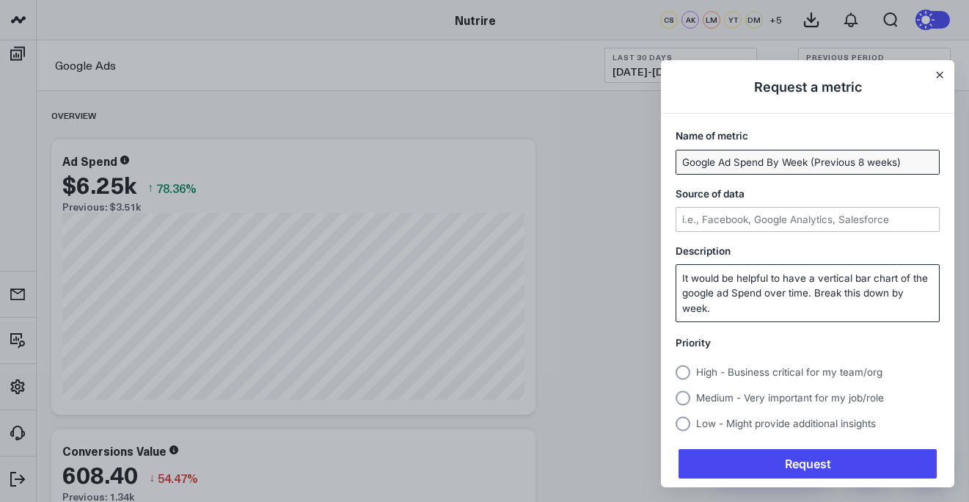
type textarea "It would be helpful to have a vertical bar chart of the google ad Spend over ti…"
click at [753, 204] on div "Source of data" at bounding box center [807, 208] width 293 height 57
click at [753, 212] on input "Source of data" at bounding box center [807, 219] width 263 height 23
type input "Google"
click at [747, 396] on span "Medium - Very important for my job/role" at bounding box center [790, 398] width 188 height 12
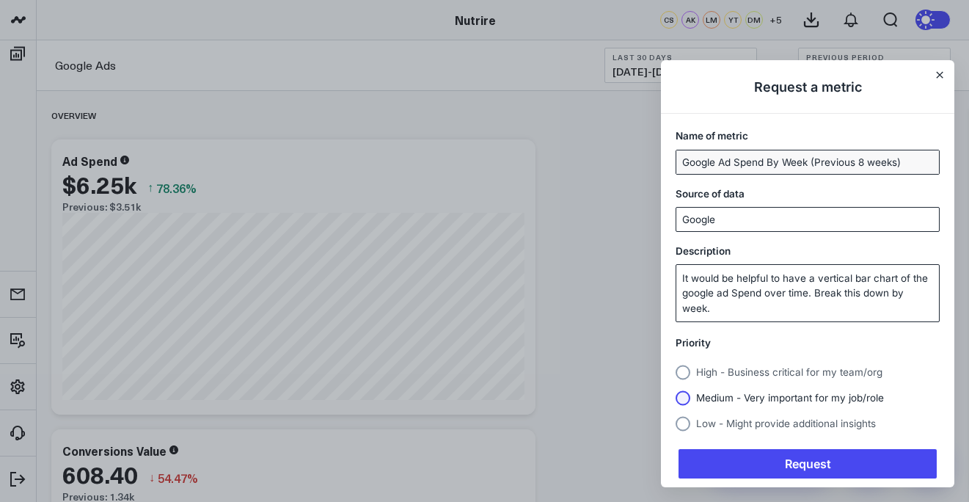
click at [676, 398] on input "Medium - Very important for my job/role" at bounding box center [676, 398] width 0 height 0
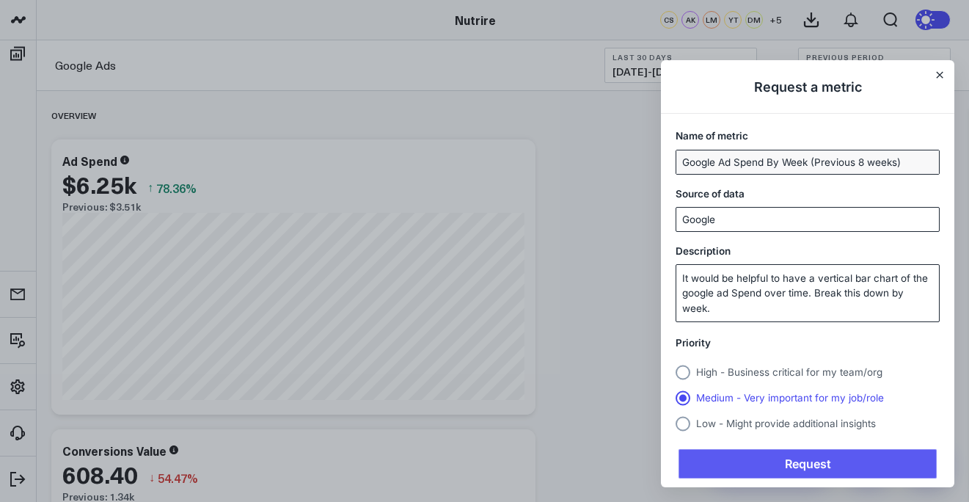
click at [767, 460] on span "Request" at bounding box center [808, 463] width 258 height 29
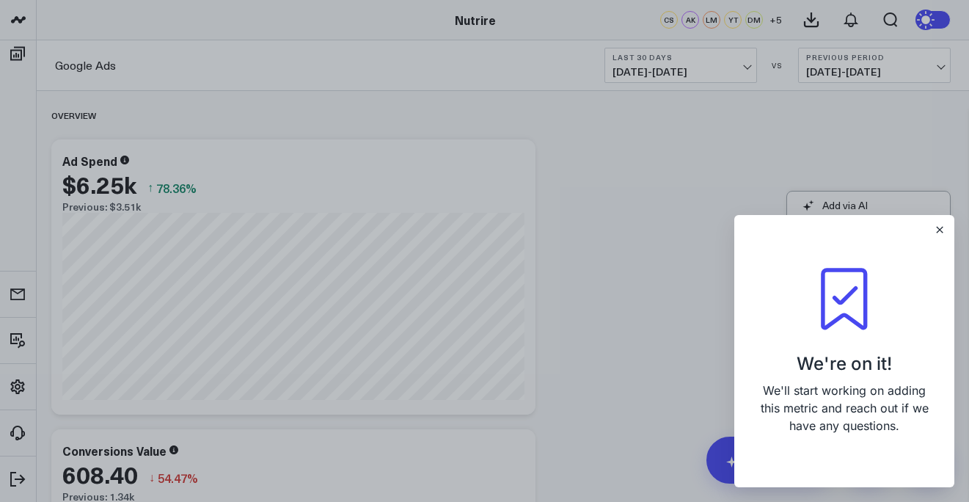
click at [109, 117] on div at bounding box center [484, 251] width 969 height 502
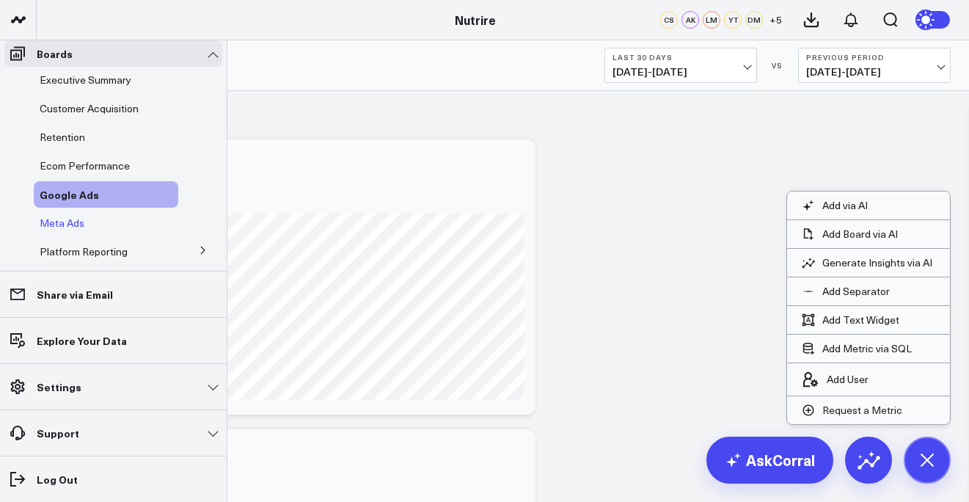
click at [61, 230] on span "Meta Ads" at bounding box center [62, 223] width 45 height 14
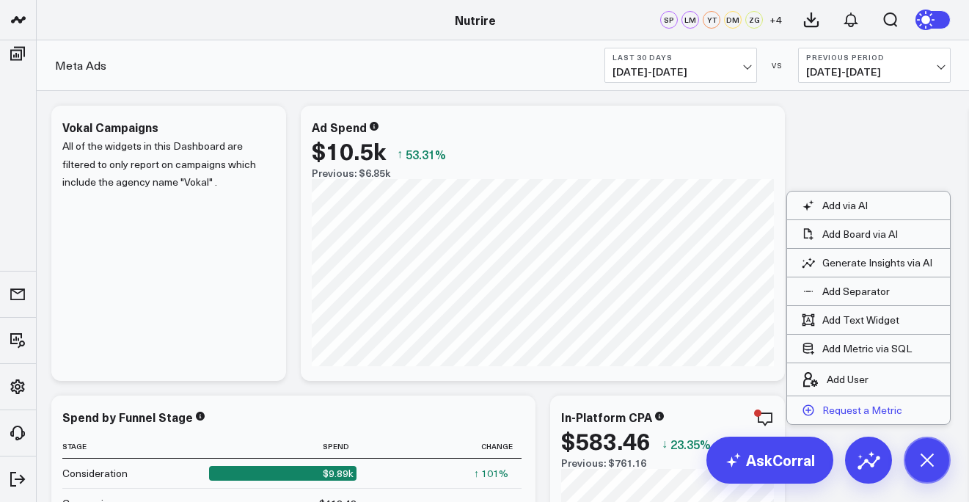
click at [863, 402] on button "Request a Metric" at bounding box center [852, 410] width 130 height 28
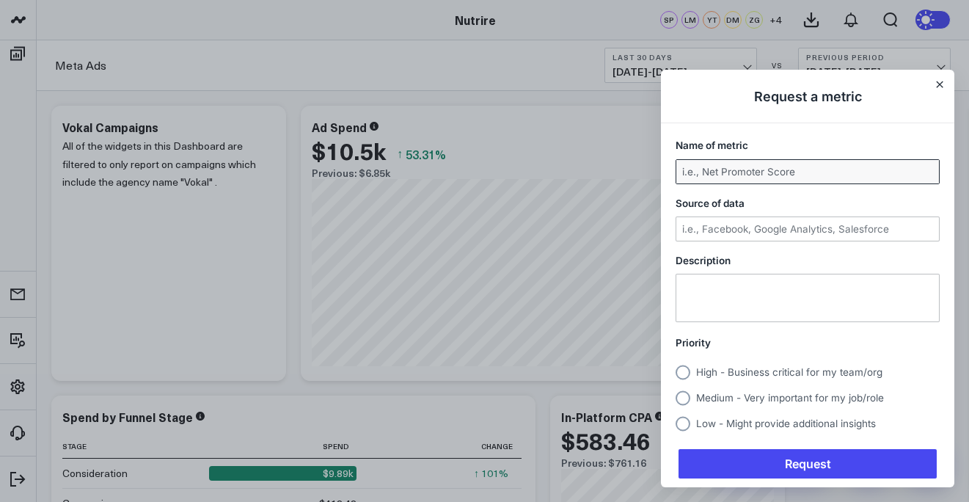
click at [725, 175] on input "Name of metric" at bounding box center [807, 171] width 263 height 23
type input "Meta ROAS By Week (Previous 8 weeks)"
click at [730, 299] on textarea "Description" at bounding box center [807, 297] width 263 height 47
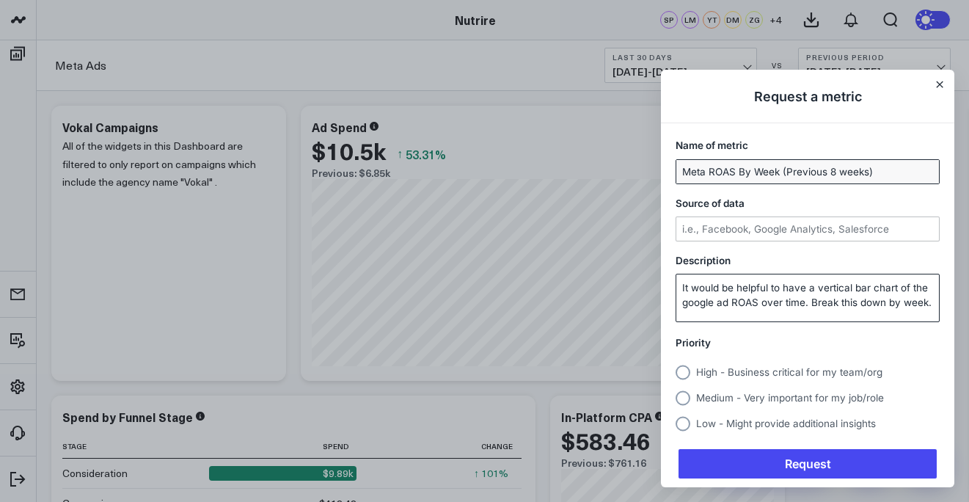
click at [701, 306] on textarea "It would be helpful to have a vertical bar chart of the google ad ROAS over tim…" at bounding box center [807, 297] width 263 height 47
type textarea "It would be helpful to have a vertical bar chart of the Meta ad ROAS over time.…"
click at [736, 227] on input "Source of data" at bounding box center [807, 228] width 263 height 23
type input "Meta"
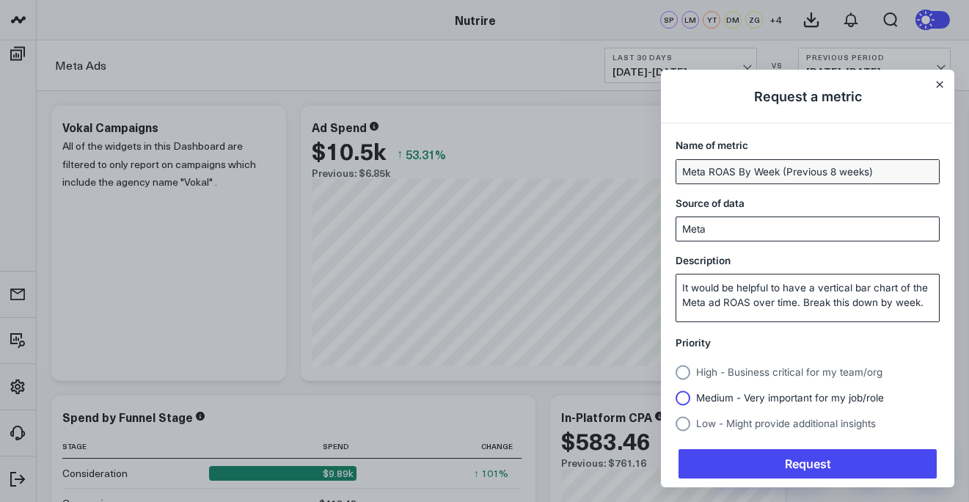
click at [736, 396] on span "Medium - Very important for my job/role" at bounding box center [790, 398] width 188 height 12
click at [676, 398] on input "Medium - Very important for my job/role" at bounding box center [676, 398] width 0 height 0
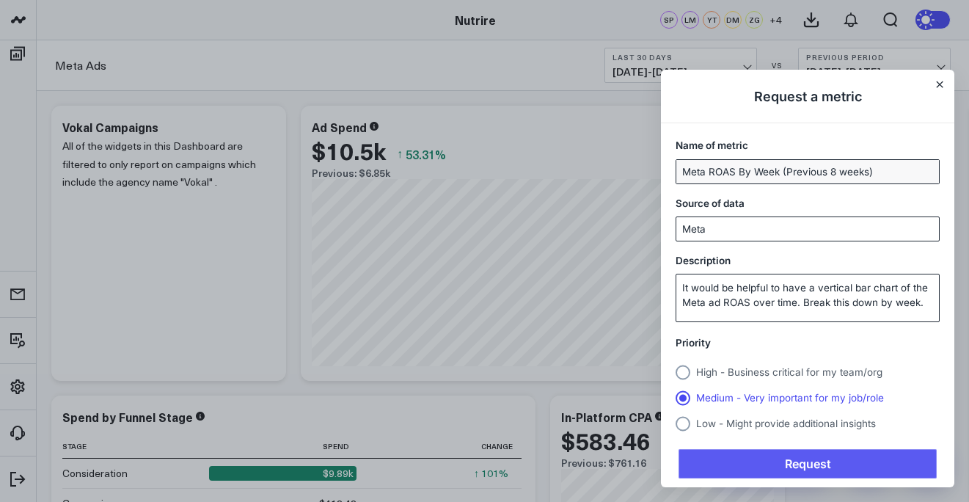
click at [748, 472] on span "Request" at bounding box center [808, 463] width 258 height 29
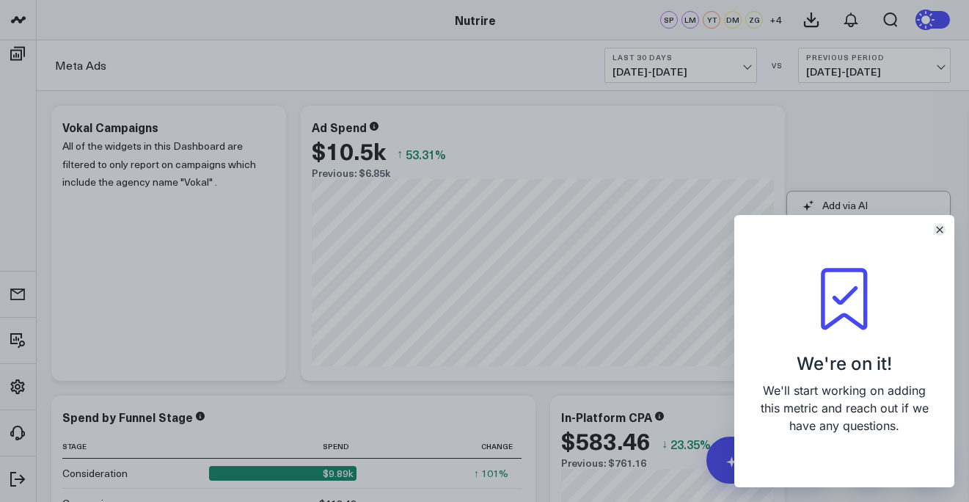
click at [945, 227] on button "Close" at bounding box center [940, 230] width 12 height 12
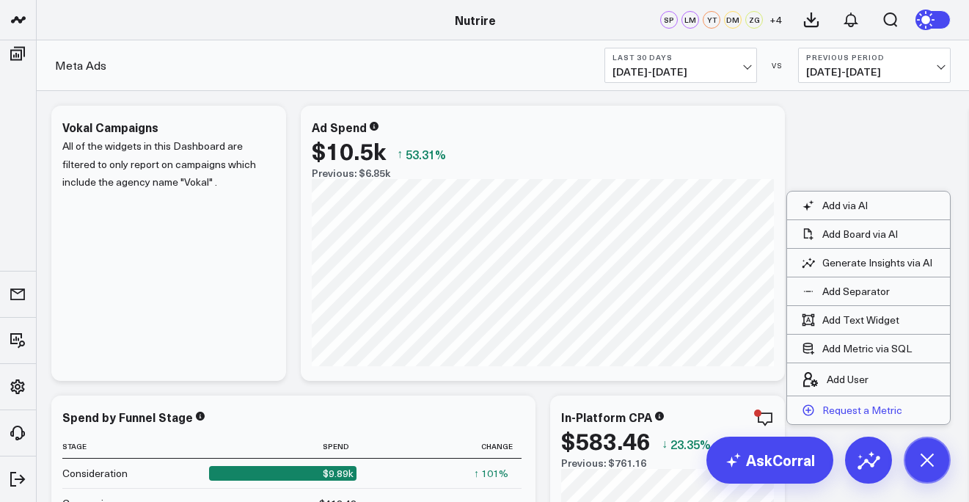
click at [847, 408] on p "Request a Metric" at bounding box center [862, 409] width 80 height 13
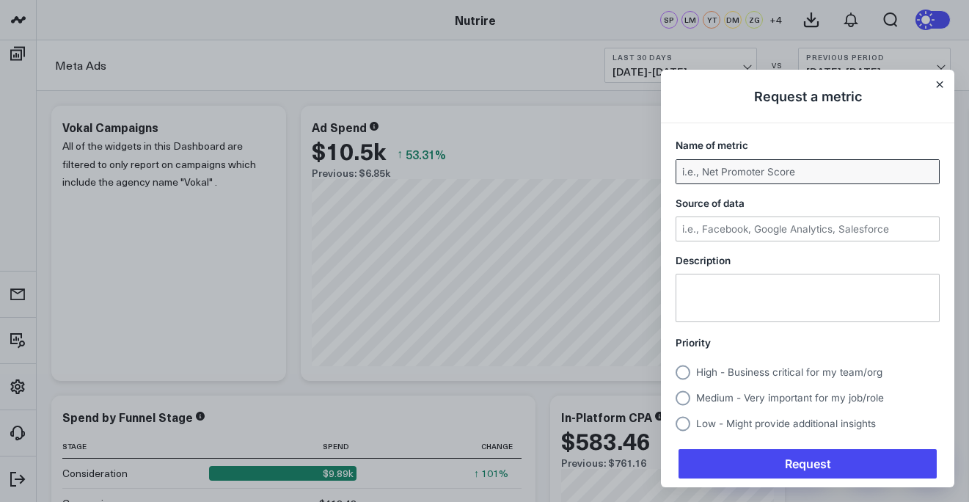
click at [786, 167] on input "Name of metric" at bounding box center [807, 171] width 263 height 23
type input "Meta Revenue by Week (previous 8 weeks)"
click at [747, 290] on textarea "Description" at bounding box center [807, 297] width 263 height 47
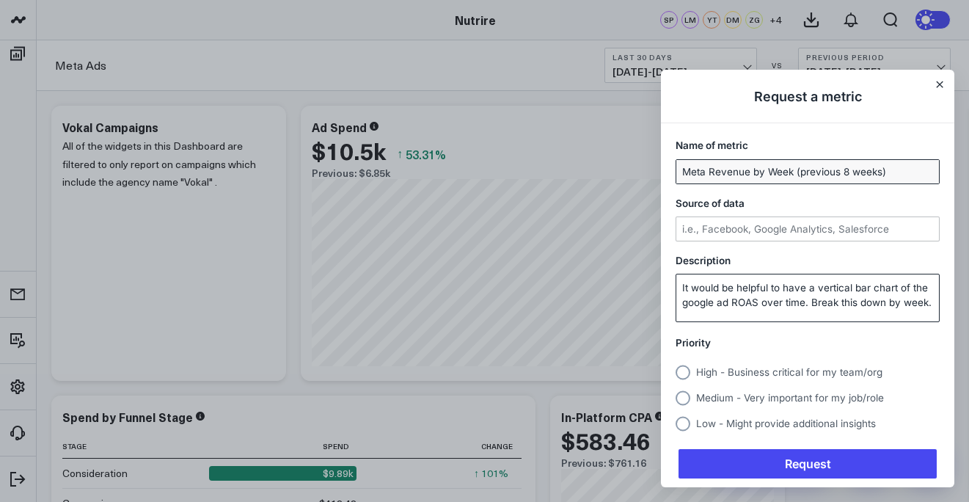
click at [743, 304] on textarea "It would be helpful to have a vertical bar chart of the google ad ROAS over tim…" at bounding box center [807, 297] width 263 height 47
click at [681, 296] on textarea "It would be helpful to have a vertical bar chart of the google ad ROAS over tim…" at bounding box center [807, 297] width 263 height 47
click at [698, 304] on textarea "It would be helpful to have a vertical bar chart of the google ad ROAS over tim…" at bounding box center [807, 297] width 263 height 47
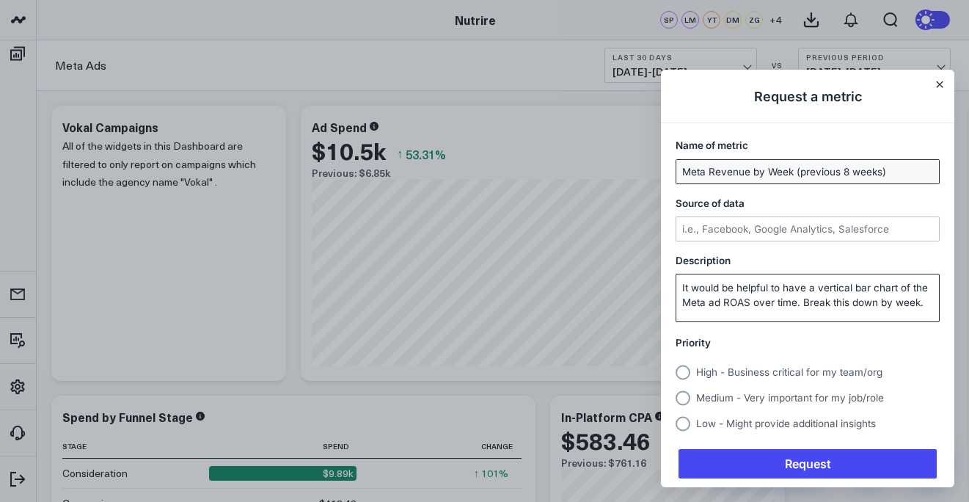
click at [732, 301] on textarea "It would be helpful to have a vertical bar chart of the Meta ad ROAS over time.…" at bounding box center [807, 297] width 263 height 47
type textarea "It would be helpful to have a vertical bar chart of the Meta ad revenue over ti…"
click at [754, 222] on input "Source of data" at bounding box center [807, 228] width 263 height 23
type input "Meta"
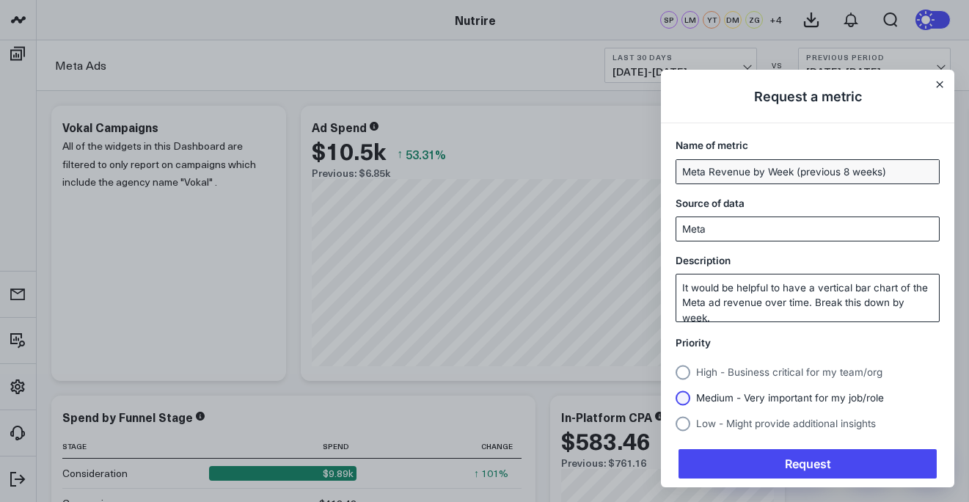
click at [706, 397] on span "Medium - Very important for my job/role" at bounding box center [790, 398] width 188 height 12
click at [676, 398] on input "Medium - Very important for my job/role" at bounding box center [676, 398] width 0 height 0
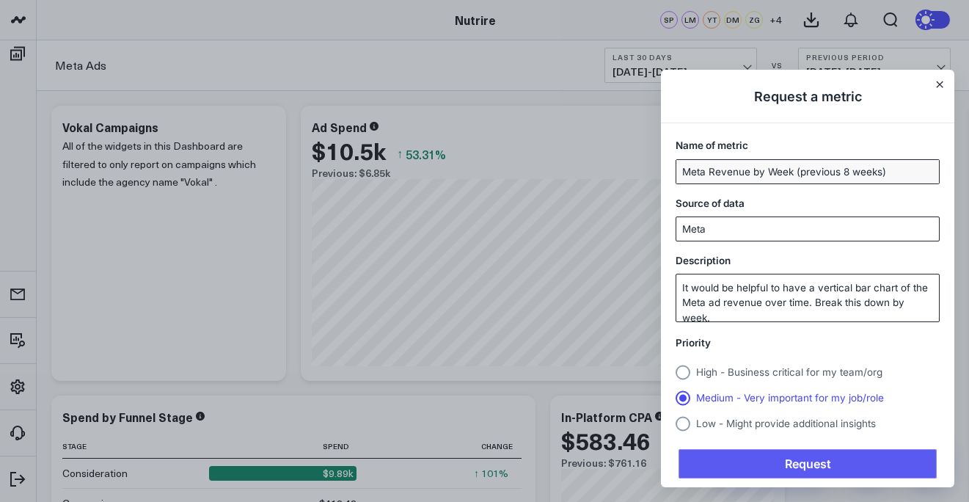
click at [736, 457] on span "Request" at bounding box center [808, 463] width 258 height 29
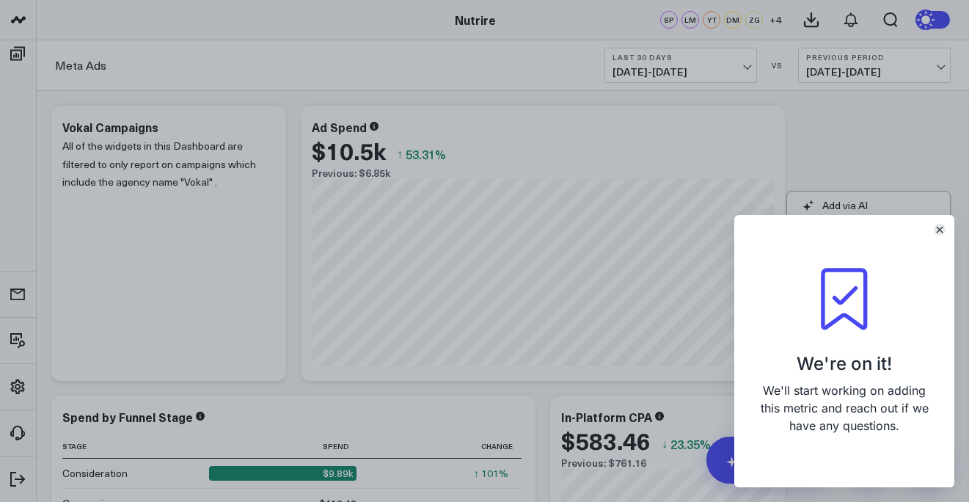
click at [942, 234] on button "Close" at bounding box center [940, 230] width 12 height 12
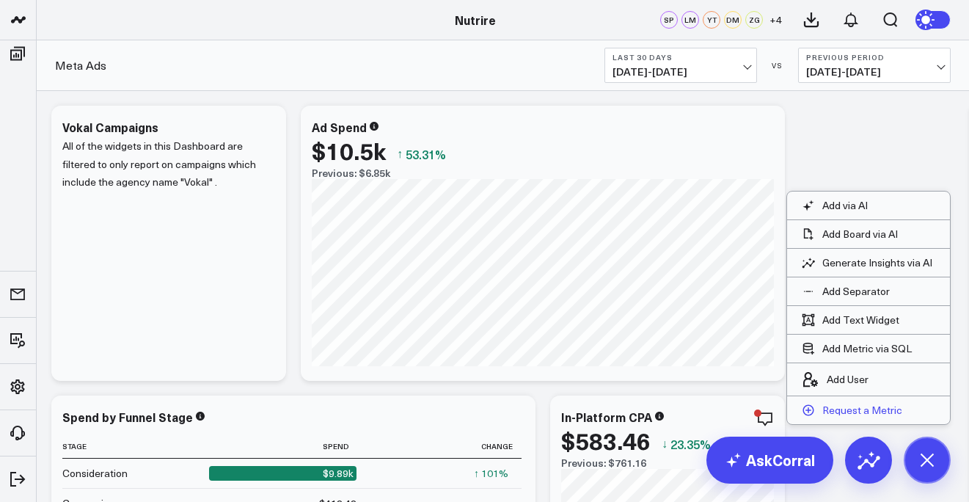
click at [863, 411] on p "Request a Metric" at bounding box center [862, 409] width 80 height 13
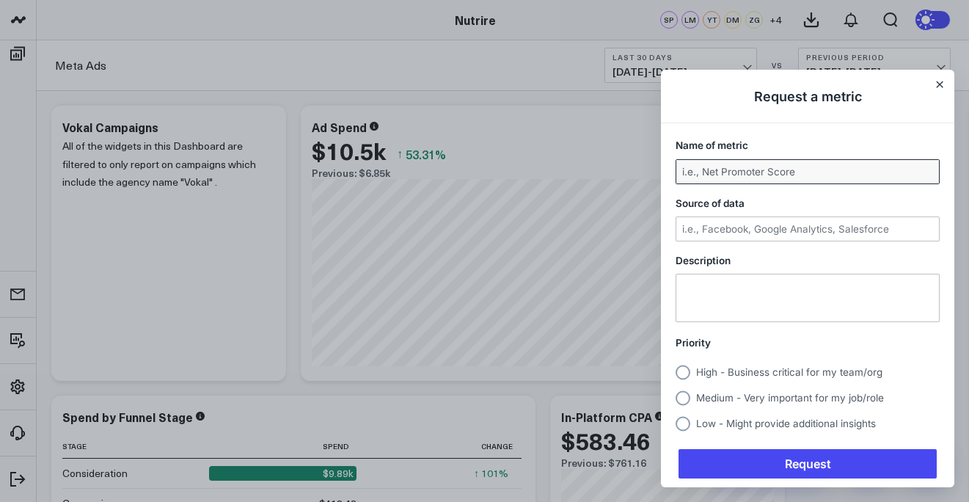
click at [777, 180] on input "Name of metric" at bounding box center [807, 171] width 263 height 23
type input "Meta Spend By Week (previous 8 weeks)"
click at [727, 229] on input "Source of data" at bounding box center [807, 228] width 263 height 23
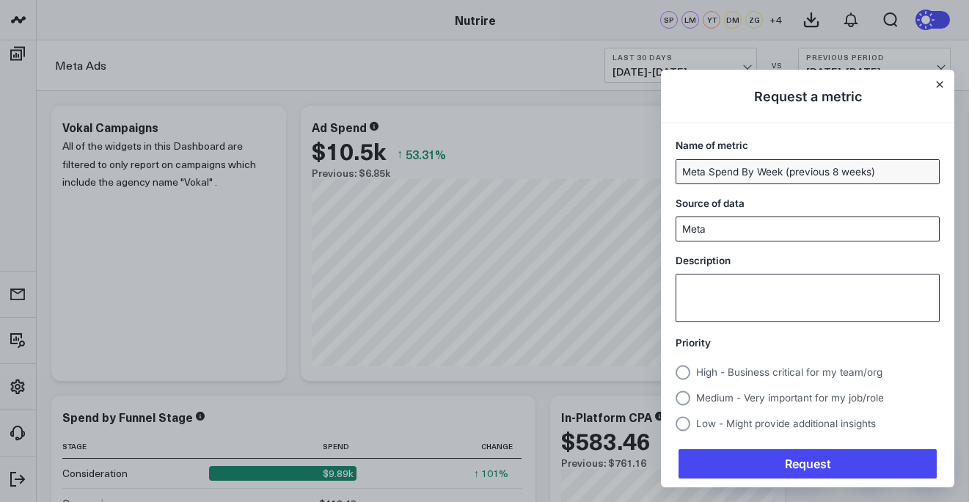
type input "Meta"
click at [717, 288] on textarea "Description" at bounding box center [807, 297] width 263 height 47
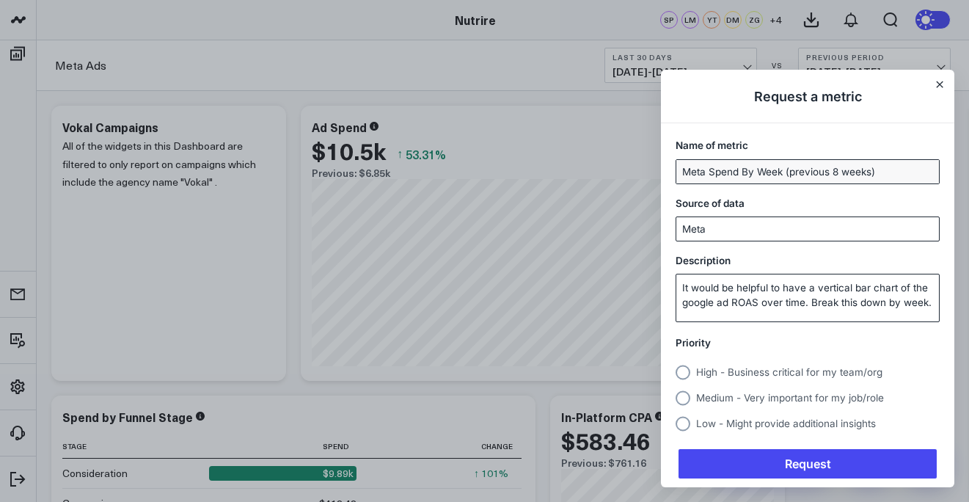
click at [703, 304] on textarea "It would be helpful to have a vertical bar chart of the google ad ROAS over tim…" at bounding box center [807, 297] width 263 height 47
click at [729, 305] on textarea "It would be helpful to have a vertical bar chart of the Meta ad ROAS over time.…" at bounding box center [807, 297] width 263 height 47
type textarea "It would be helpful to have a vertical bar chart of the Meta ad spend over time…"
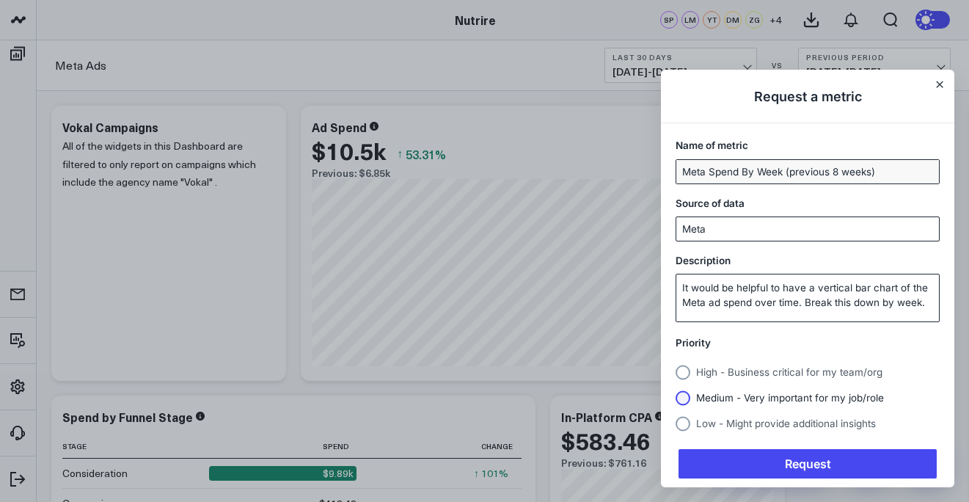
click at [752, 390] on label "Medium - Very important for my job/role" at bounding box center [808, 396] width 264 height 20
click at [676, 398] on input "Medium - Very important for my job/role" at bounding box center [676, 398] width 0 height 0
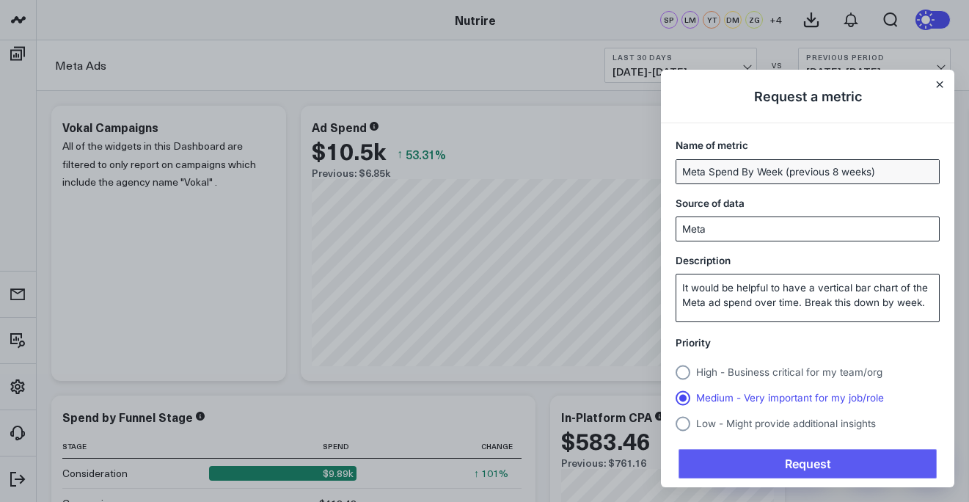
click at [753, 456] on span "Request" at bounding box center [808, 463] width 258 height 29
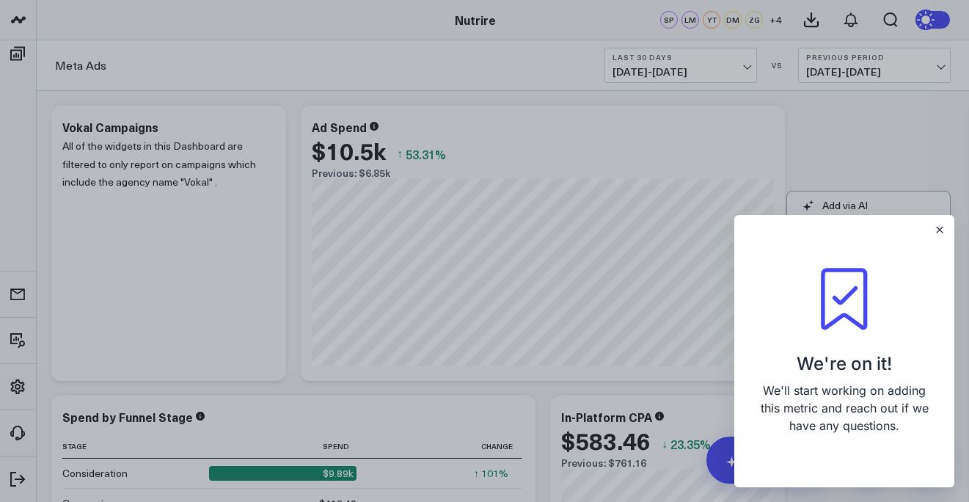
click at [932, 228] on div "We're on it! We'll start working on adding this metric and reach out if we have…" at bounding box center [844, 351] width 220 height 272
click at [938, 224] on button "Close" at bounding box center [940, 230] width 12 height 12
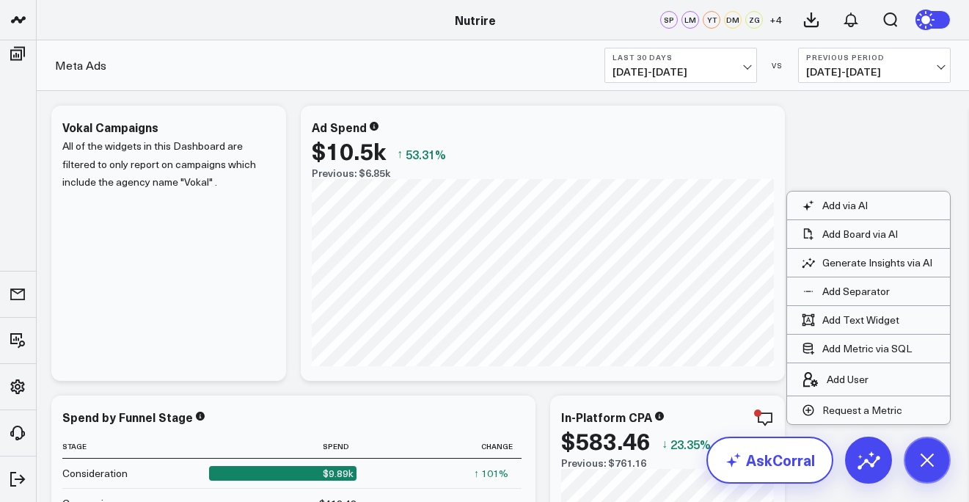
click at [813, 458] on link "AskCorral" at bounding box center [769, 459] width 127 height 47
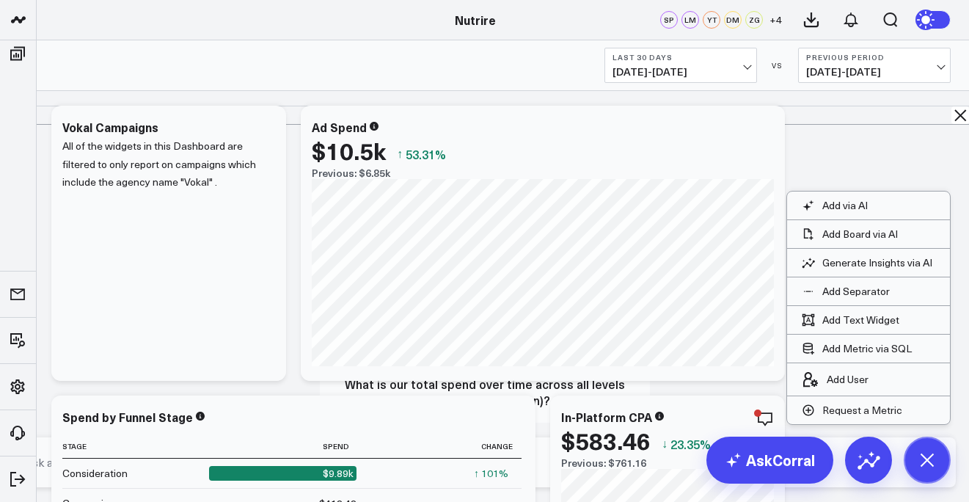
click at [731, 452] on form at bounding box center [485, 462] width 942 height 50
click at [713, 461] on textarea at bounding box center [473, 462] width 904 height 26
paste textarea "It would be helpful to have a vertical bar chart of the google ad ROAS over tim…"
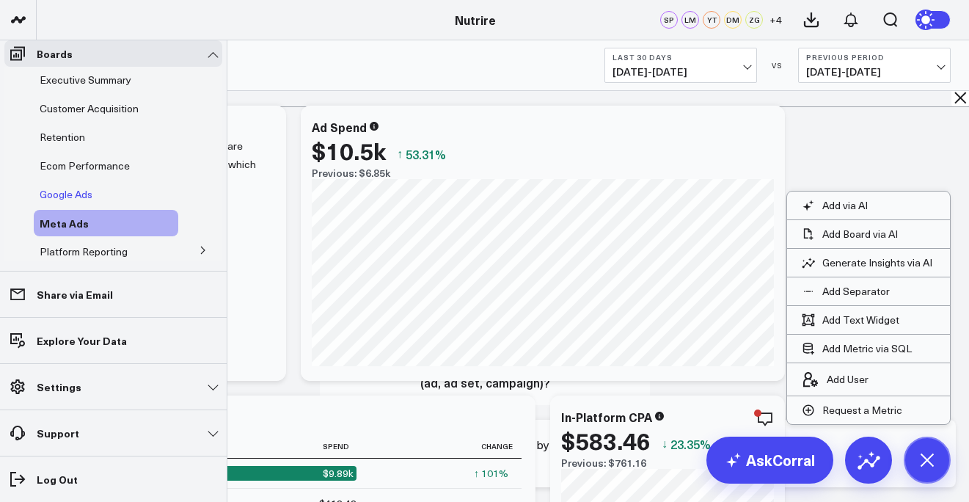
click at [69, 200] on span "Google Ads" at bounding box center [66, 194] width 53 height 14
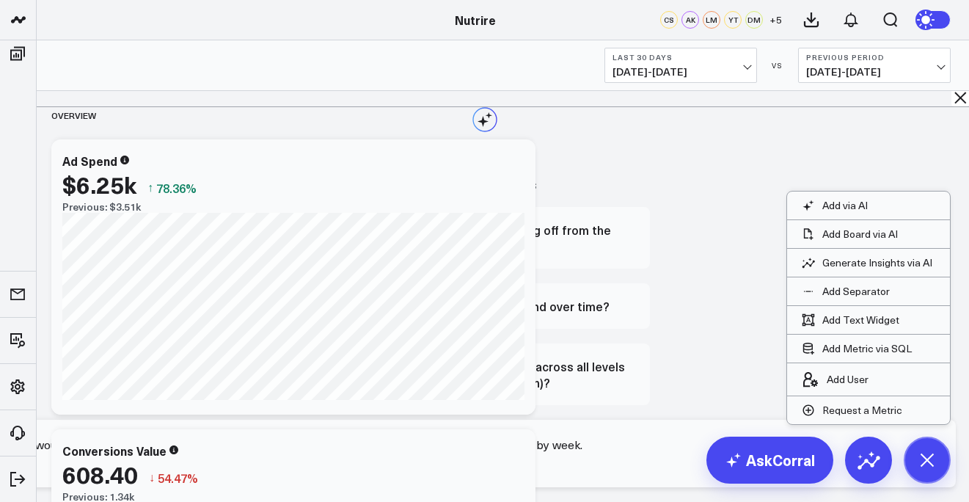
click at [688, 475] on textarea "It would be helpful to have a vertical bar chart of the google ad ROAS over tim…" at bounding box center [473, 453] width 904 height 44
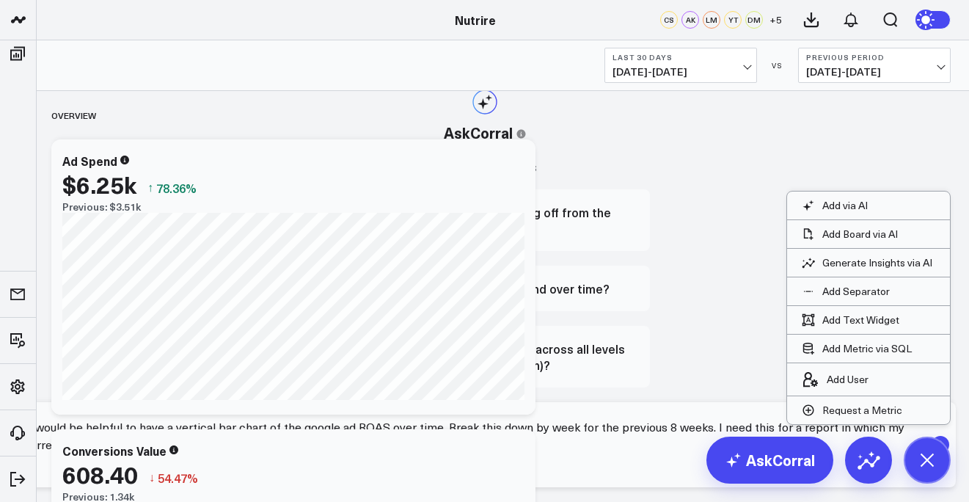
scroll to position [4, 0]
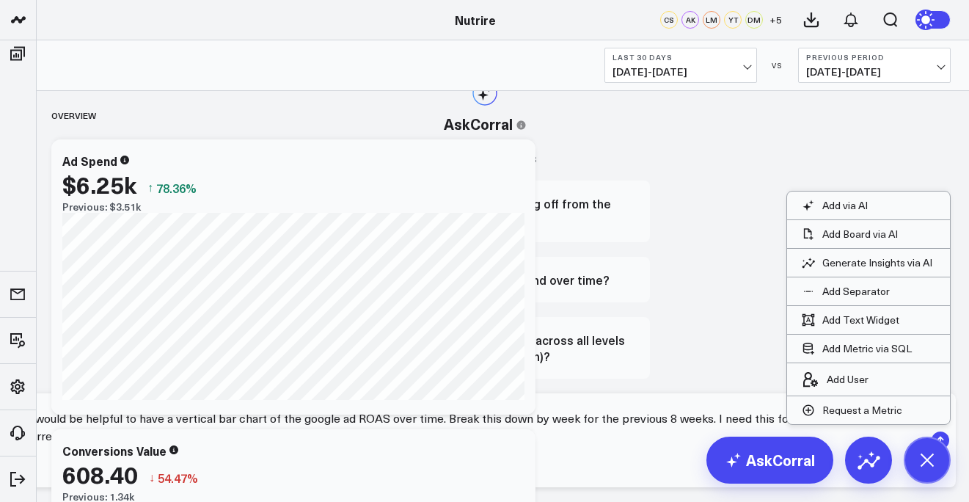
type textarea "It would be helpful to have a vertical bar chart of the google ad ROAS over tim…"
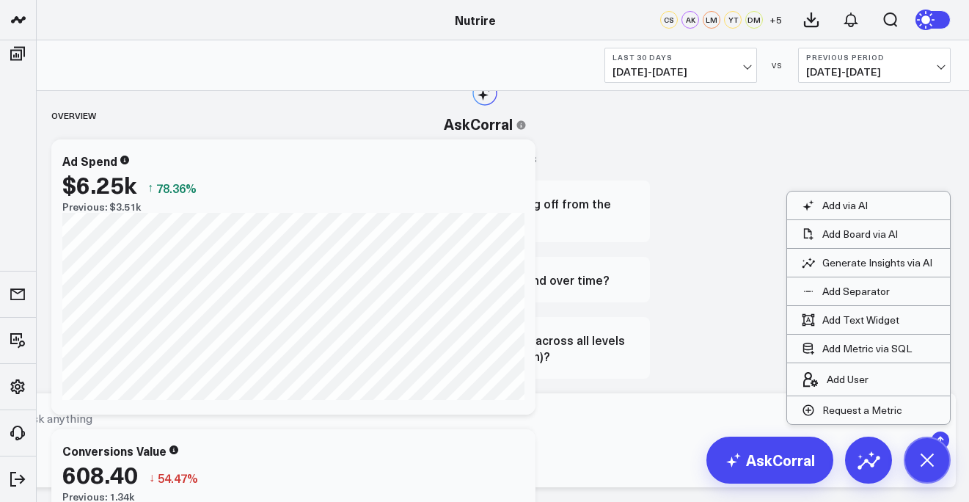
scroll to position [0, 0]
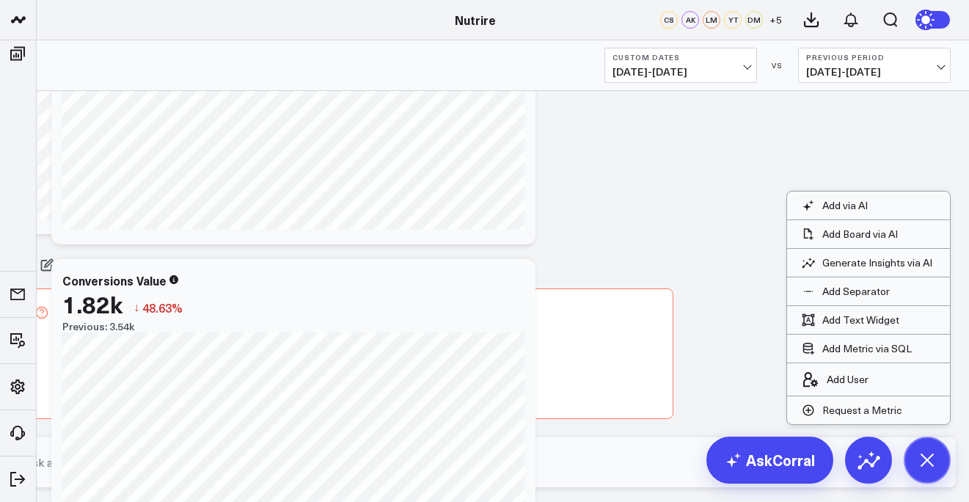
scroll to position [273, 0]
click at [653, 475] on textarea at bounding box center [473, 462] width 904 height 26
type textarea "I need it for the past 8 weeks in vertical bar chart format"
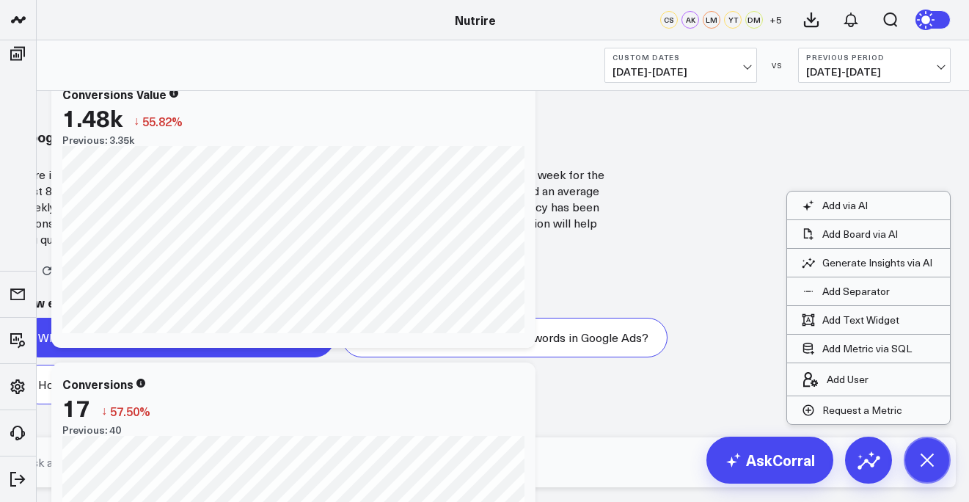
scroll to position [1758, 0]
click at [562, 475] on textarea at bounding box center [473, 462] width 904 height 26
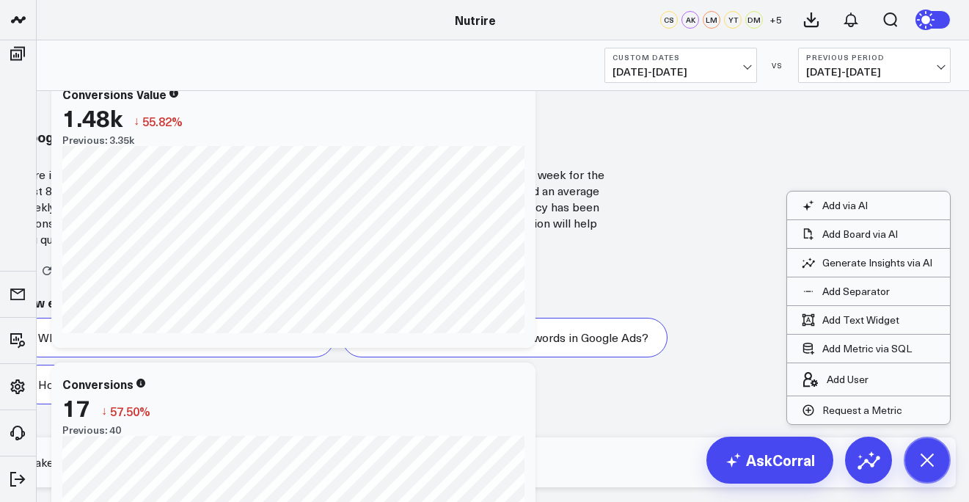
type textarea "Make it into a vertical bar chart"
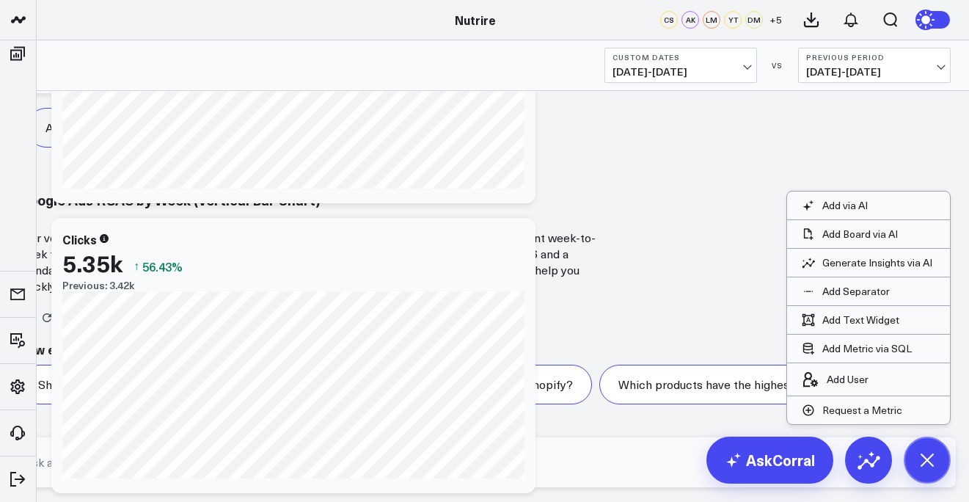
scroll to position [3169, 0]
click at [585, 469] on textarea at bounding box center [473, 462] width 904 height 26
type textarea "I need a vertical bar chart, I do not see it"
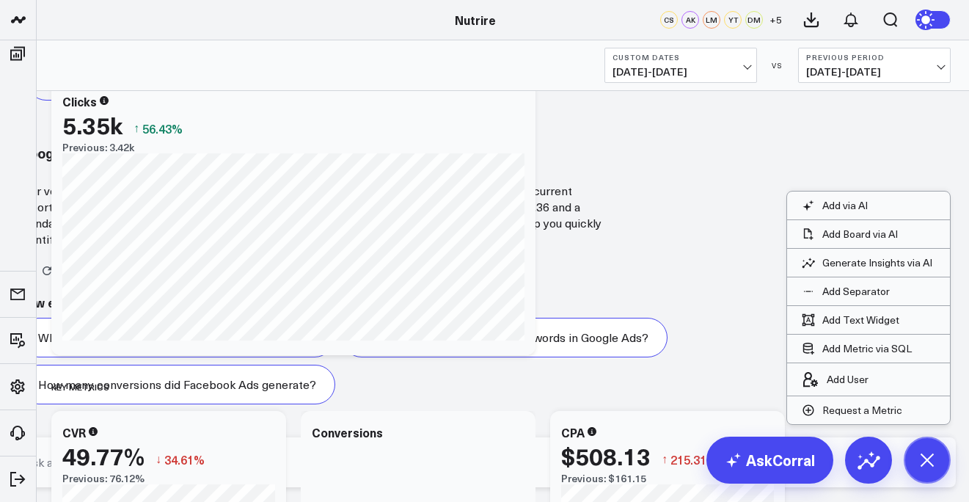
scroll to position [4606, 0]
type textarea "You are not producing a bar chart"
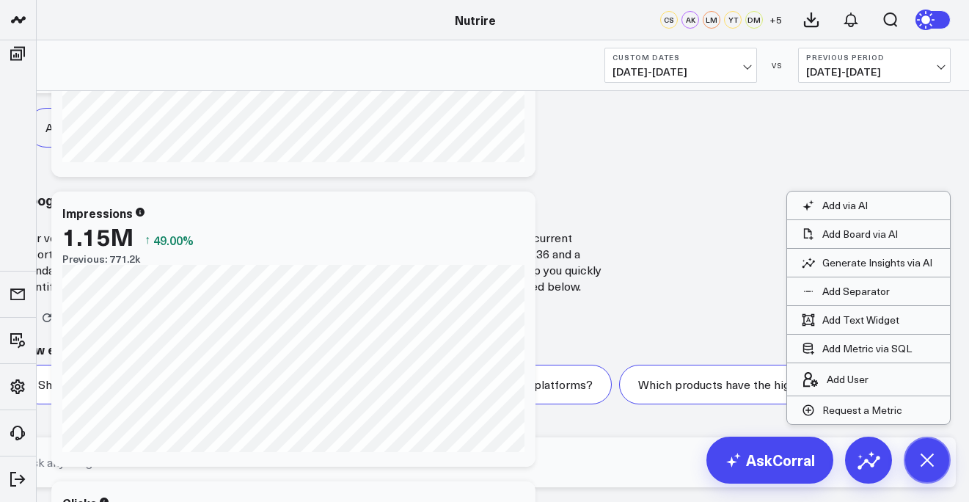
scroll to position [0, 0]
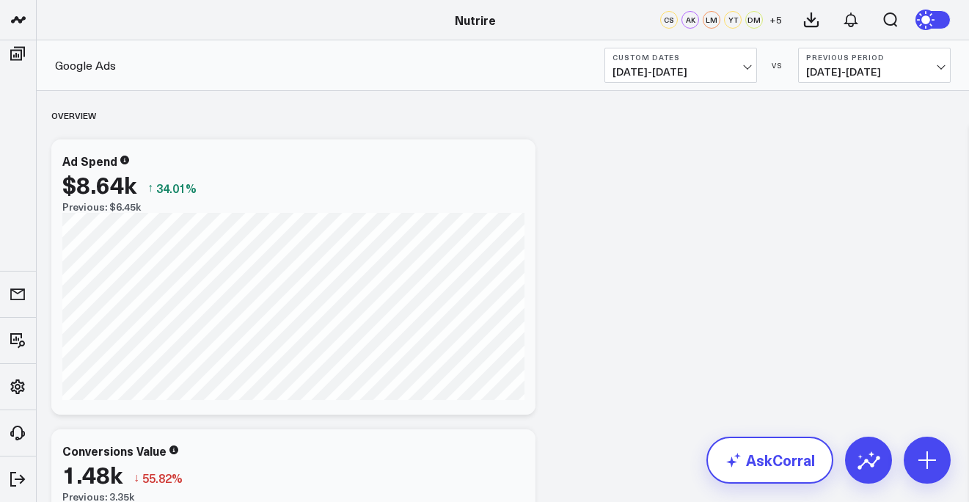
click at [766, 444] on link "AskCorral" at bounding box center [769, 459] width 127 height 47
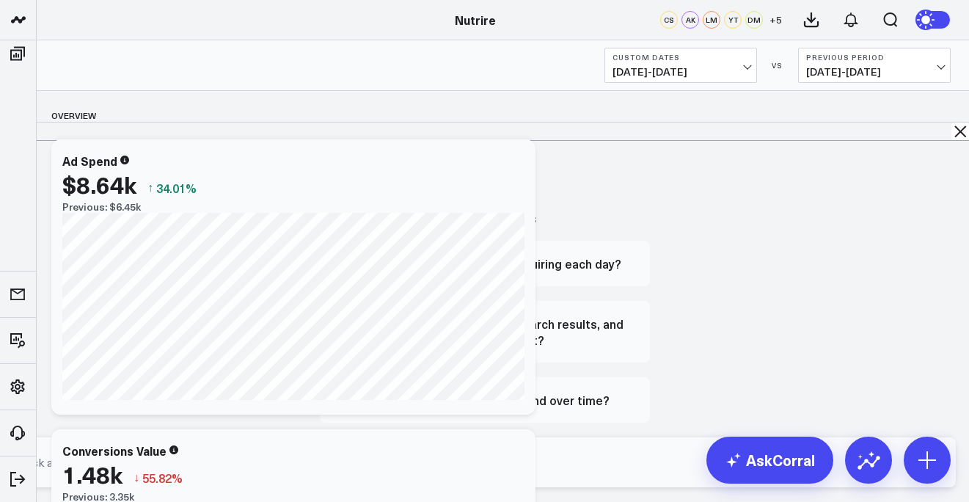
click at [560, 471] on textarea at bounding box center [473, 462] width 904 height 26
type textarea "what is my google ad spend"
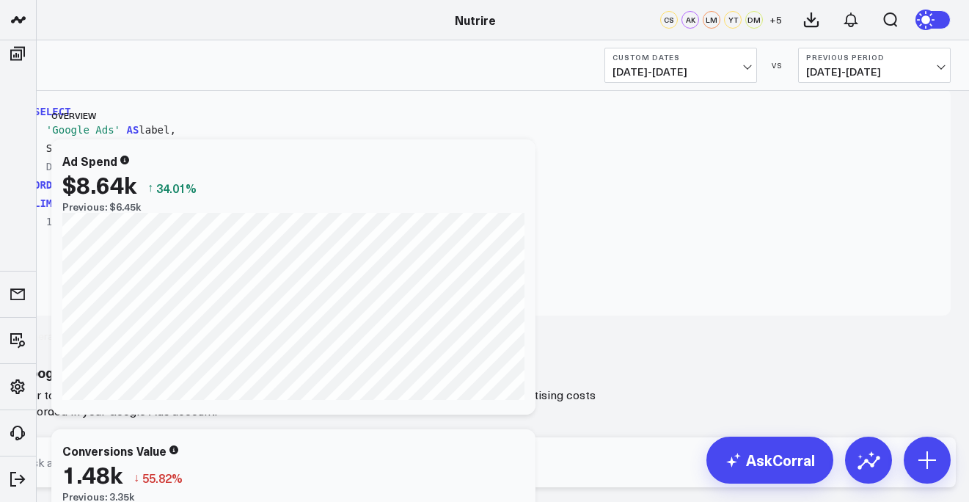
scroll to position [14, 0]
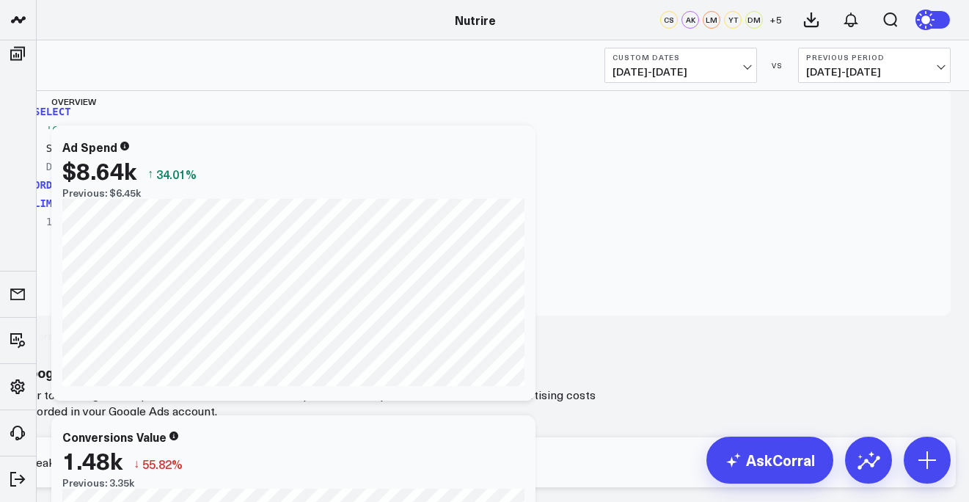
type textarea "break down over week"
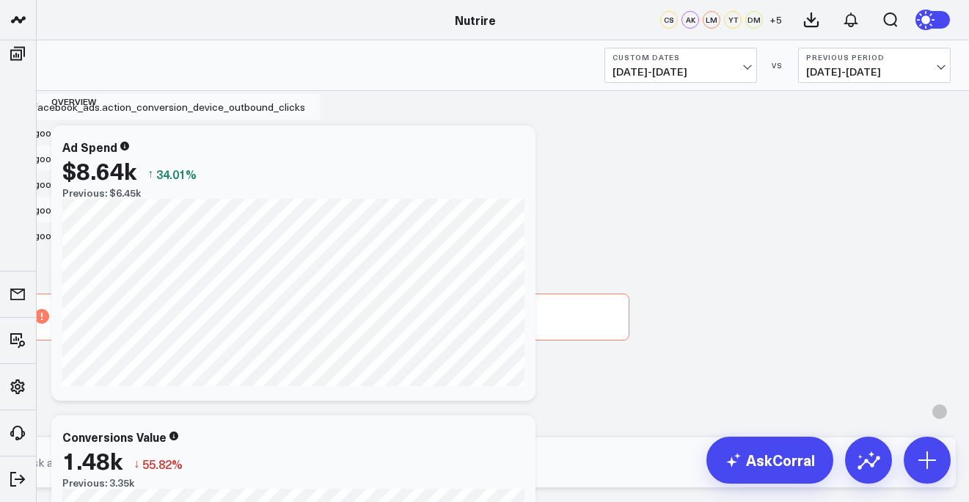
scroll to position [2075, 0]
click at [852, 73] on span "[DATE] - [DATE]" at bounding box center [874, 72] width 136 height 12
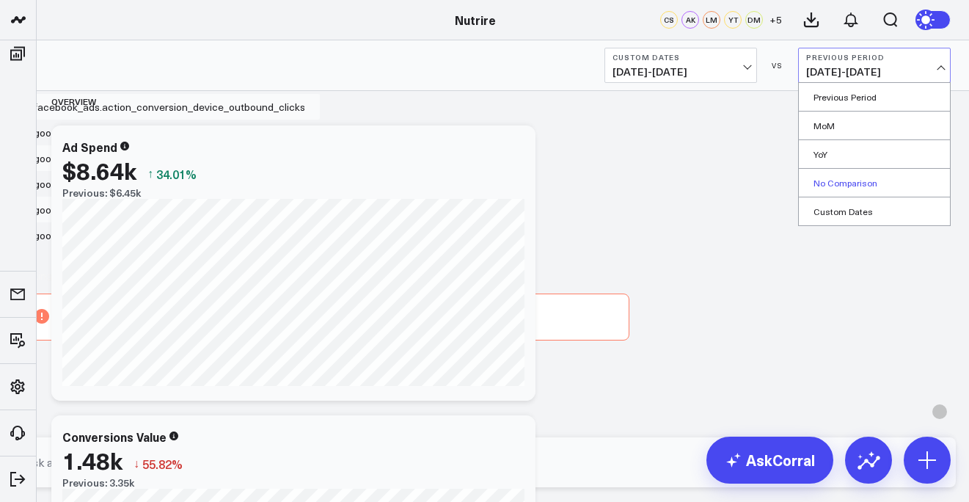
click at [841, 188] on link "No Comparison" at bounding box center [874, 183] width 151 height 28
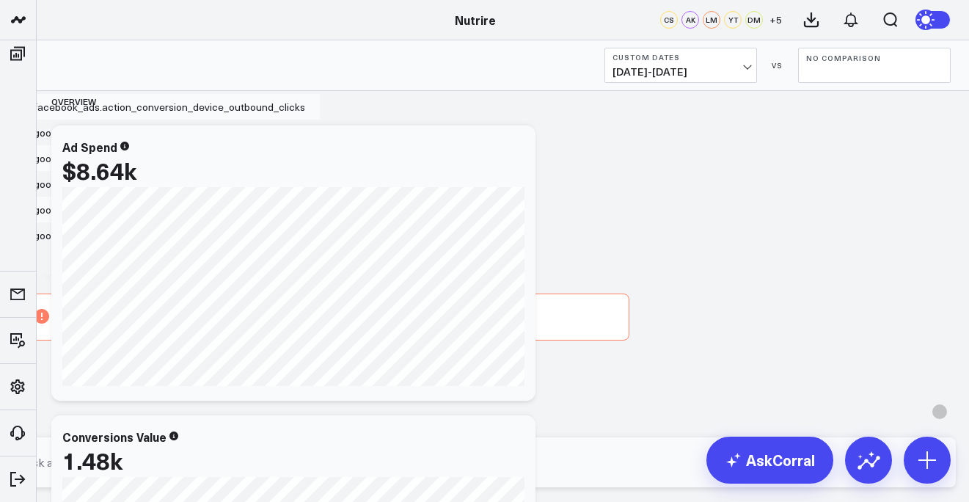
click at [596, 485] on form at bounding box center [485, 462] width 942 height 50
click at [599, 475] on textarea at bounding box center [473, 462] width 904 height 26
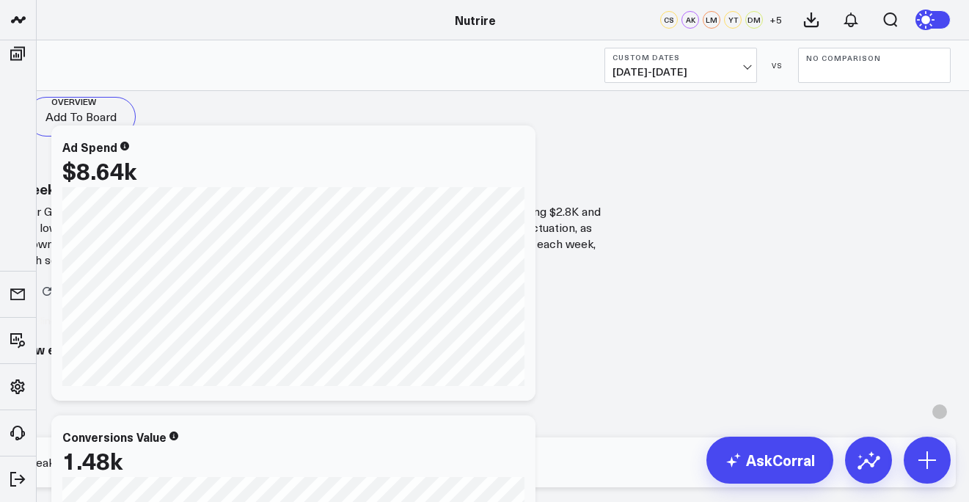
type textarea "break down week by week in a vertical bar chart"
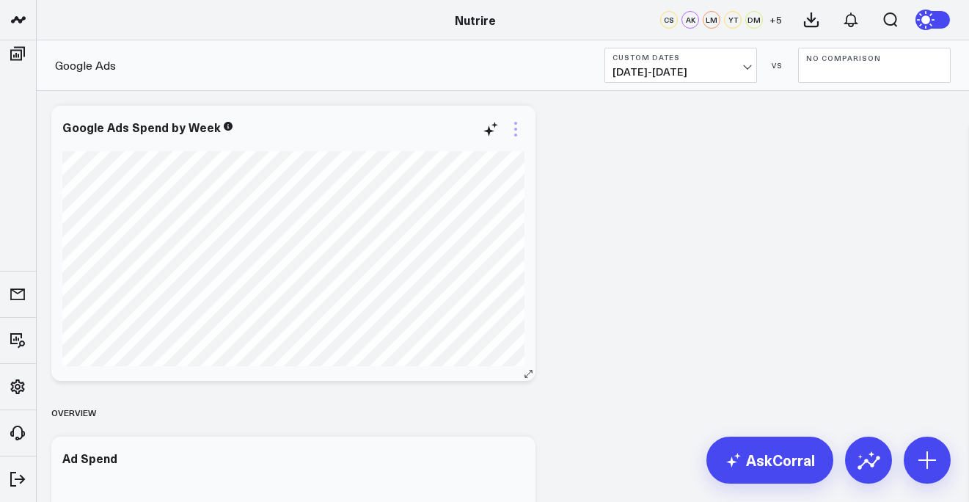
click at [520, 137] on icon at bounding box center [516, 129] width 18 height 18
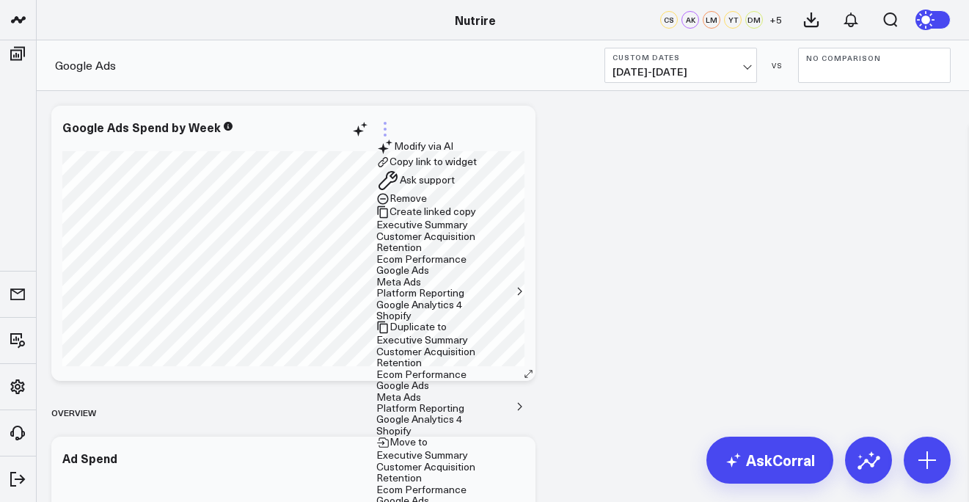
click at [387, 136] on icon at bounding box center [385, 135] width 3 height 3
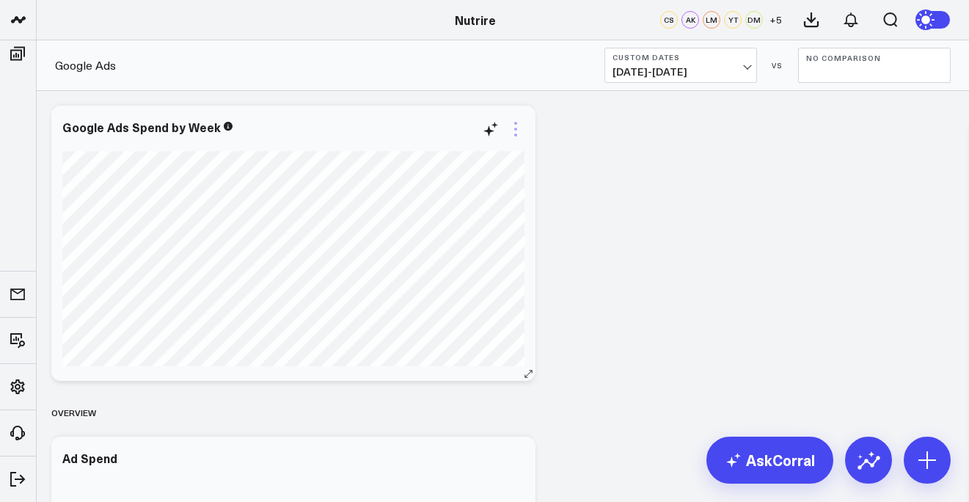
click at [517, 136] on icon at bounding box center [515, 135] width 3 height 3
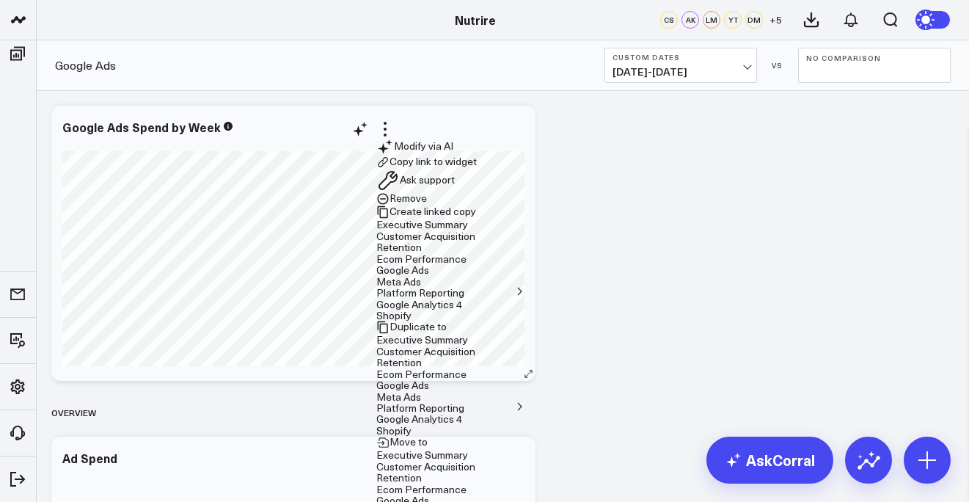
click at [427, 205] on button "Remove" at bounding box center [401, 198] width 51 height 13
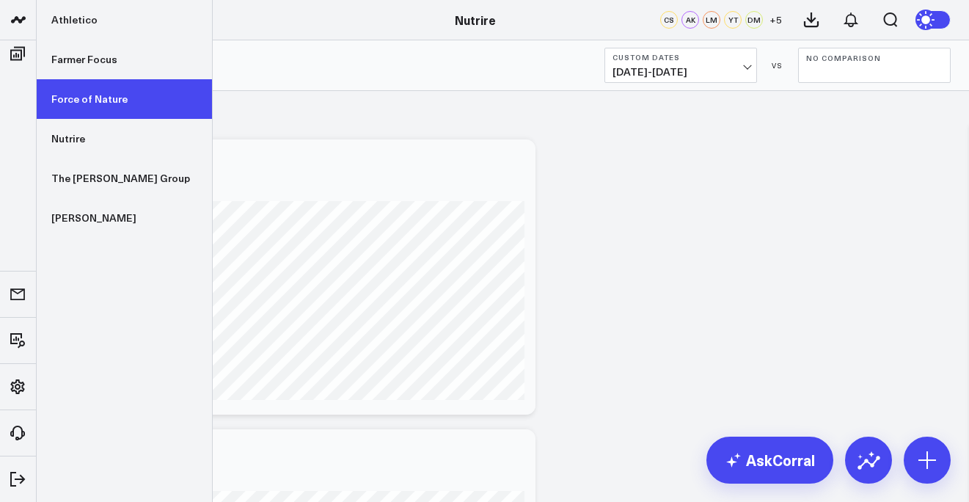
click at [95, 92] on link "Force of Nature" at bounding box center [124, 99] width 175 height 40
click at [102, 100] on link "Force of Nature" at bounding box center [124, 99] width 175 height 40
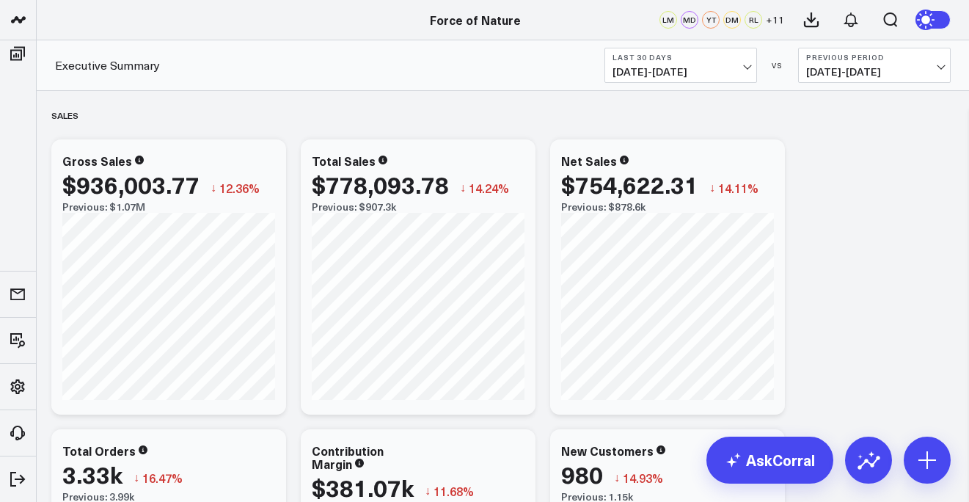
click at [640, 90] on div "Executive Summary Last 30 Days 07/28/25 - 08/26/25 VS Previous Period 06/28/25 …" at bounding box center [503, 65] width 932 height 51
click at [643, 90] on div "Executive Summary Last 30 Days 07/28/25 - 08/26/25 VS Previous Period 06/28/25 …" at bounding box center [503, 65] width 932 height 51
click at [655, 66] on span "07/28/25 - 08/26/25" at bounding box center [681, 72] width 136 height 12
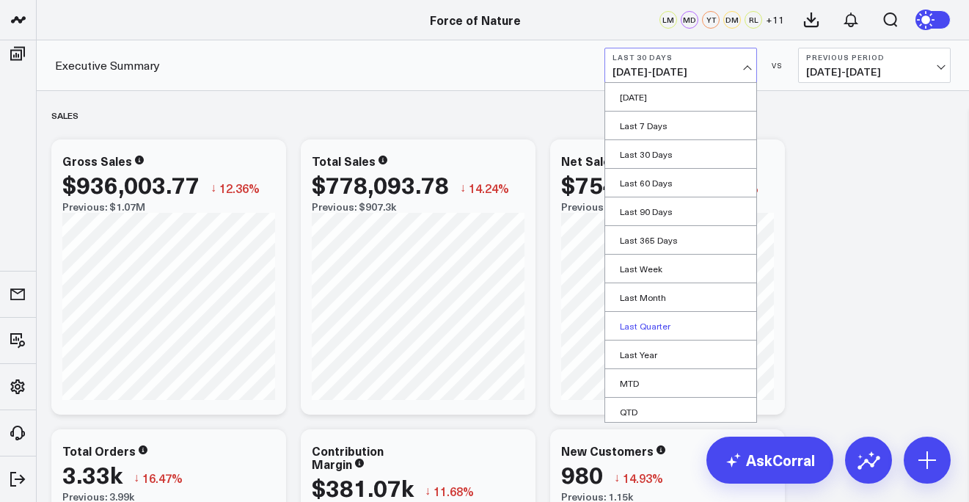
scroll to position [61, 0]
click at [649, 412] on link "Custom Dates" at bounding box center [680, 408] width 151 height 28
select select "7"
select select "2025"
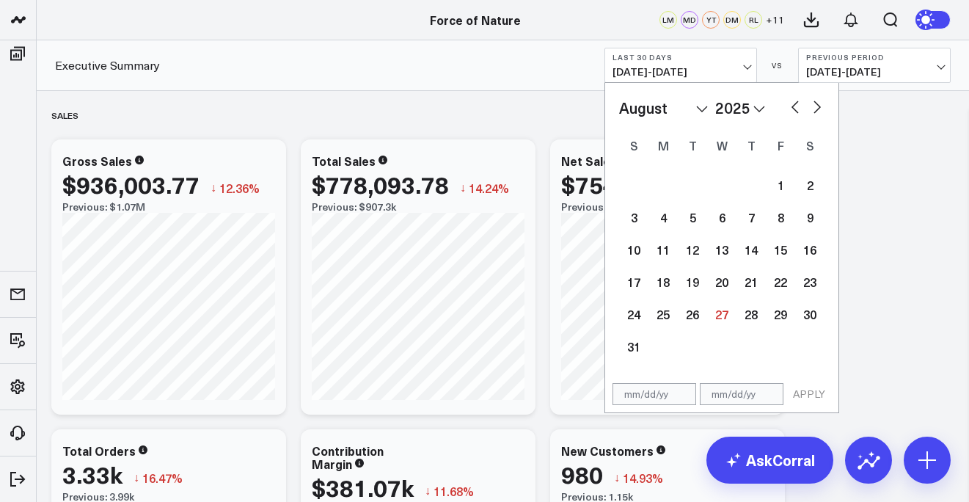
click at [647, 110] on select "January February March April May June July August September October November De…" at bounding box center [663, 108] width 89 height 22
select select "5"
select select "2025"
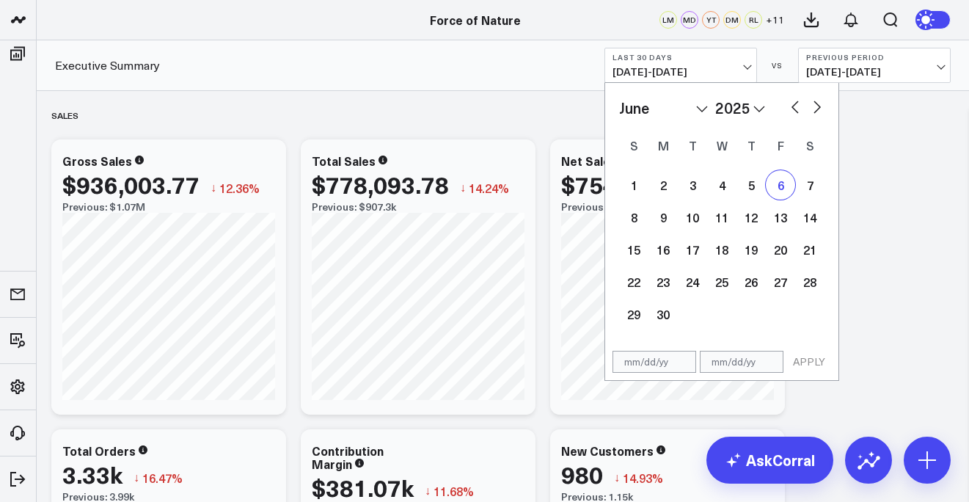
click at [784, 188] on div "6" at bounding box center [780, 184] width 29 height 29
type input "[DATE]"
select select "5"
select select "2025"
click at [700, 112] on select "January February March April May June July August September October November De…" at bounding box center [663, 108] width 89 height 22
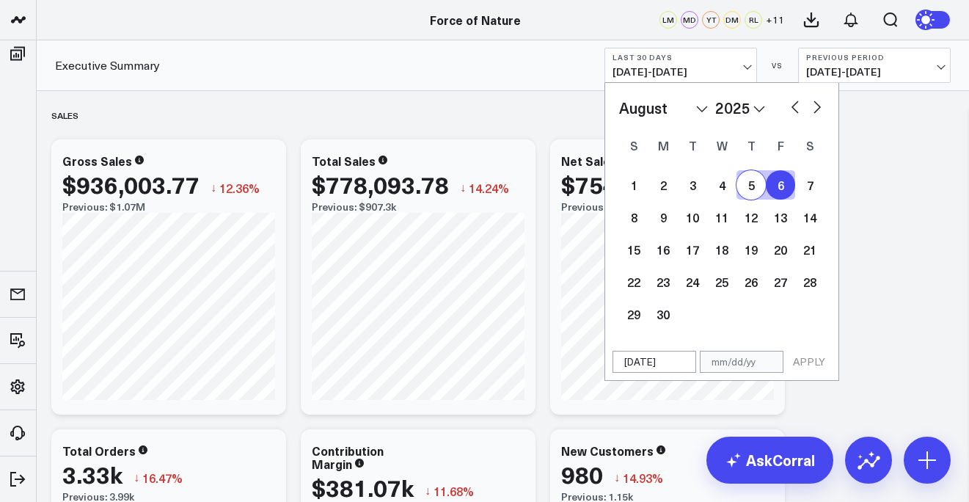
select select "7"
select select "2025"
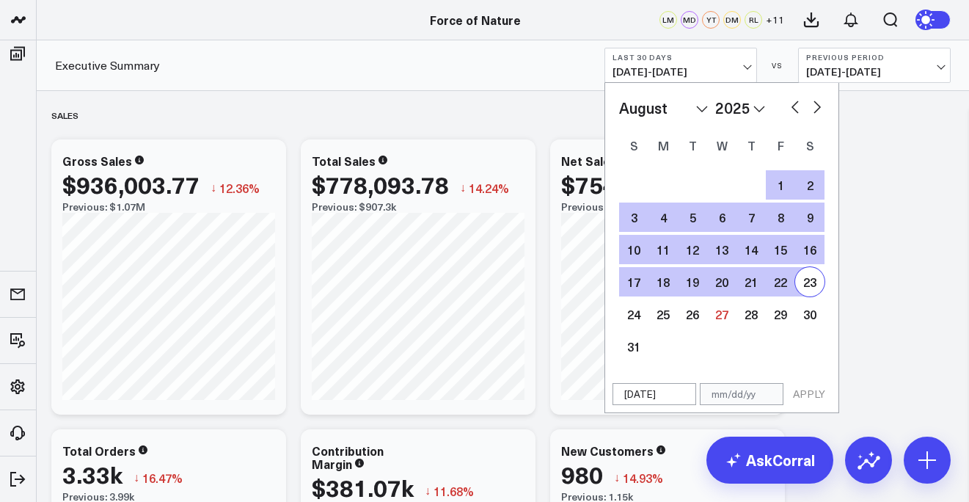
click at [817, 283] on div "23" at bounding box center [809, 281] width 29 height 29
type input "[DATE]"
select select "7"
select select "2025"
click at [802, 396] on button "APPLY" at bounding box center [809, 394] width 44 height 22
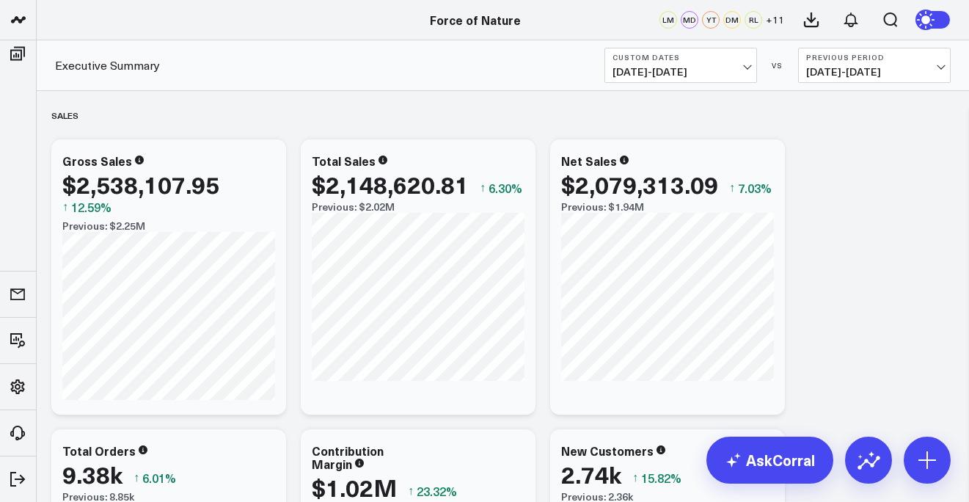
click at [897, 75] on span "03/19/25 - 06/05/25" at bounding box center [874, 72] width 136 height 12
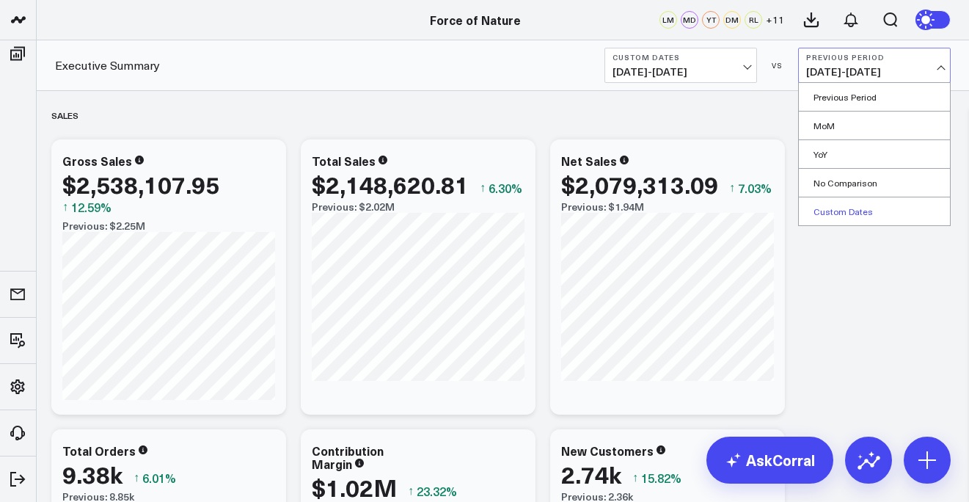
click at [858, 214] on link "Custom Dates" at bounding box center [874, 211] width 151 height 28
select select "7"
select select "2025"
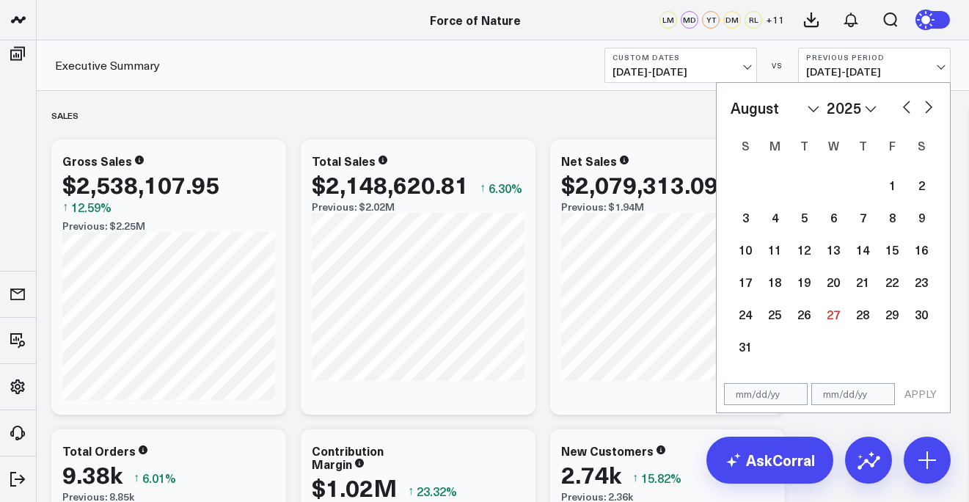
click at [858, 214] on div "7" at bounding box center [862, 216] width 29 height 29
type input "08/07/25"
select select "7"
select select "2025"
click at [929, 74] on span "03/19/25 - 06/05/25" at bounding box center [874, 72] width 136 height 12
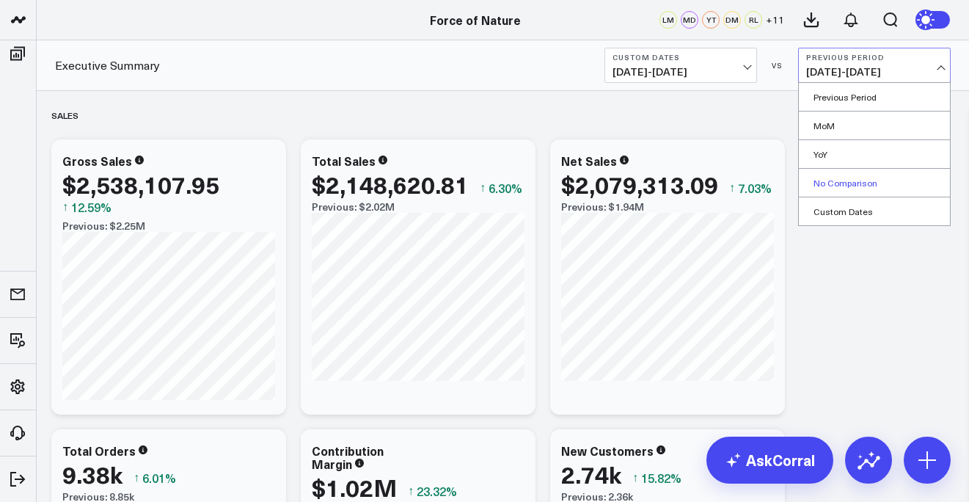
click at [874, 175] on link "No Comparison" at bounding box center [874, 183] width 151 height 28
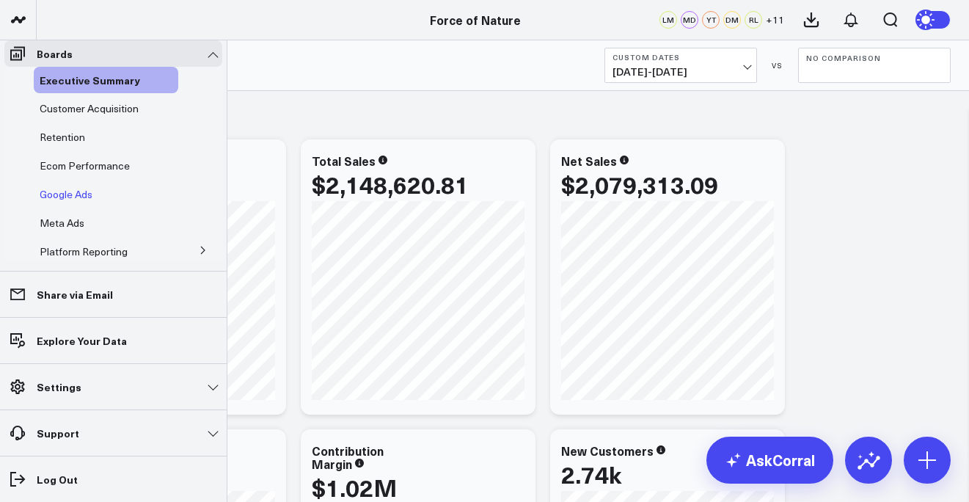
click at [78, 201] on span "Google Ads" at bounding box center [66, 194] width 53 height 14
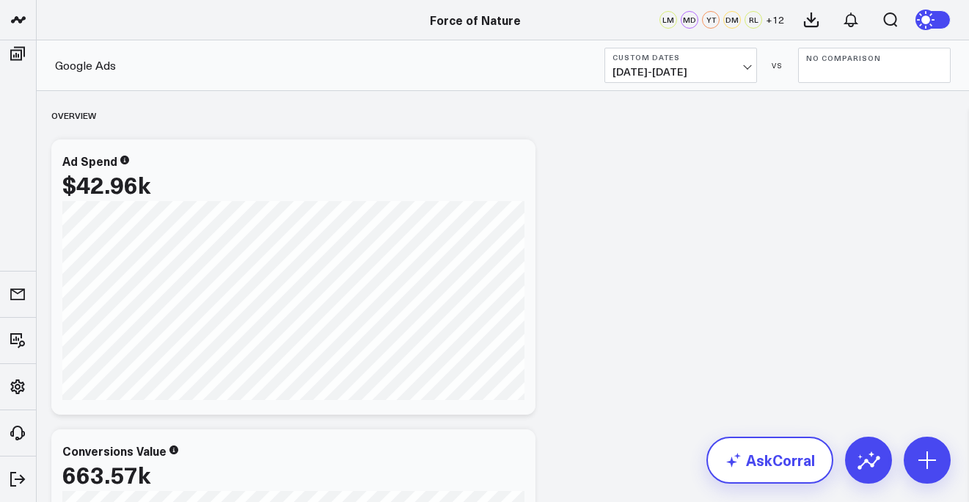
click at [774, 457] on link "AskCorral" at bounding box center [769, 459] width 127 height 47
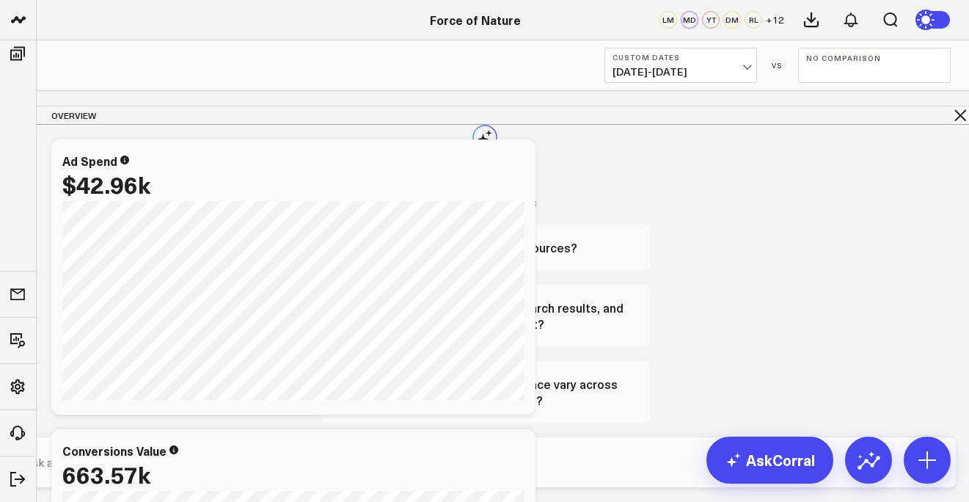
click at [590, 468] on textarea at bounding box center [473, 462] width 904 height 26
type textarea "What is my google Ad spend?"
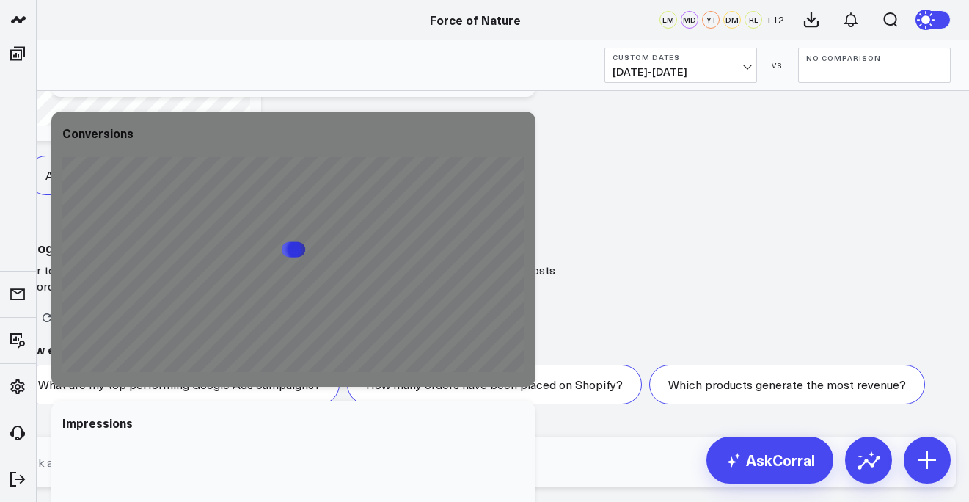
scroll to position [646, 0]
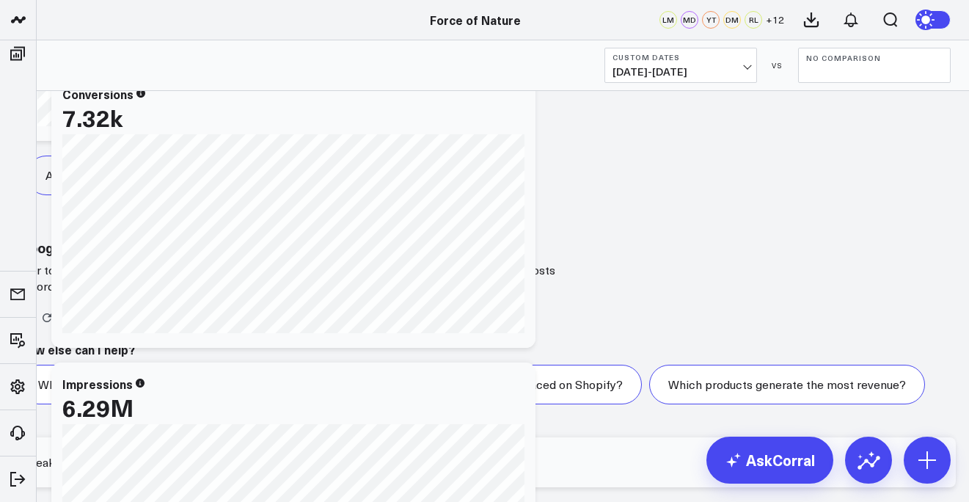
type textarea "break down over week"
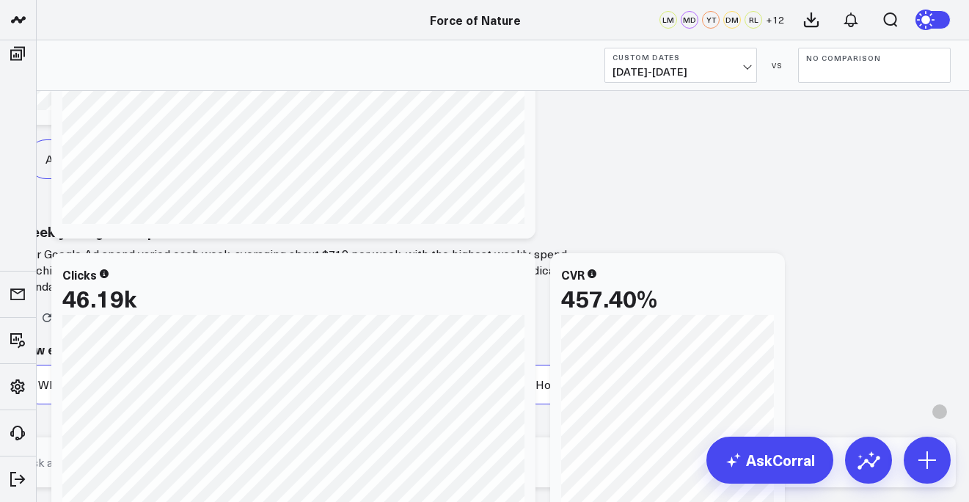
scroll to position [3173, 0]
click at [611, 475] on textarea at bounding box center [473, 462] width 904 height 26
type textarea "create a vertical bar chart"
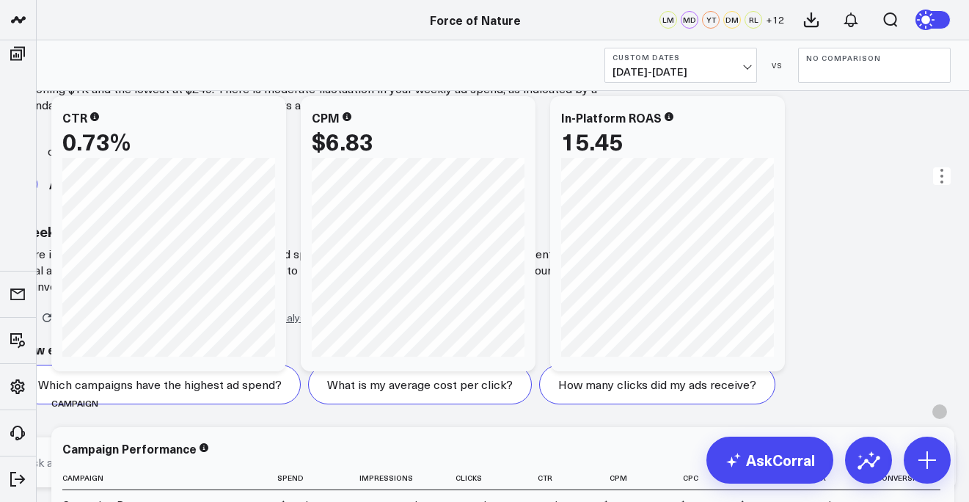
scroll to position [2590, 0]
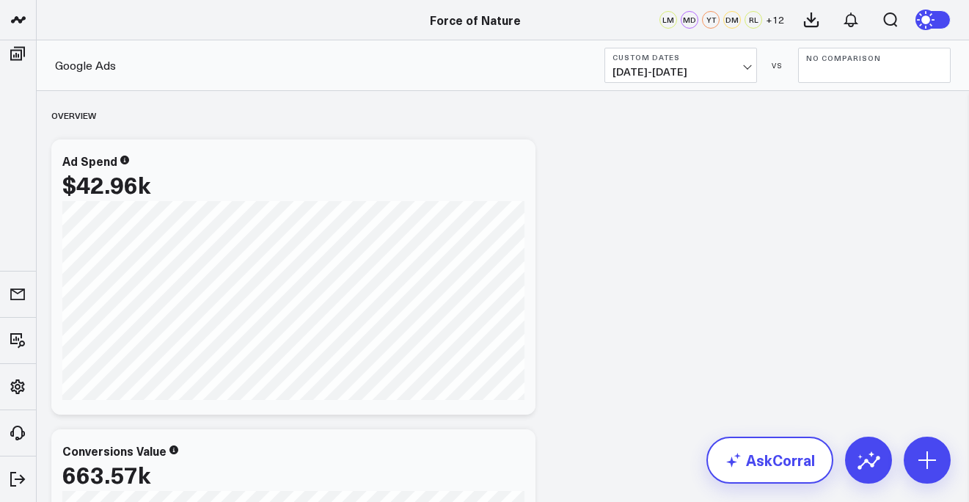
click at [745, 445] on link "AskCorral" at bounding box center [769, 459] width 127 height 47
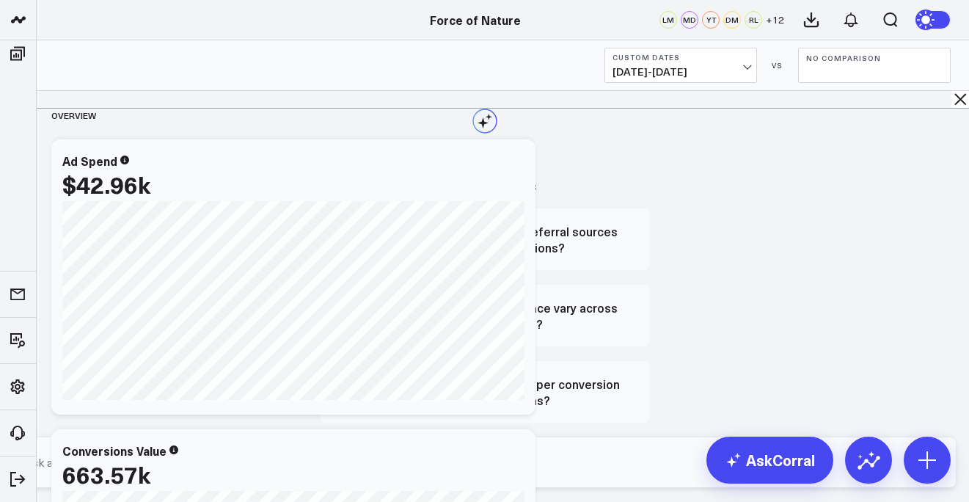
click at [957, 108] on icon at bounding box center [960, 99] width 18 height 18
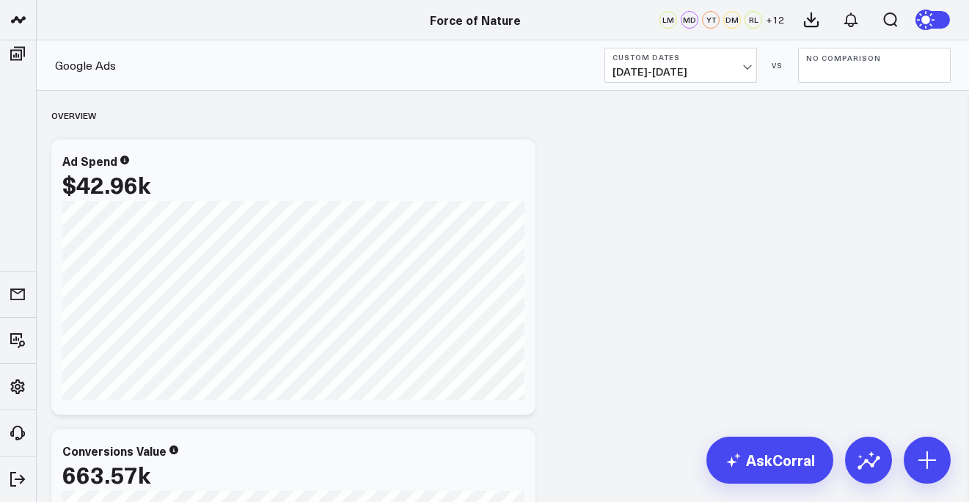
click at [680, 78] on span "[DATE] - [DATE]" at bounding box center [681, 72] width 136 height 12
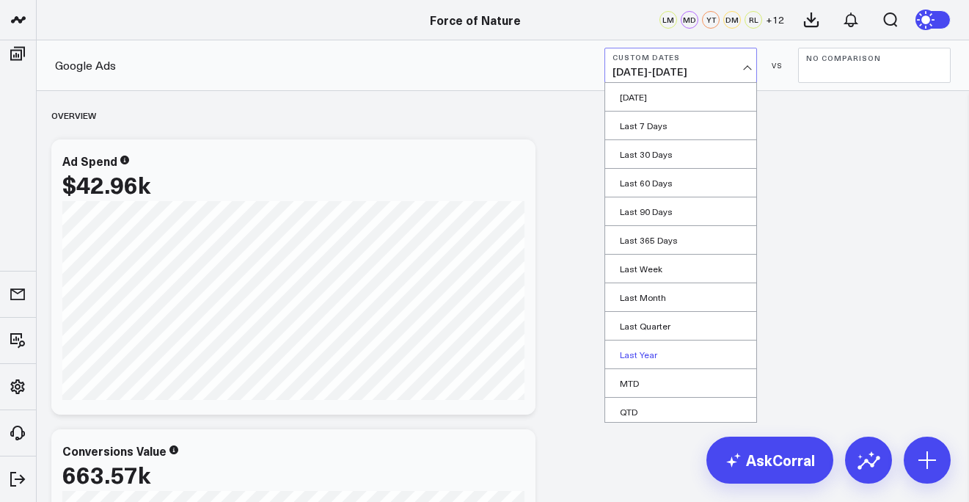
scroll to position [61, 0]
click at [663, 411] on link "Custom Dates" at bounding box center [680, 408] width 151 height 28
select select "7"
select select "2025"
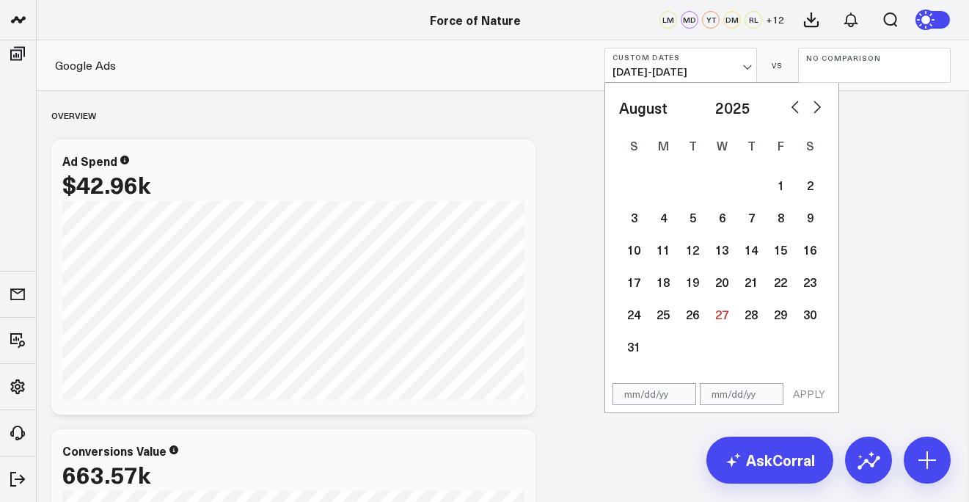
click at [648, 107] on select "January February March April May June July August September October November De…" at bounding box center [663, 108] width 89 height 22
select select "5"
select select "2025"
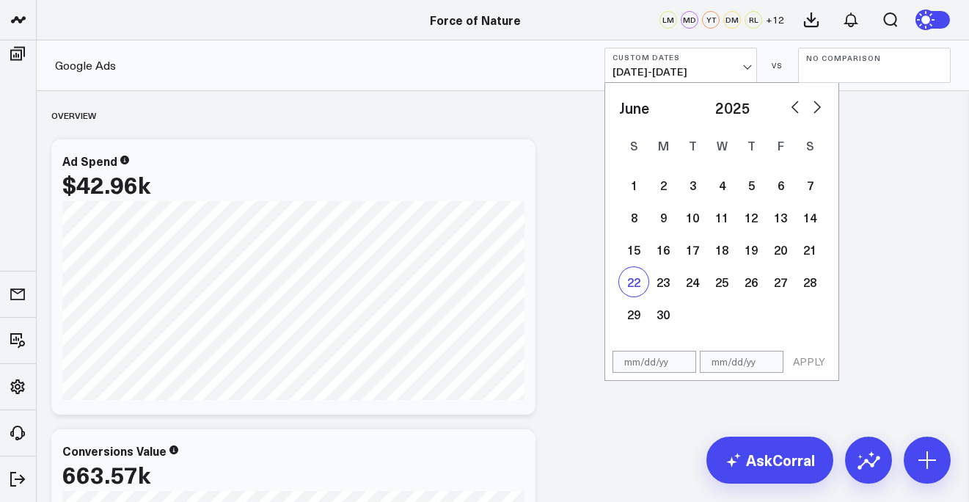
click at [641, 292] on div "22" at bounding box center [633, 281] width 29 height 29
type input "[DATE]"
select select "5"
select select "2025"
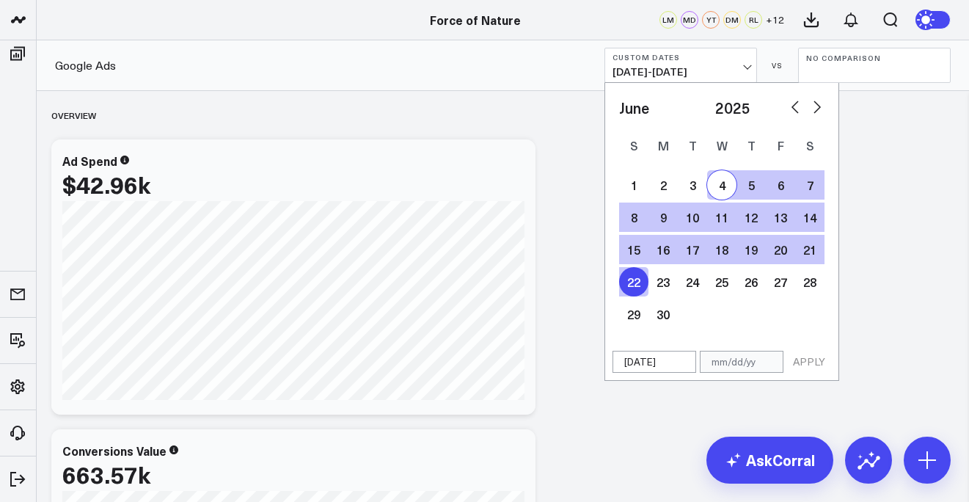
click at [697, 104] on select "January February March April May June July August September October November De…" at bounding box center [663, 108] width 89 height 22
select select "7"
select select "2025"
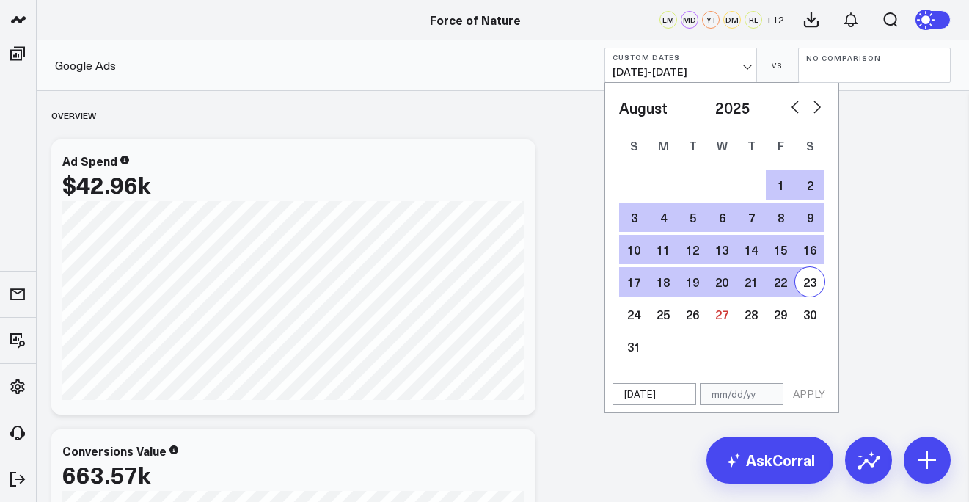
click at [817, 295] on div "1 2 3 4 5 6 7 8 9 10 11 12 13 14 15 16 17 18 19 20 21 22 23 24 25 26 27 28 29 3…" at bounding box center [721, 266] width 205 height 194
click at [808, 281] on div "23" at bounding box center [809, 281] width 29 height 29
type input "[DATE]"
select select "7"
select select "2025"
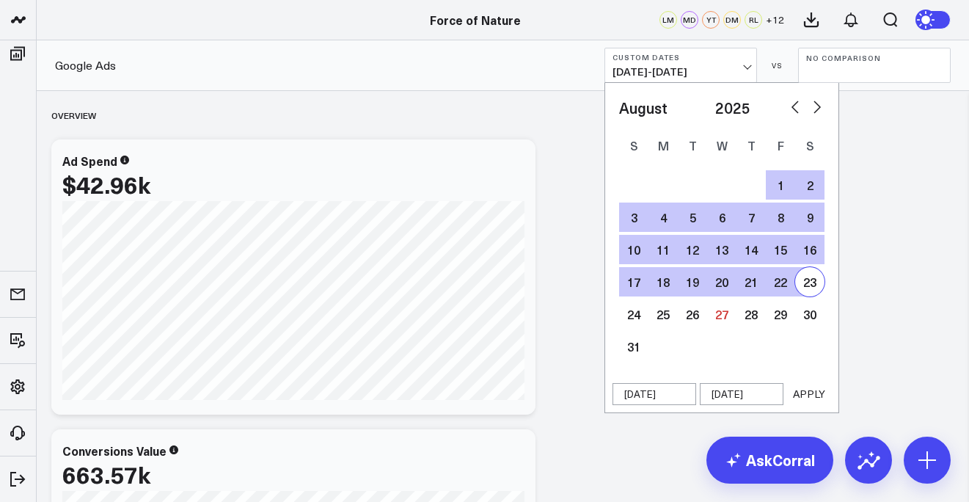
click at [808, 396] on button "APPLY" at bounding box center [809, 394] width 44 height 22
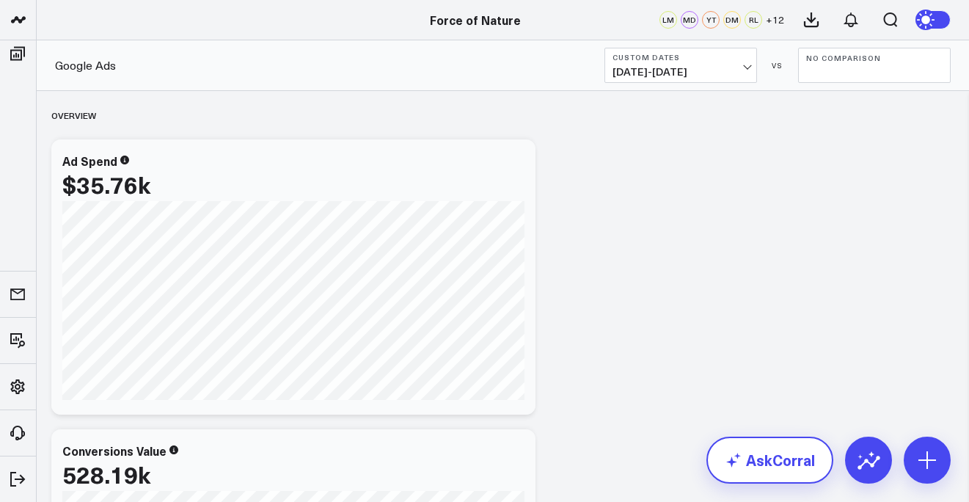
click at [757, 441] on link "AskCorral" at bounding box center [769, 459] width 127 height 47
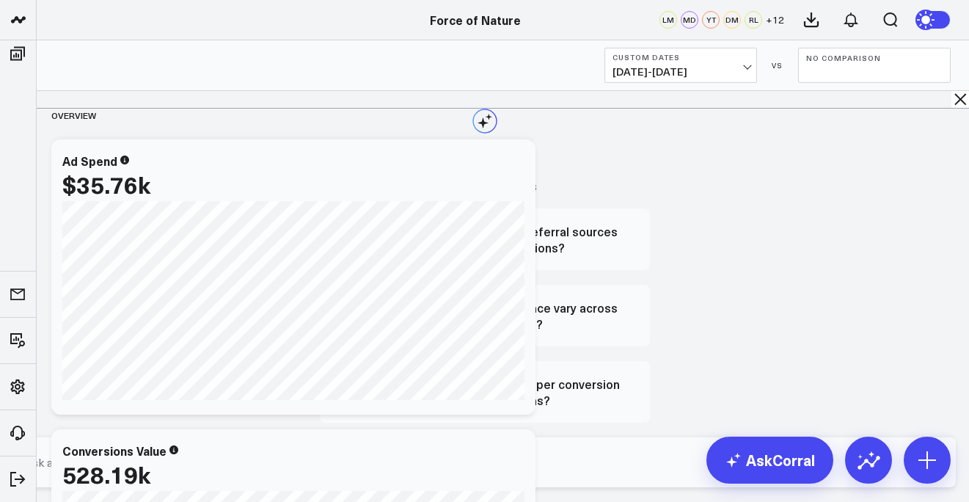
click at [630, 467] on textarea at bounding box center [473, 462] width 904 height 26
type textarea "What is my Google Ad Spend?"
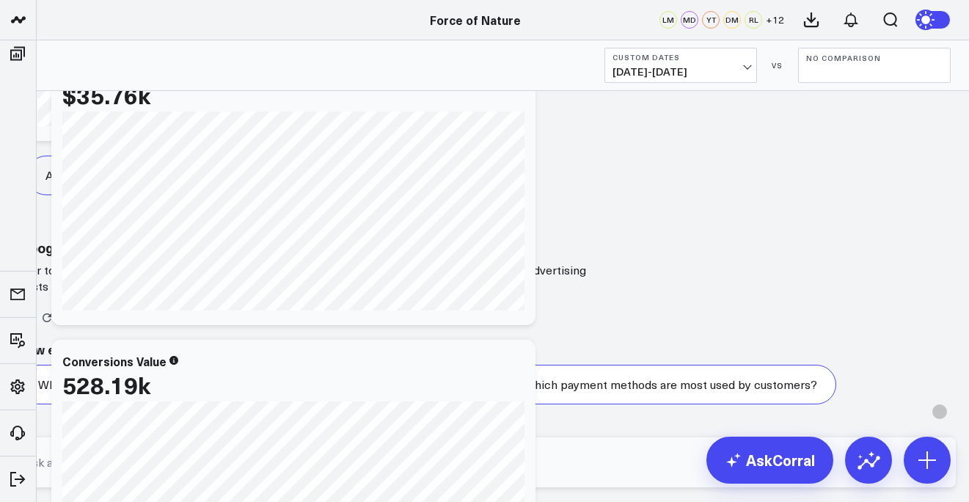
scroll to position [1783, 0]
type textarea "break down over week in a vertical bar chart"
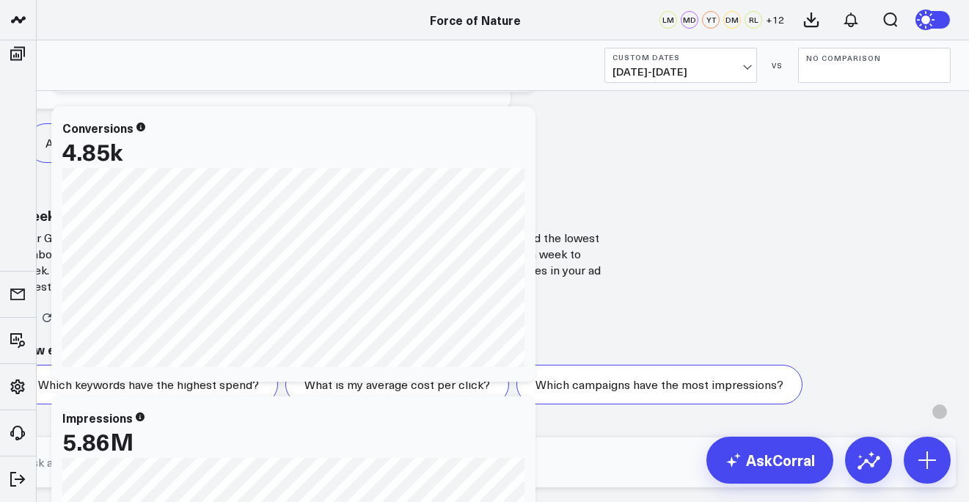
scroll to position [0, 4]
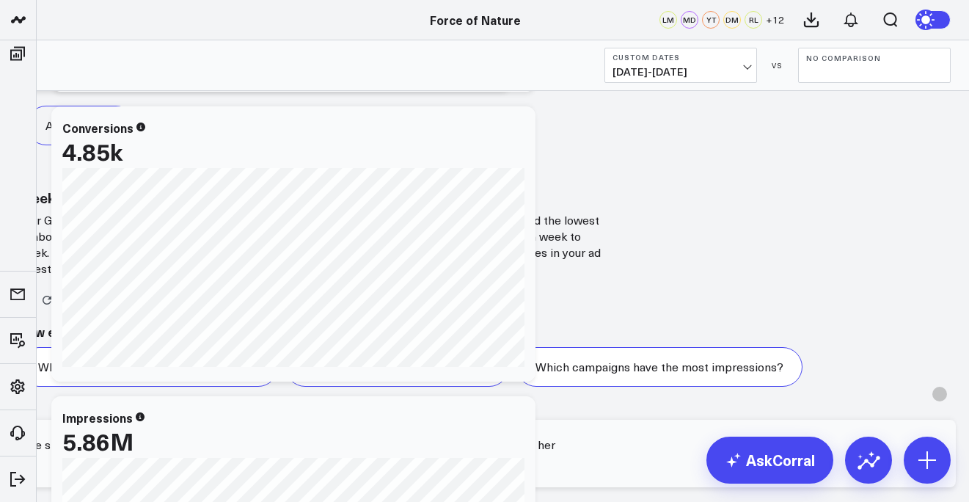
type textarea "the spend I have for the week [DATE]-[DATE] is 2.78k, that does not go with wha…"
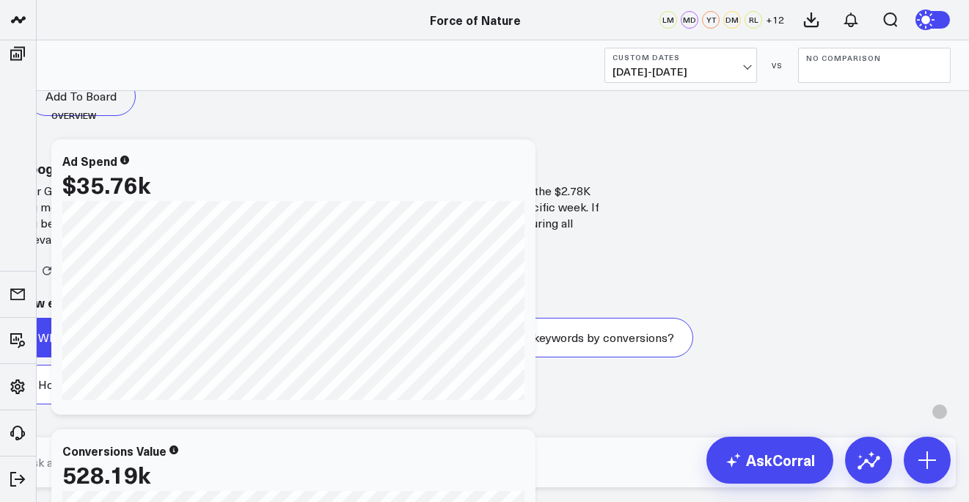
scroll to position [4805, 0]
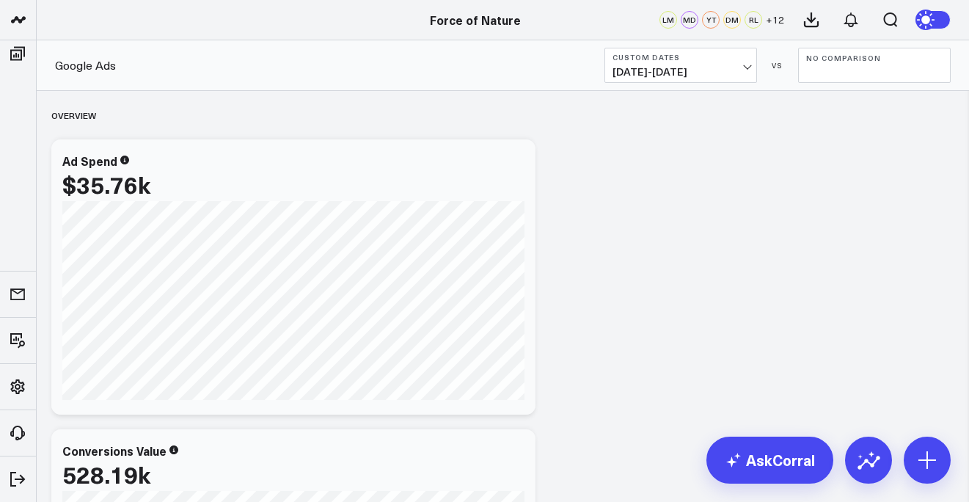
click at [714, 62] on button "Custom Dates [DATE] - [DATE]" at bounding box center [680, 65] width 153 height 35
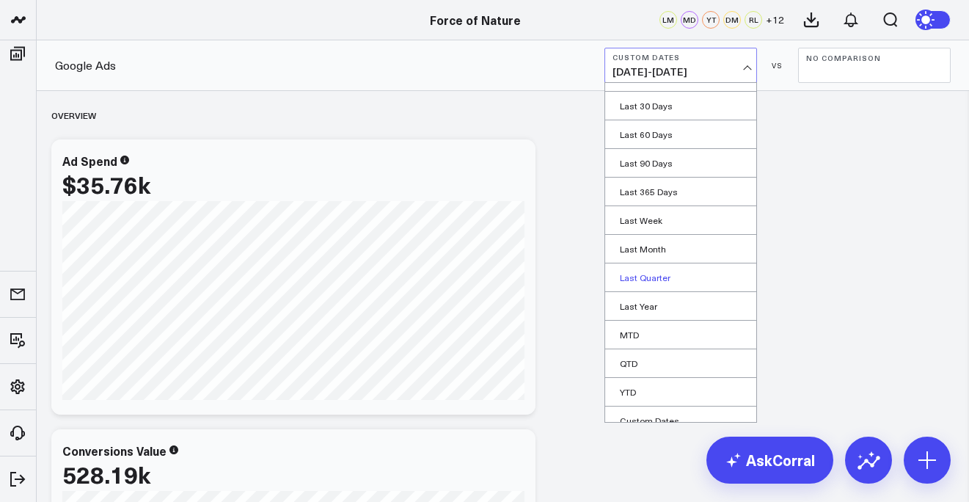
scroll to position [61, 0]
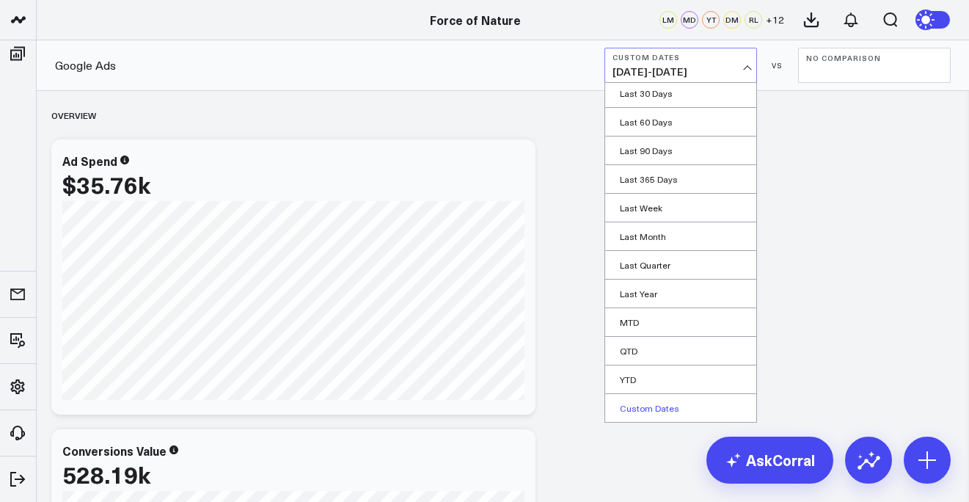
click at [650, 410] on link "Custom Dates" at bounding box center [680, 408] width 151 height 28
select select "7"
select select "2025"
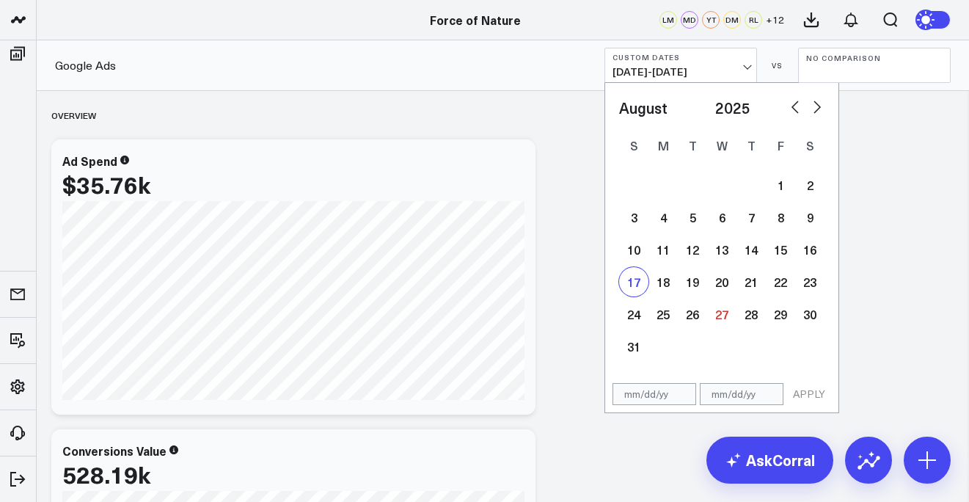
click at [637, 278] on div "17" at bounding box center [633, 281] width 29 height 29
type input "[DATE]"
select select "7"
select select "2025"
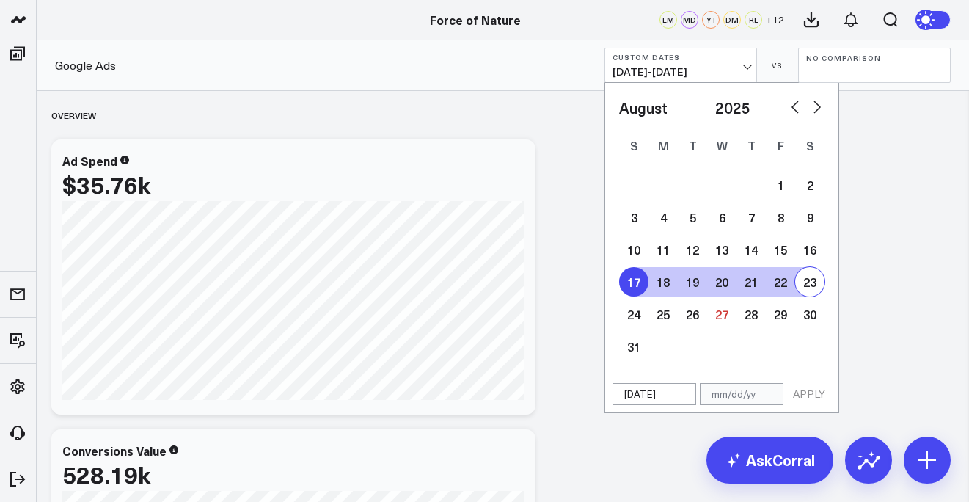
click at [813, 283] on div "23" at bounding box center [809, 281] width 29 height 29
type input "[DATE]"
select select "7"
select select "2025"
click at [811, 391] on button "APPLY" at bounding box center [809, 394] width 44 height 22
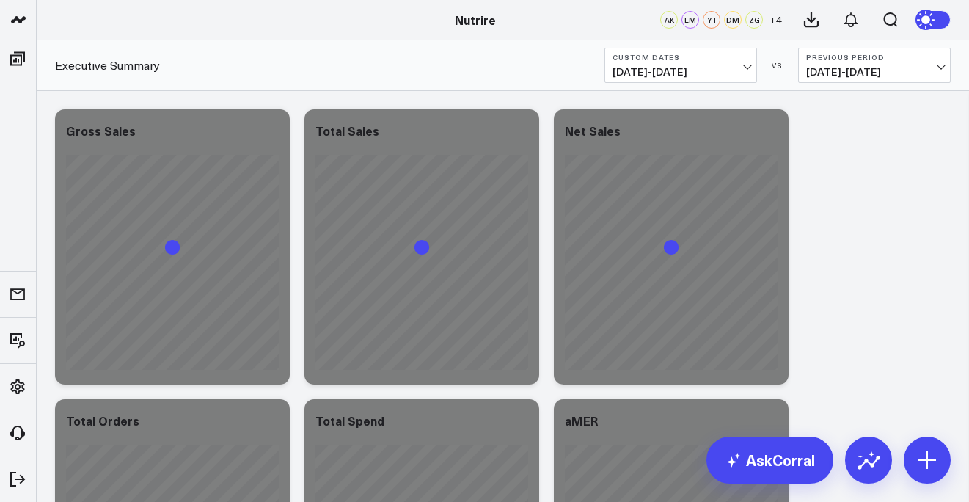
click at [694, 63] on button "Custom Dates [DATE] - [DATE]" at bounding box center [680, 65] width 153 height 35
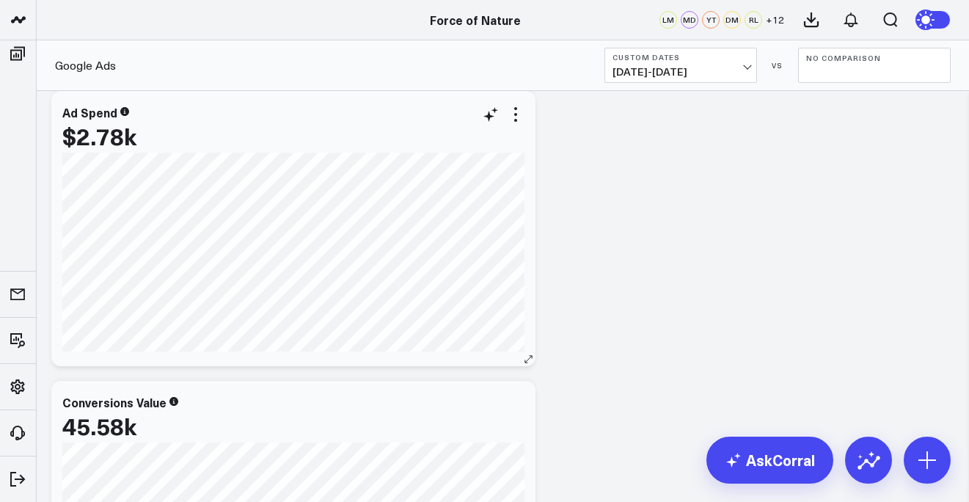
scroll to position [50, 0]
click at [136, 121] on div "$2.78k" at bounding box center [99, 134] width 74 height 26
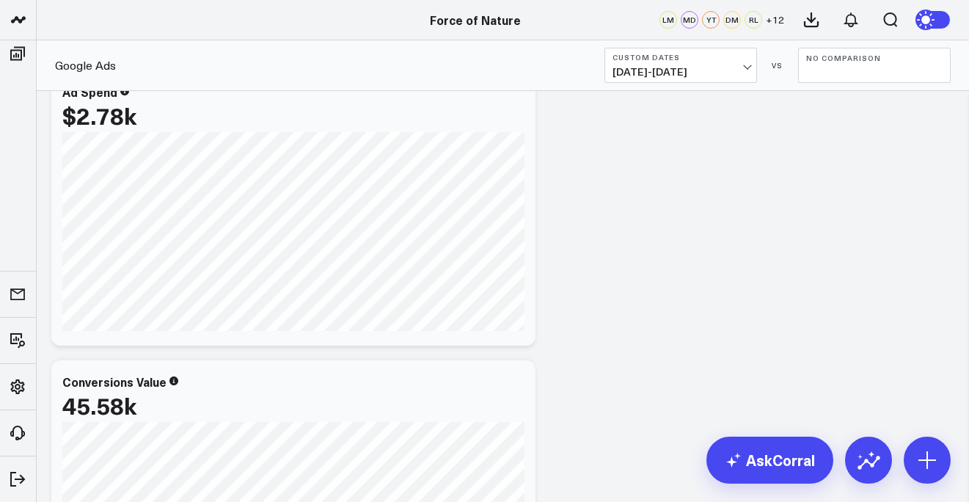
scroll to position [0, 0]
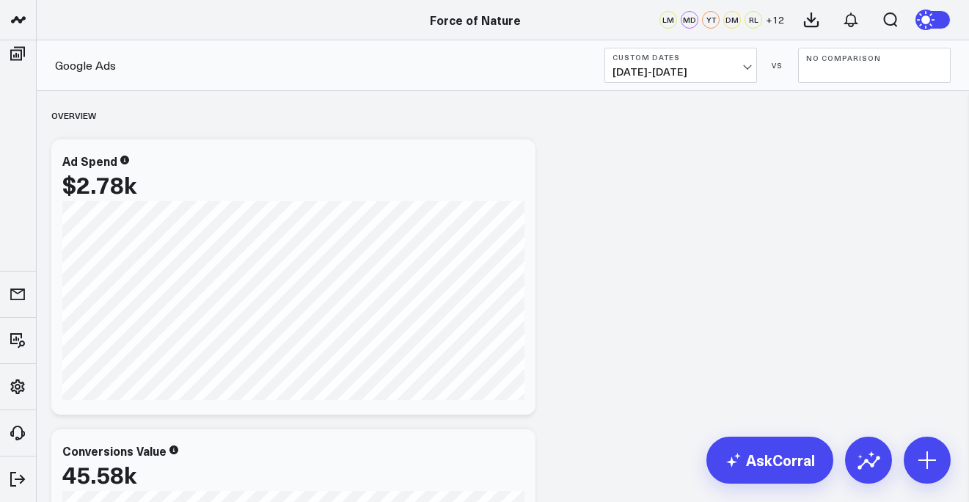
click at [683, 74] on span "08/17/25 - 08/23/25" at bounding box center [681, 72] width 136 height 12
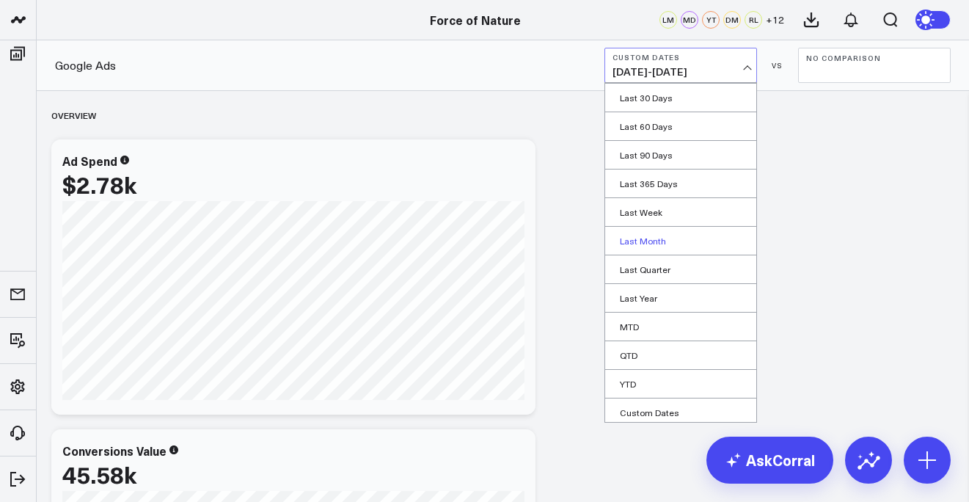
scroll to position [61, 0]
click at [656, 414] on link "Custom Dates" at bounding box center [680, 408] width 151 height 28
select select "7"
select select "2025"
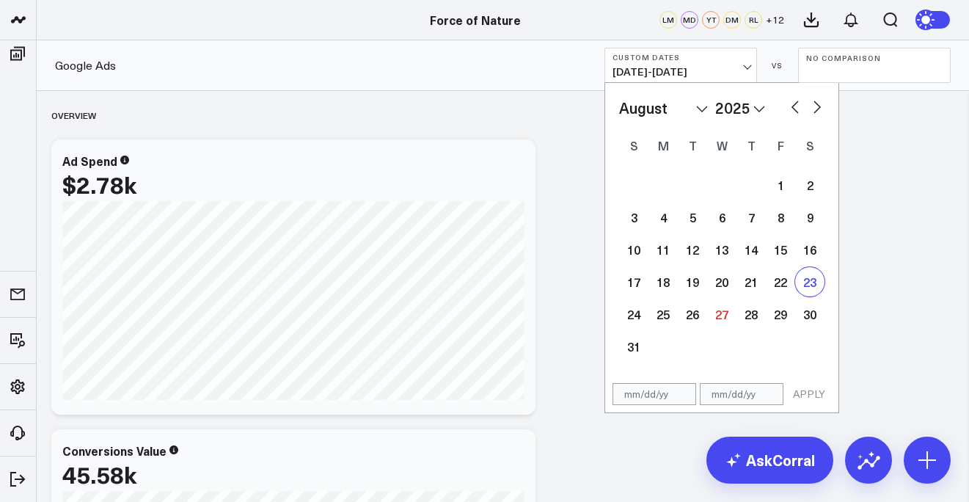
click at [812, 287] on div "23" at bounding box center [809, 281] width 29 height 29
type input "[DATE]"
select select "7"
select select "2025"
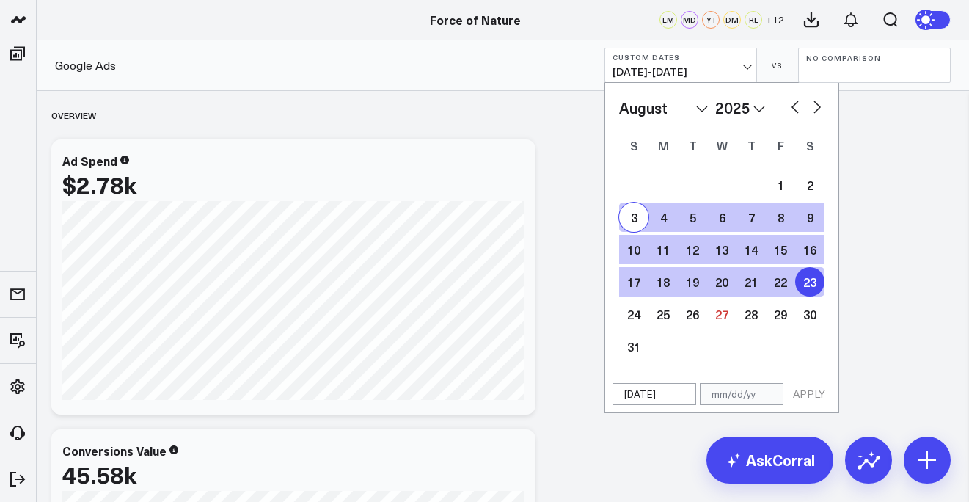
click at [641, 110] on select "January February March April May June July August September October November De…" at bounding box center [663, 108] width 89 height 22
select select "6"
select select "2025"
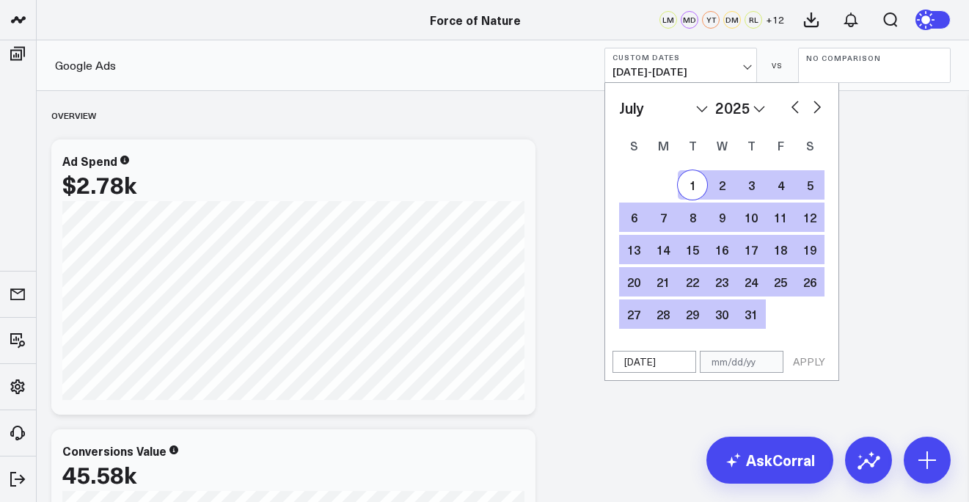
click at [684, 115] on select "January February March April May June July August September October November De…" at bounding box center [663, 108] width 89 height 22
select select "5"
select select "2025"
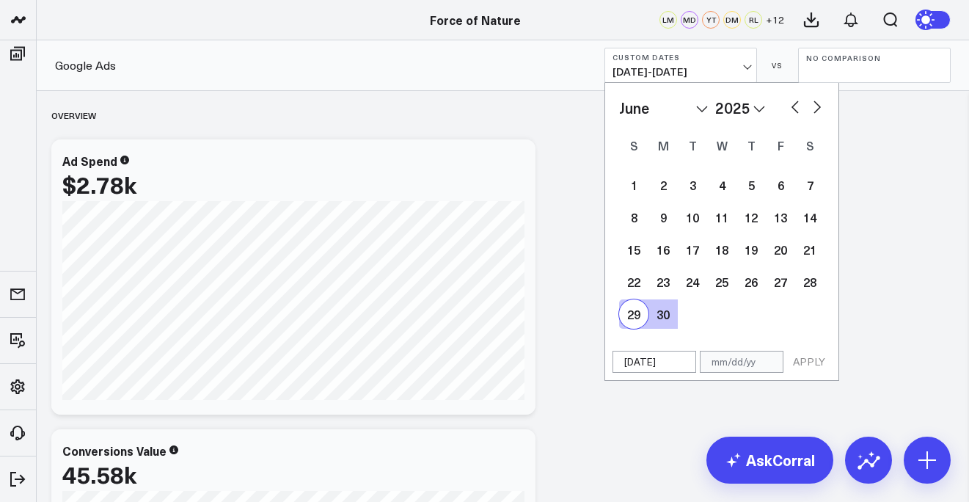
click at [634, 319] on div "29" at bounding box center [633, 313] width 29 height 29
type input "[DATE]"
select select "5"
select select "2025"
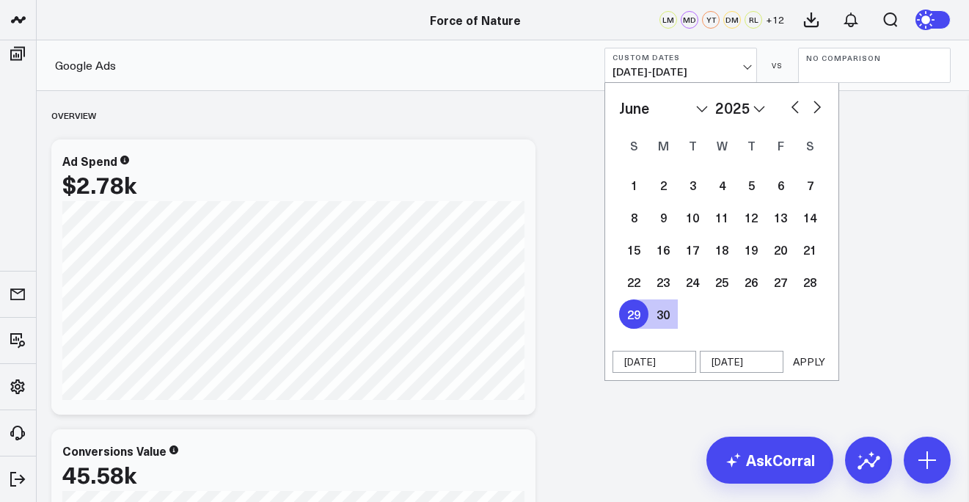
click at [683, 113] on select "January February March April May June July August September October November De…" at bounding box center [663, 108] width 89 height 22
select select "6"
select select "2025"
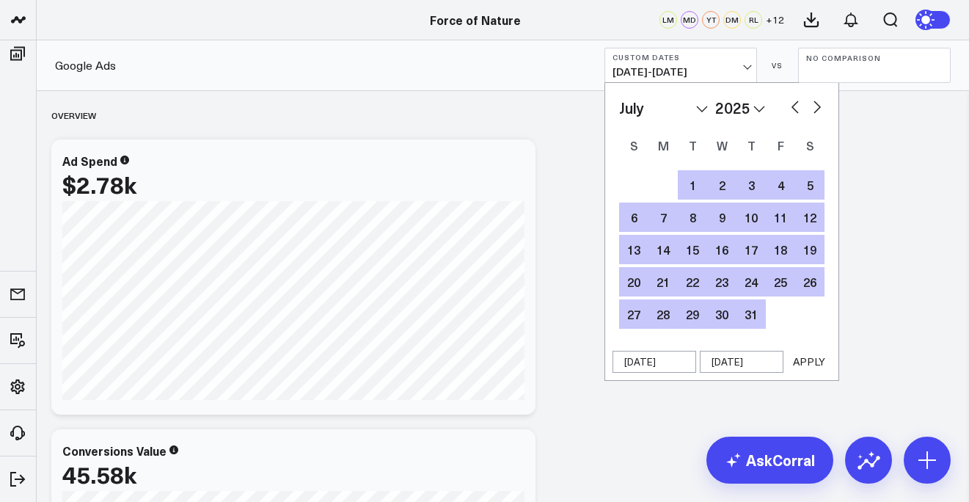
click at [816, 358] on button "APPLY" at bounding box center [809, 362] width 44 height 22
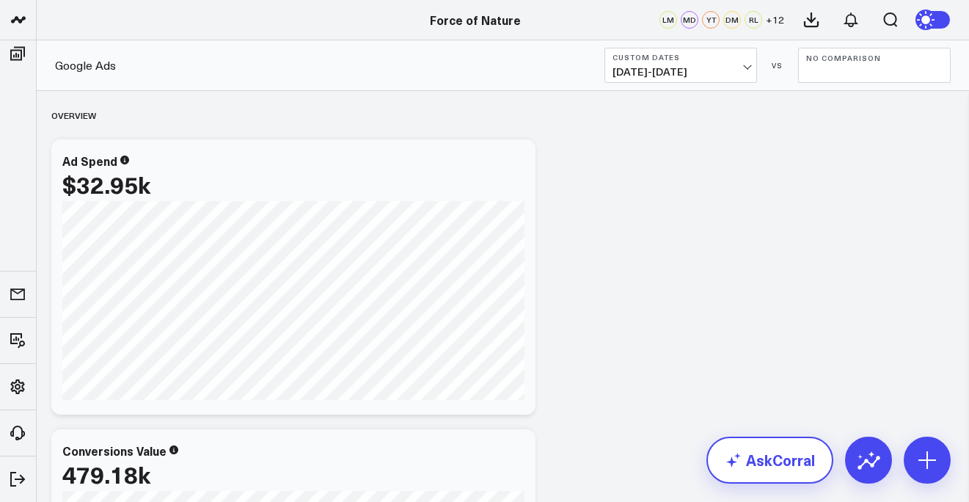
click at [778, 448] on link "AskCorral" at bounding box center [769, 459] width 127 height 47
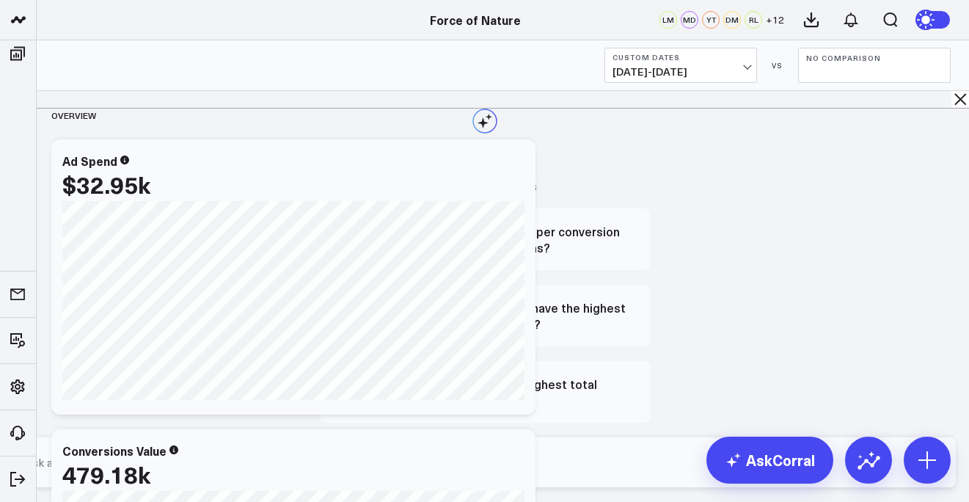
click at [593, 475] on textarea at bounding box center [473, 462] width 904 height 26
type textarea "what is my google ad spend?"
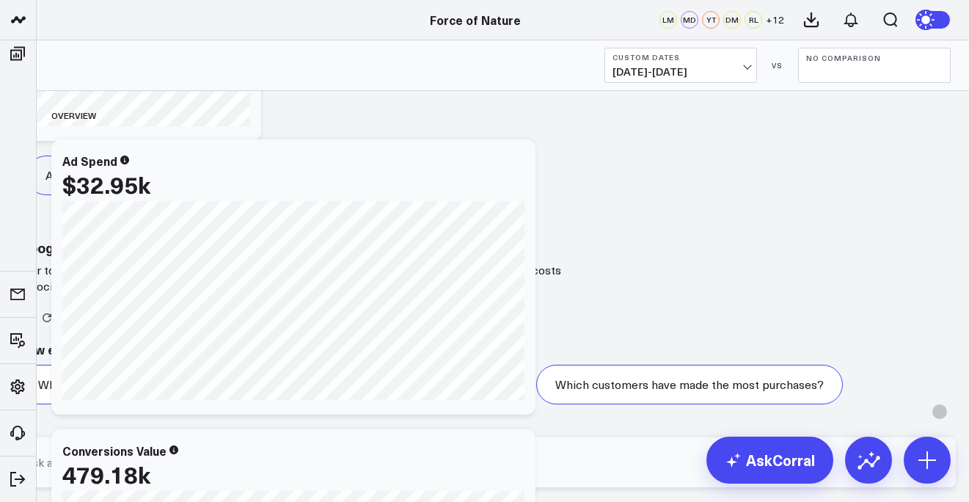
scroll to position [1819, 0]
click at [557, 475] on textarea at bounding box center [473, 462] width 904 height 26
type textarea "why is that different than the ad spend chart in the board"
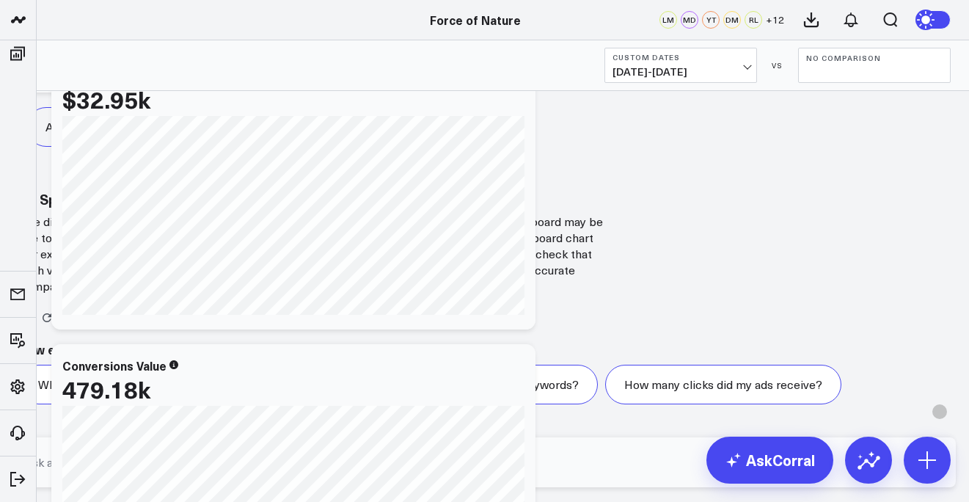
scroll to position [3846, 0]
click at [536, 468] on textarea at bounding box center [473, 462] width 904 height 26
type textarea "can you go off the chart in the board and make the vertical bar chart"
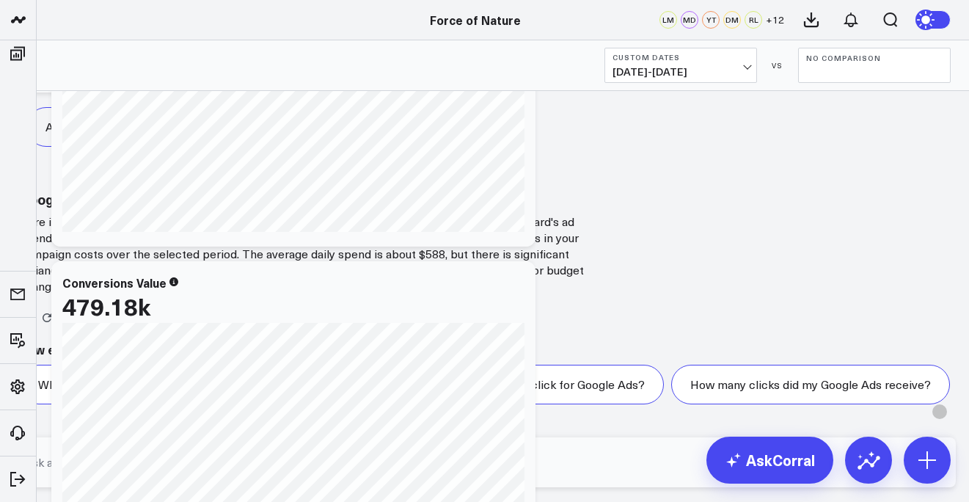
scroll to position [5156, 0]
click at [621, 462] on textarea at bounding box center [473, 462] width 904 height 26
type textarea "can it be week over week"
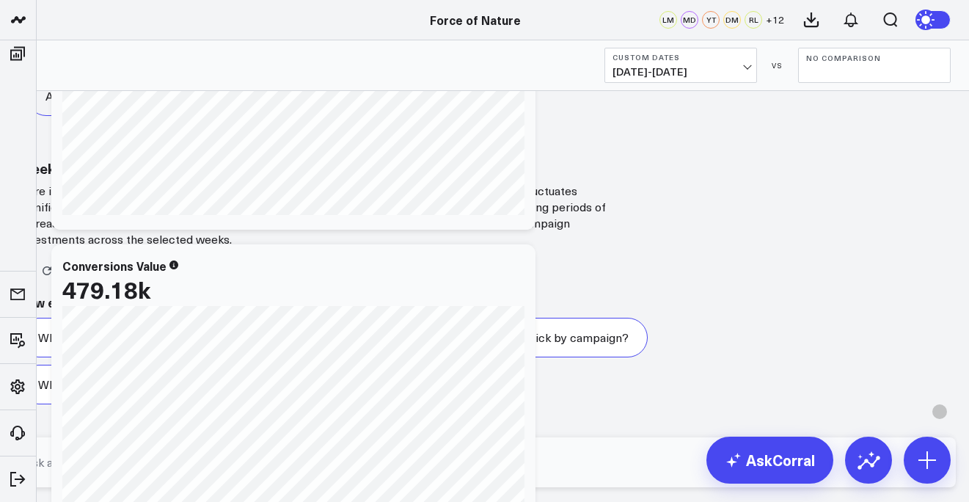
scroll to position [0, 44]
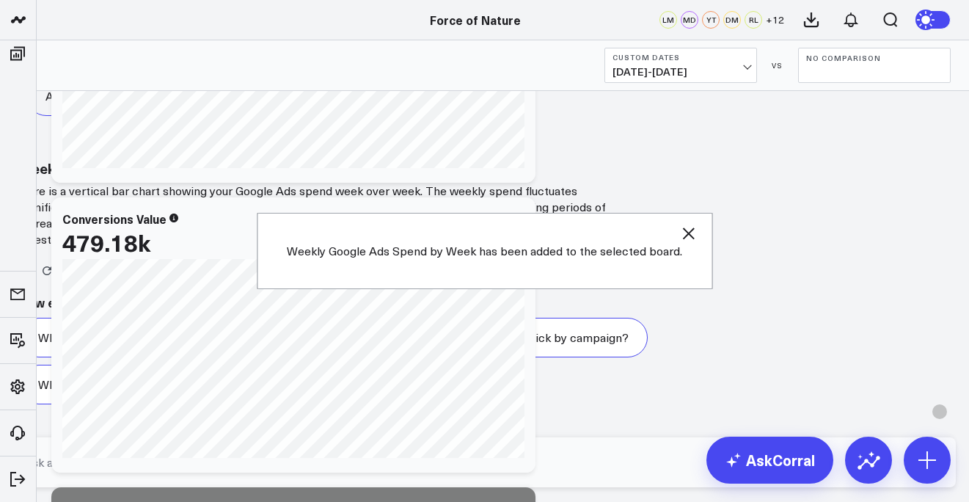
scroll to position [560, 0]
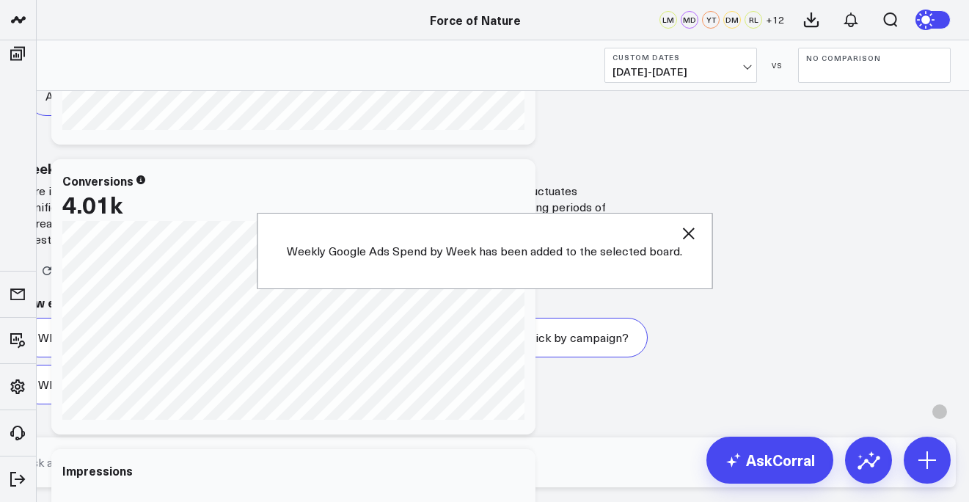
click at [592, 445] on div at bounding box center [485, 462] width 954 height 79
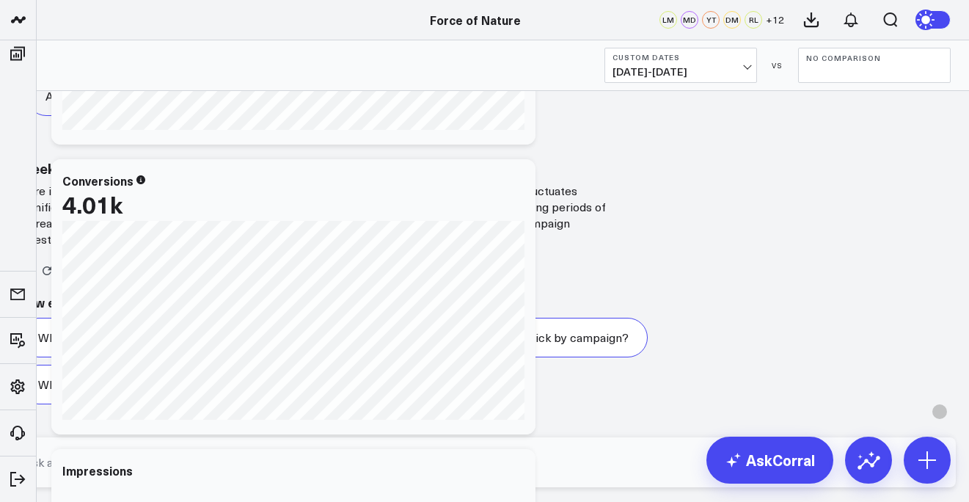
click at [592, 456] on form at bounding box center [485, 462] width 942 height 50
click at [585, 475] on textarea at bounding box center [473, 462] width 904 height 26
type textarea "Can you now do the same for Google ROAS"
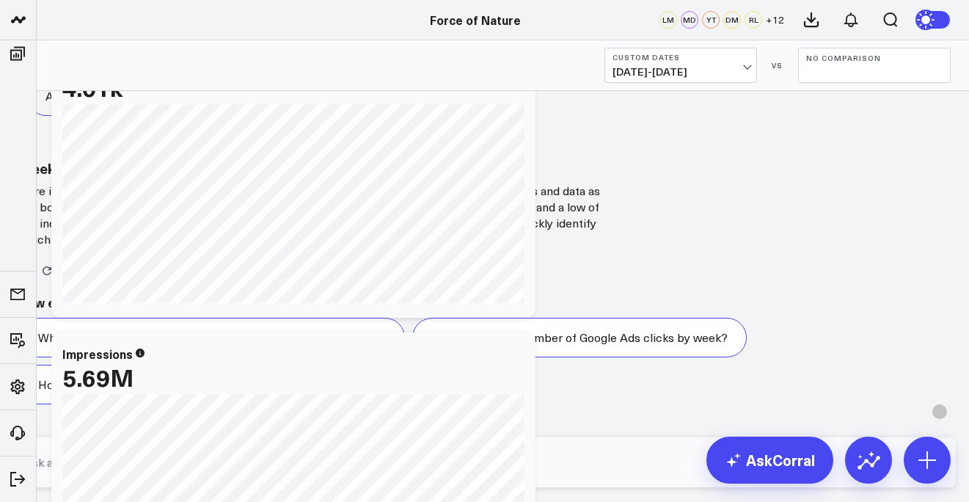
scroll to position [6955, 0]
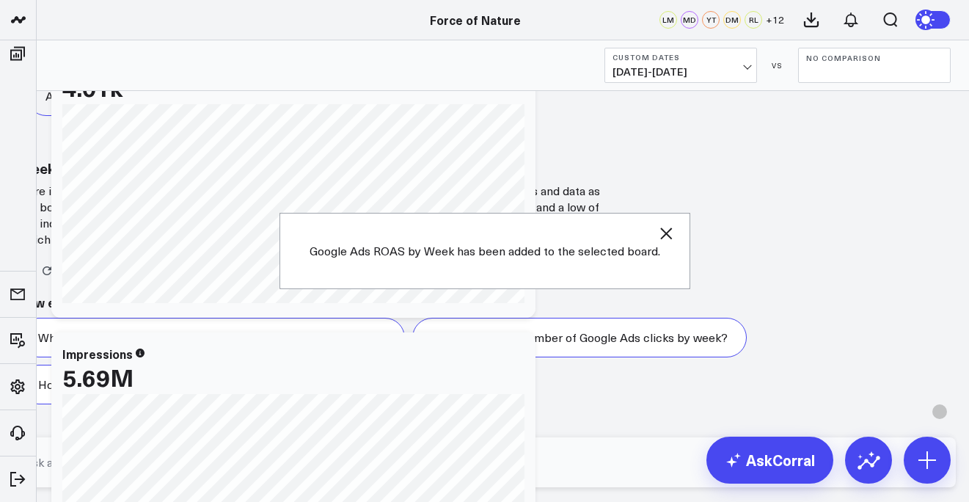
click at [586, 465] on textarea at bounding box center [473, 462] width 904 height 26
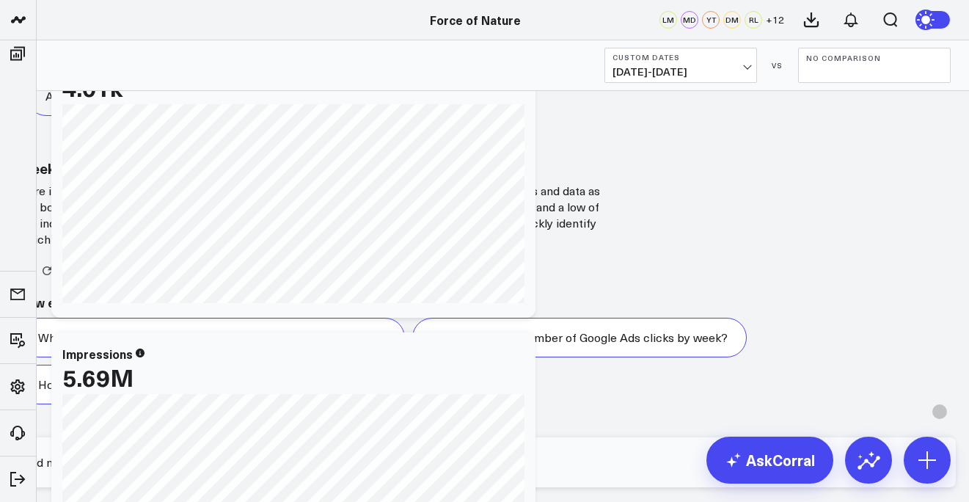
type textarea "and now can you do that for Google Revenue"
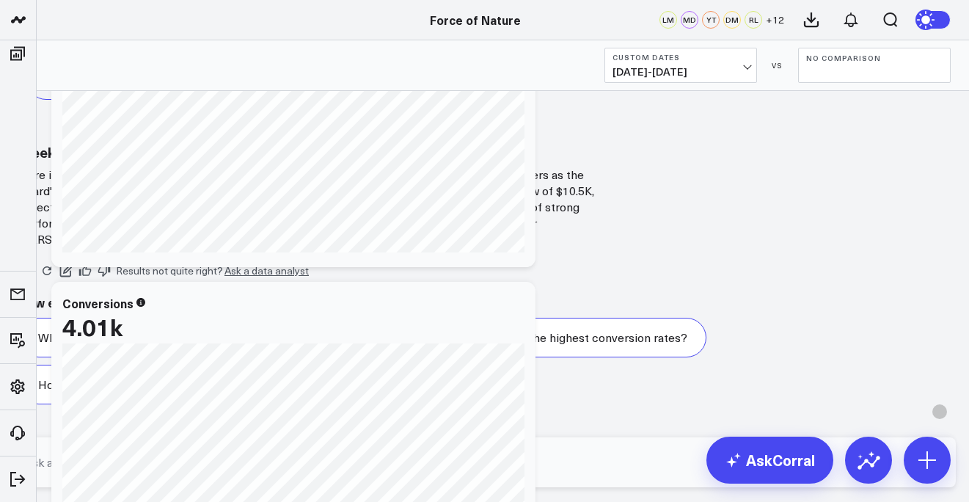
scroll to position [0, 0]
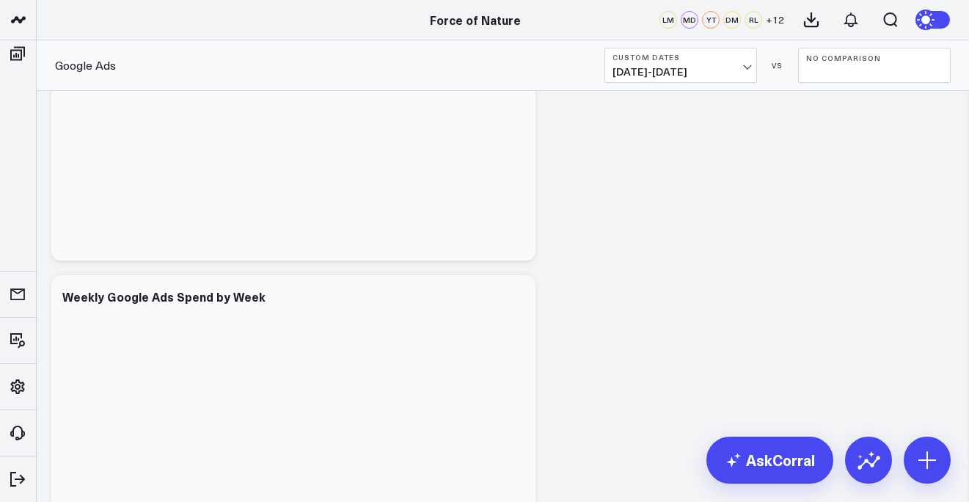
scroll to position [145, 0]
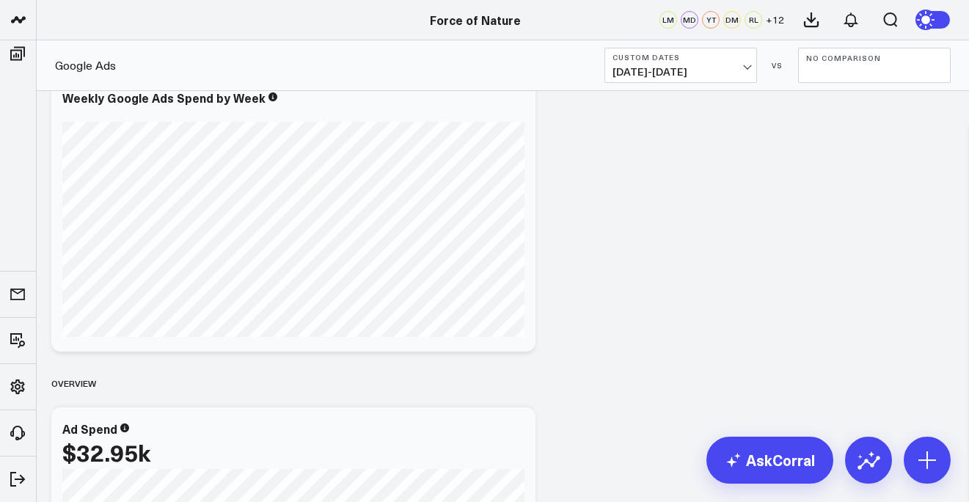
scroll to position [610, 0]
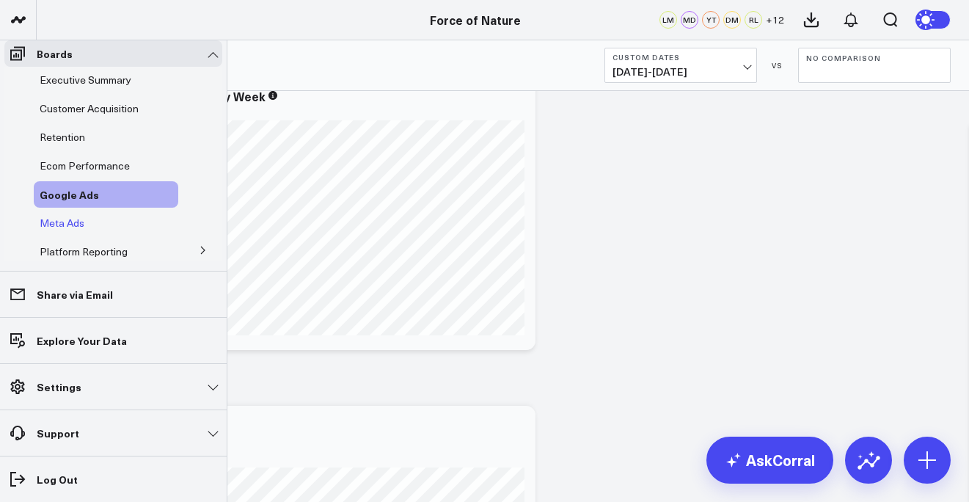
click at [80, 230] on span "Meta Ads" at bounding box center [62, 223] width 45 height 14
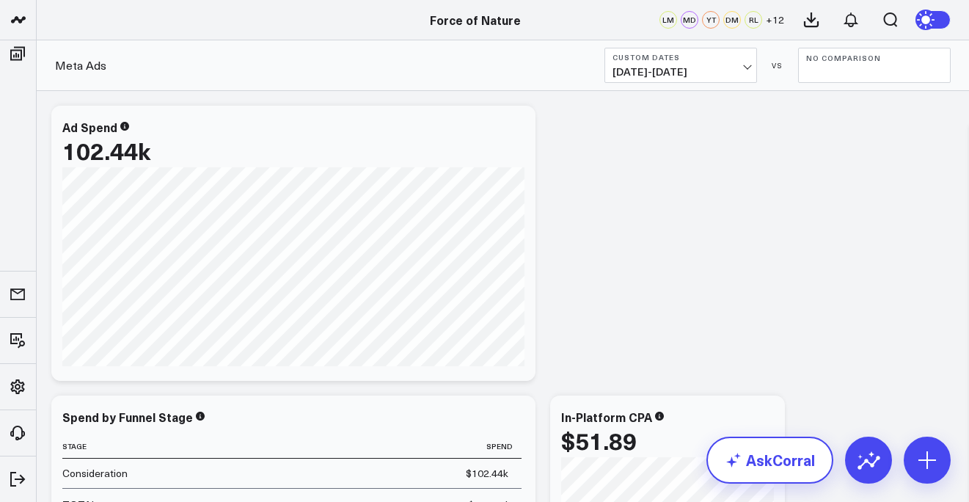
click at [764, 469] on link "AskCorral" at bounding box center [769, 459] width 127 height 47
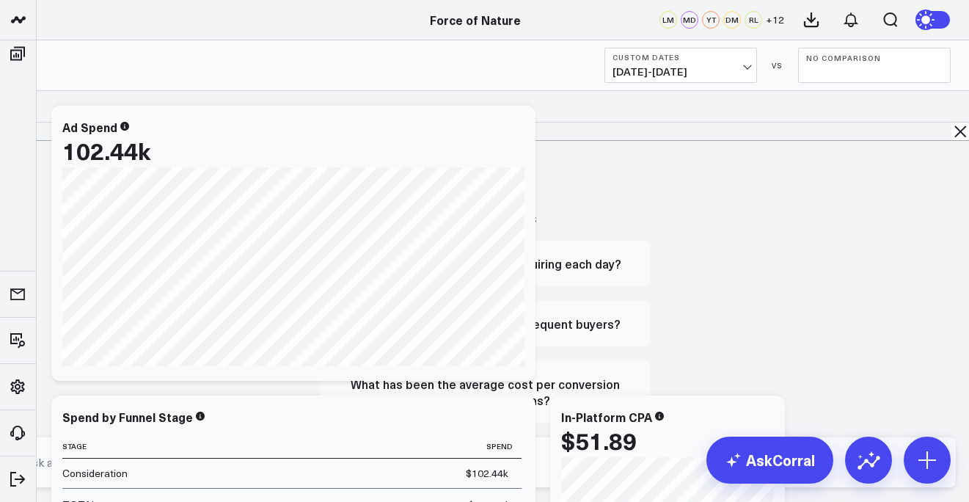
click at [640, 475] on textarea at bounding box center [473, 462] width 904 height 26
type textarea "What is my google spend, using the chart in the boards"
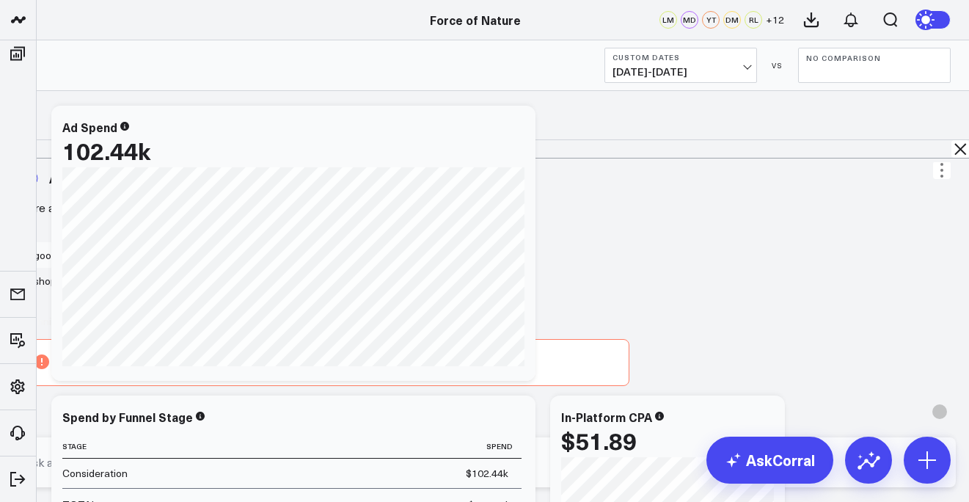
scroll to position [36, 0]
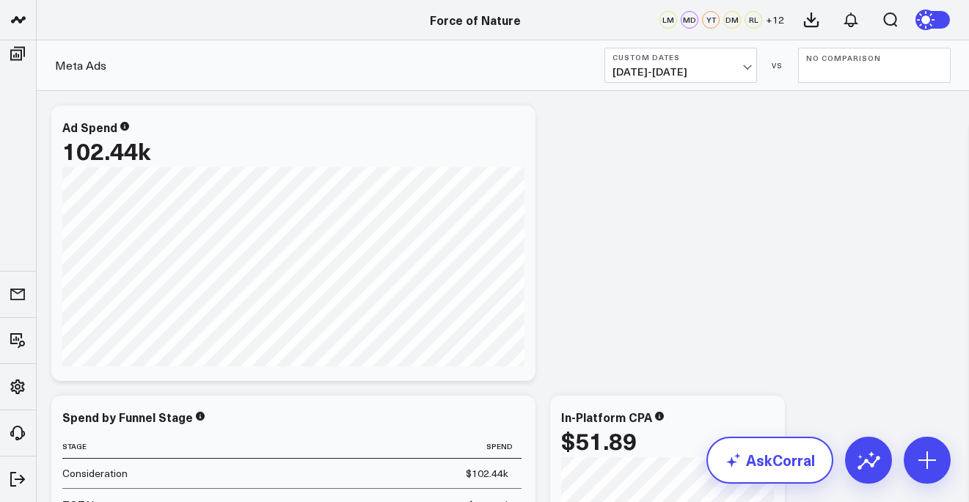
click at [747, 475] on link "AskCorral" at bounding box center [769, 459] width 127 height 47
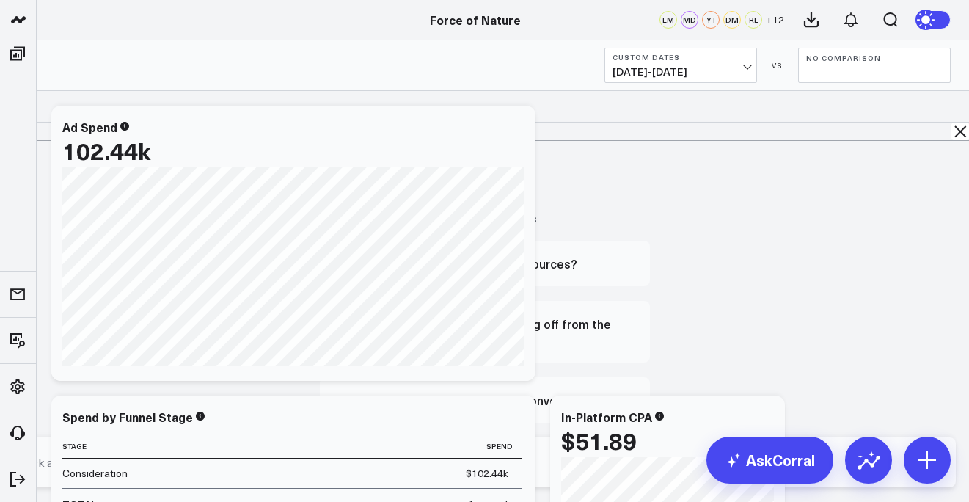
click at [741, 474] on textarea at bounding box center [473, 462] width 904 height 26
type textarea "What is my meta spend"
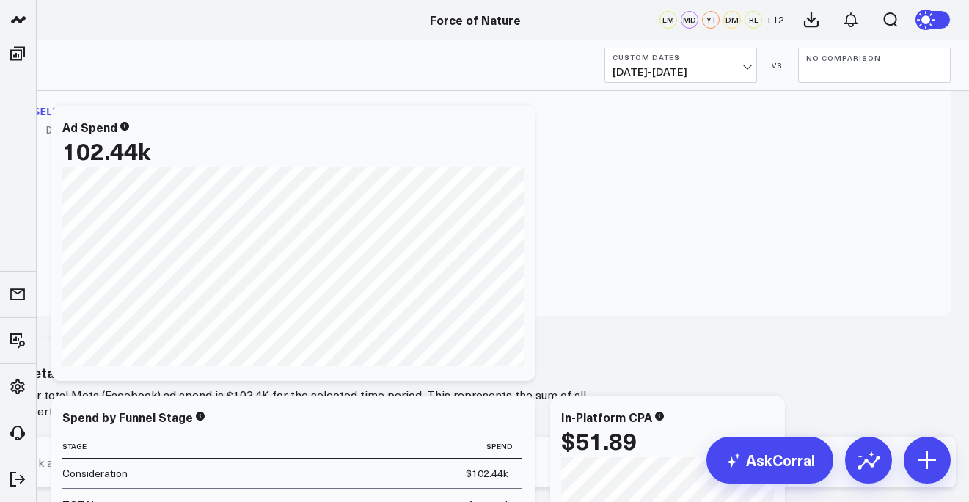
scroll to position [67, 0]
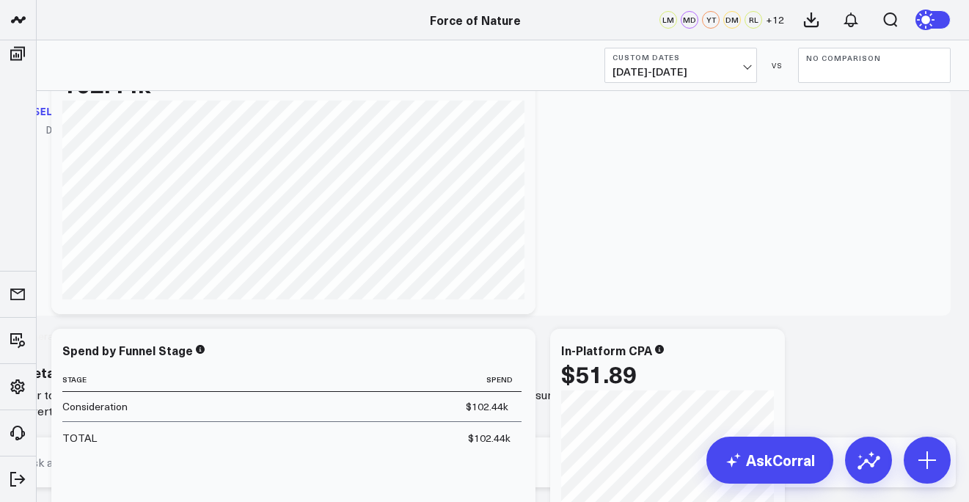
click at [659, 465] on textarea at bounding box center [473, 462] width 904 height 26
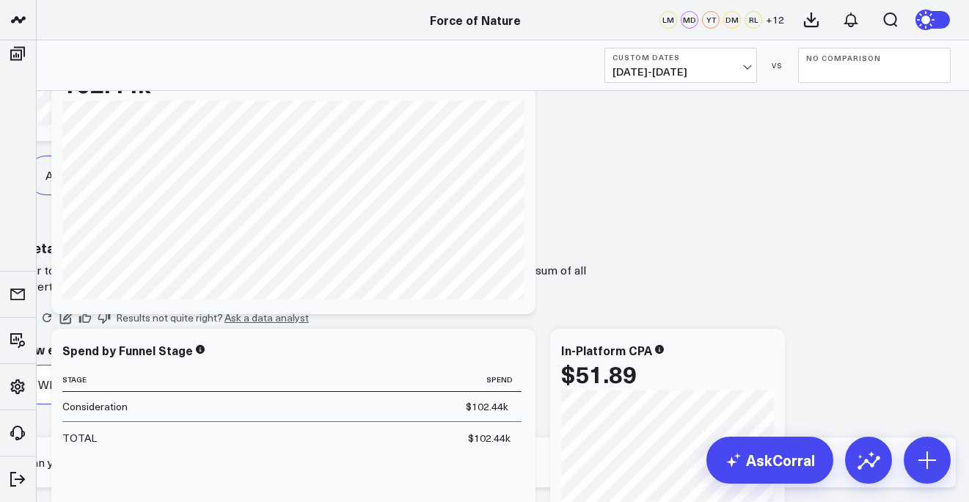
scroll to position [1819, 0]
type textarea "C"
type textarea "break it doewn over weeks"
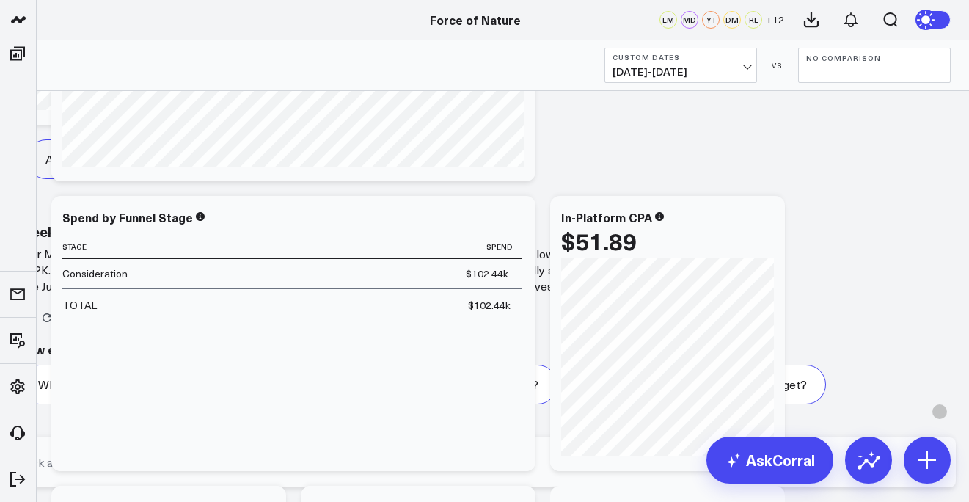
scroll to position [3096, 0]
type textarea "break it down over week, using a vertical bar chart"
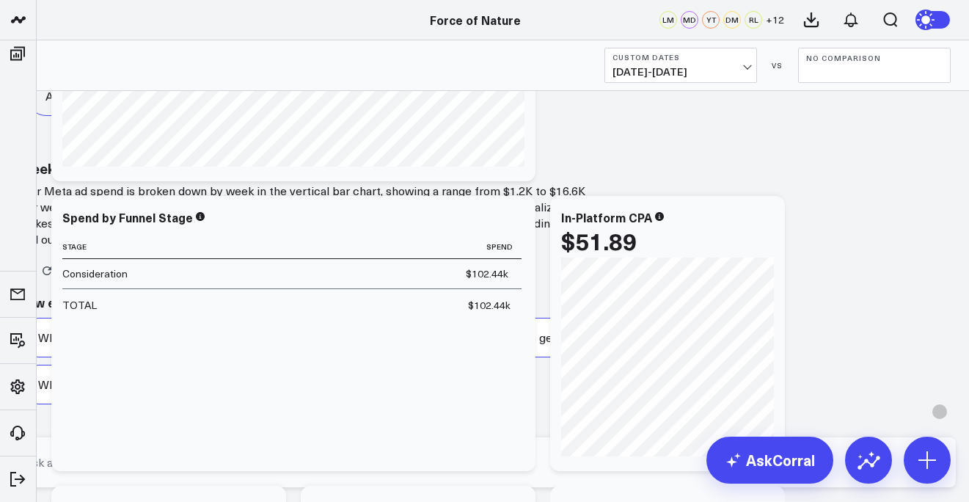
scroll to position [0, 0]
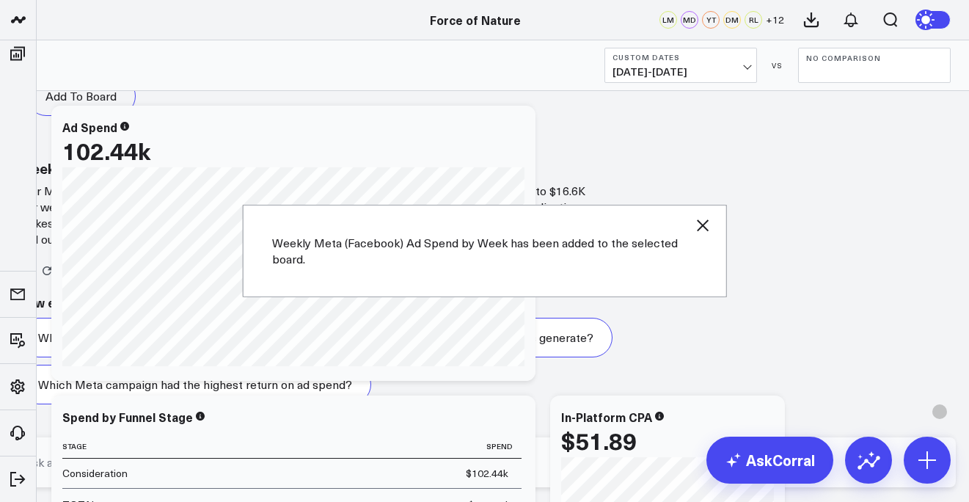
click at [642, 475] on textarea at bounding box center [473, 462] width 904 height 26
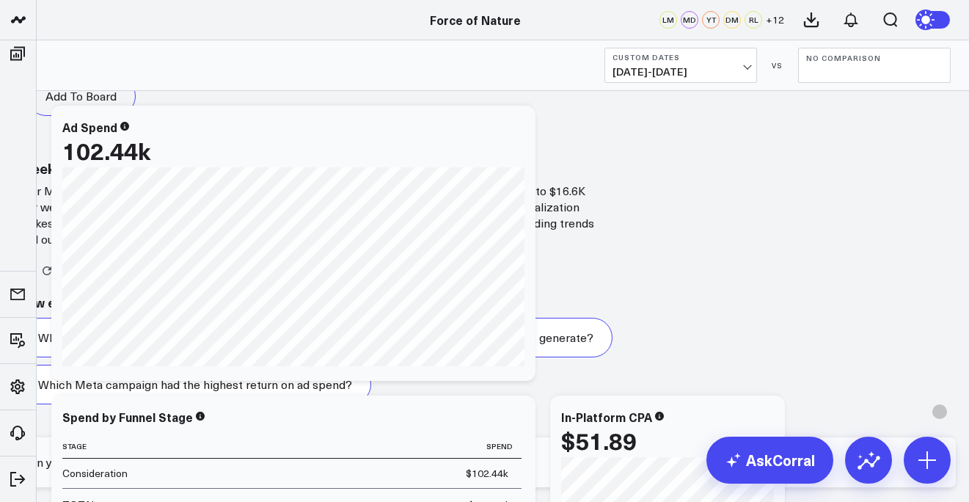
type textarea "can you do this for meta roas"
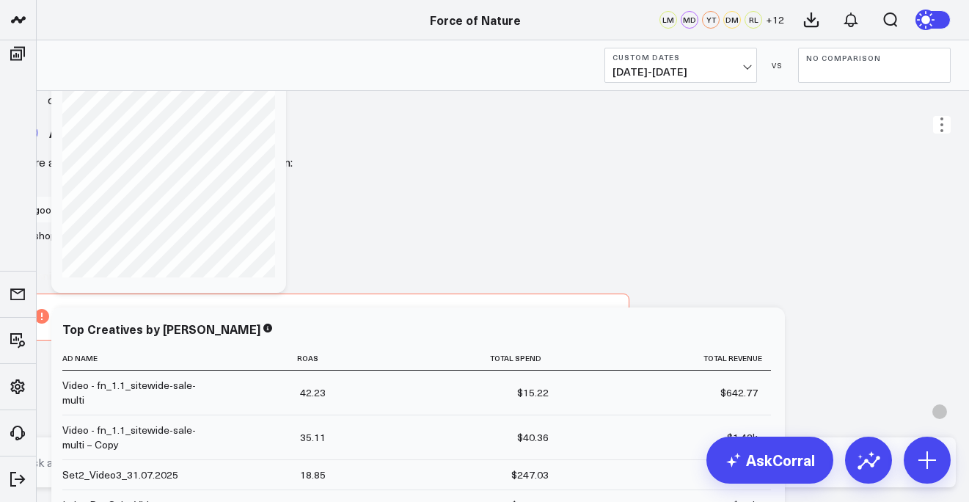
scroll to position [3657, 0]
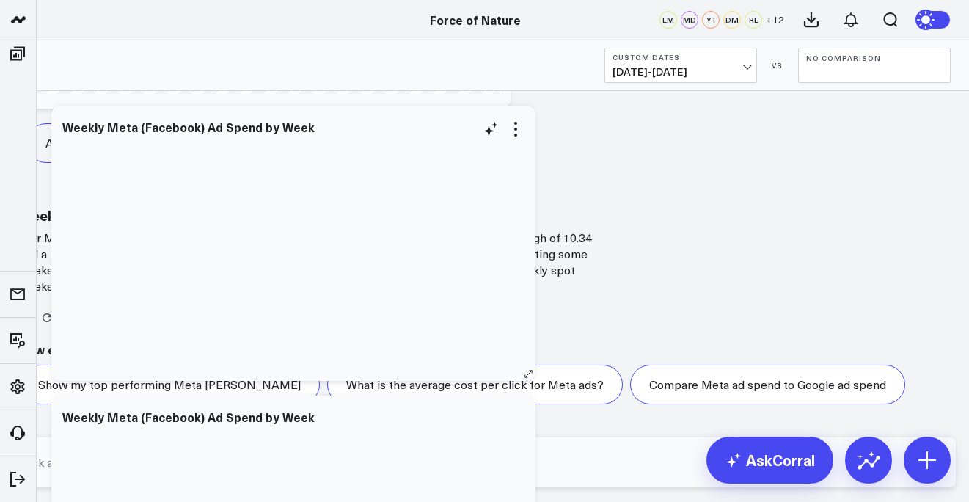
scroll to position [6026, 0]
drag, startPoint x: 486, startPoint y: 222, endPoint x: 601, endPoint y: 219, distance: 115.2
click at [602, 501] on div at bounding box center [484, 502] width 969 height 0
click at [505, 147] on div at bounding box center [293, 142] width 462 height 10
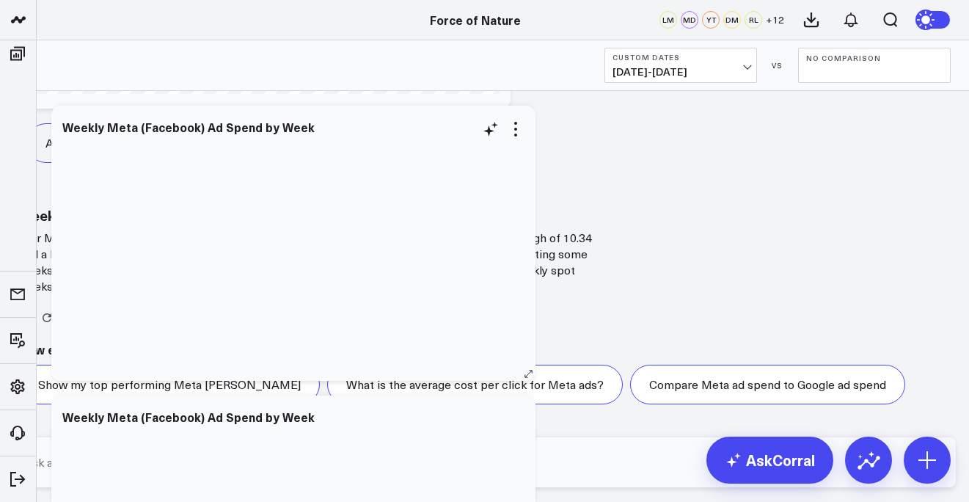
click at [519, 147] on div at bounding box center [293, 142] width 462 height 10
click at [521, 138] on icon at bounding box center [516, 129] width 18 height 18
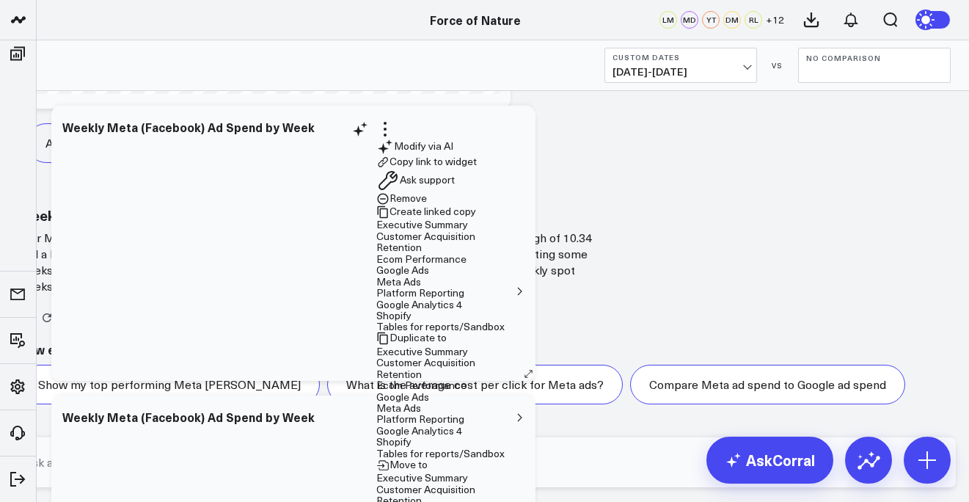
click at [427, 205] on button "Remove" at bounding box center [401, 198] width 51 height 13
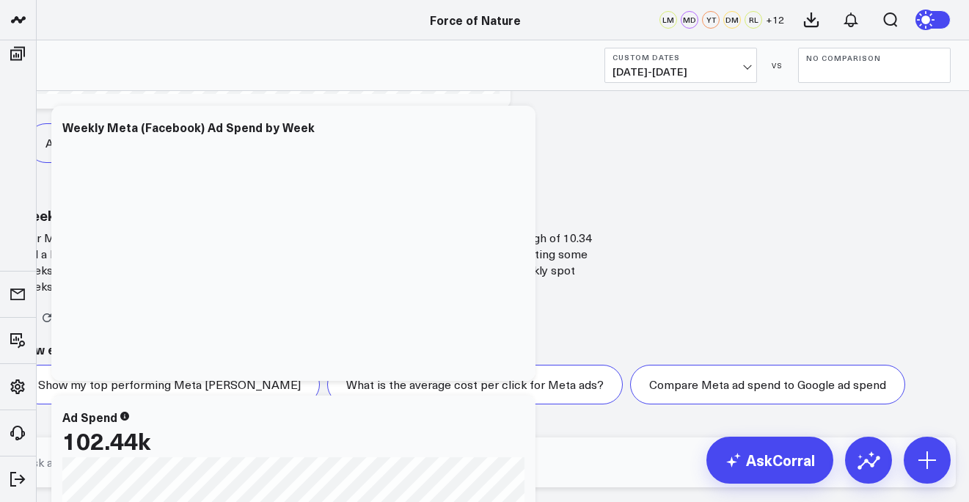
scroll to position [359, 0]
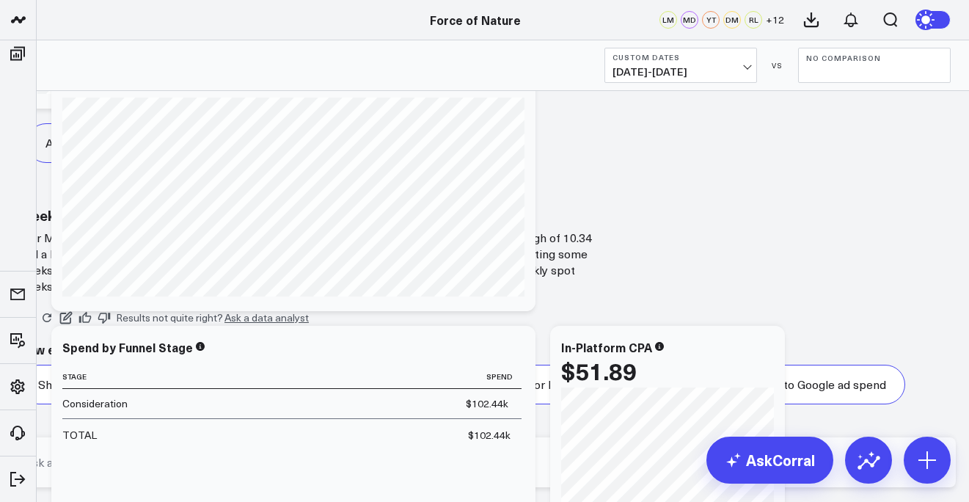
click at [701, 474] on textarea at bounding box center [473, 462] width 904 height 26
type textarea "v"
type textarea "can you break it down over week in a vertical bar chart"
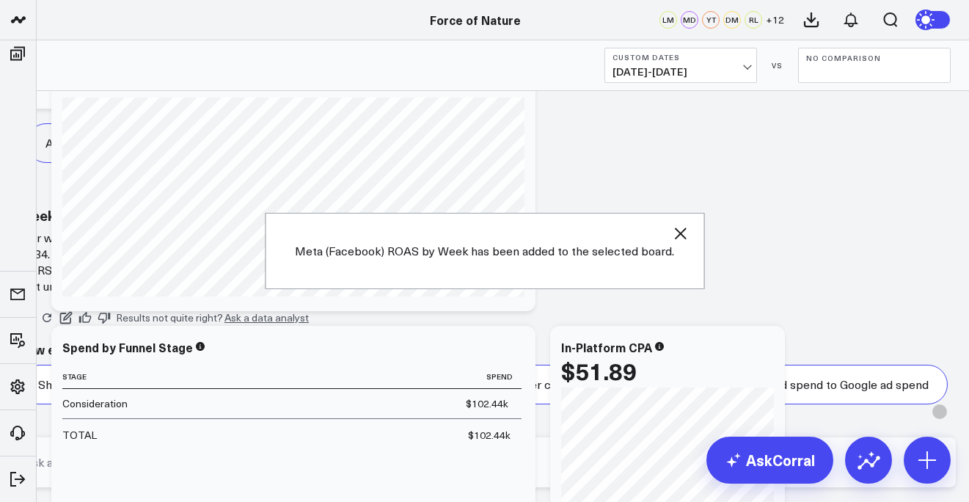
click at [658, 473] on textarea at bounding box center [473, 462] width 904 height 26
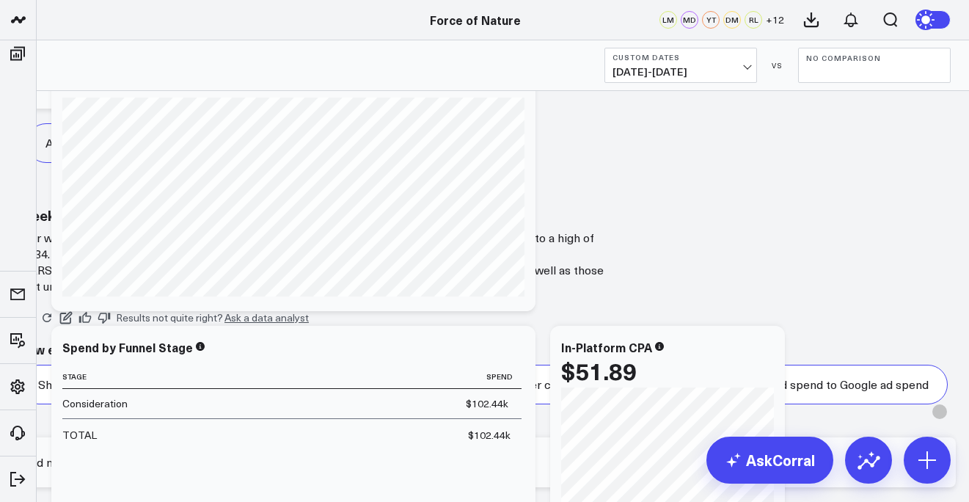
type textarea "and now can you do that for meta revenue"
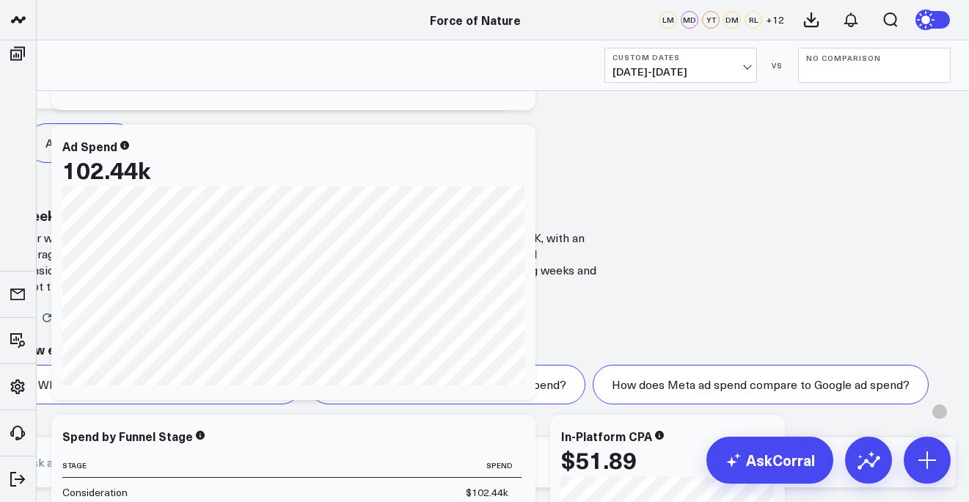
scroll to position [7982, 0]
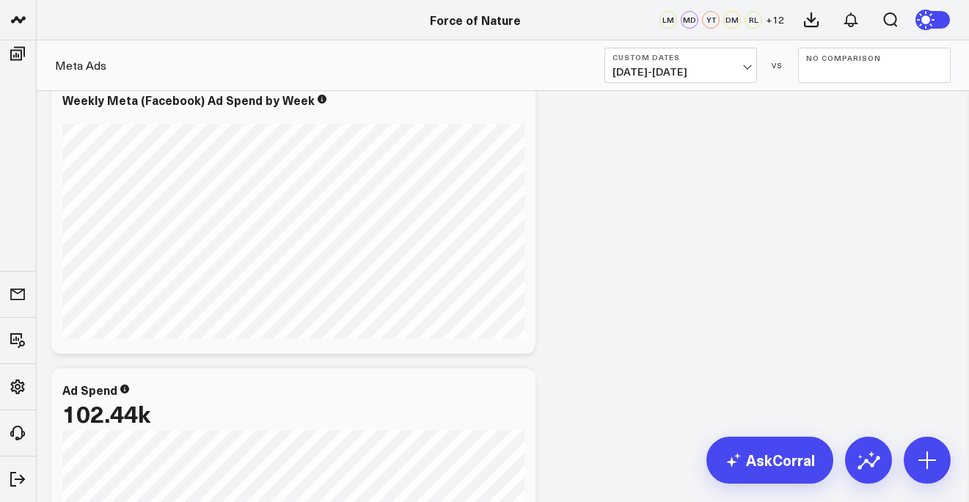
scroll to position [602, 0]
